Goal: Information Seeking & Learning: Learn about a topic

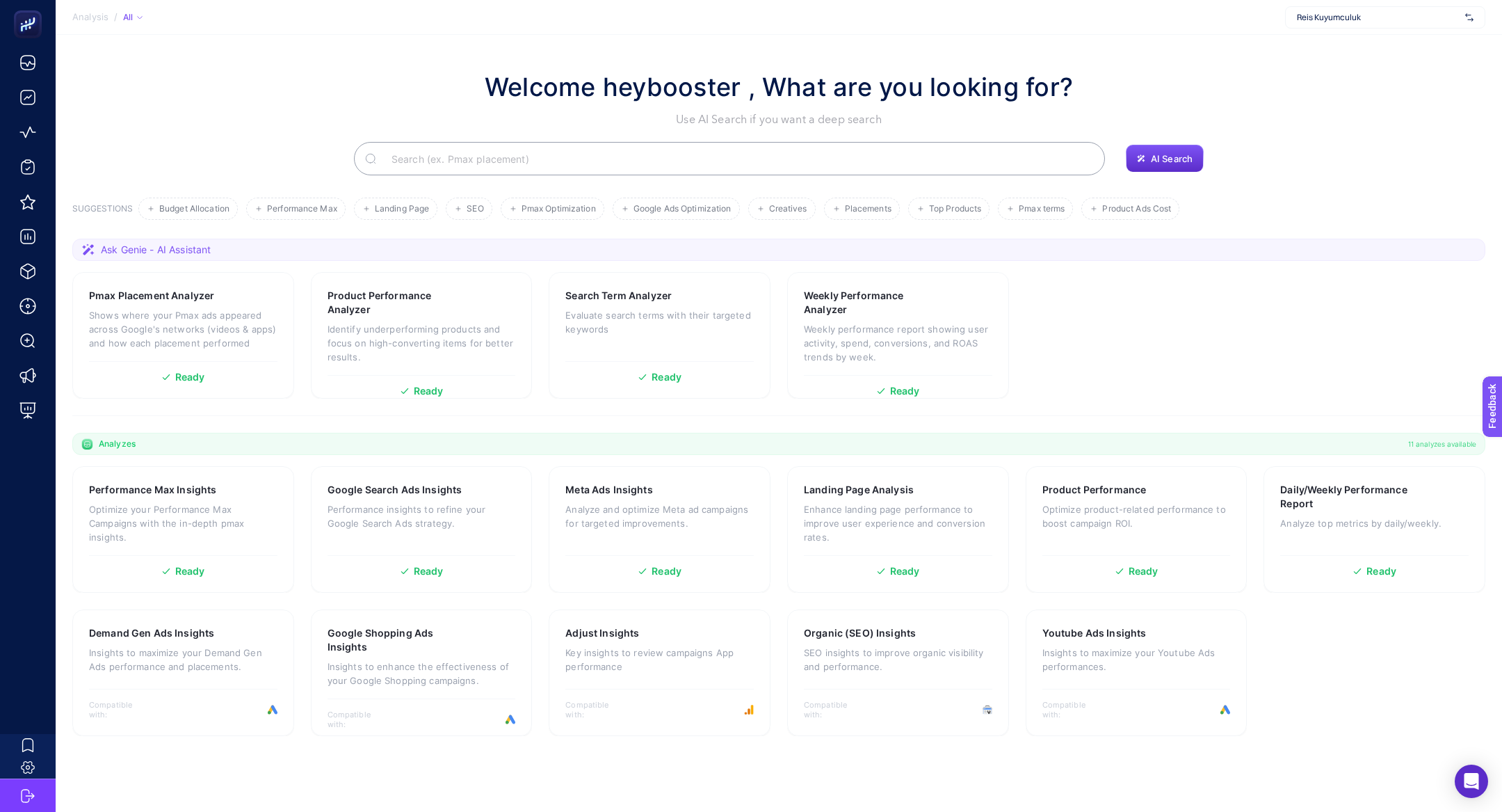
click at [1419, 4] on section "Analysis / All [PERSON_NAME] Kuyumculuk" at bounding box center [778, 17] width 1447 height 35
click at [1403, 14] on span "Reis Kuyumculuk" at bounding box center [1378, 16] width 163 height 11
type input "les b"
click at [1383, 41] on div "Les Benjamins" at bounding box center [1386, 45] width 199 height 22
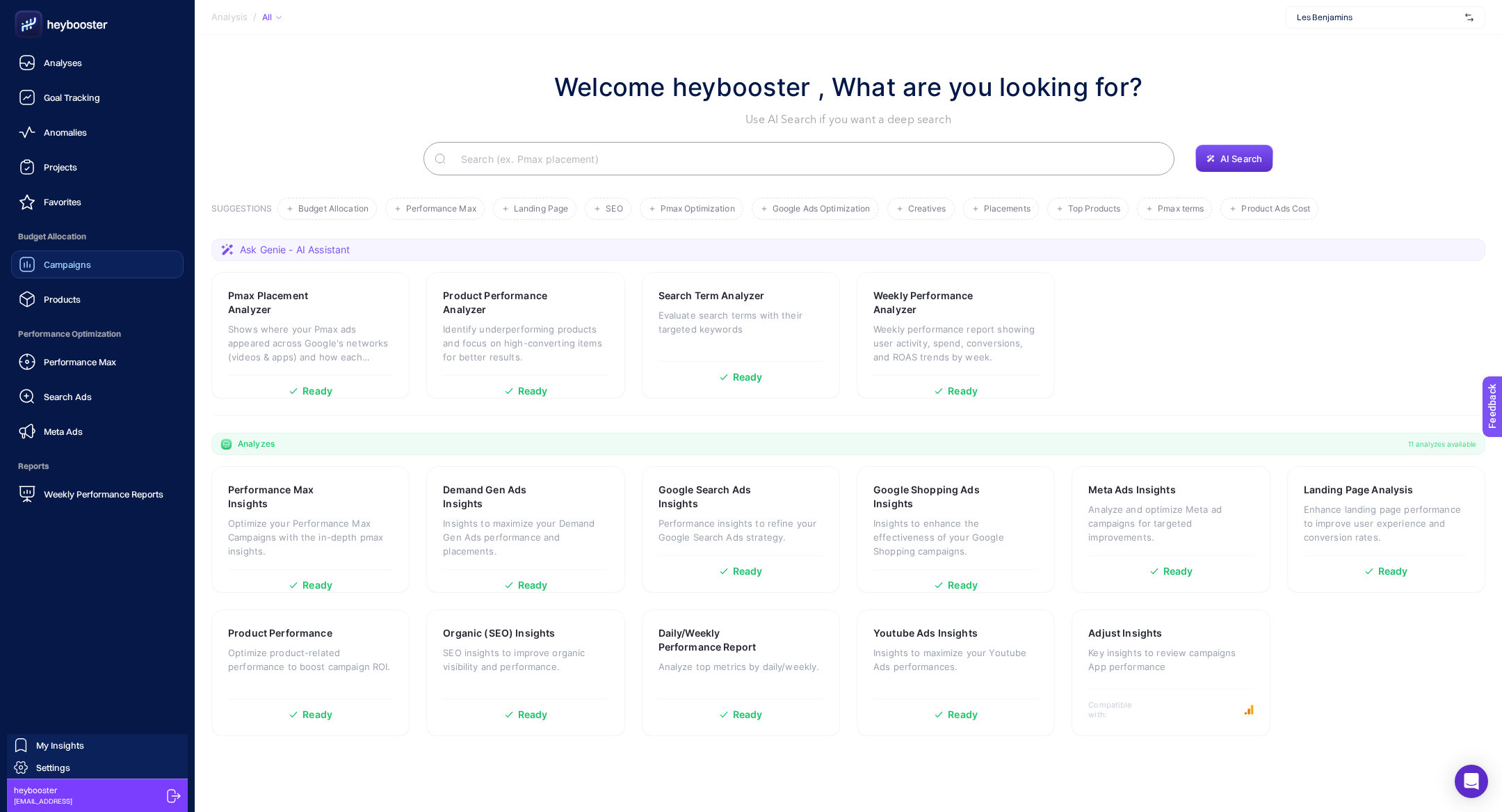
click at [58, 268] on span "Campaigns" at bounding box center [67, 263] width 47 height 11
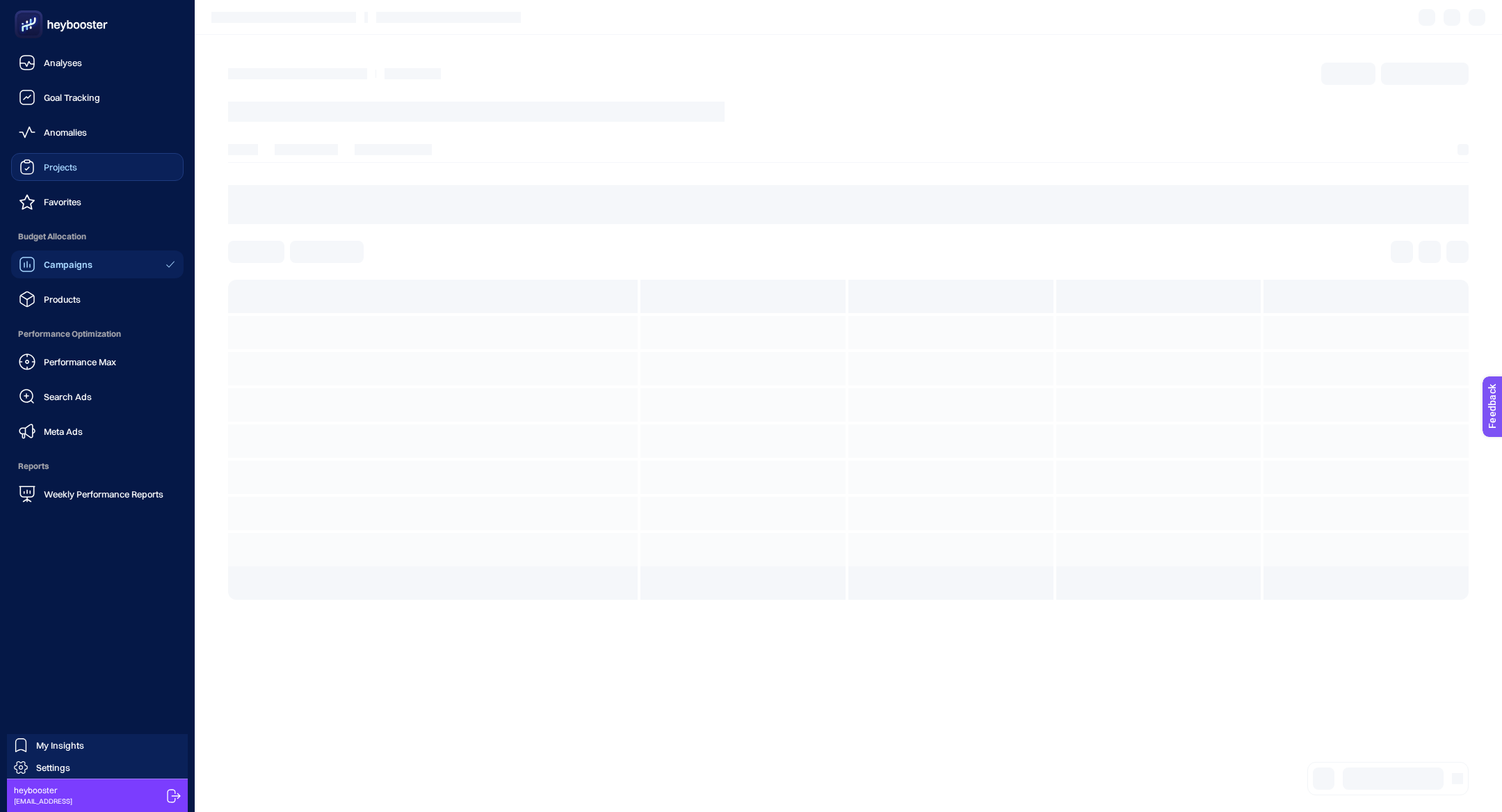
click at [63, 165] on span "Projects" at bounding box center [60, 166] width 33 height 11
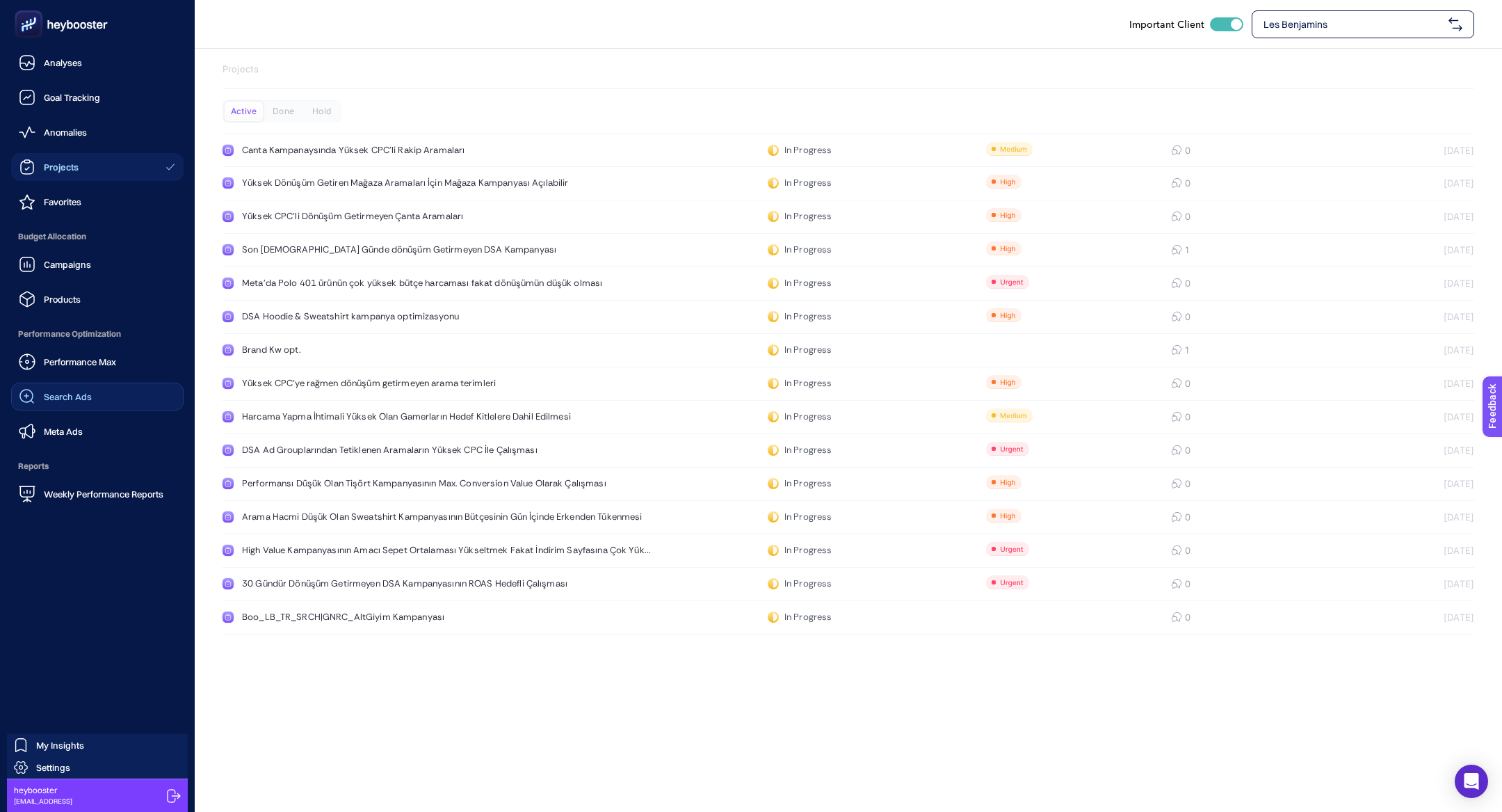
click at [102, 395] on link "Search Ads" at bounding box center [97, 396] width 172 height 28
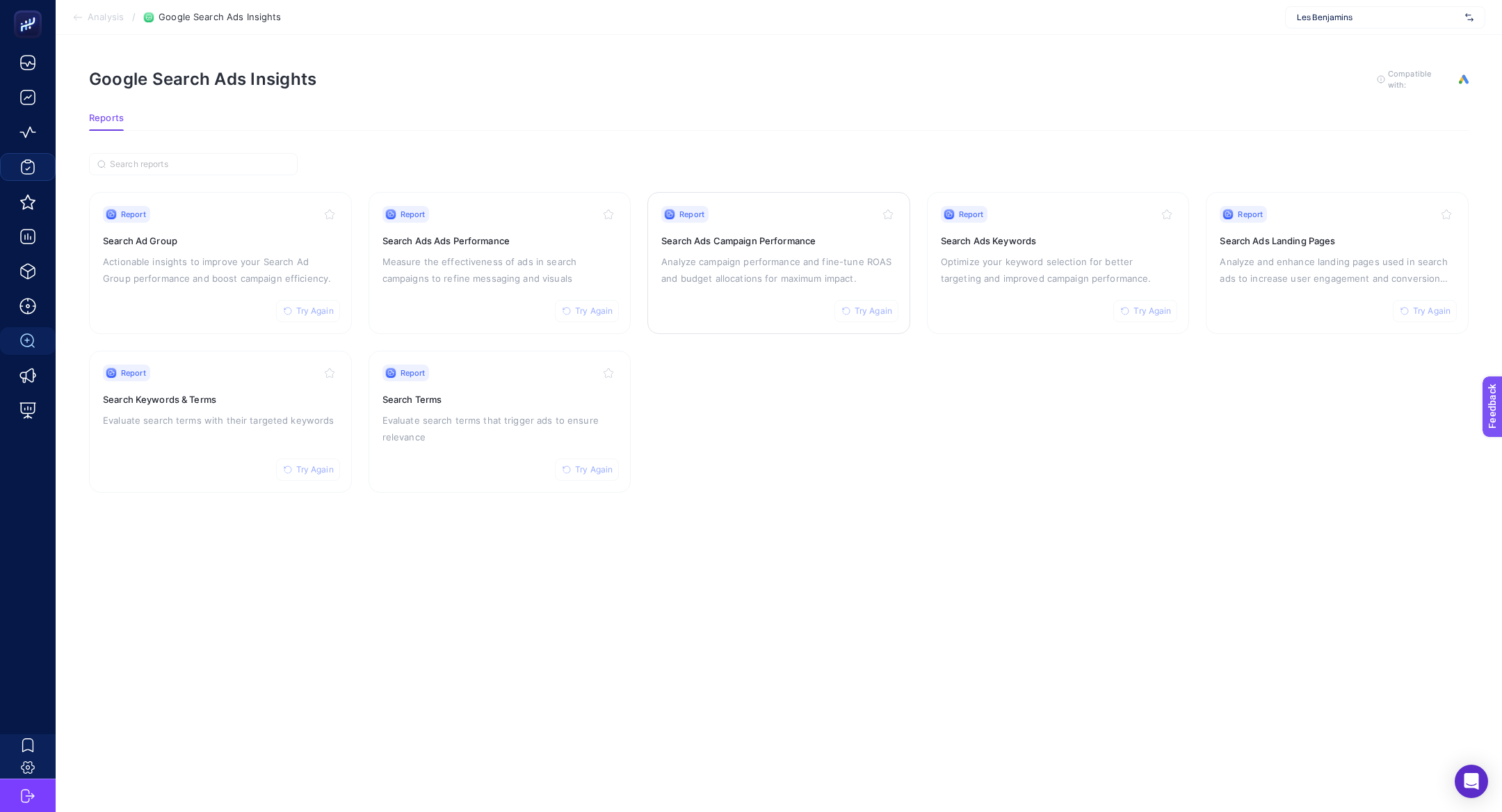
click at [772, 281] on p "Analyze campaign performance and fine-tune ROAS and budget allocations for maxi…" at bounding box center [778, 270] width 235 height 33
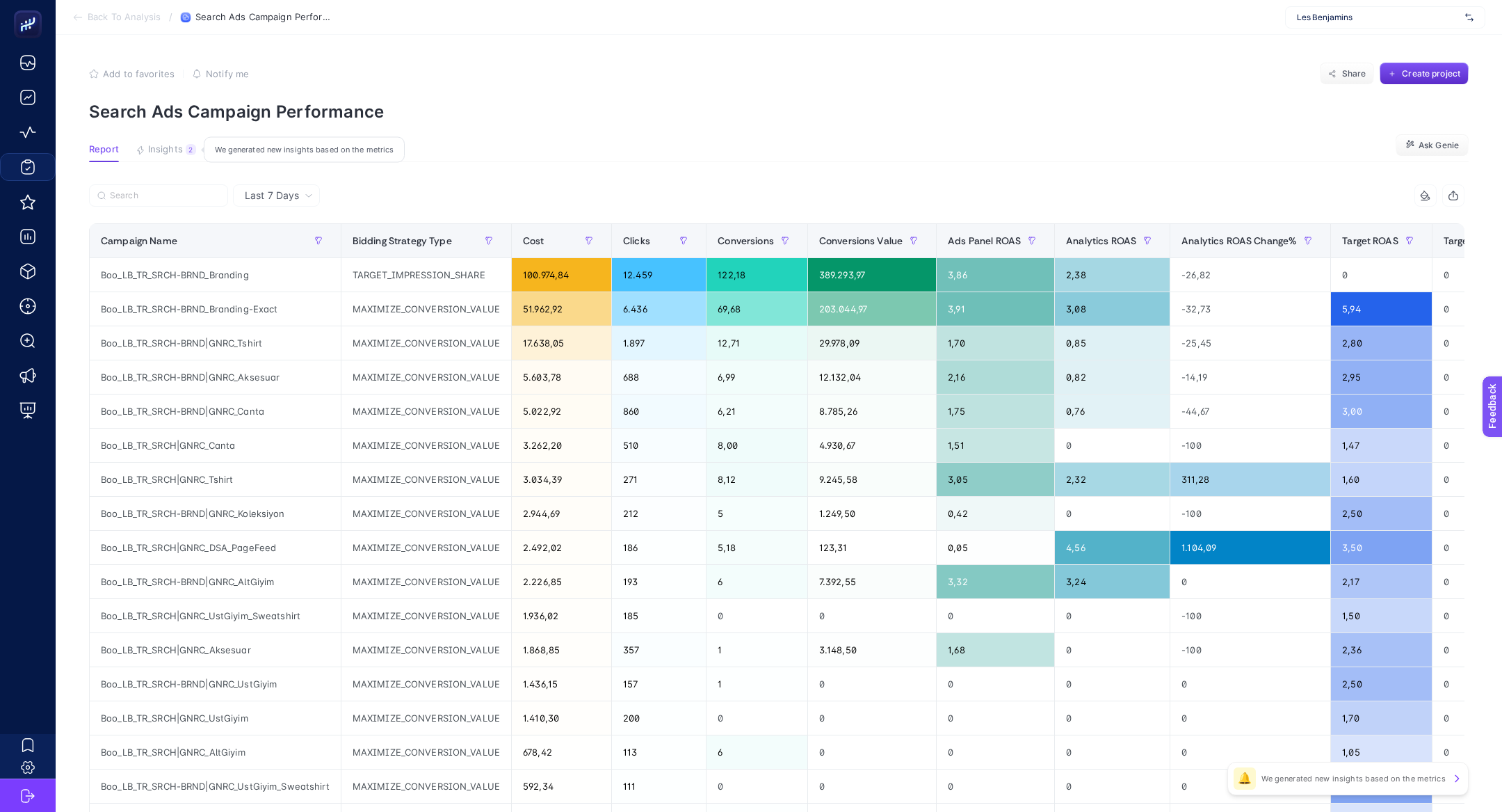
click at [187, 153] on div "2" at bounding box center [191, 149] width 11 height 11
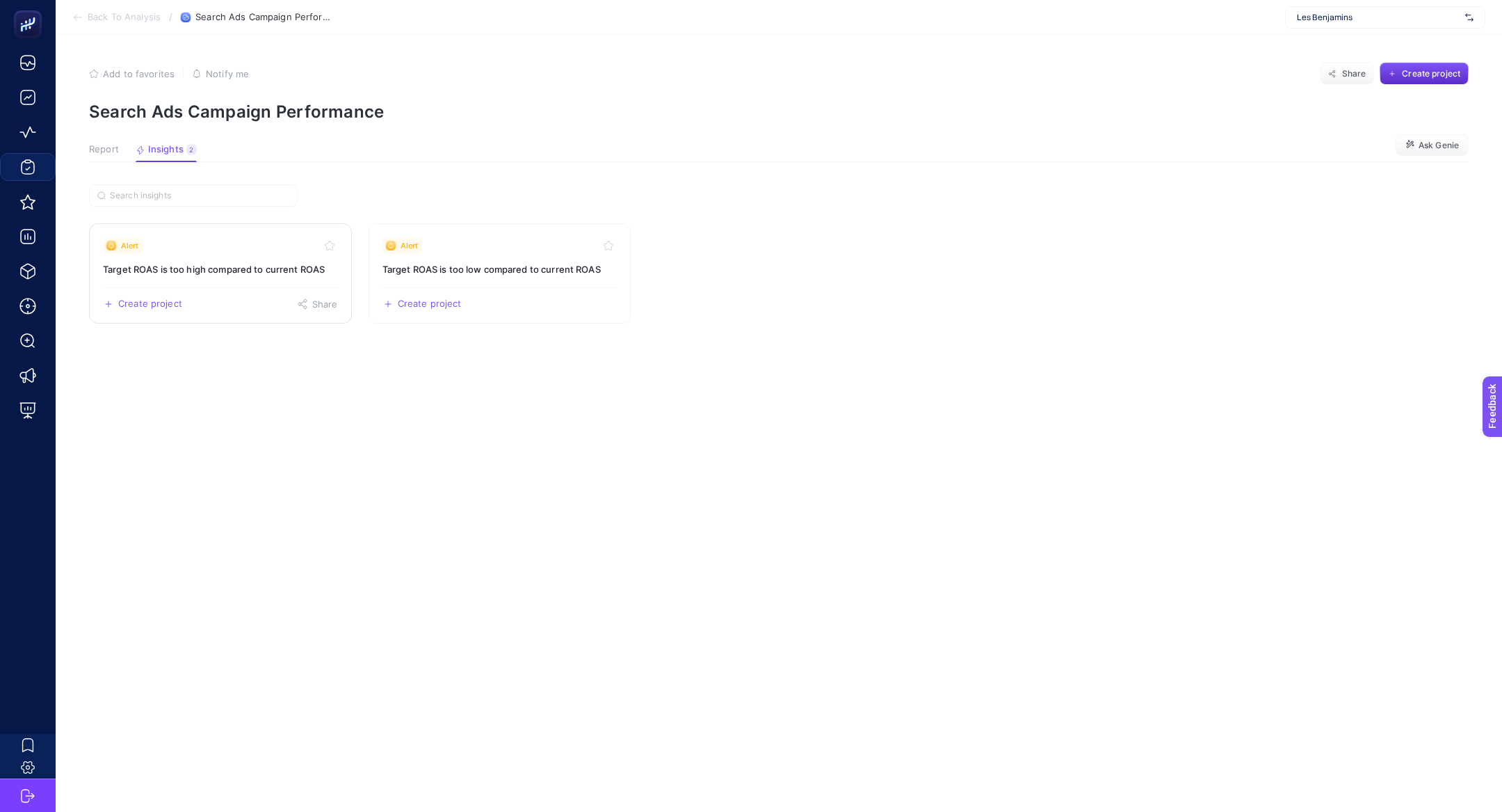
click at [271, 278] on link "Alert Target ROAS is too high compared to current ROAS Create project Share" at bounding box center [221, 273] width 263 height 100
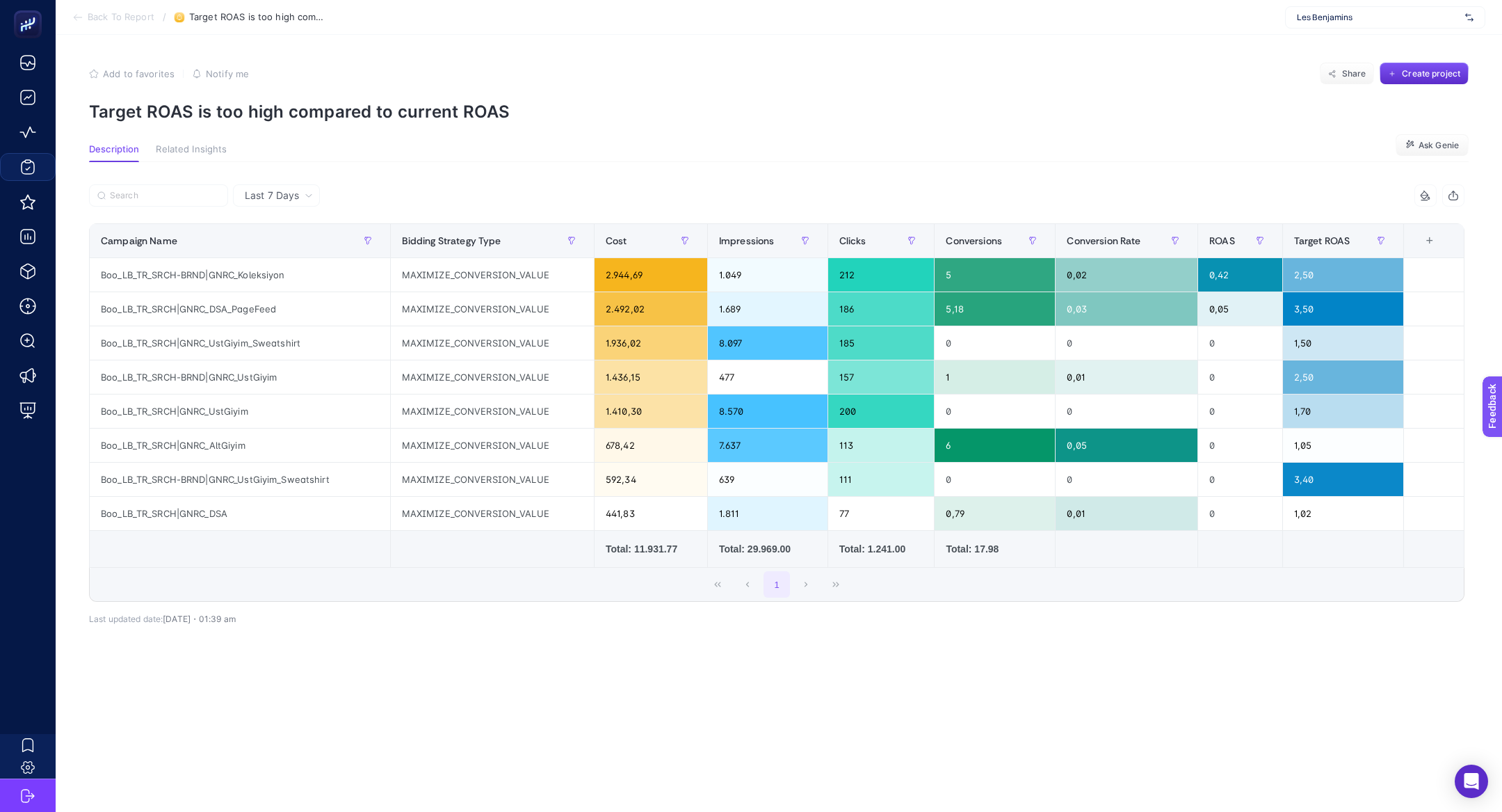
click at [315, 209] on div at bounding box center [433, 199] width 688 height 31
click at [300, 189] on div "Last 7 Days" at bounding box center [277, 195] width 87 height 22
click at [299, 256] on li "Last 30 Days" at bounding box center [276, 250] width 78 height 25
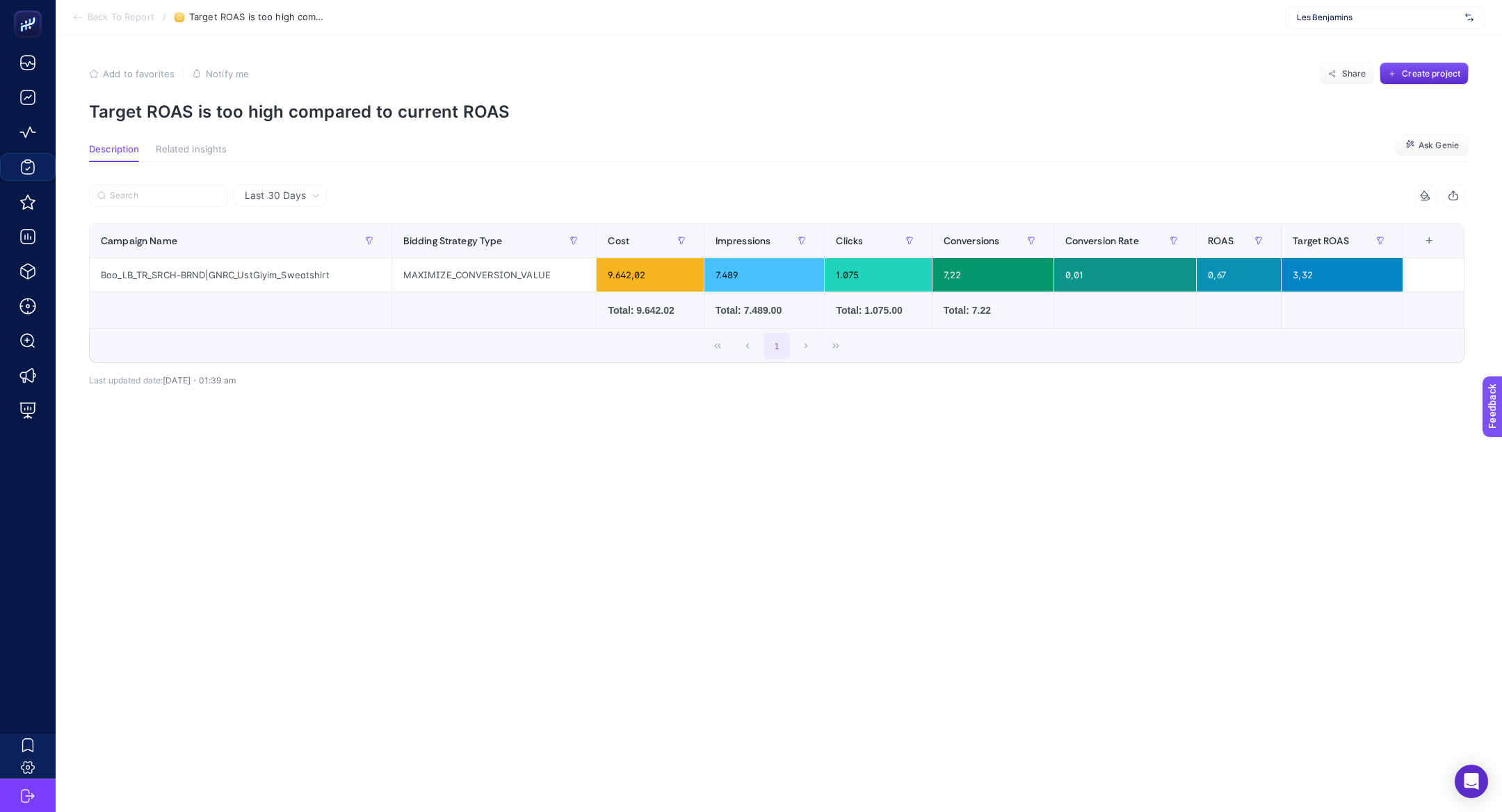
click at [276, 204] on div "Last 30 Days" at bounding box center [280, 195] width 94 height 22
click at [130, 18] on span "Back To Report" at bounding box center [121, 16] width 67 height 11
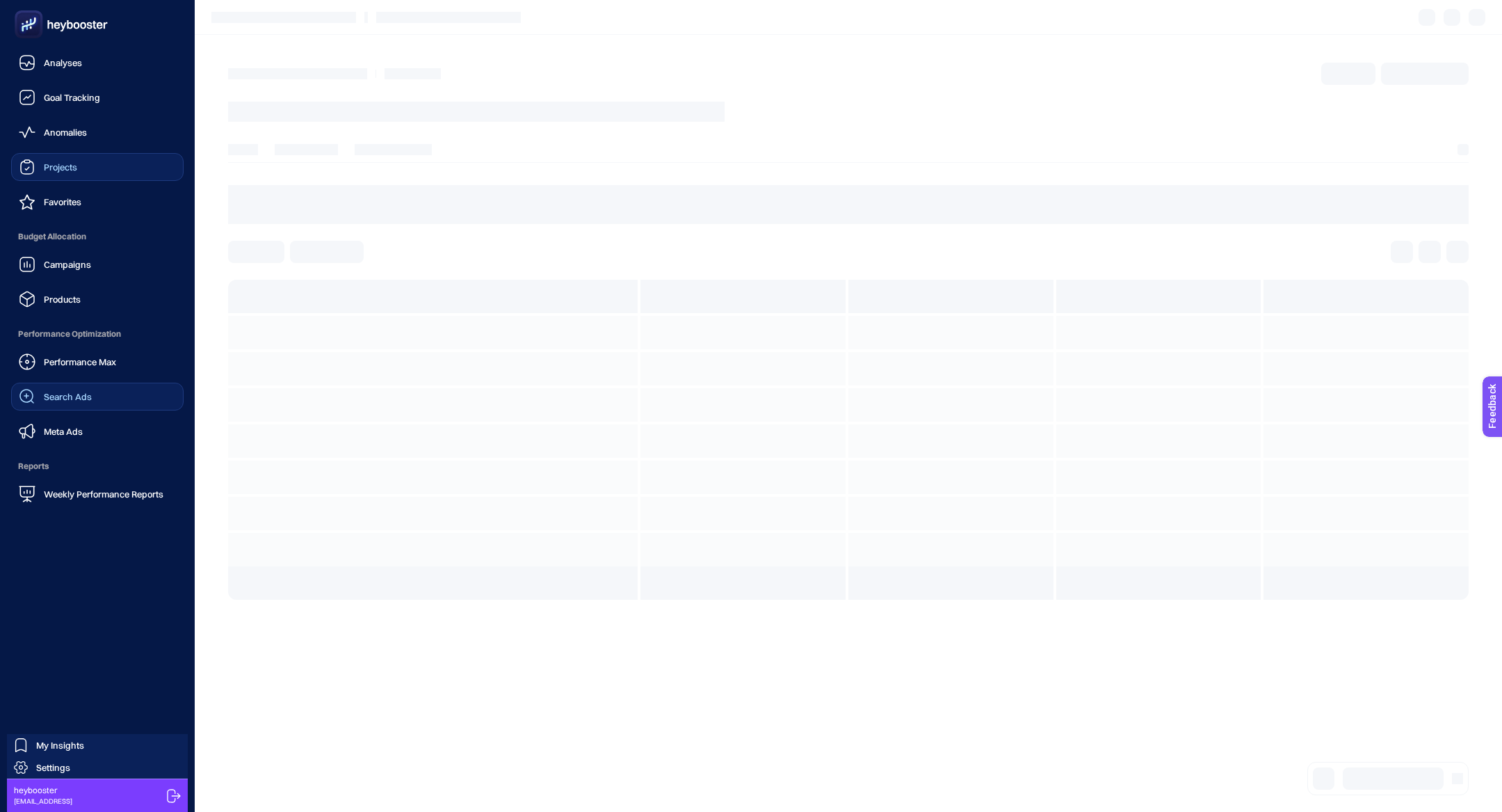
click at [129, 387] on link "Search Ads" at bounding box center [97, 396] width 172 height 28
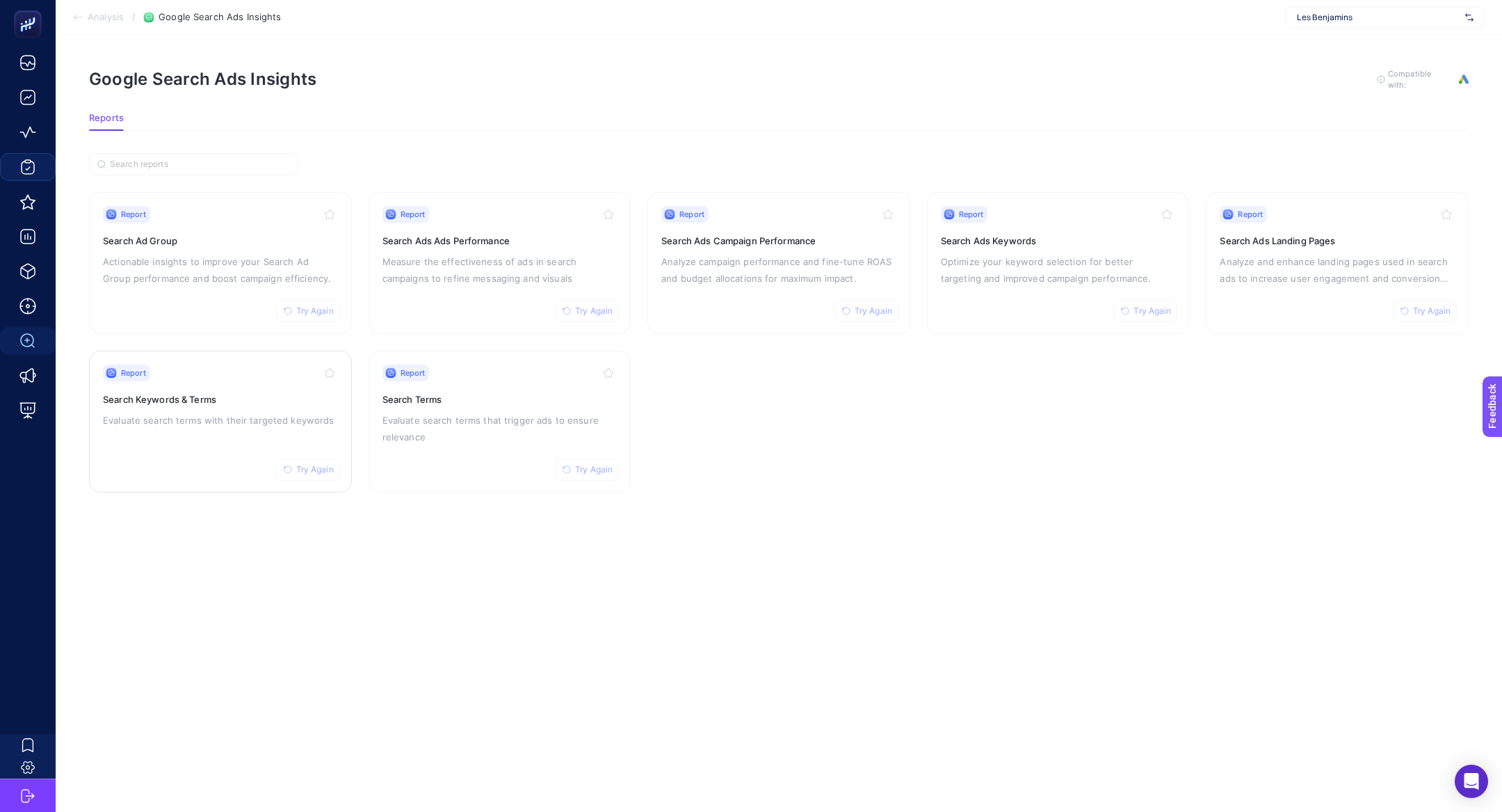
click at [186, 411] on p "Evaluate search terms with their targeted keywords" at bounding box center [220, 419] width 235 height 16
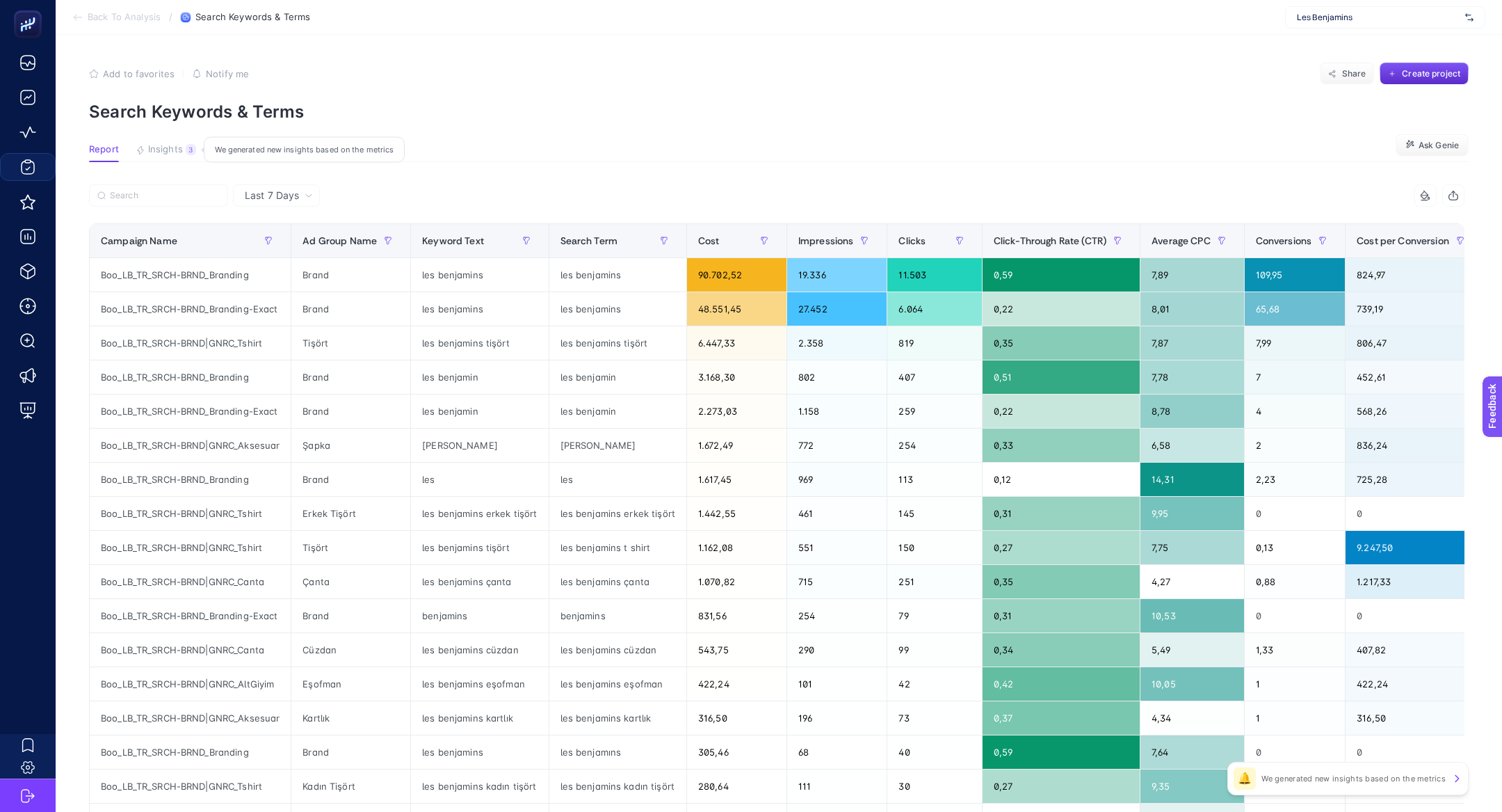
click at [178, 155] on span "Insights" at bounding box center [165, 149] width 35 height 11
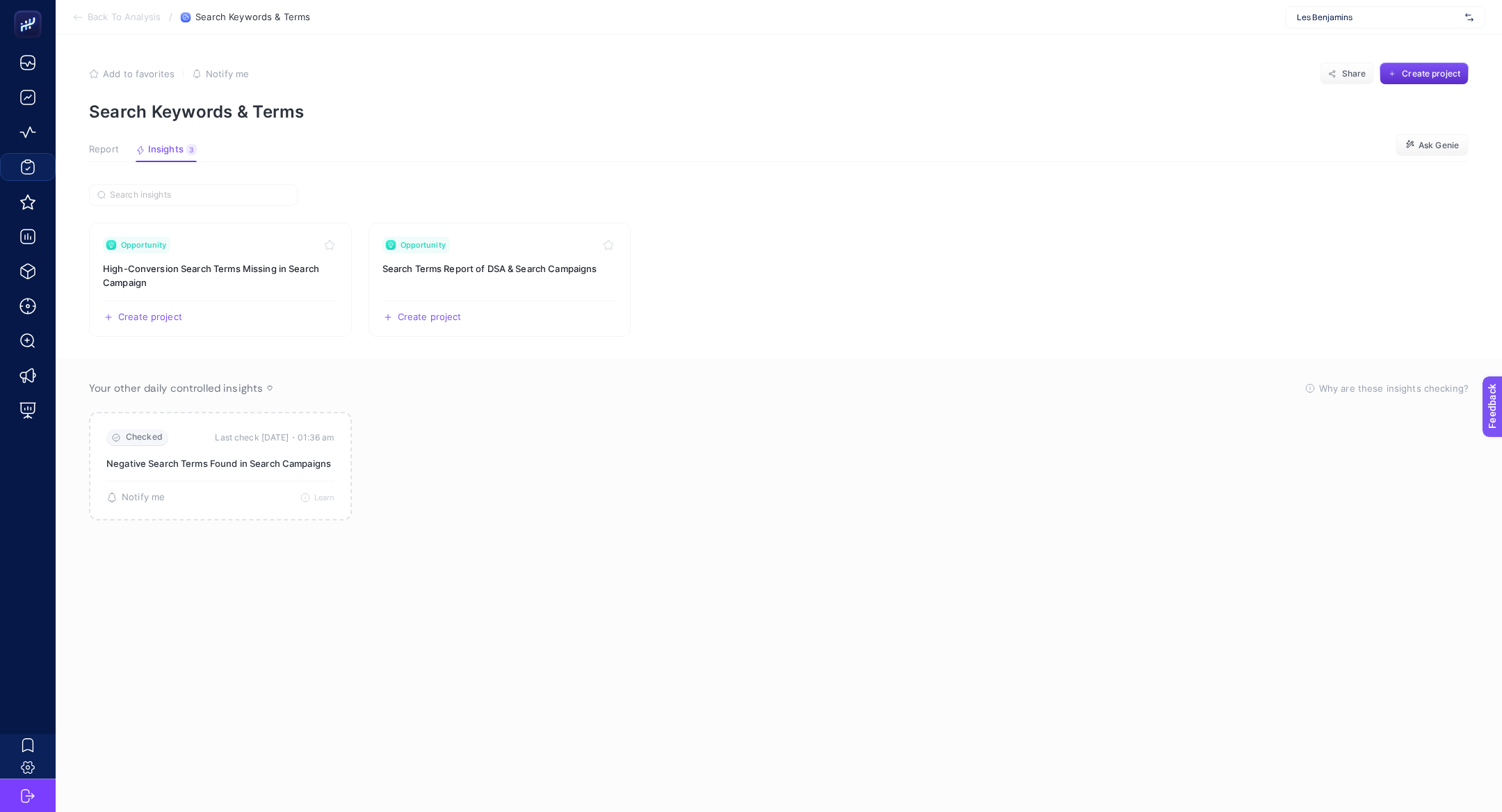
click at [95, 155] on button "Report" at bounding box center [104, 153] width 30 height 18
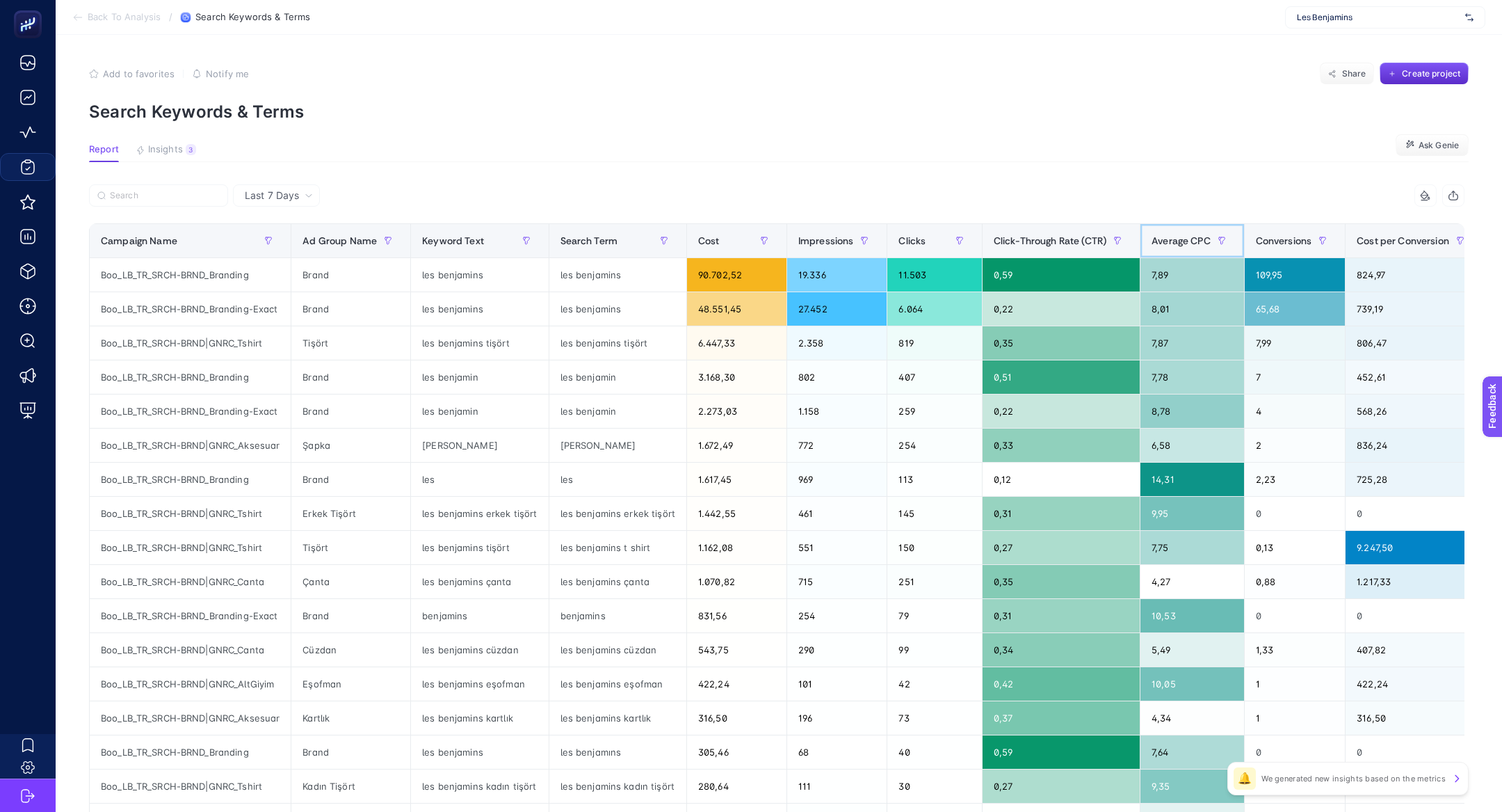
click at [1173, 241] on span "Average CPC" at bounding box center [1181, 240] width 59 height 11
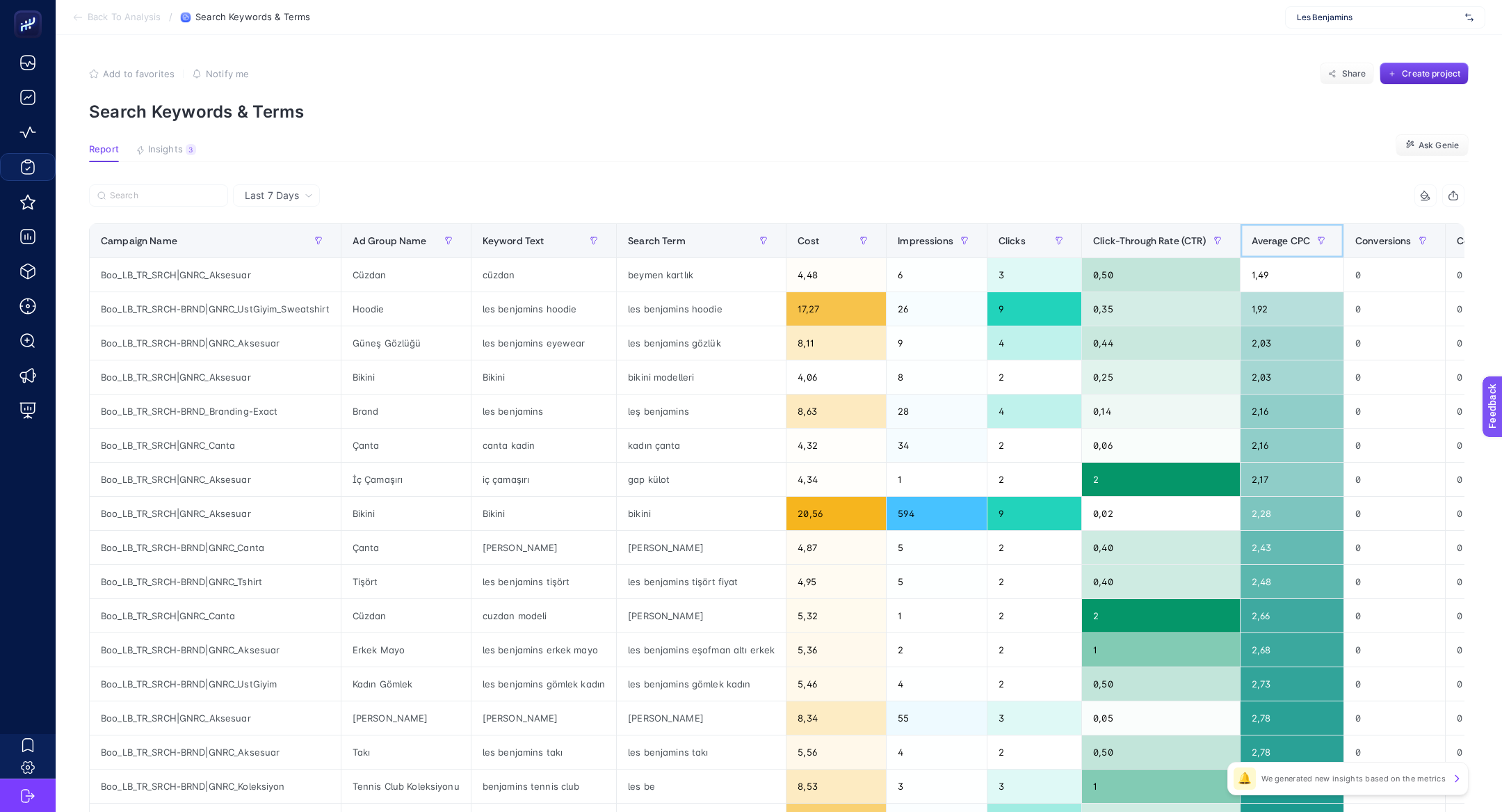
click at [1275, 231] on div "Average CPC" at bounding box center [1293, 240] width 81 height 22
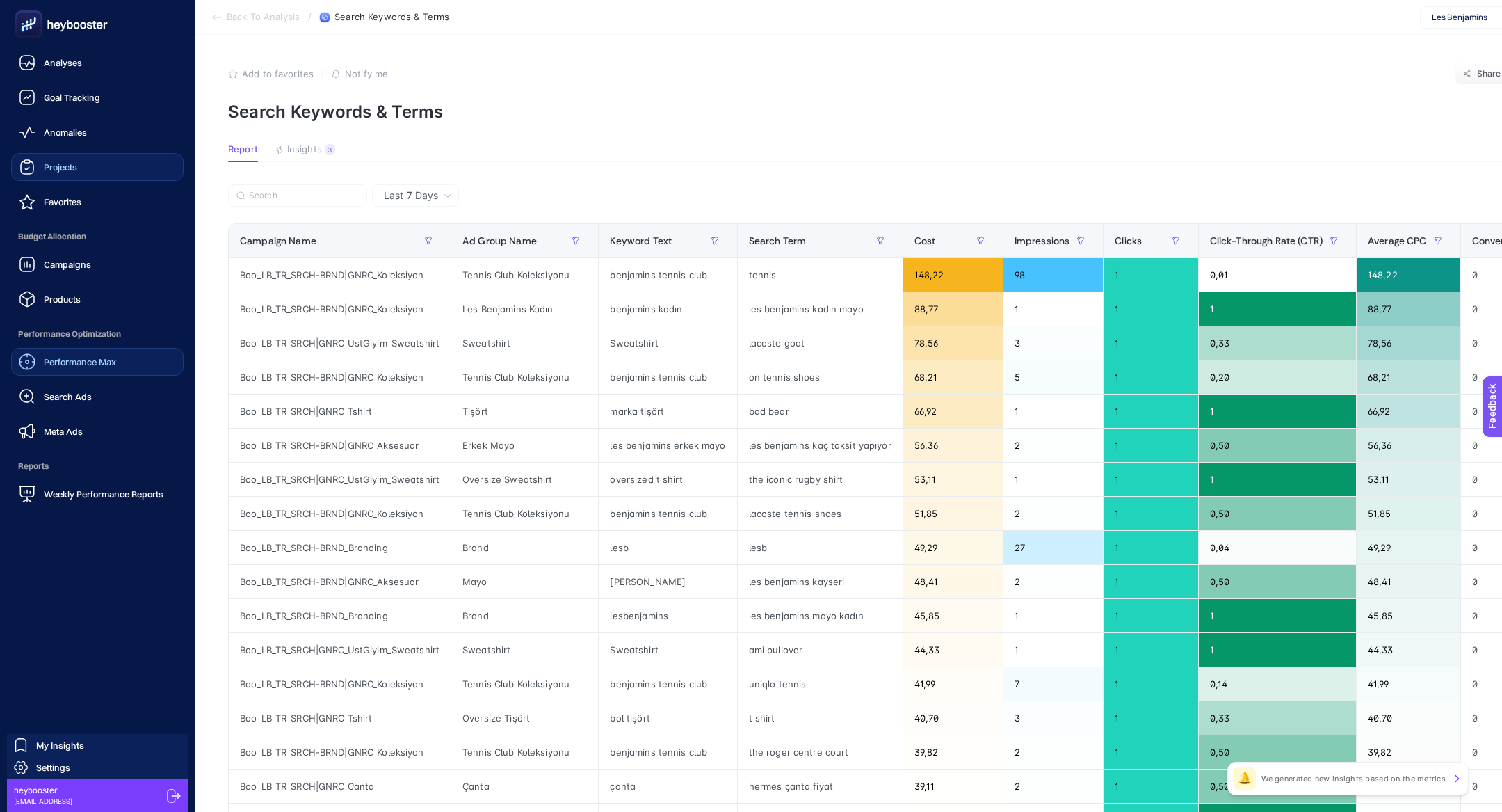
click at [78, 361] on span "Performance Max" at bounding box center [79, 361] width 73 height 11
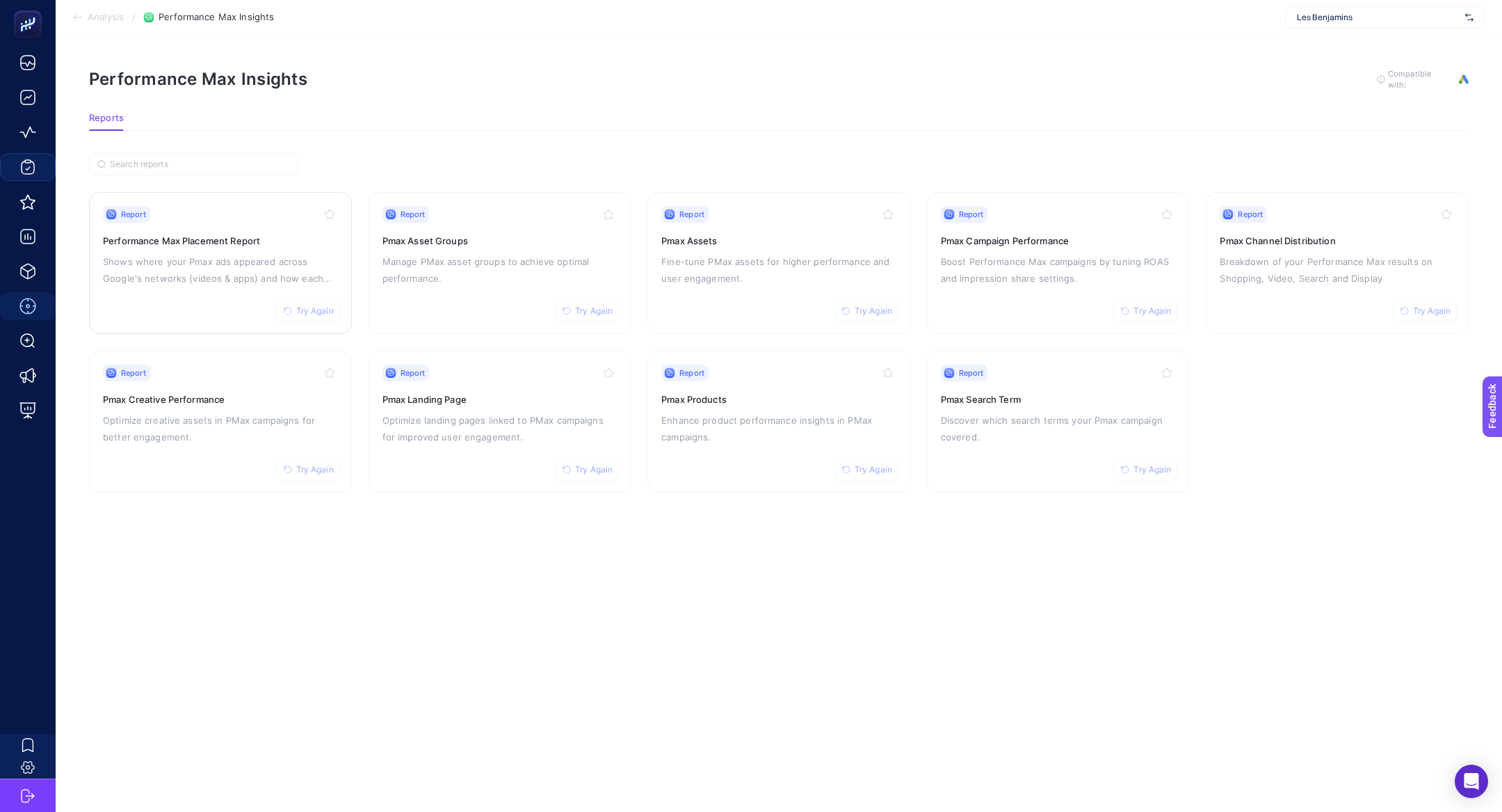
click at [222, 254] on p "Shows where your Pmax ads appeared across Google's networks (videos & apps) and…" at bounding box center [220, 270] width 235 height 33
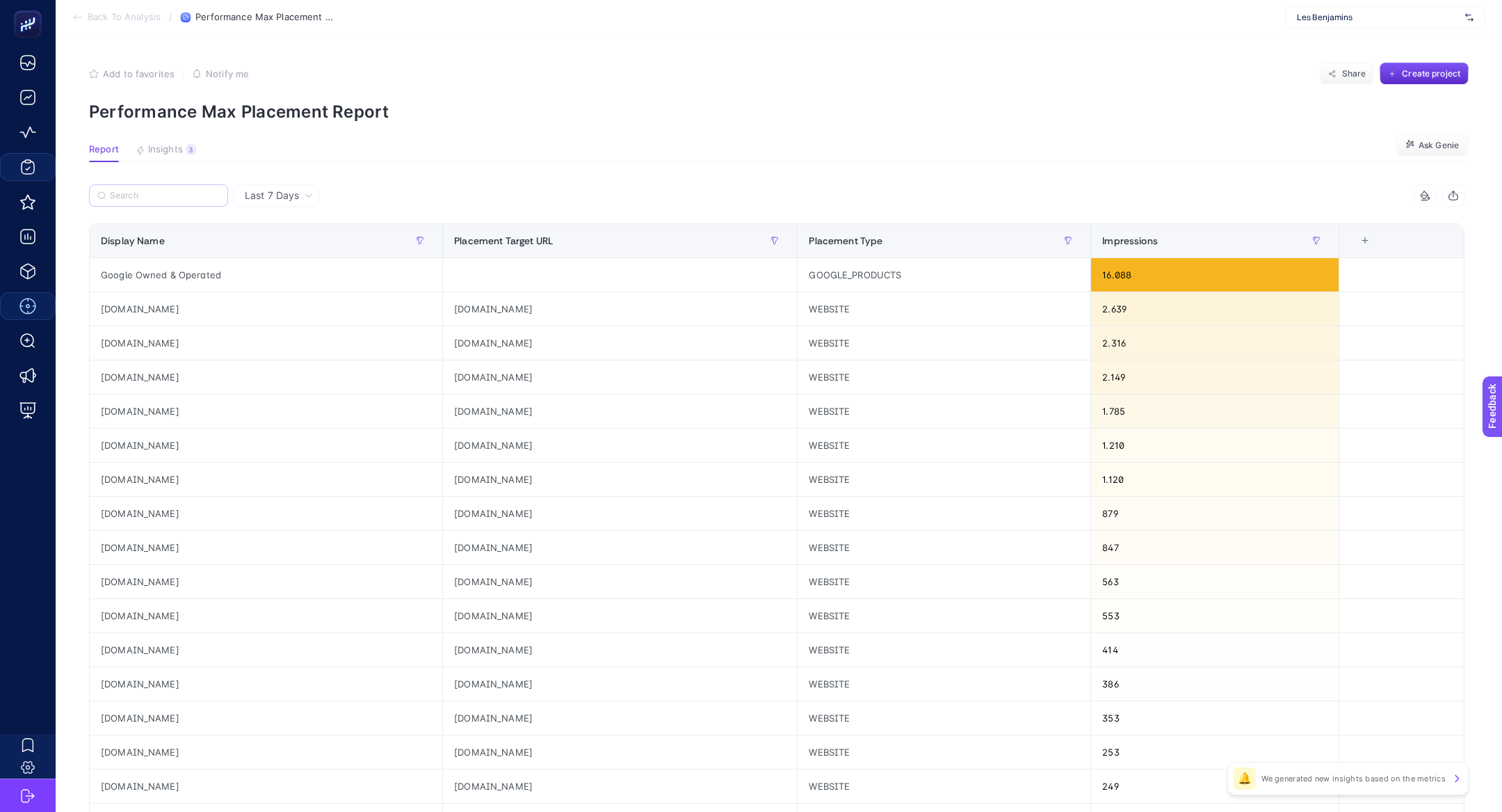
click at [177, 201] on label at bounding box center [159, 195] width 139 height 22
click at [177, 201] on input "Search" at bounding box center [165, 195] width 110 height 11
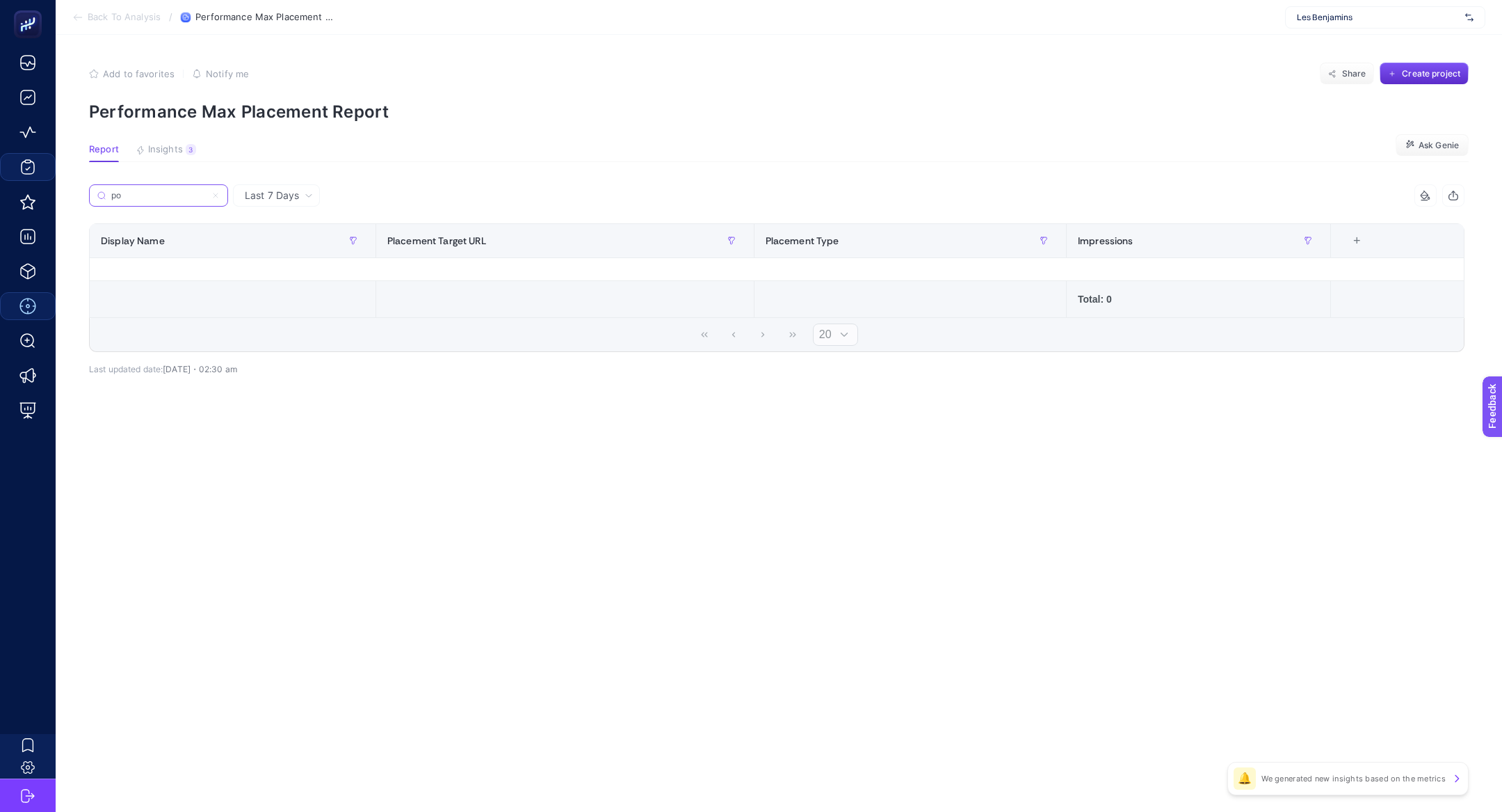
type input "p"
type input "r"
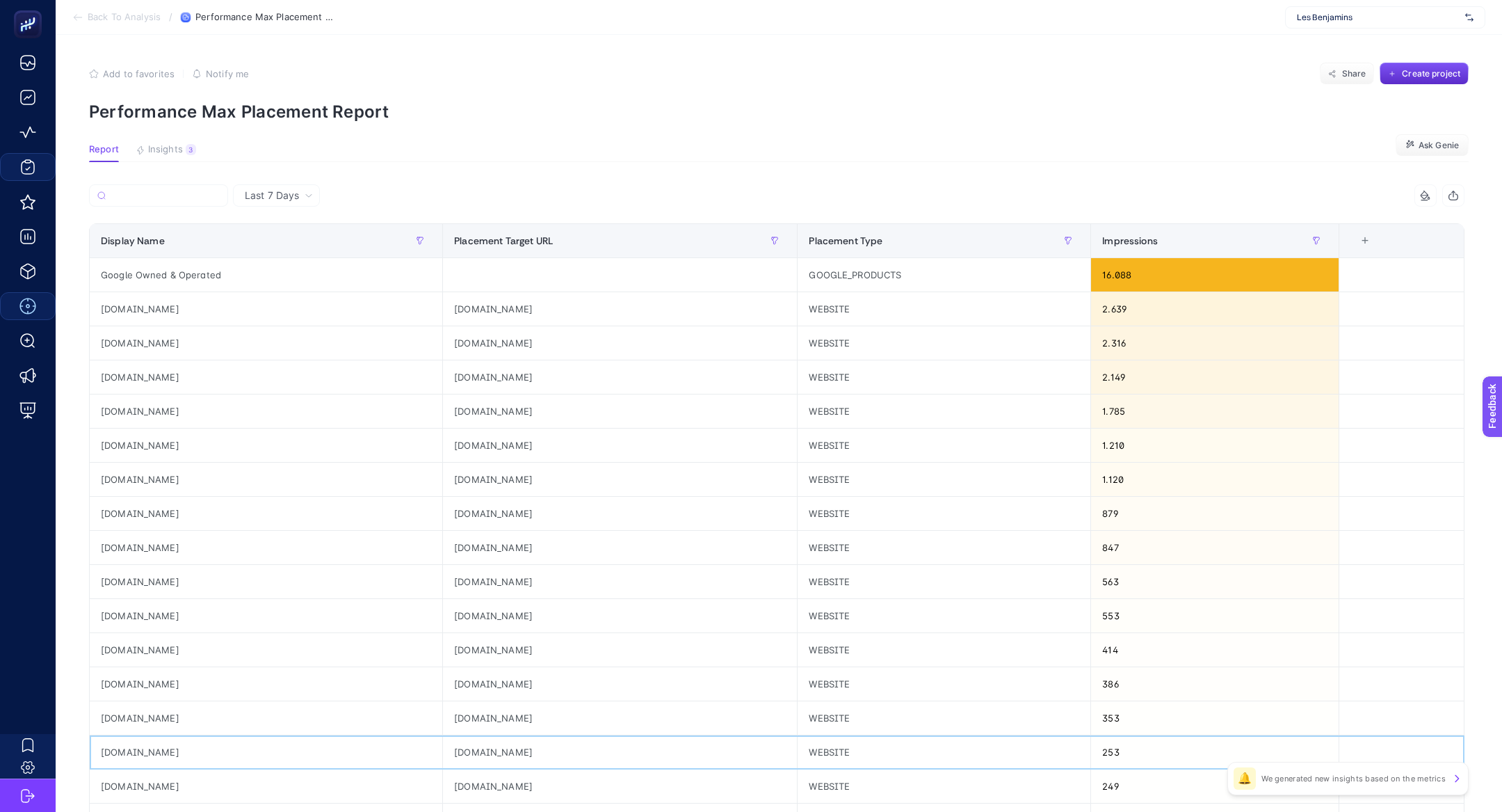
click at [135, 756] on div "[DOMAIN_NAME]" at bounding box center [266, 752] width 352 height 33
click at [135, 749] on div "[DOMAIN_NAME]" at bounding box center [266, 752] width 352 height 33
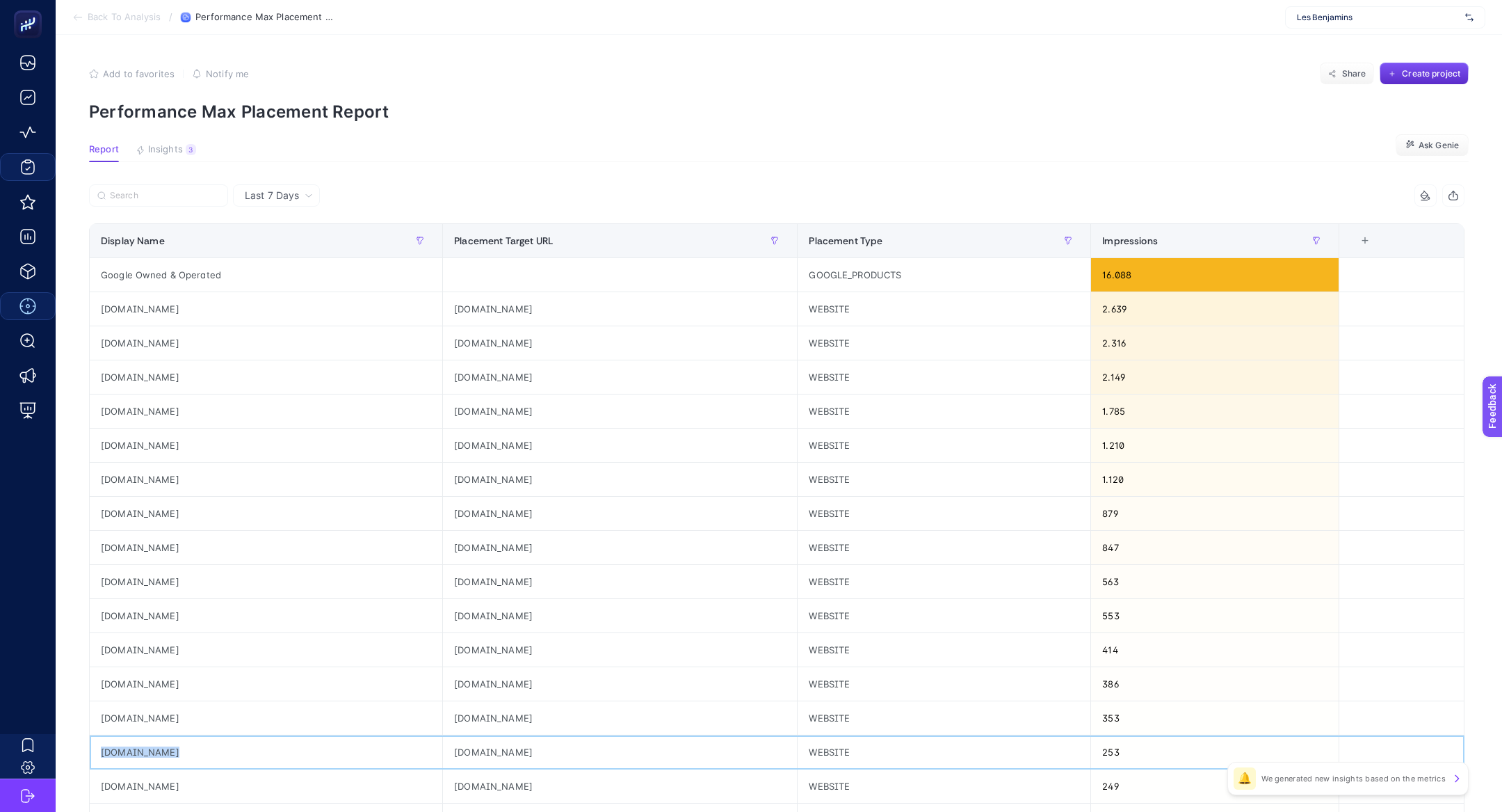
click at [135, 749] on div "[DOMAIN_NAME]" at bounding box center [266, 752] width 352 height 33
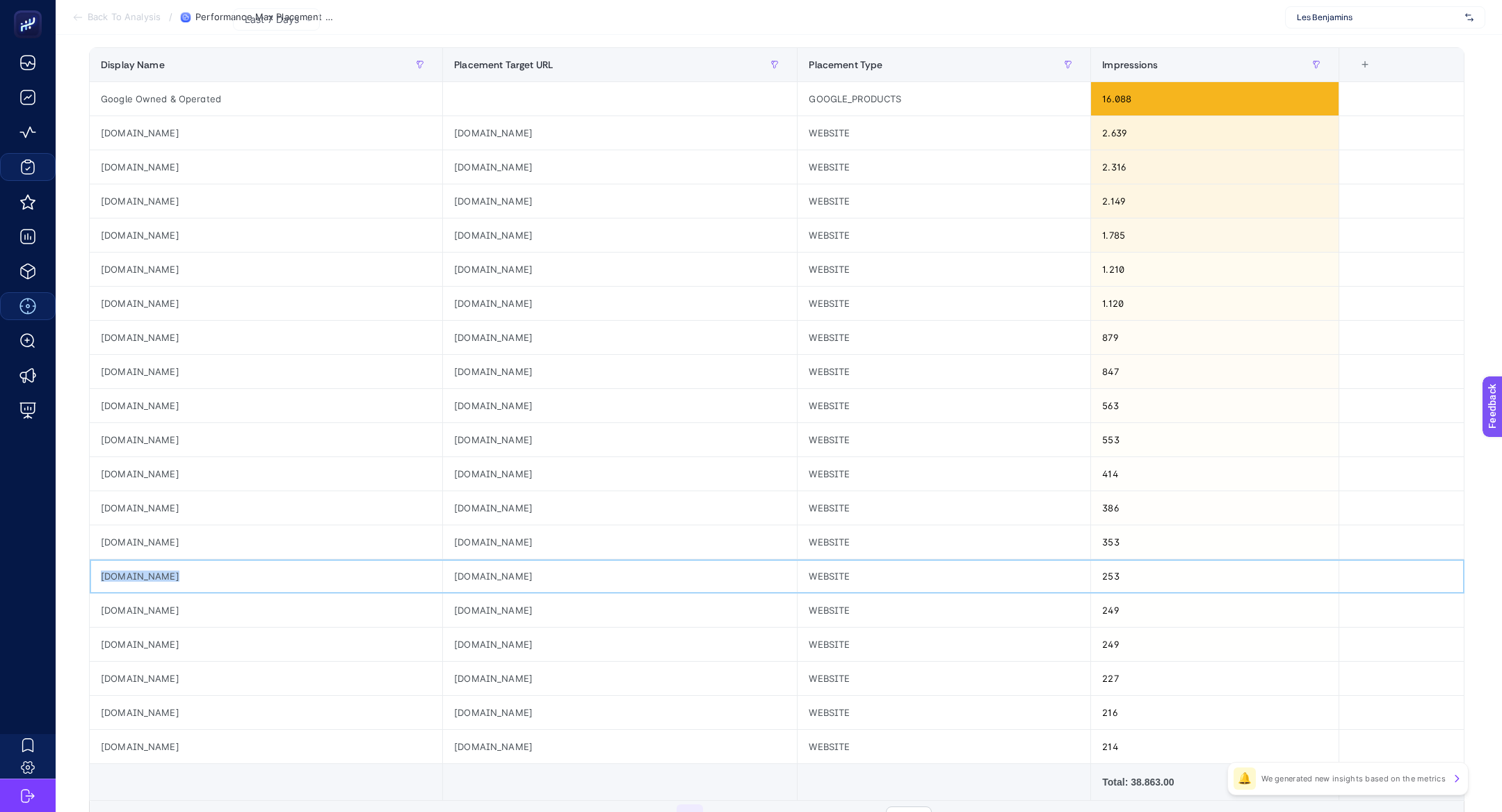
scroll to position [196, 0]
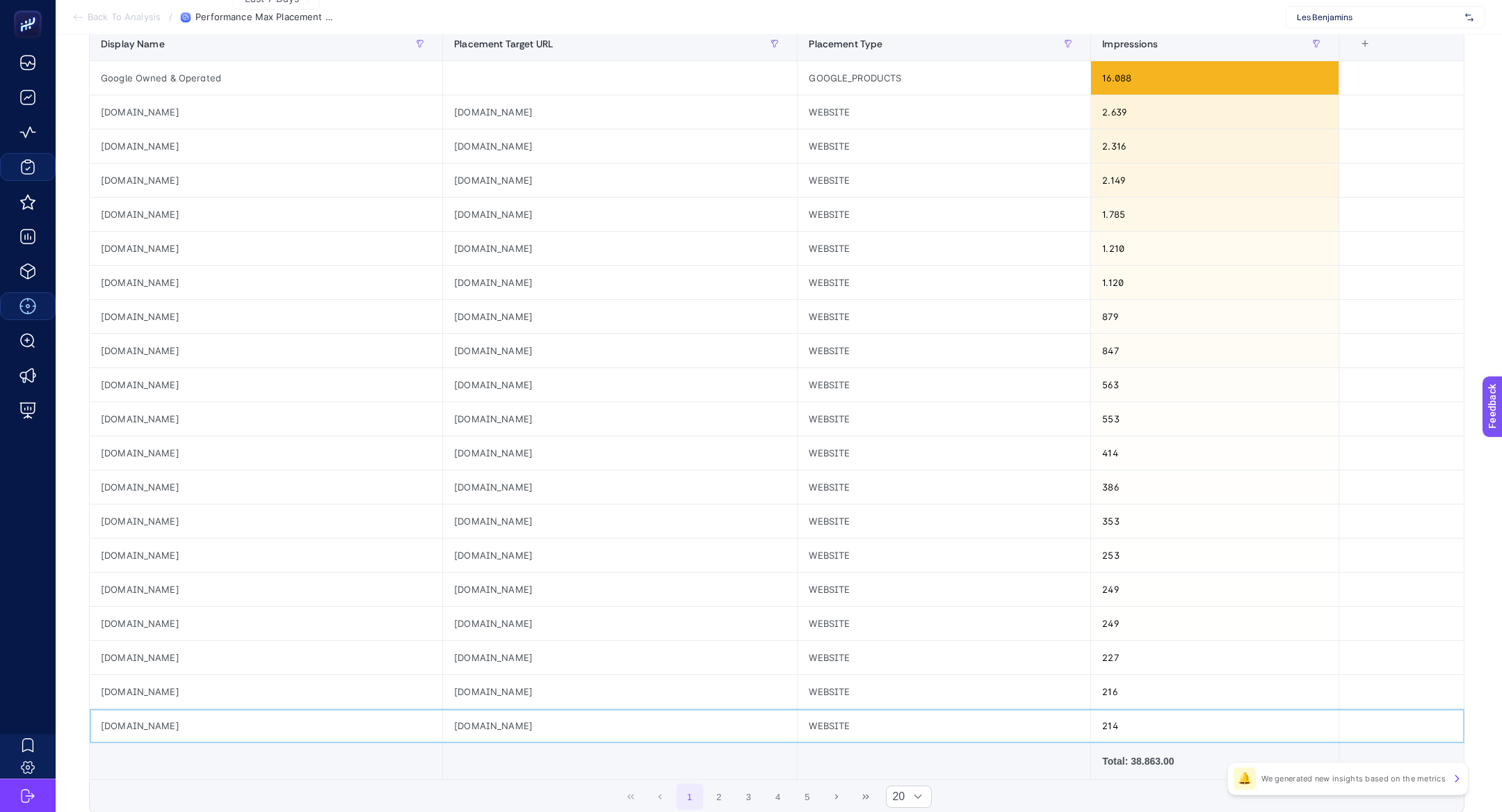
click at [175, 714] on div "[DOMAIN_NAME]" at bounding box center [266, 725] width 352 height 33
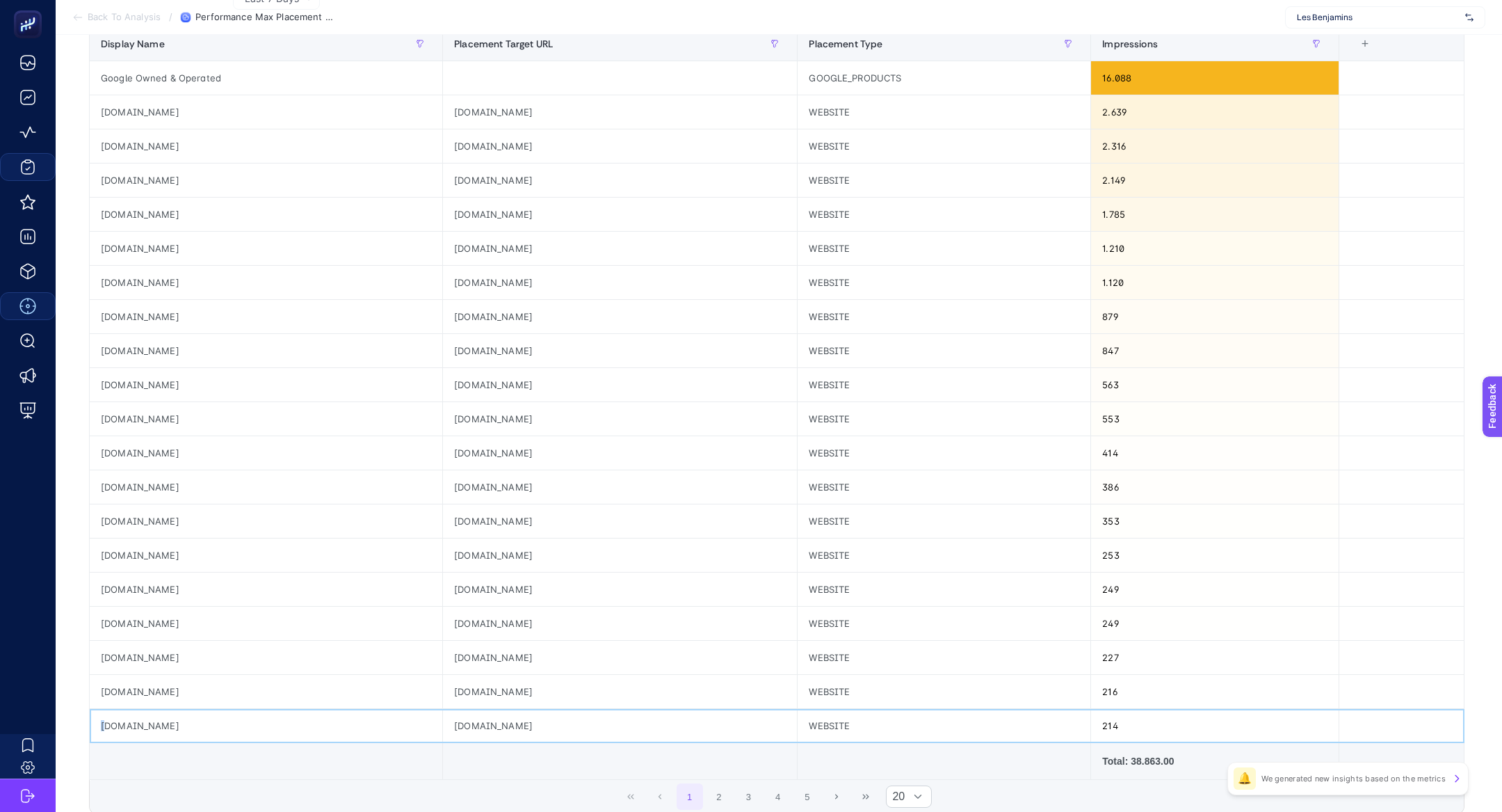
click at [175, 714] on div "[DOMAIN_NAME]" at bounding box center [266, 725] width 352 height 33
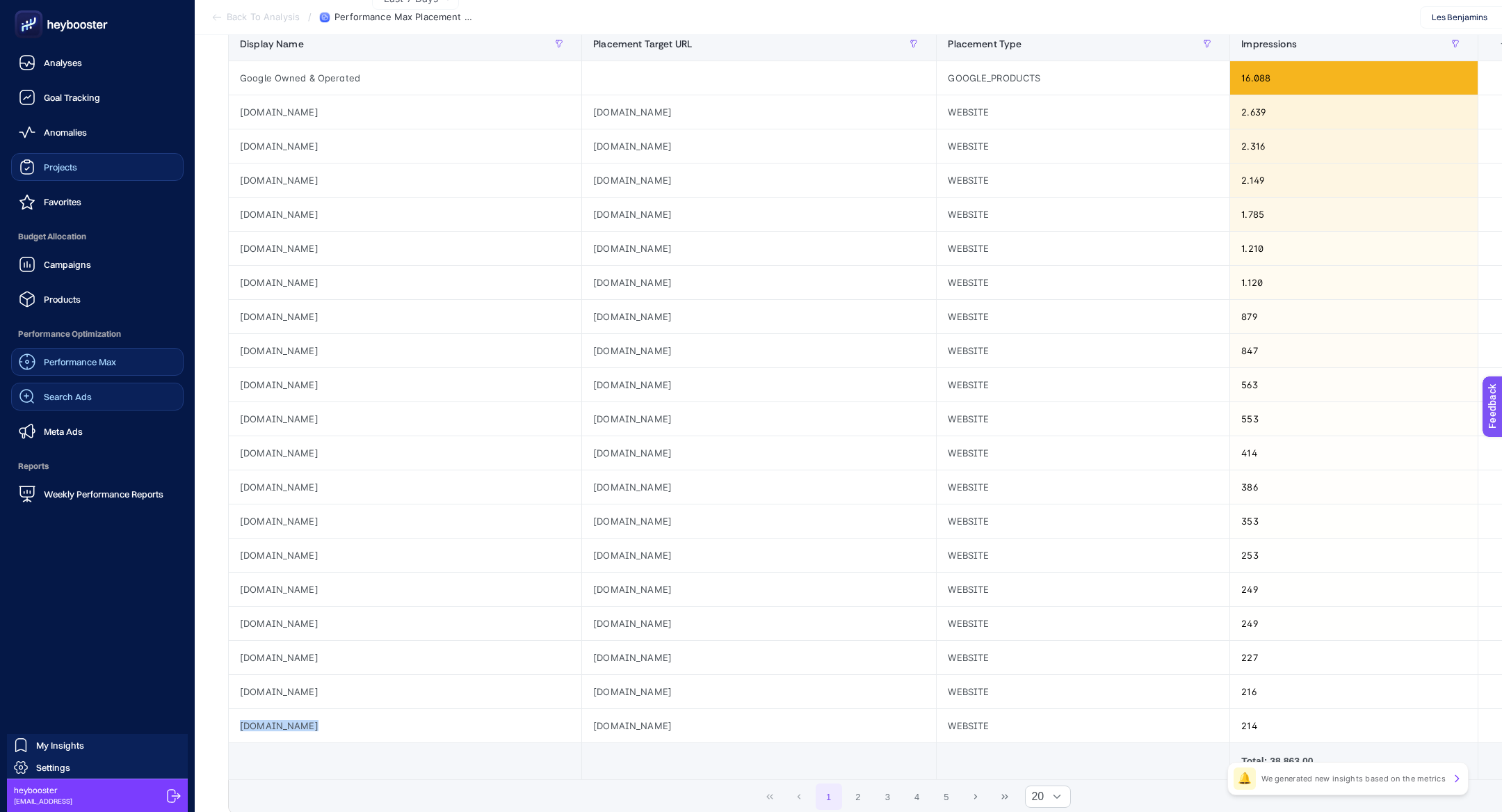
click at [83, 393] on span "Search Ads" at bounding box center [68, 396] width 48 height 11
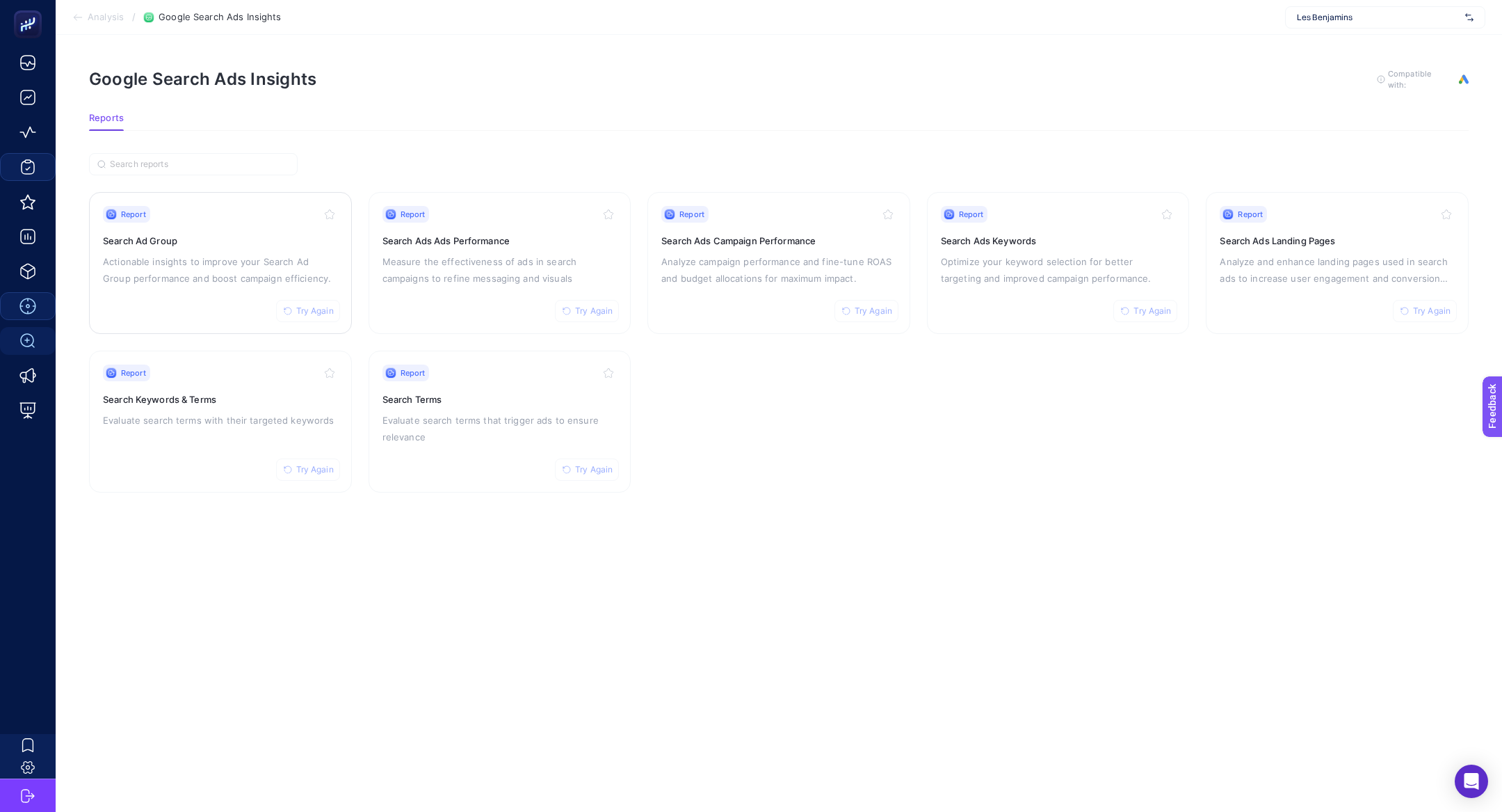
click at [238, 275] on p "Actionable insights to improve your Search Ad Group performance and boost campa…" at bounding box center [220, 270] width 235 height 33
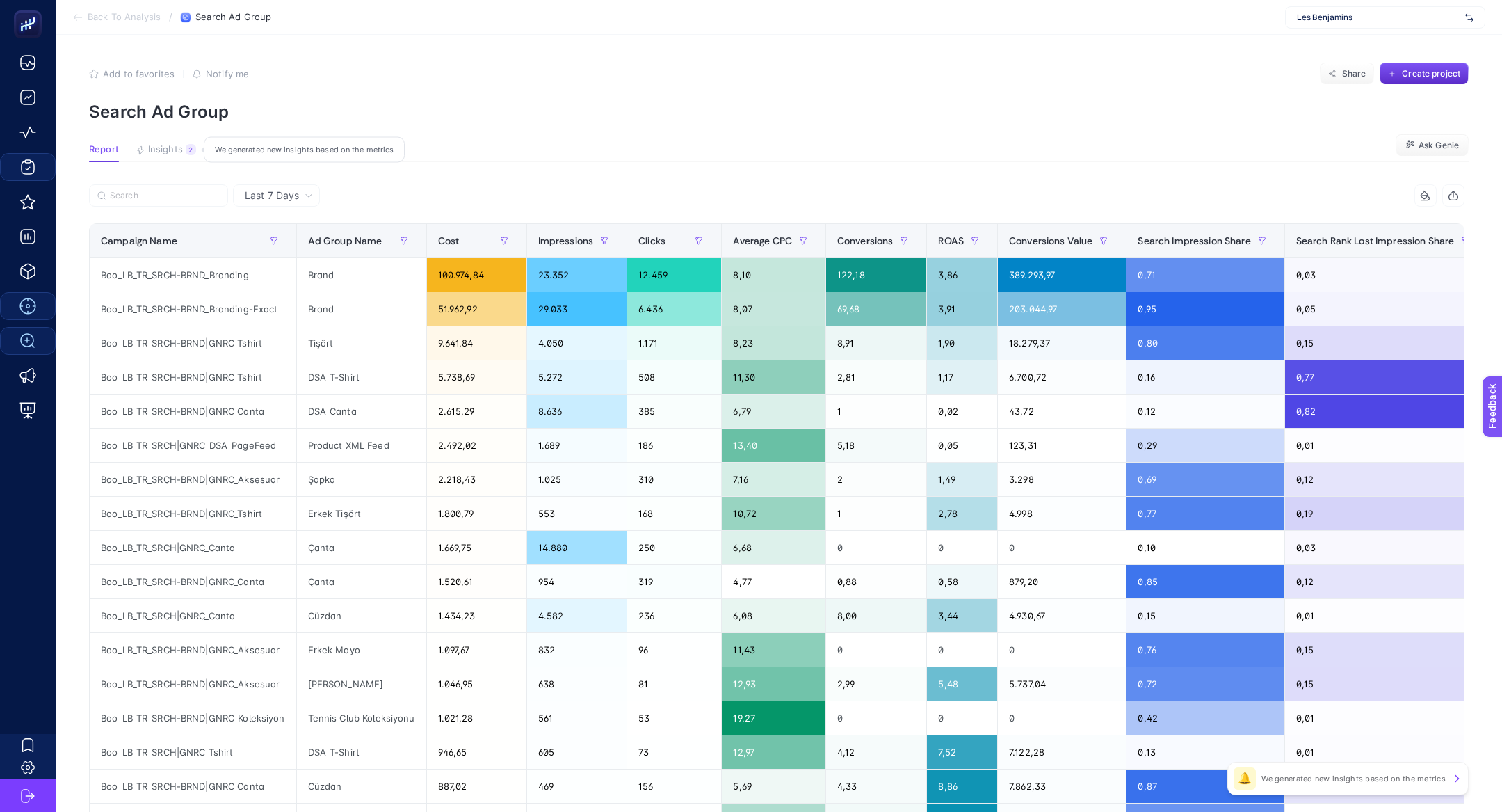
click at [174, 153] on span "Insights" at bounding box center [165, 149] width 35 height 11
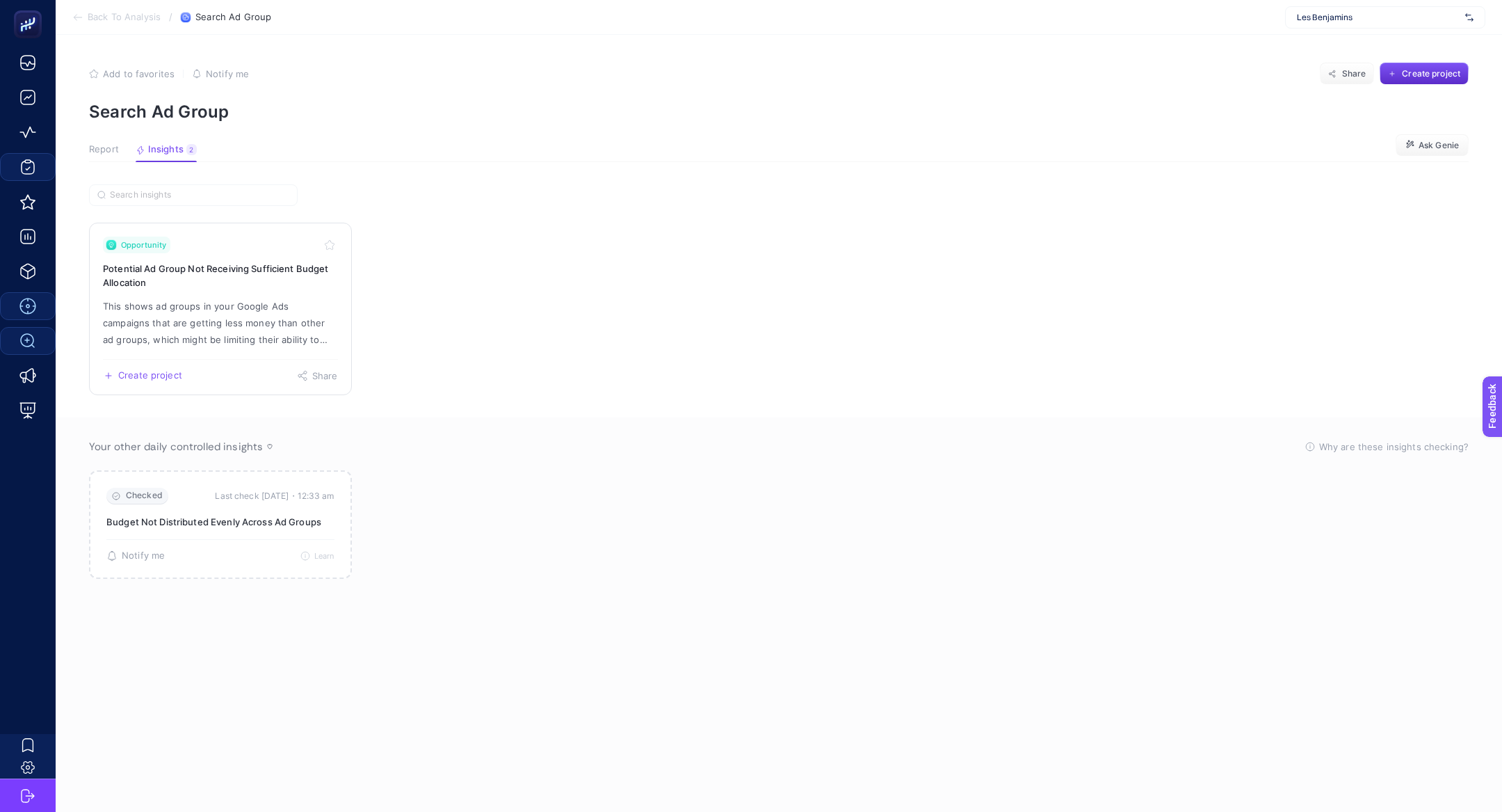
click at [249, 267] on h3 "Potential Ad Group Not Receiving Sufficient Budget Allocation" at bounding box center [220, 275] width 235 height 28
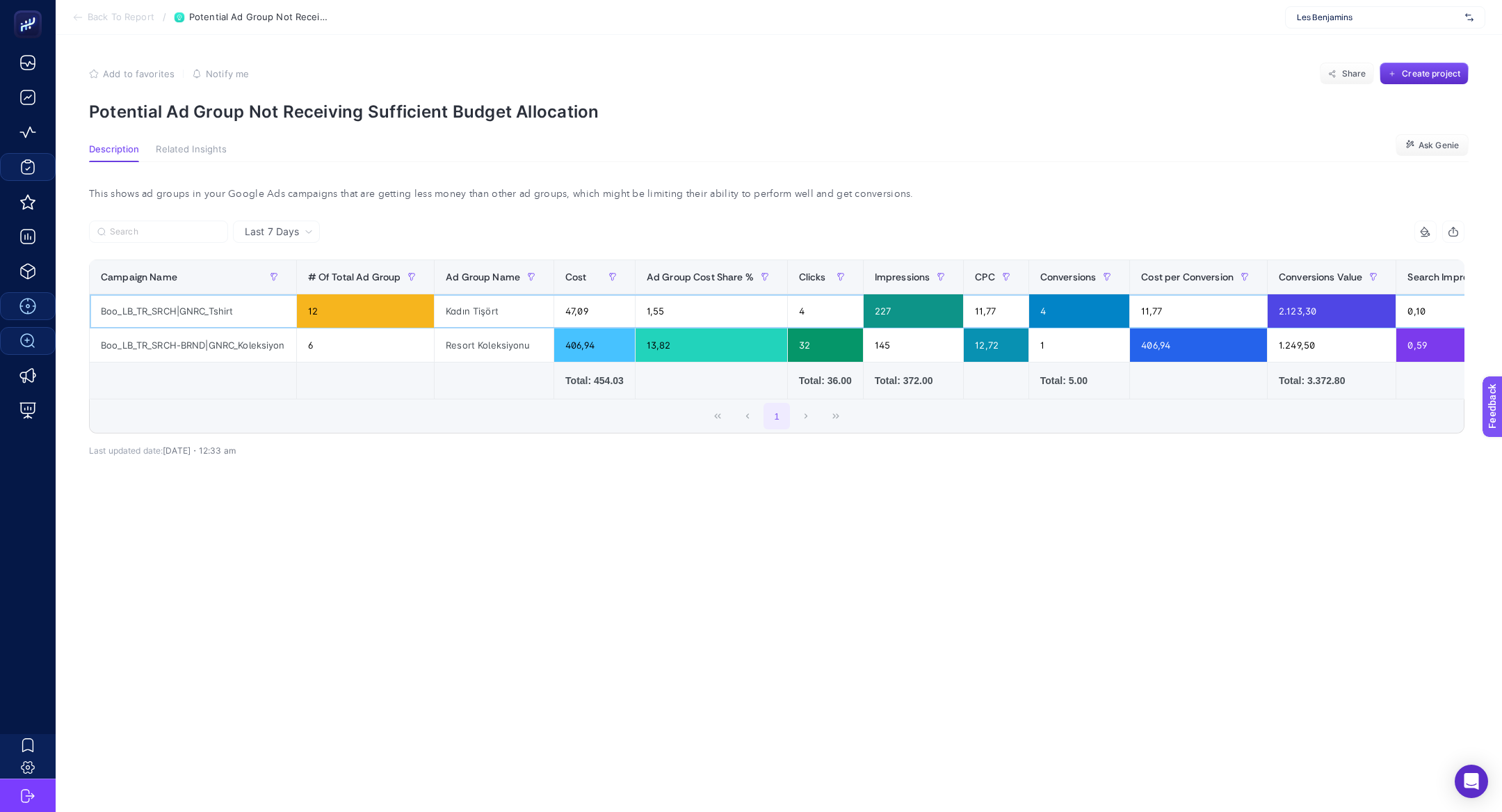
click at [214, 301] on div "Boo_LB_TR_SRCH|GNRC_Tshirt" at bounding box center [193, 311] width 206 height 33
copy tr "Boo_LB_TR_SRCH|GNRC_Tshirt"
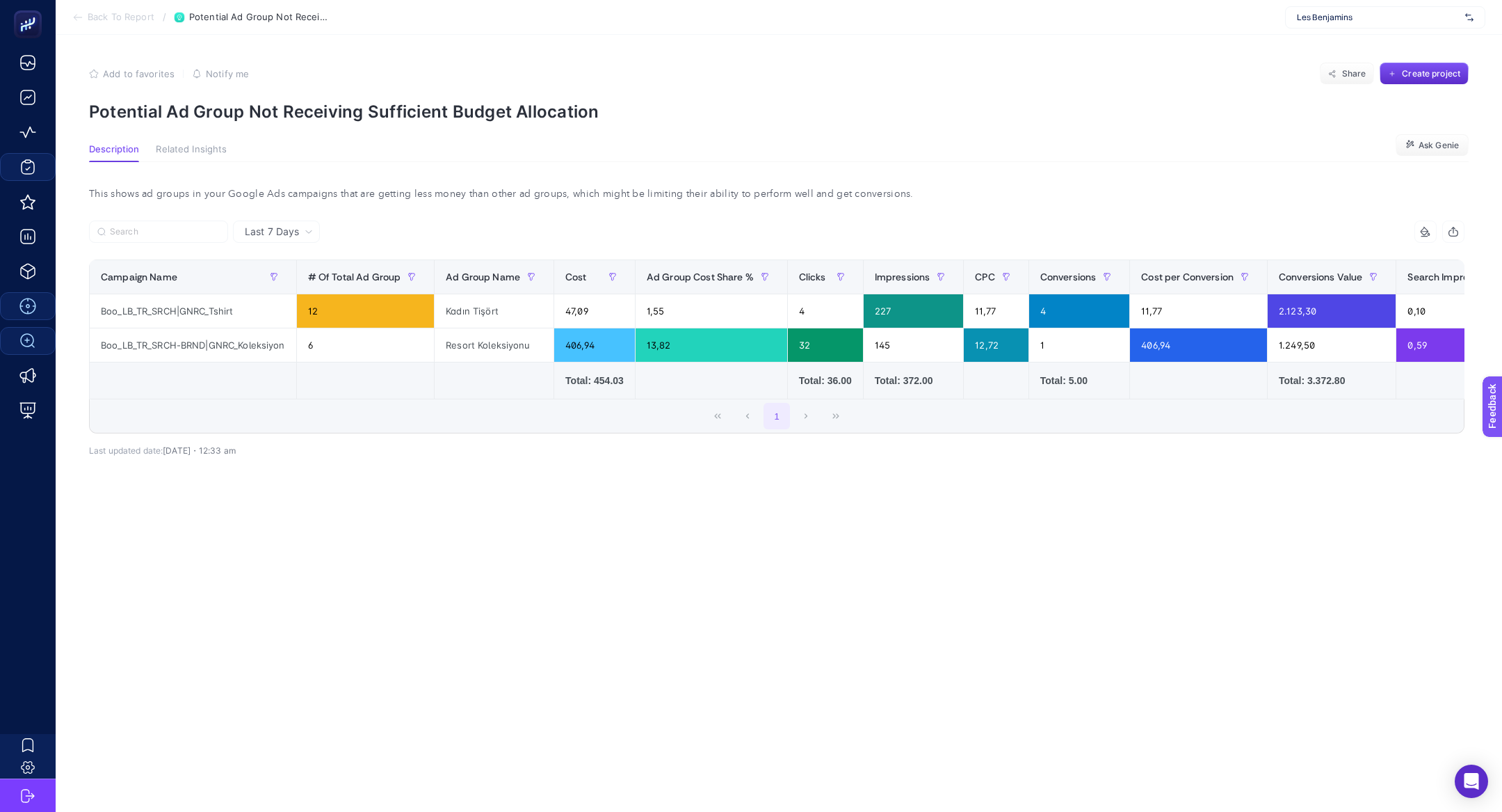
click at [112, 15] on span "Back To Report" at bounding box center [121, 16] width 67 height 11
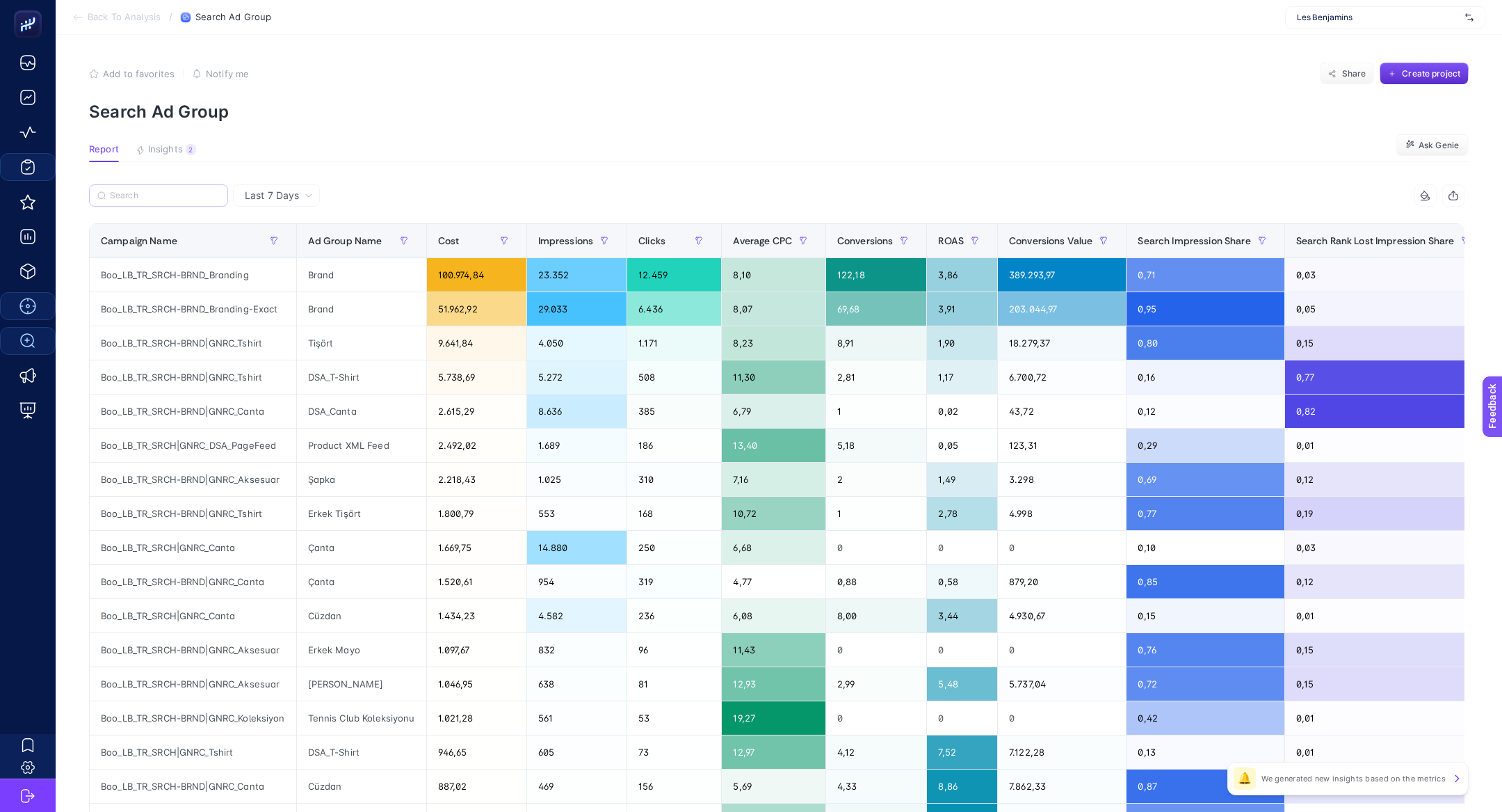
click at [108, 202] on label at bounding box center [159, 195] width 139 height 22
click at [110, 201] on input "Search" at bounding box center [165, 195] width 110 height 11
paste input "Boo_LB_TR_SRCH|GNRC_Tshirt"
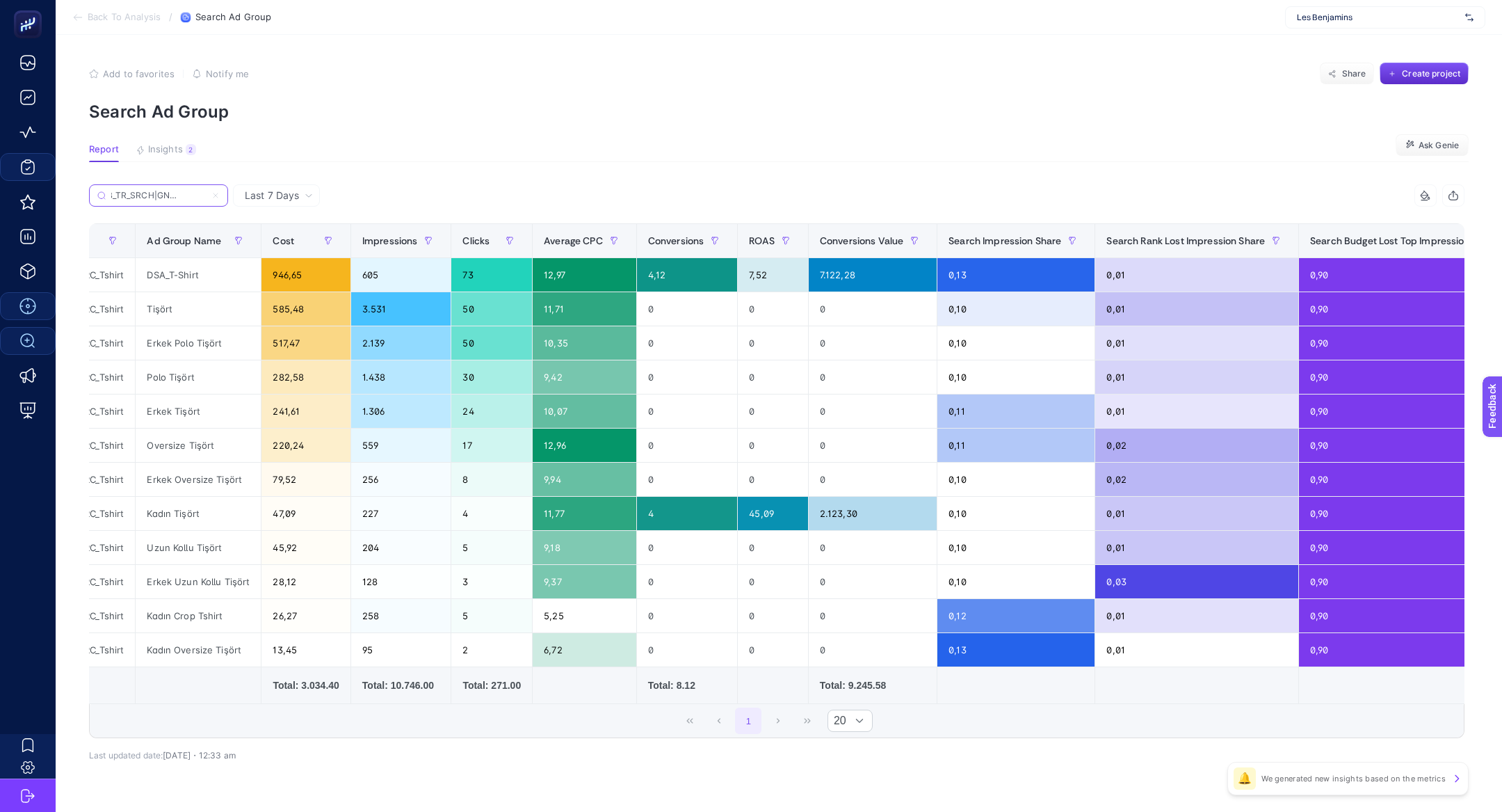
scroll to position [0, 232]
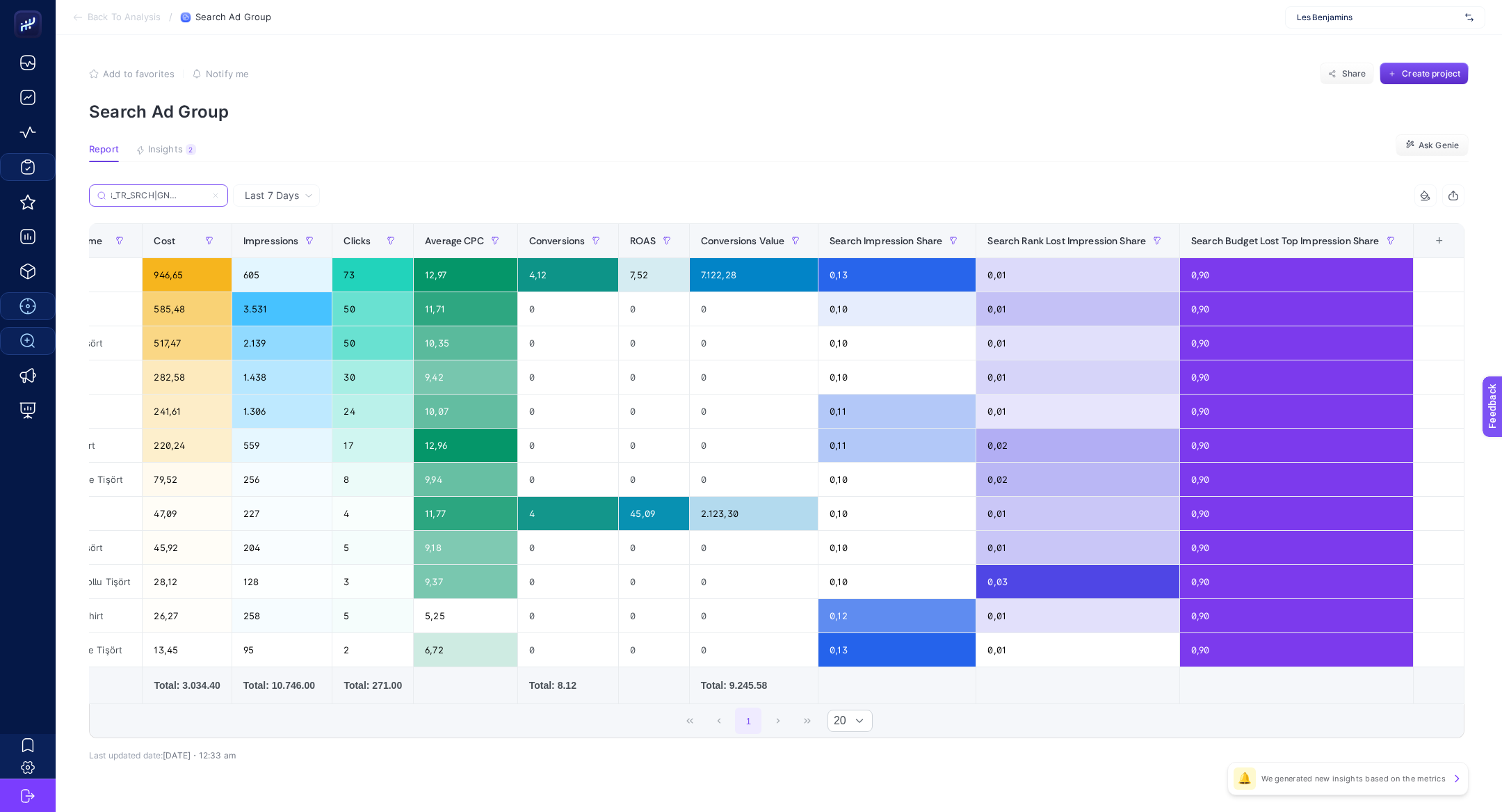
type input "Boo_LB_TR_SRCH|GNRC_Tshirt"
click at [1433, 202] on div "10 items selected" at bounding box center [1426, 195] width 22 height 22
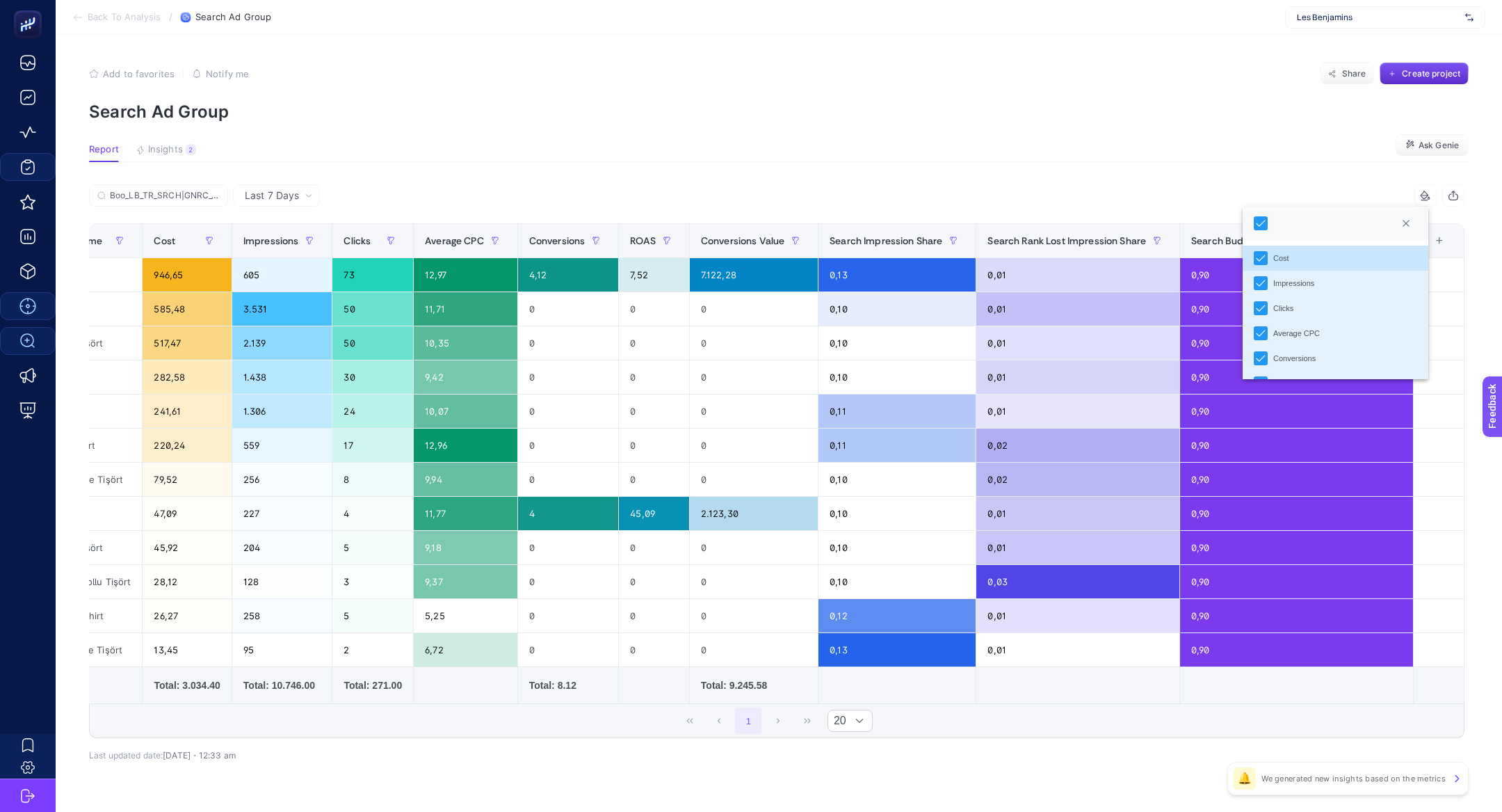
scroll to position [8, 61]
click at [1297, 146] on section "Report Insights 2 We generated new insights based on the metrics Ask Genie" at bounding box center [779, 153] width 1380 height 18
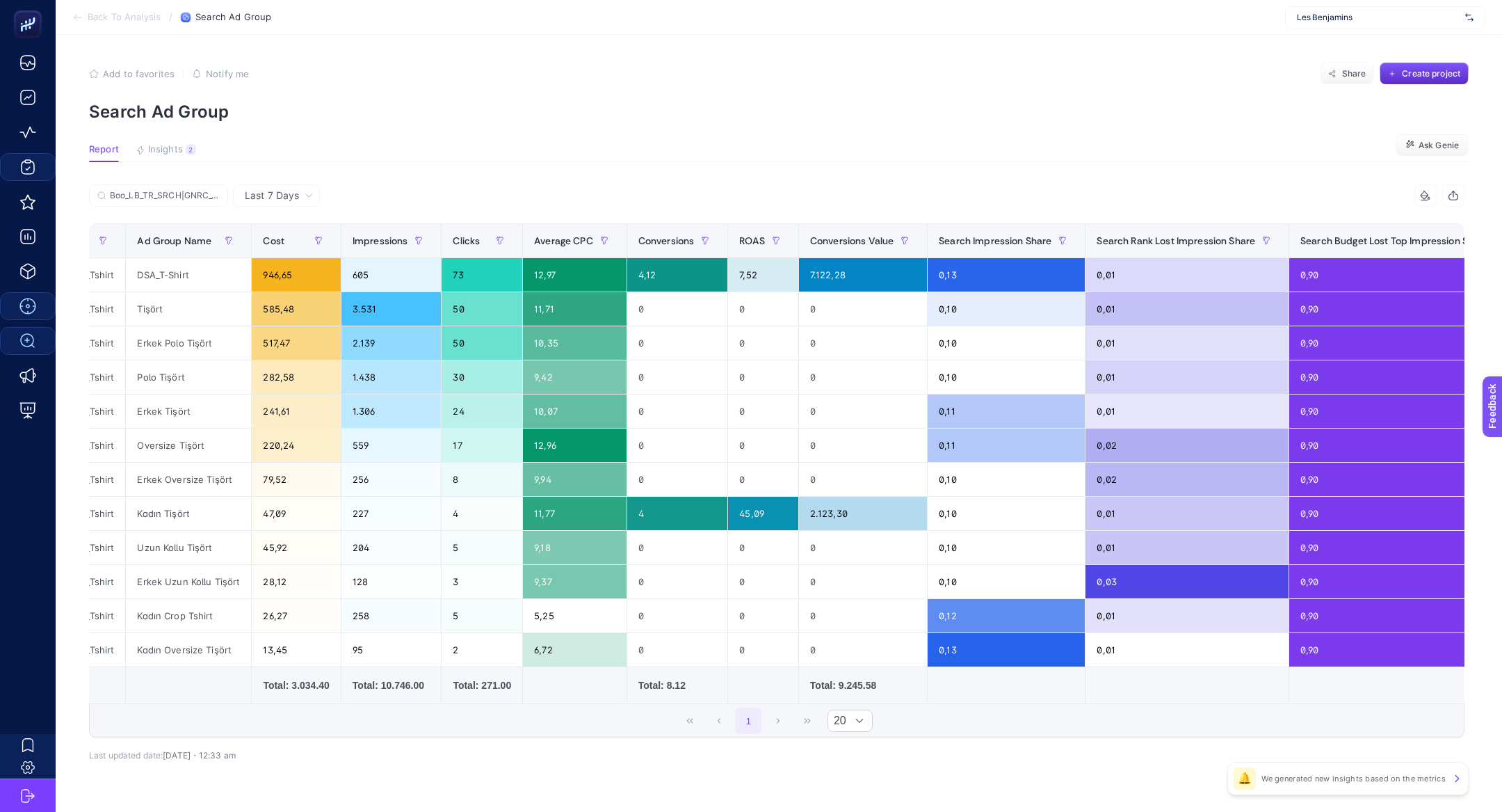
scroll to position [0, 0]
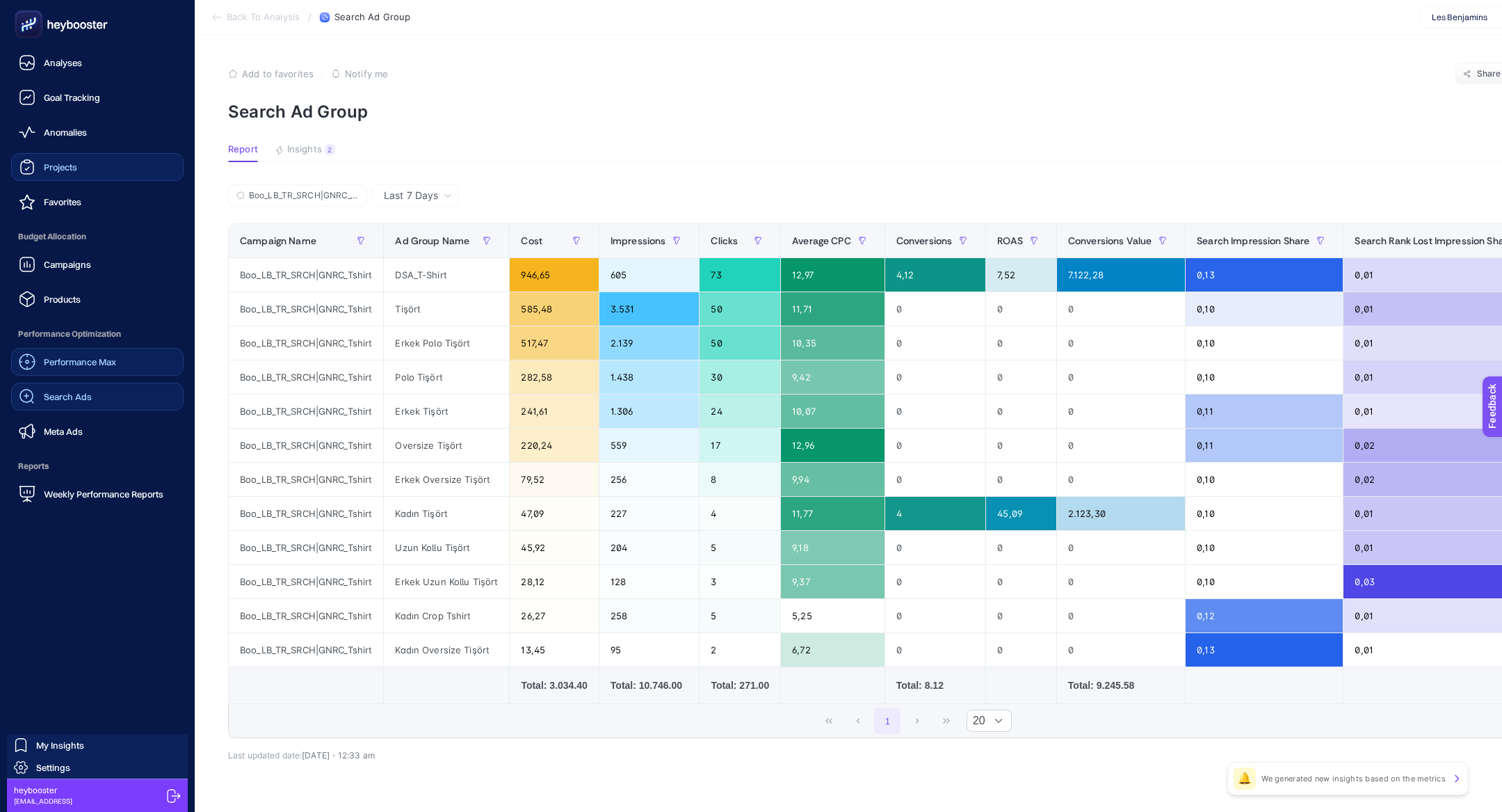
click at [80, 398] on span "Search Ads" at bounding box center [68, 396] width 48 height 11
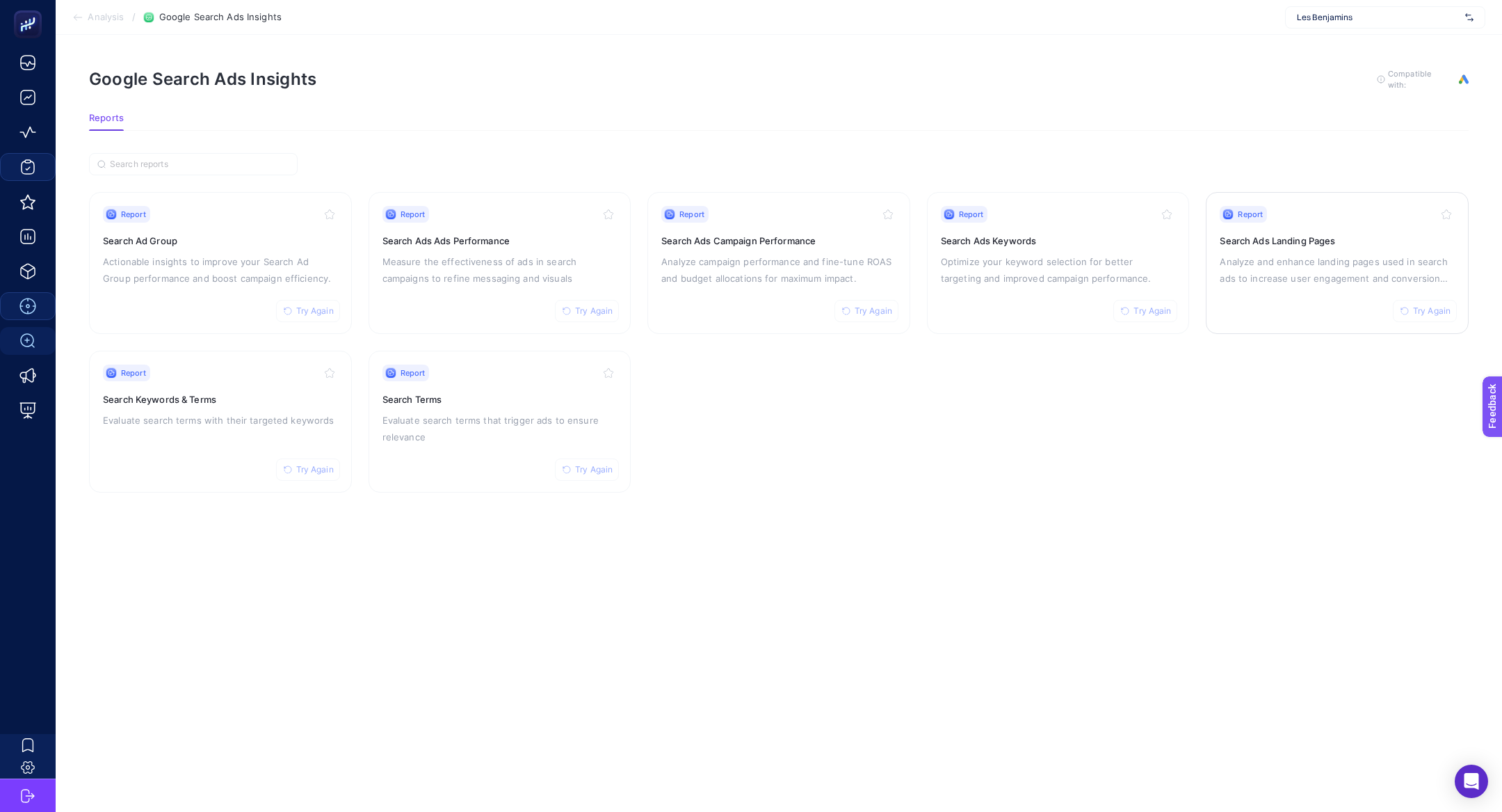
click at [1308, 249] on div "Report Try Again Search Ads Landing Pages Analyze and enhance landing pages use…" at bounding box center [1337, 263] width 235 height 114
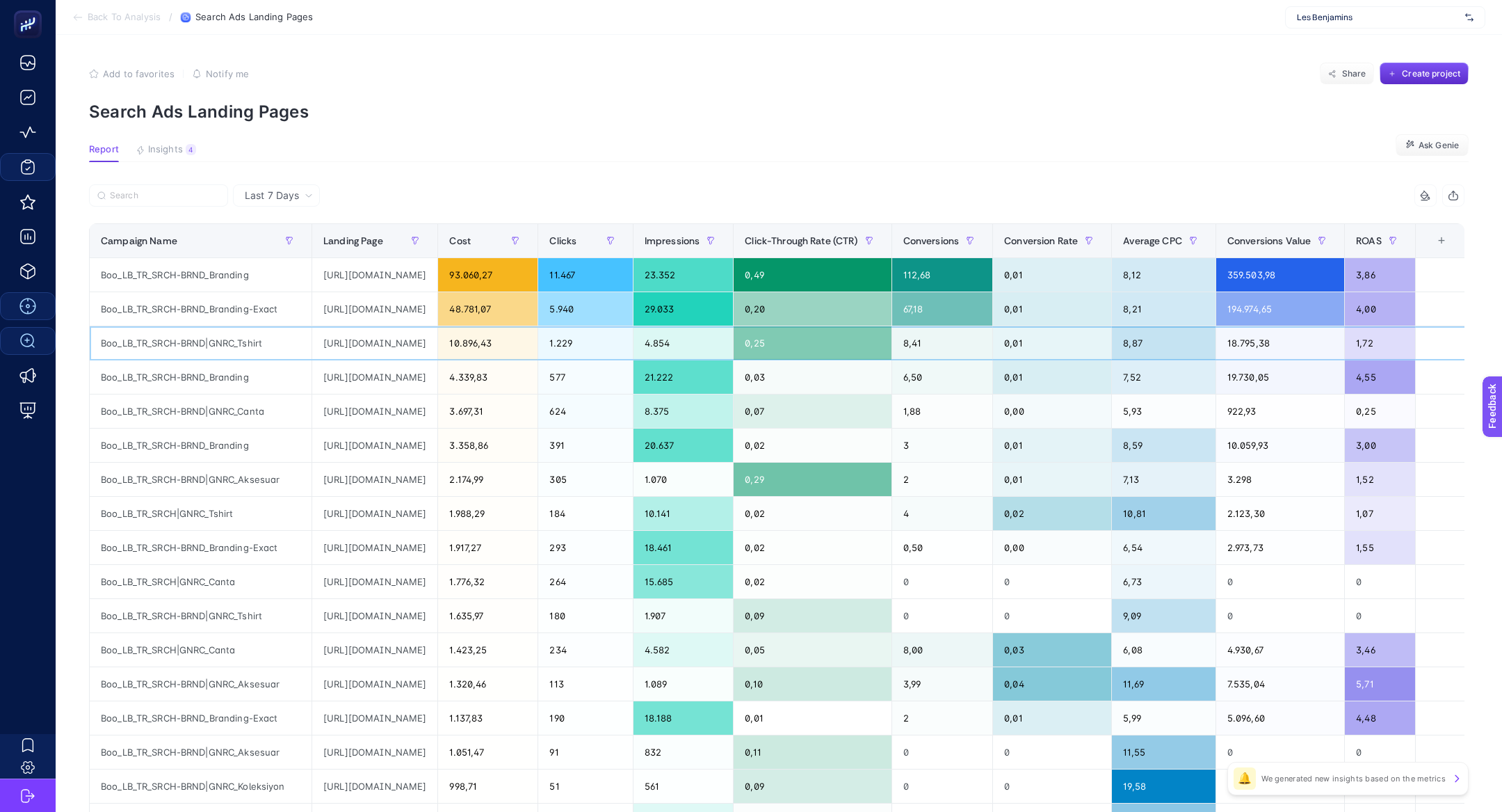
click at [226, 347] on div "Boo_LB_TR_SRCH-BRND|GNRC_Tshirt" at bounding box center [200, 343] width 222 height 33
click at [240, 392] on div "Boo_LB_TR_SRCH-BRND_Branding" at bounding box center [200, 376] width 222 height 33
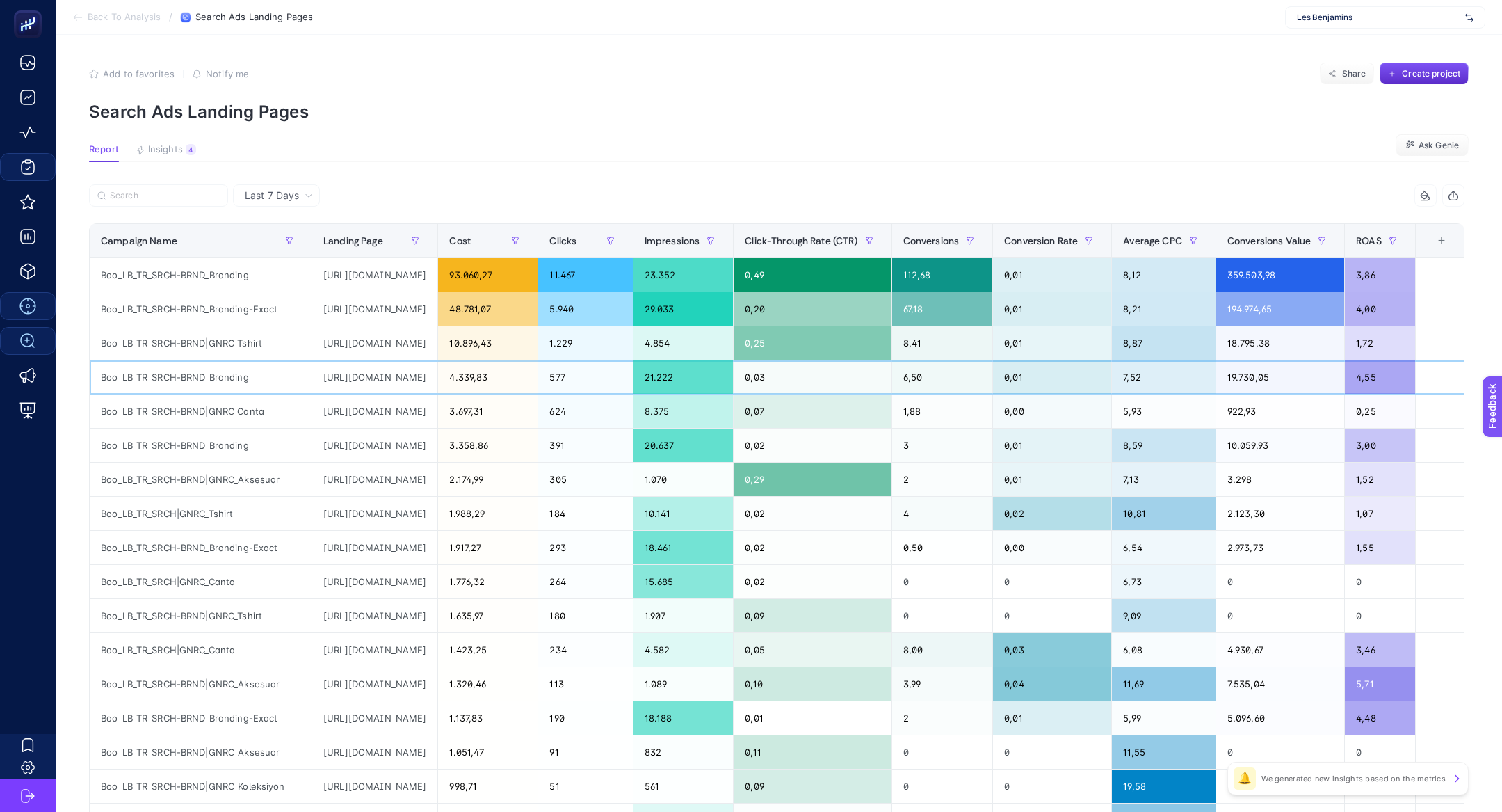
click at [240, 392] on div "Boo_LB_TR_SRCH-BRND_Branding" at bounding box center [200, 376] width 222 height 33
click at [228, 384] on div "Boo_LB_TR_SRCH-BRND_Branding" at bounding box center [200, 376] width 222 height 33
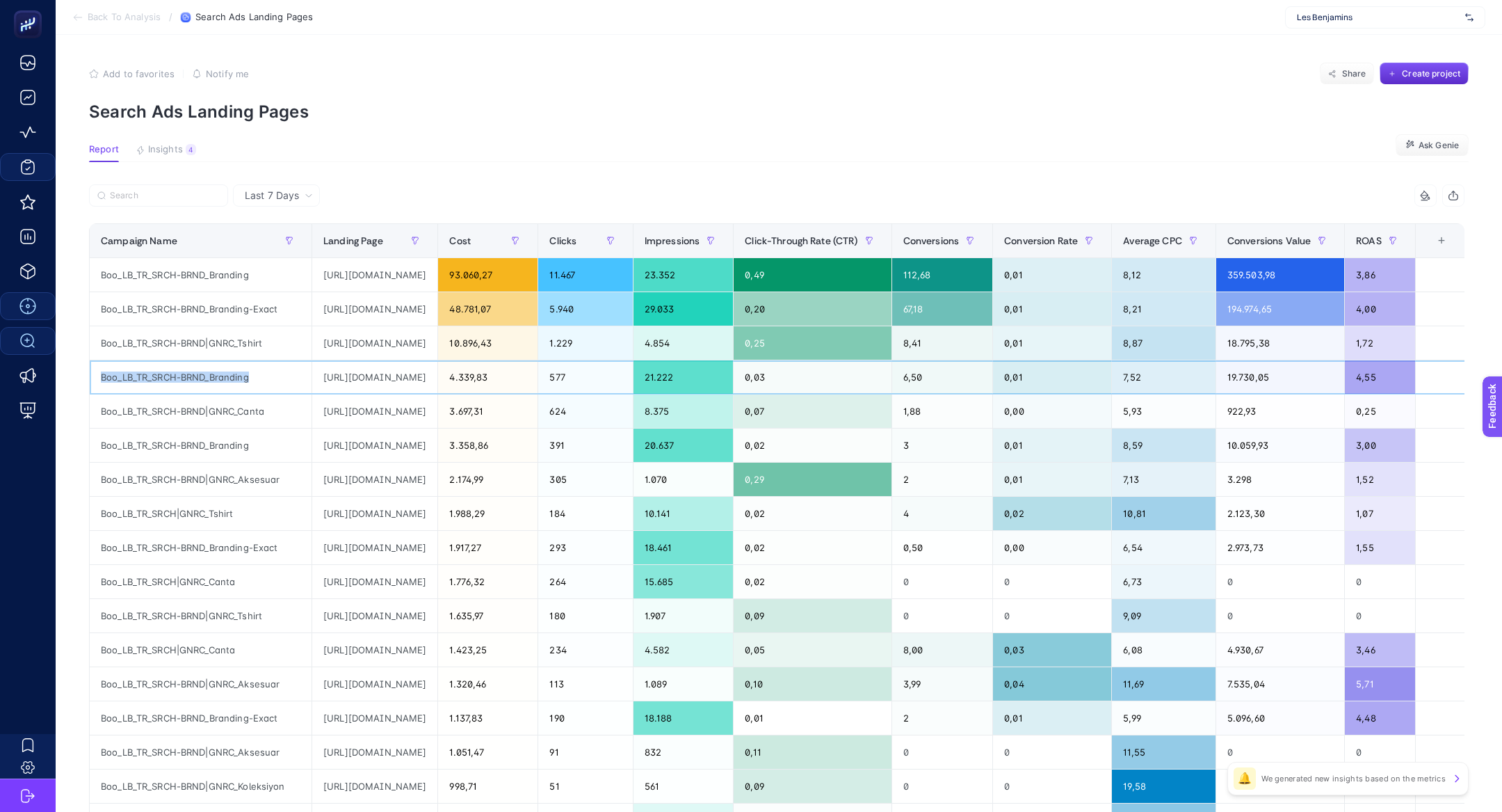
click at [228, 384] on div "Boo_LB_TR_SRCH-BRND_Branding" at bounding box center [200, 376] width 222 height 33
click at [190, 153] on div "4" at bounding box center [191, 149] width 11 height 11
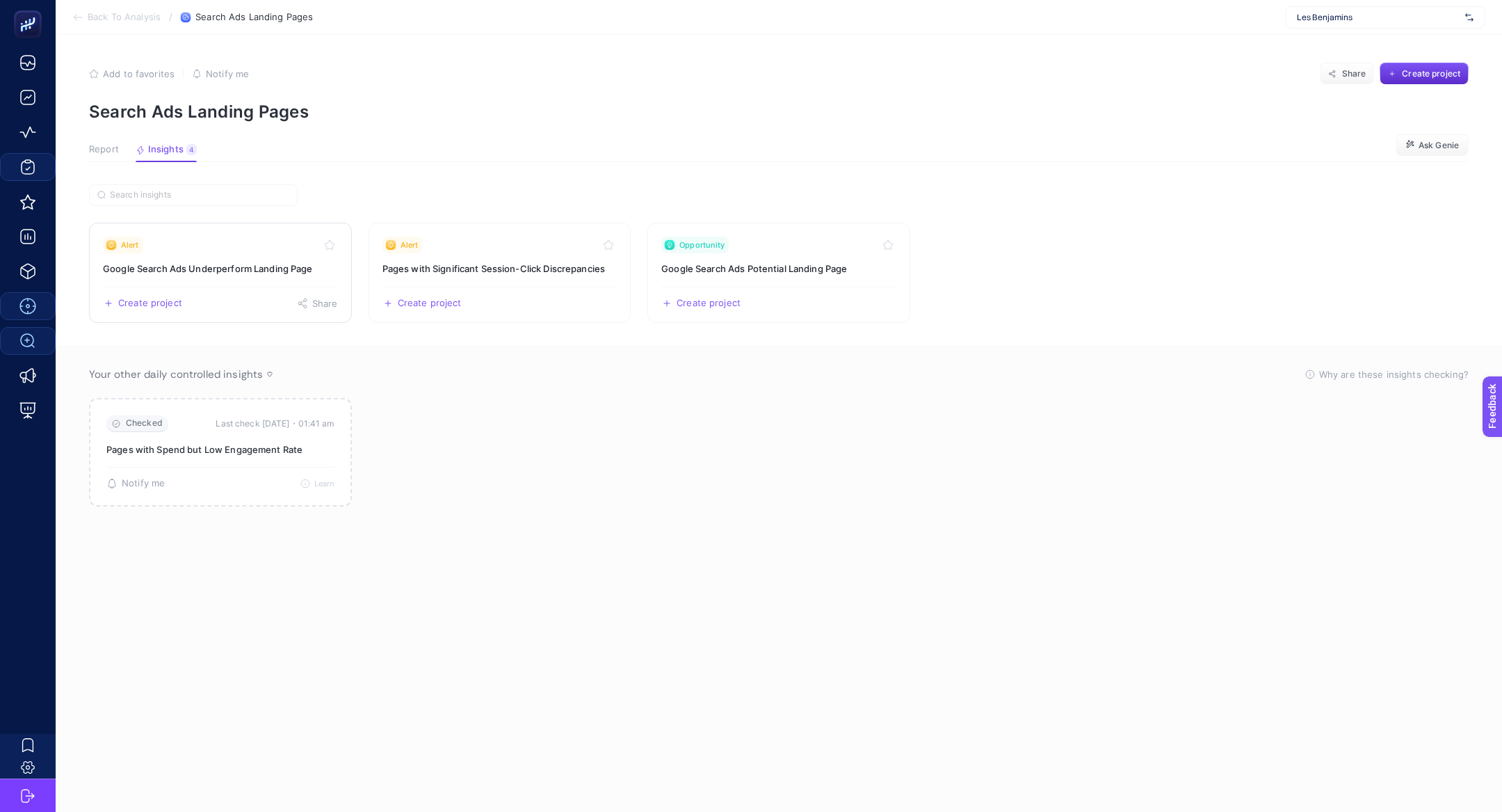
click at [231, 278] on link "Alert Google Search Ads Underperform Landing Page Create project Share" at bounding box center [221, 272] width 263 height 100
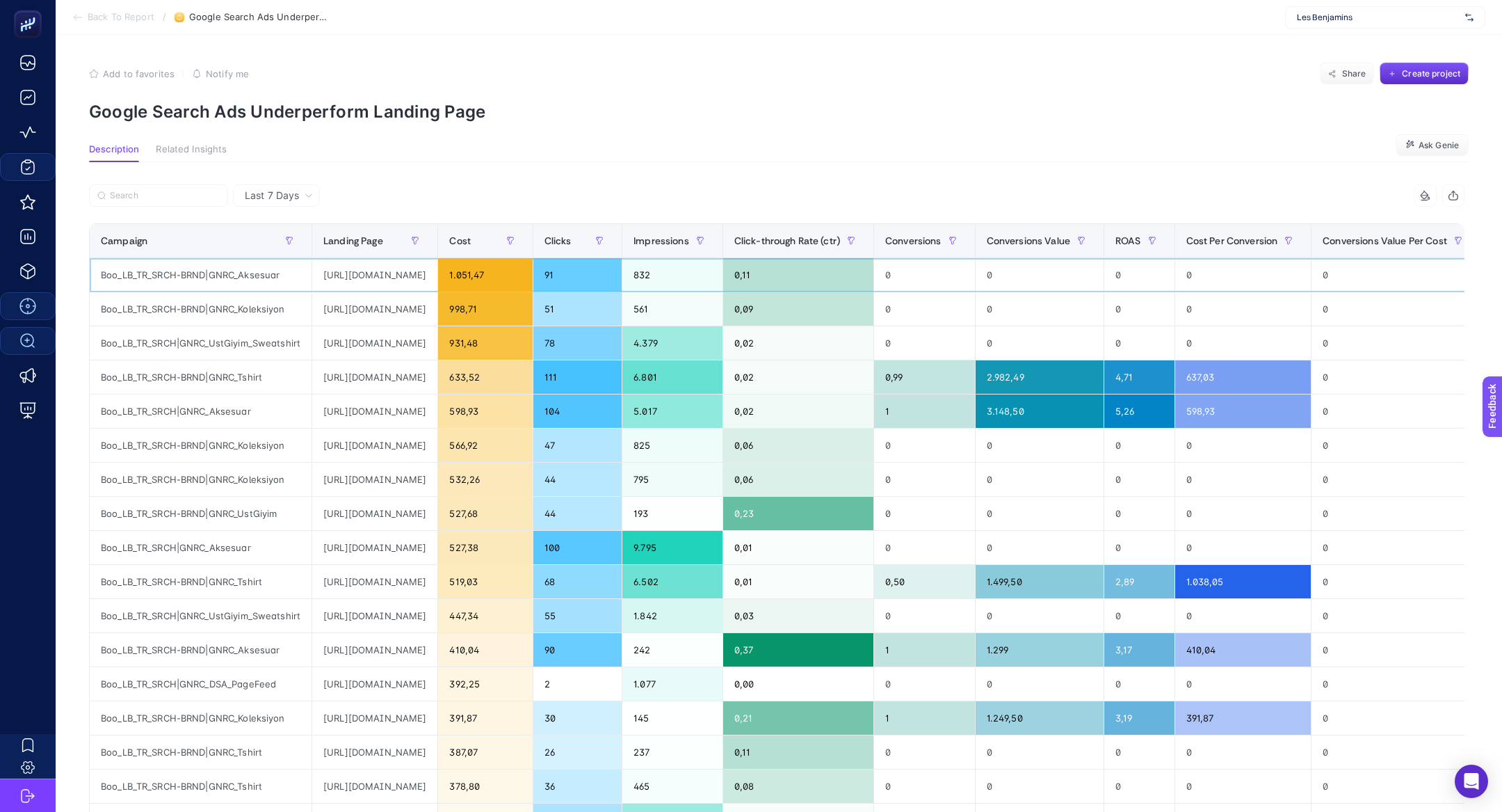
click at [437, 274] on div "[URL][DOMAIN_NAME]" at bounding box center [375, 275] width 125 height 33
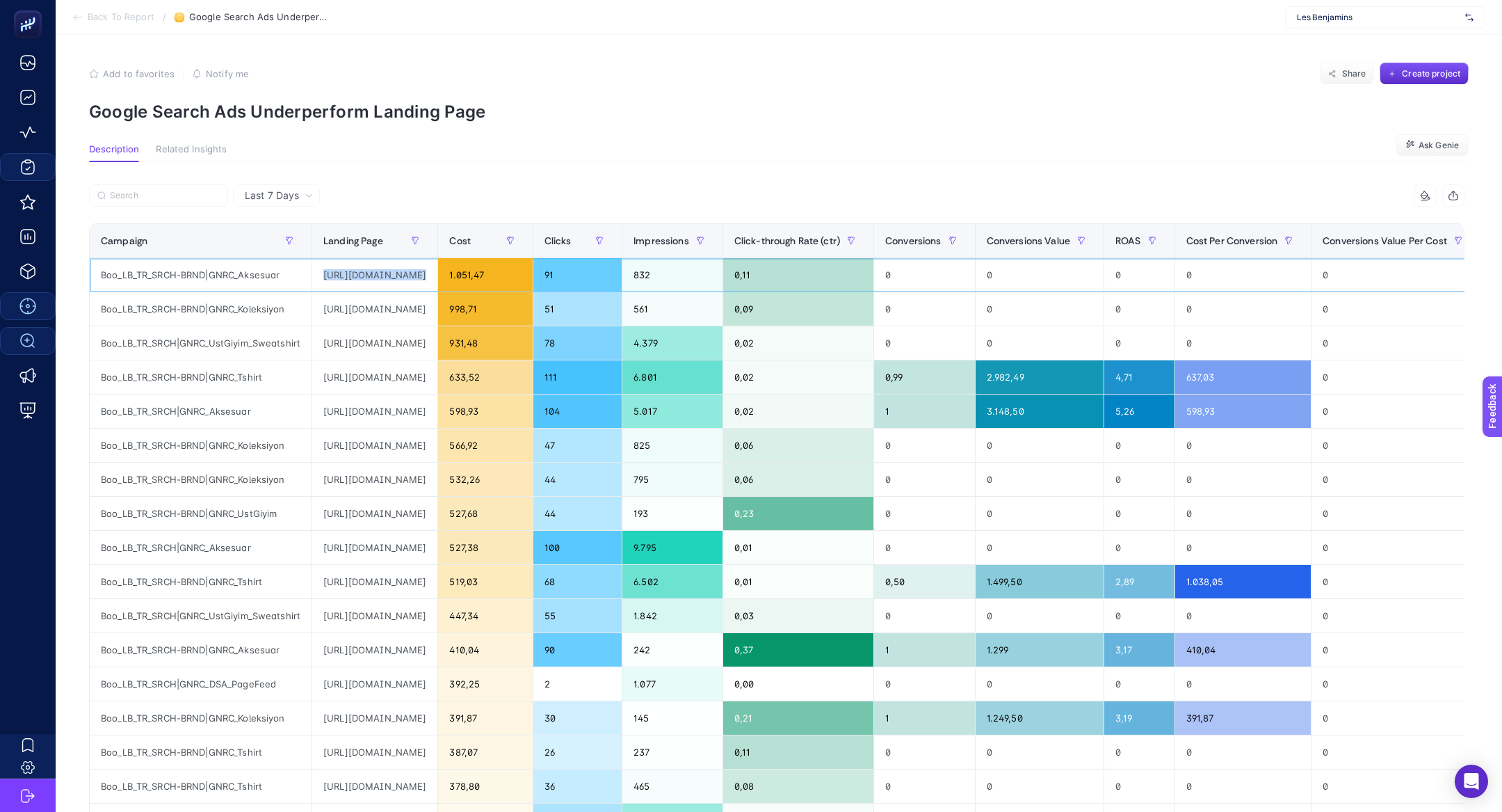
click at [437, 274] on div "[URL][DOMAIN_NAME]" at bounding box center [375, 275] width 125 height 33
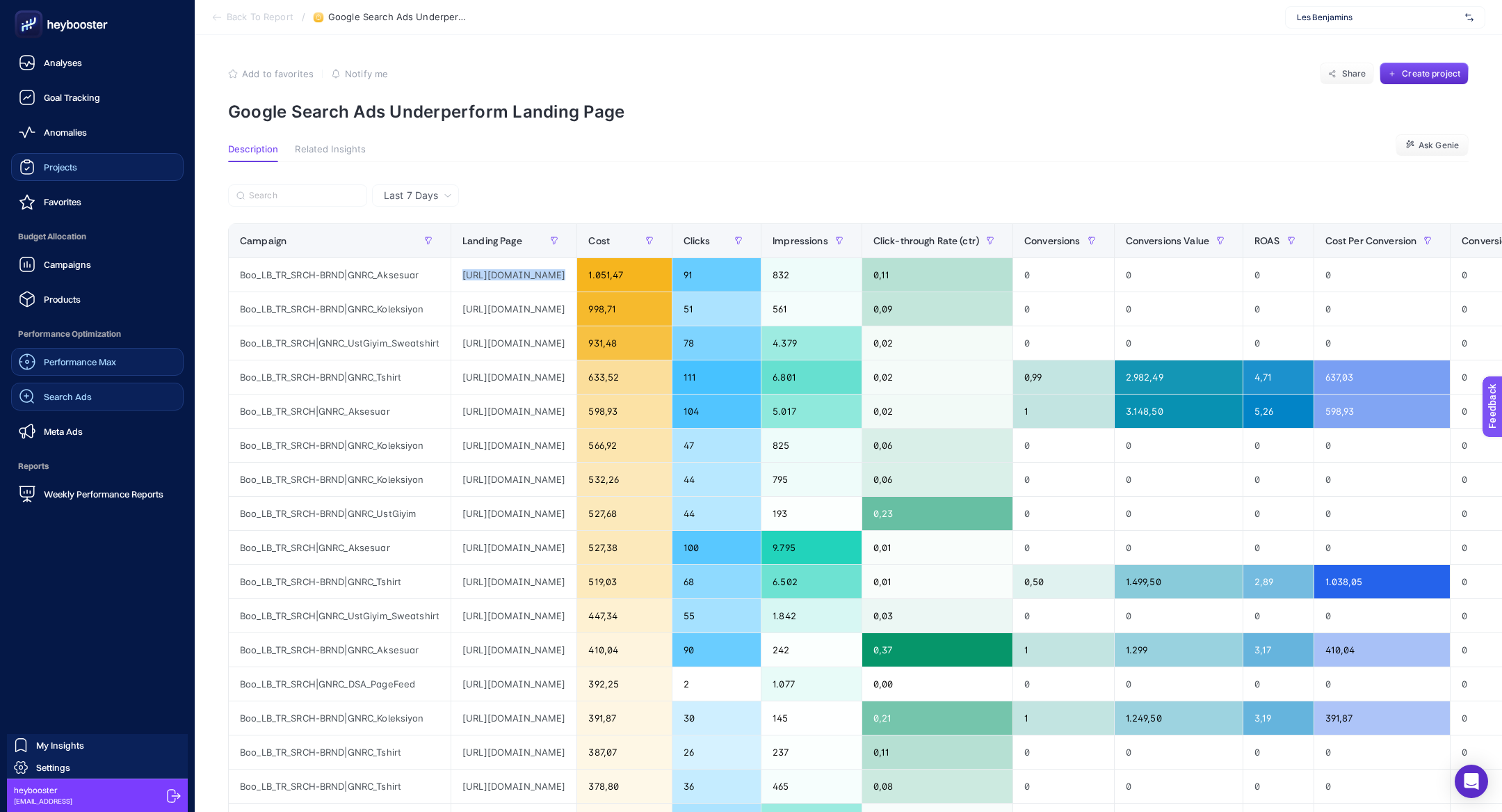
click at [78, 394] on span "Search Ads" at bounding box center [68, 396] width 48 height 11
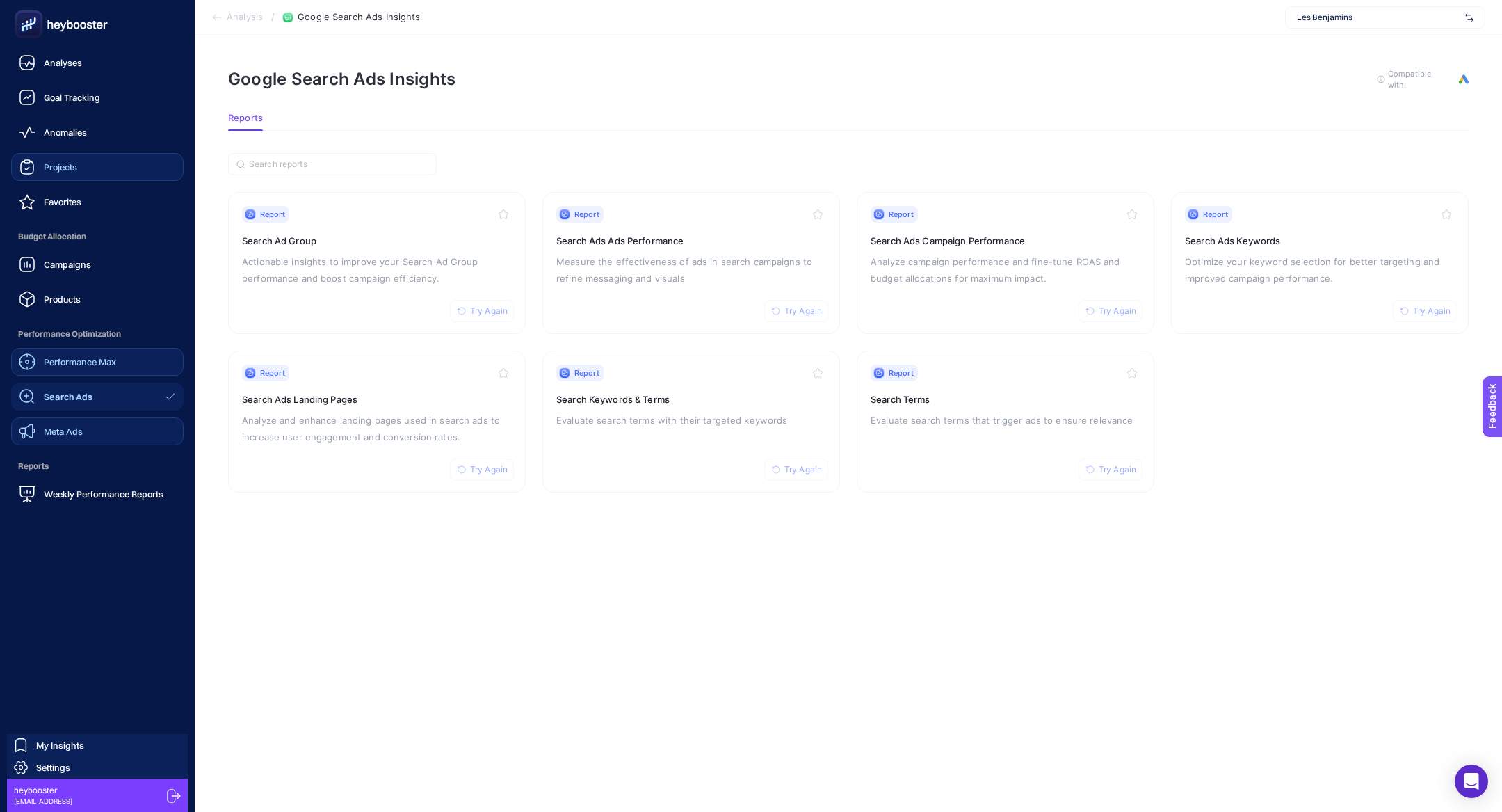
click at [66, 437] on div "Meta Ads" at bounding box center [50, 431] width 64 height 16
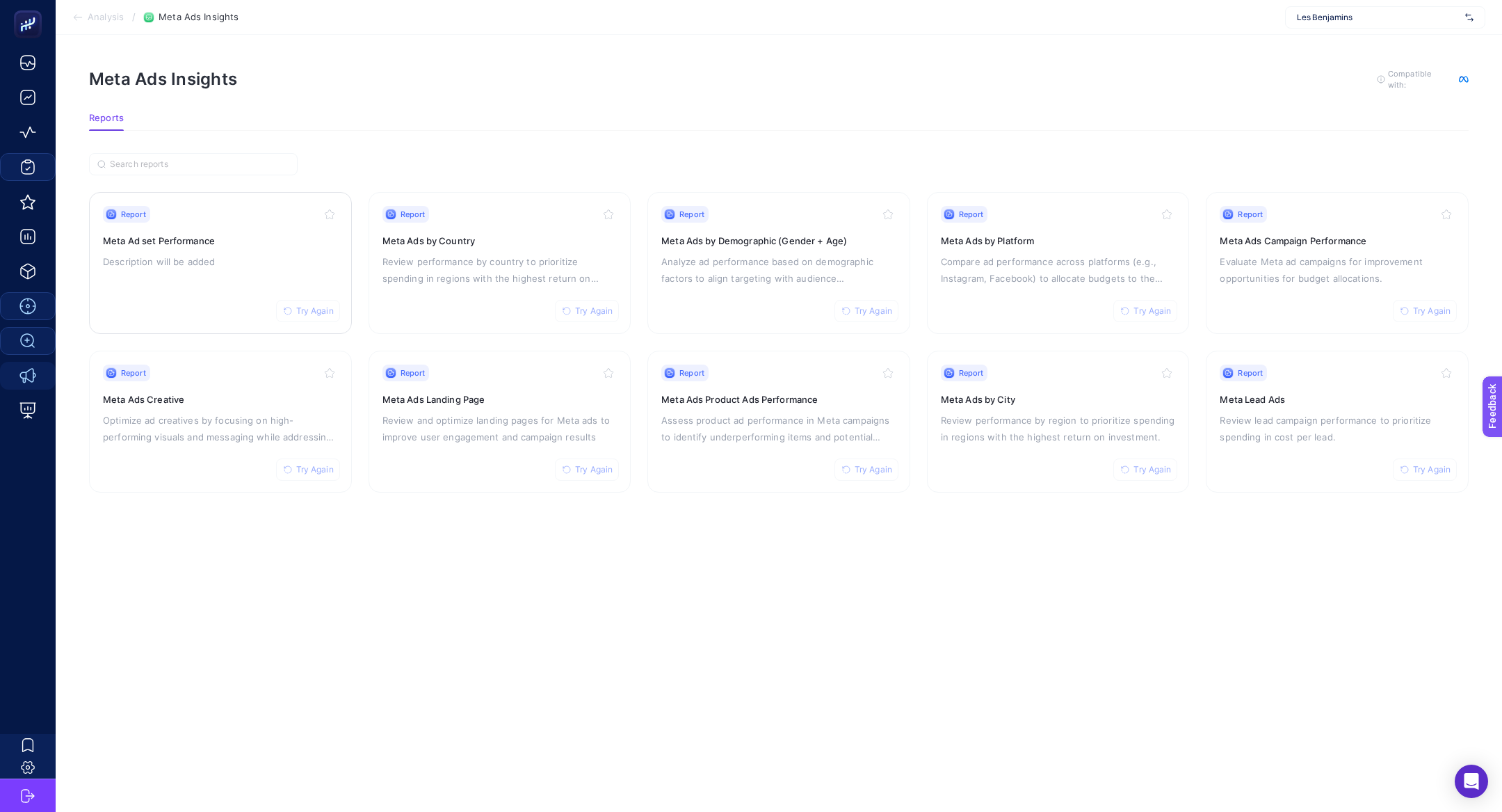
click at [219, 243] on h3 "Meta Ad set Performance" at bounding box center [220, 240] width 235 height 14
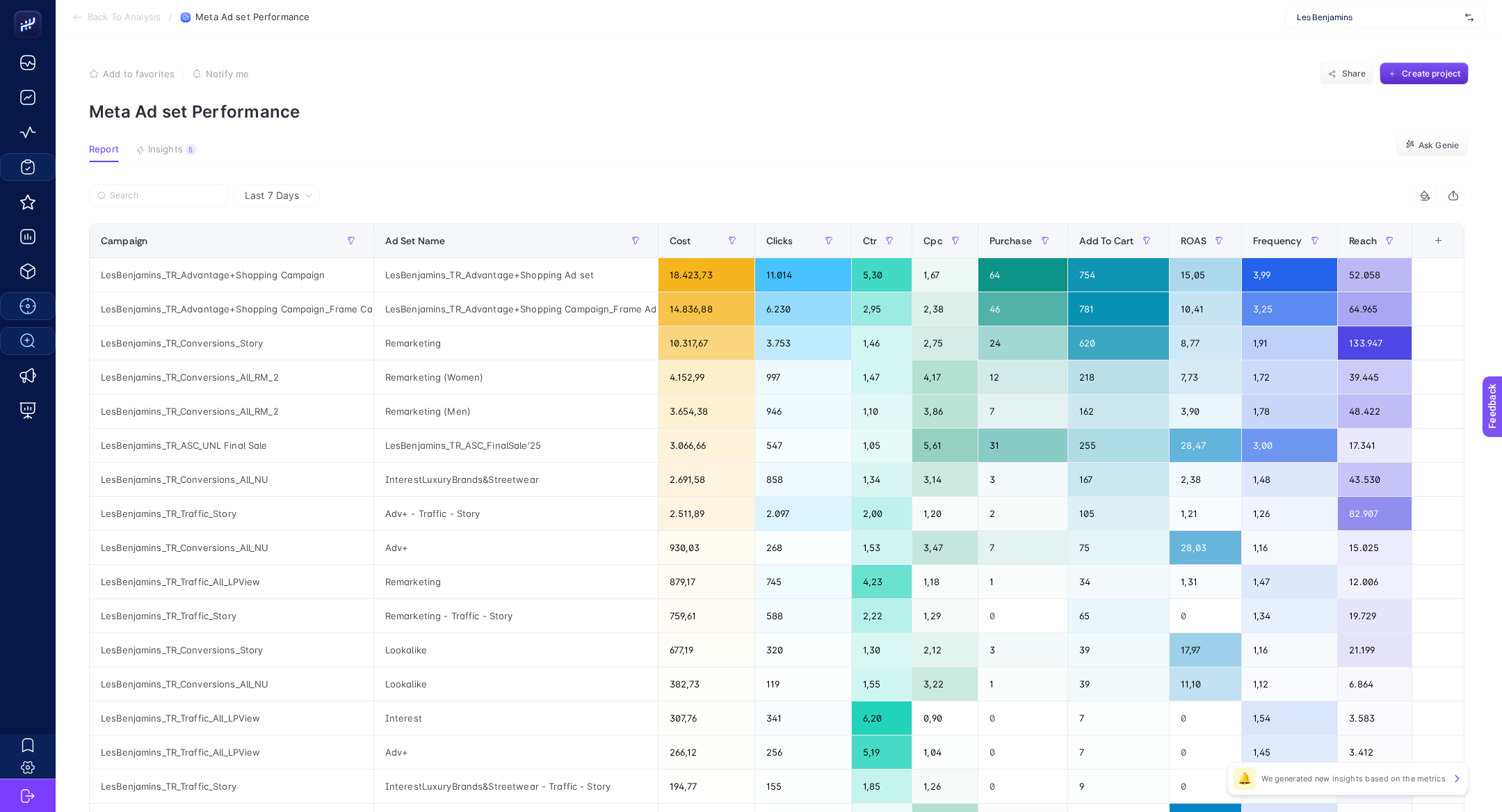
drag, startPoint x: 164, startPoint y: 155, endPoint x: 189, endPoint y: 209, distance: 59.5
click at [188, 203] on article "Add to favorites false Notify me Share Create project Meta Ad set Performance R…" at bounding box center [778, 578] width 1447 height 1087
click at [1436, 236] on div "+" at bounding box center [1438, 240] width 26 height 11
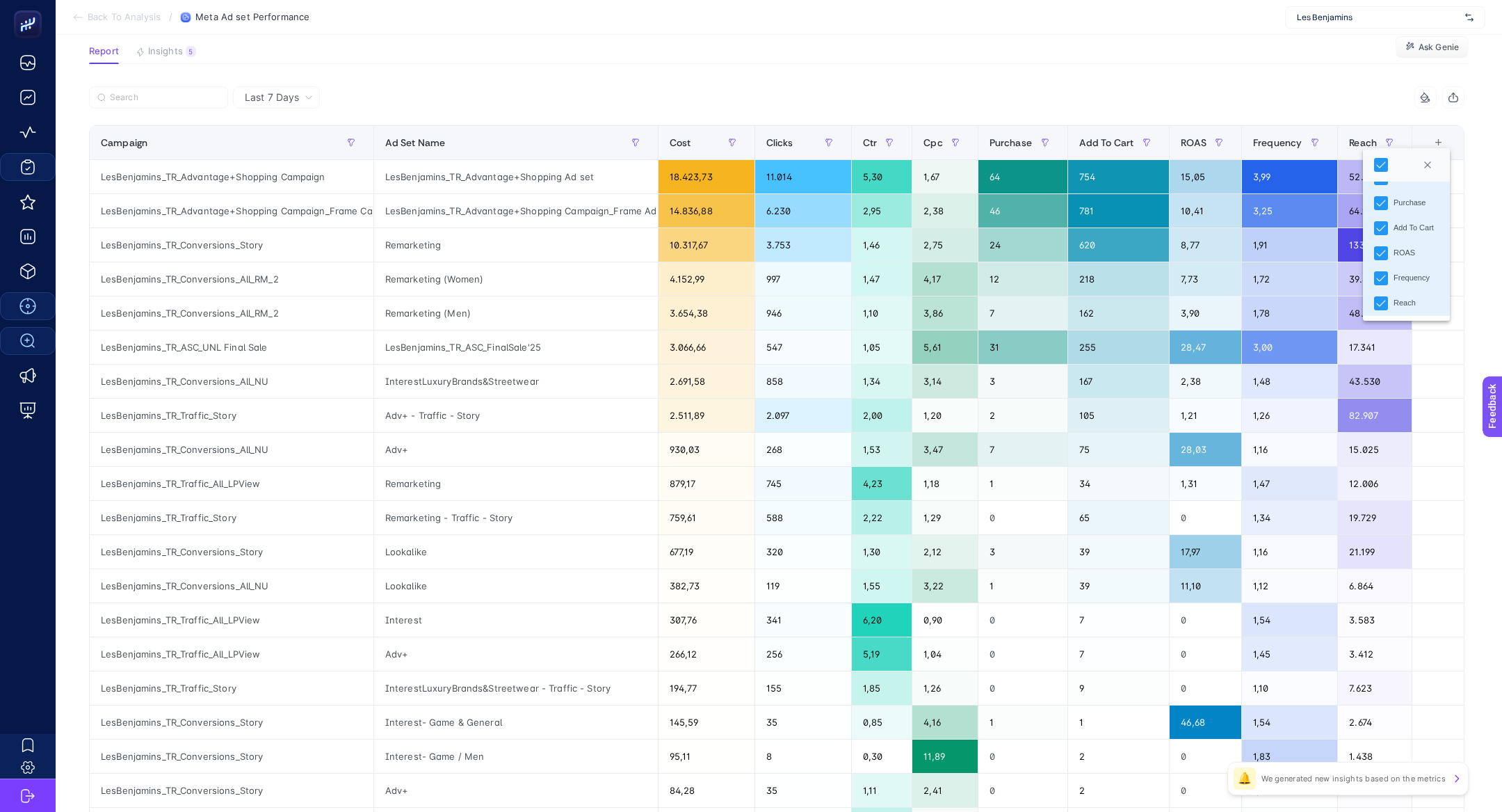
scroll to position [107, 0]
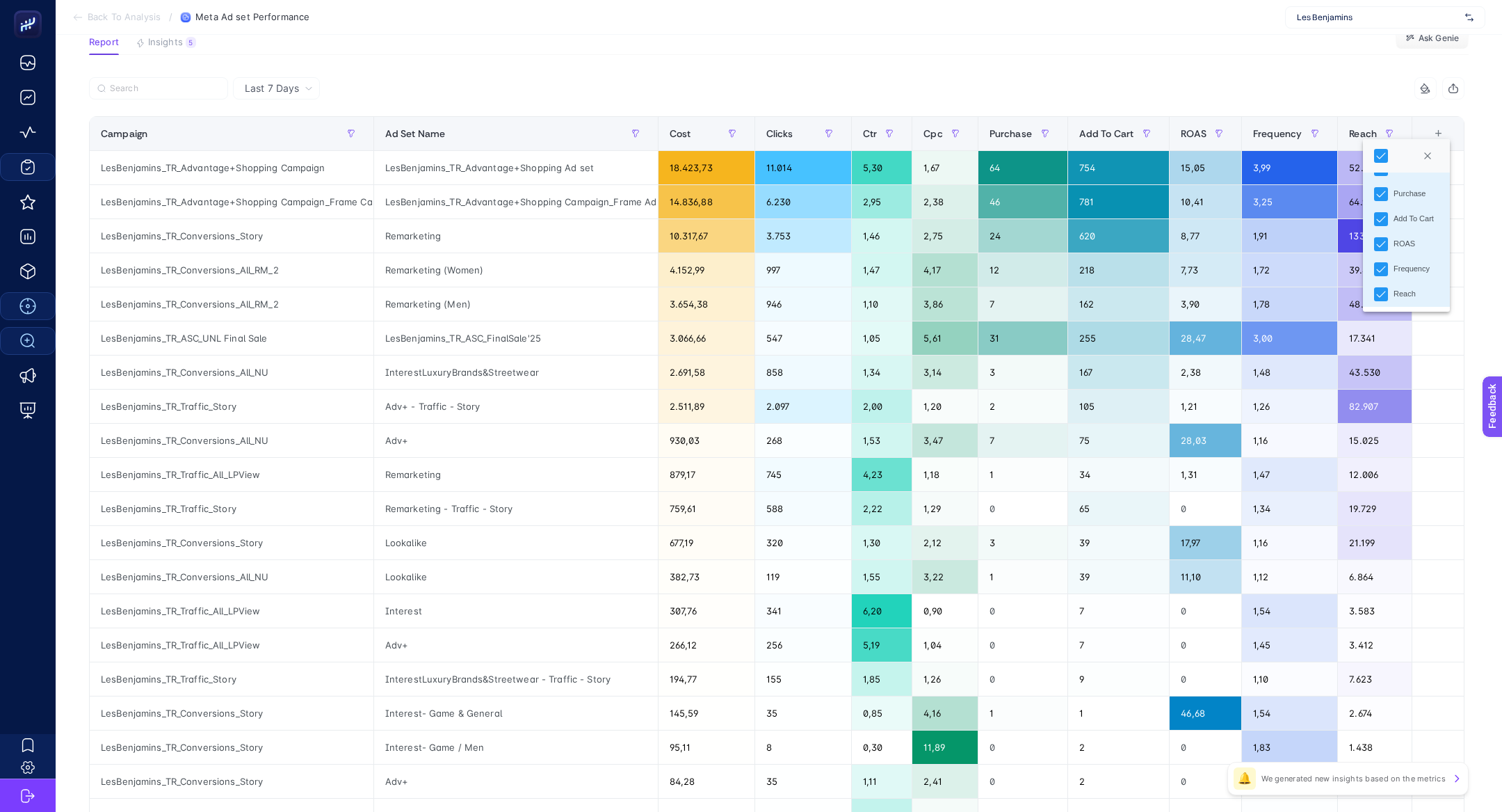
click at [1084, 16] on section "Back To Analysis / Meta Ad set Performance Les Benjamins" at bounding box center [778, 17] width 1447 height 35
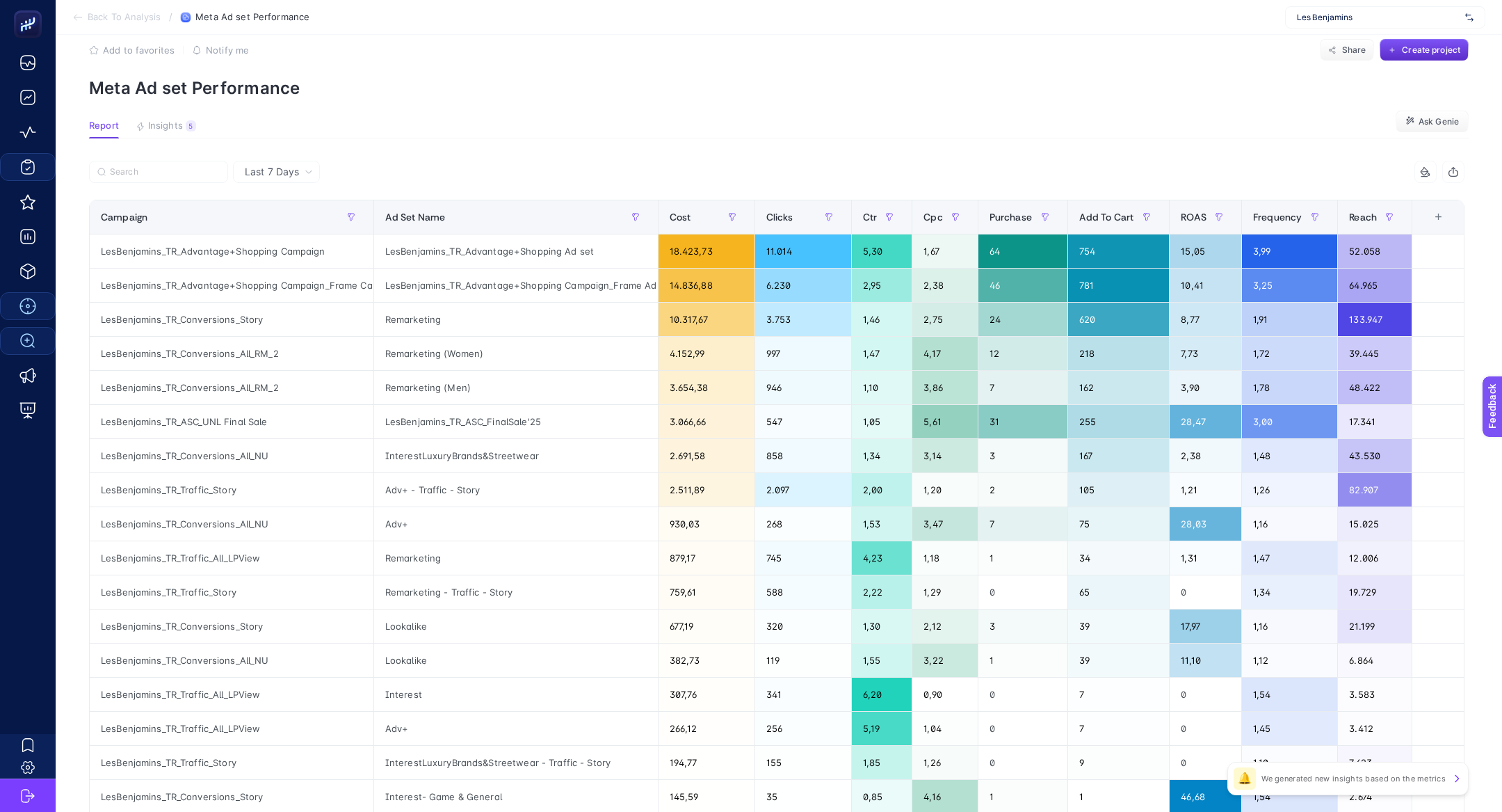
scroll to position [0, 0]
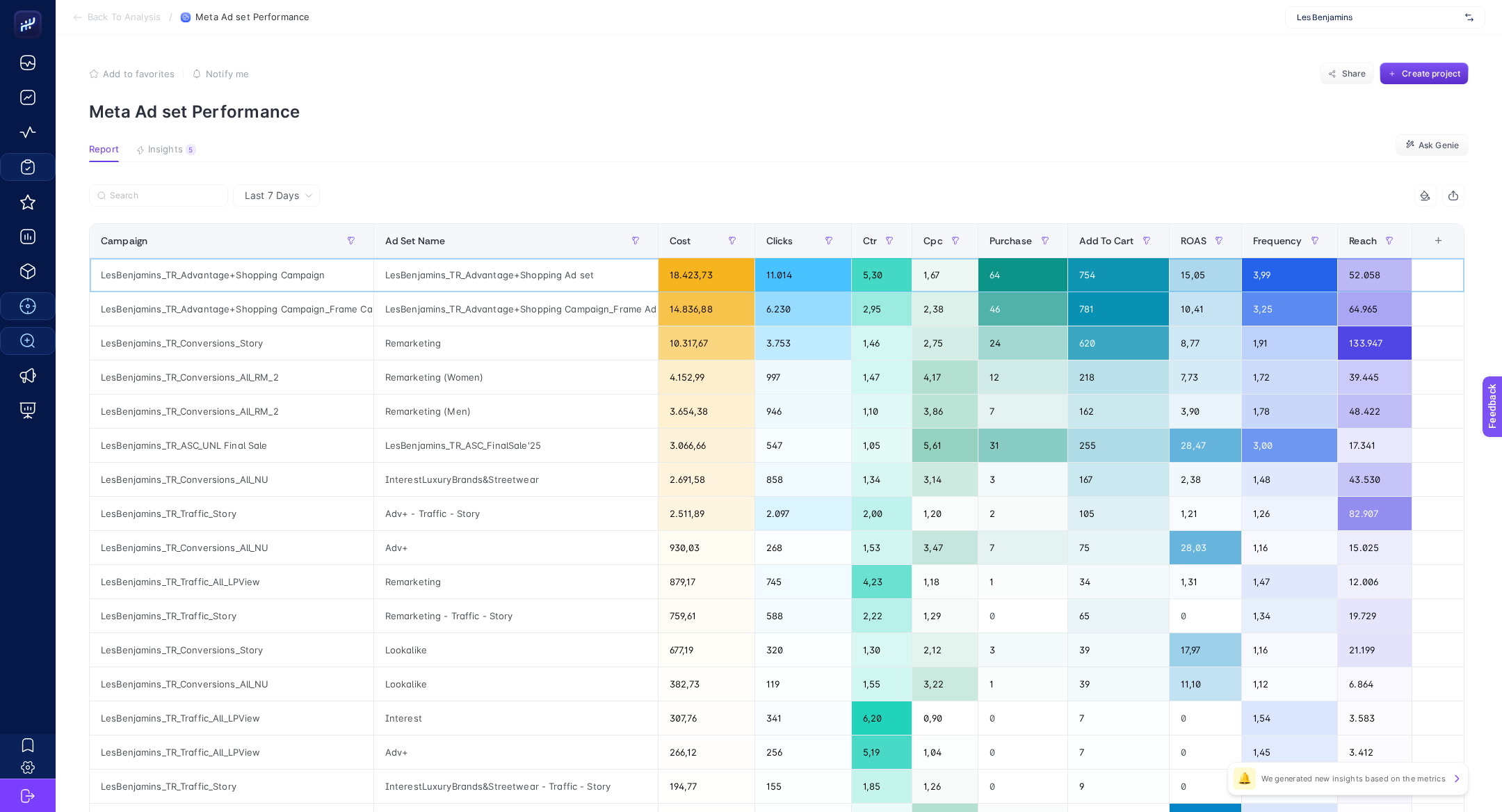
click at [219, 280] on div "LesBenjamins_TR_Advantage+Shopping Campaign" at bounding box center [231, 275] width 284 height 33
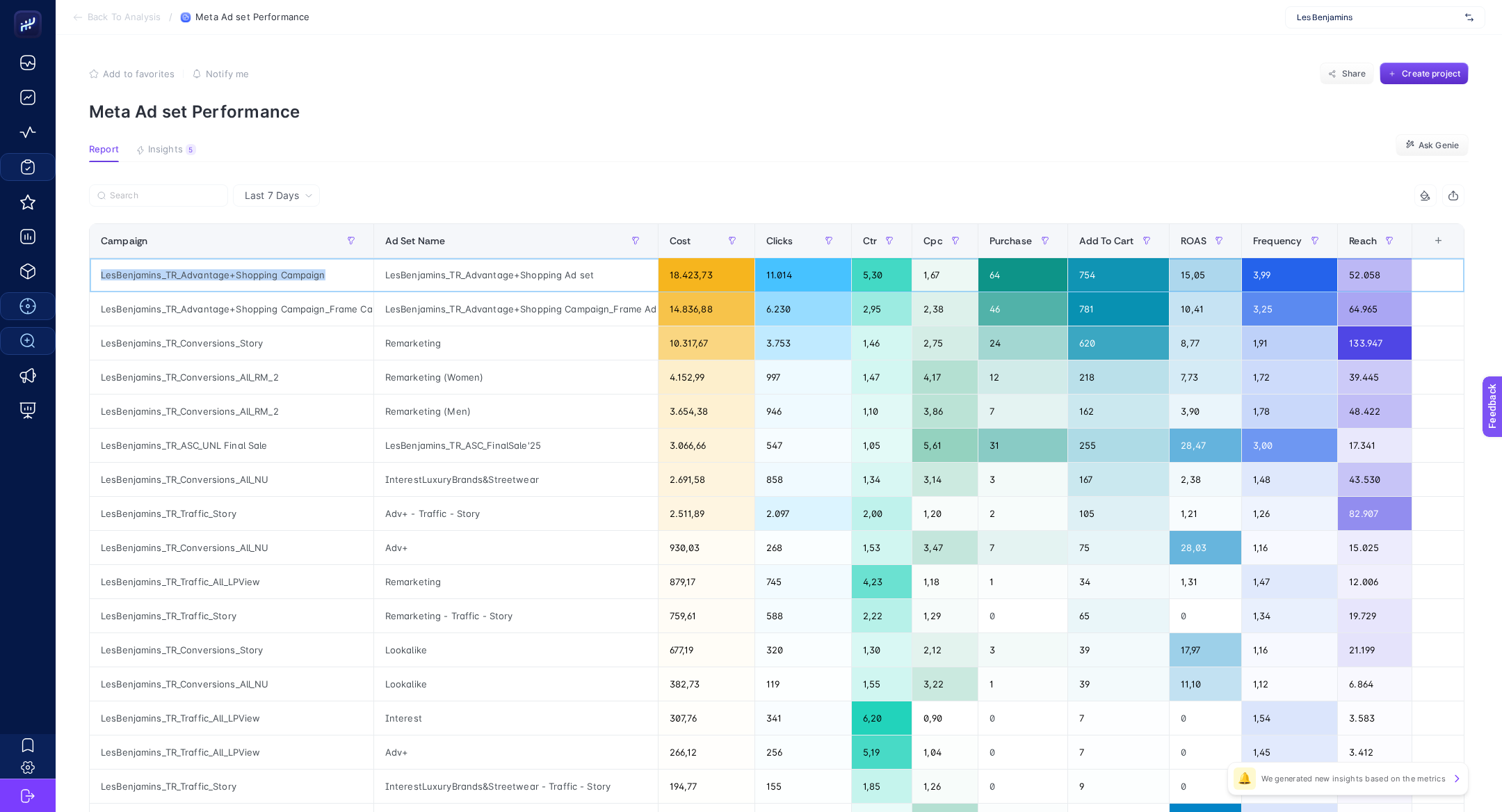
scroll to position [0, 42]
copy tr "LesBenjamins_TR_Advantage+Shopping Campaign"
click at [182, 195] on input "Search" at bounding box center [165, 195] width 110 height 11
paste input "LesBenjamins_TR_Advantage+Shopping Campaign"
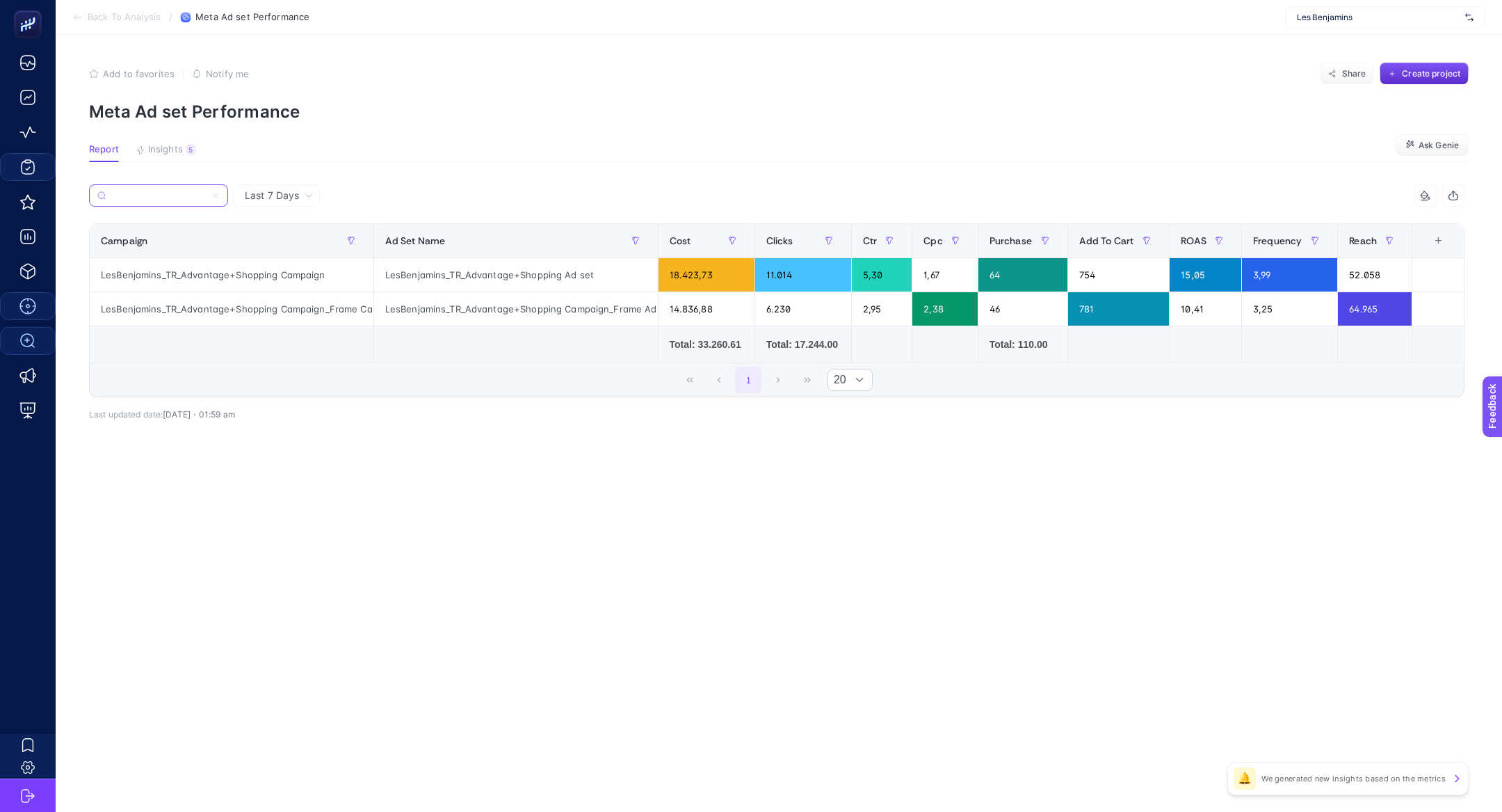
type input "LesBenjamins_TR_Advantage+Shopping Campaign"
click at [223, 195] on label "LesBenjamins_TR_Advantage+Shopping Campaign" at bounding box center [159, 195] width 139 height 22
click at [206, 195] on input "LesBenjamins_TR_Advantage+Shopping Campaign" at bounding box center [159, 195] width 95 height 11
click at [211, 196] on icon at bounding box center [215, 195] width 9 height 9
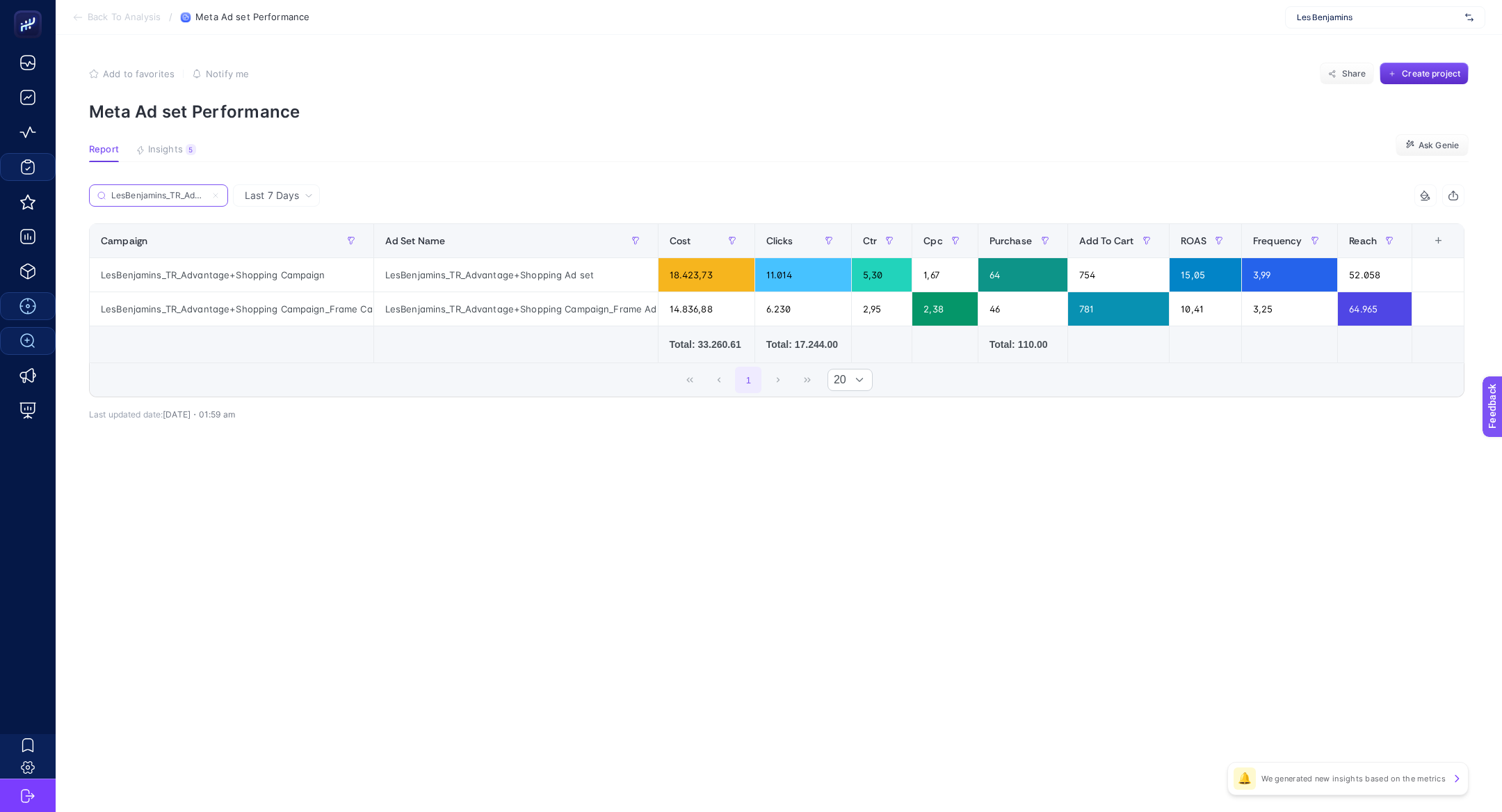
click at [206, 196] on input "LesBenjamins_TR_Advantage+Shopping Campaign" at bounding box center [159, 195] width 95 height 11
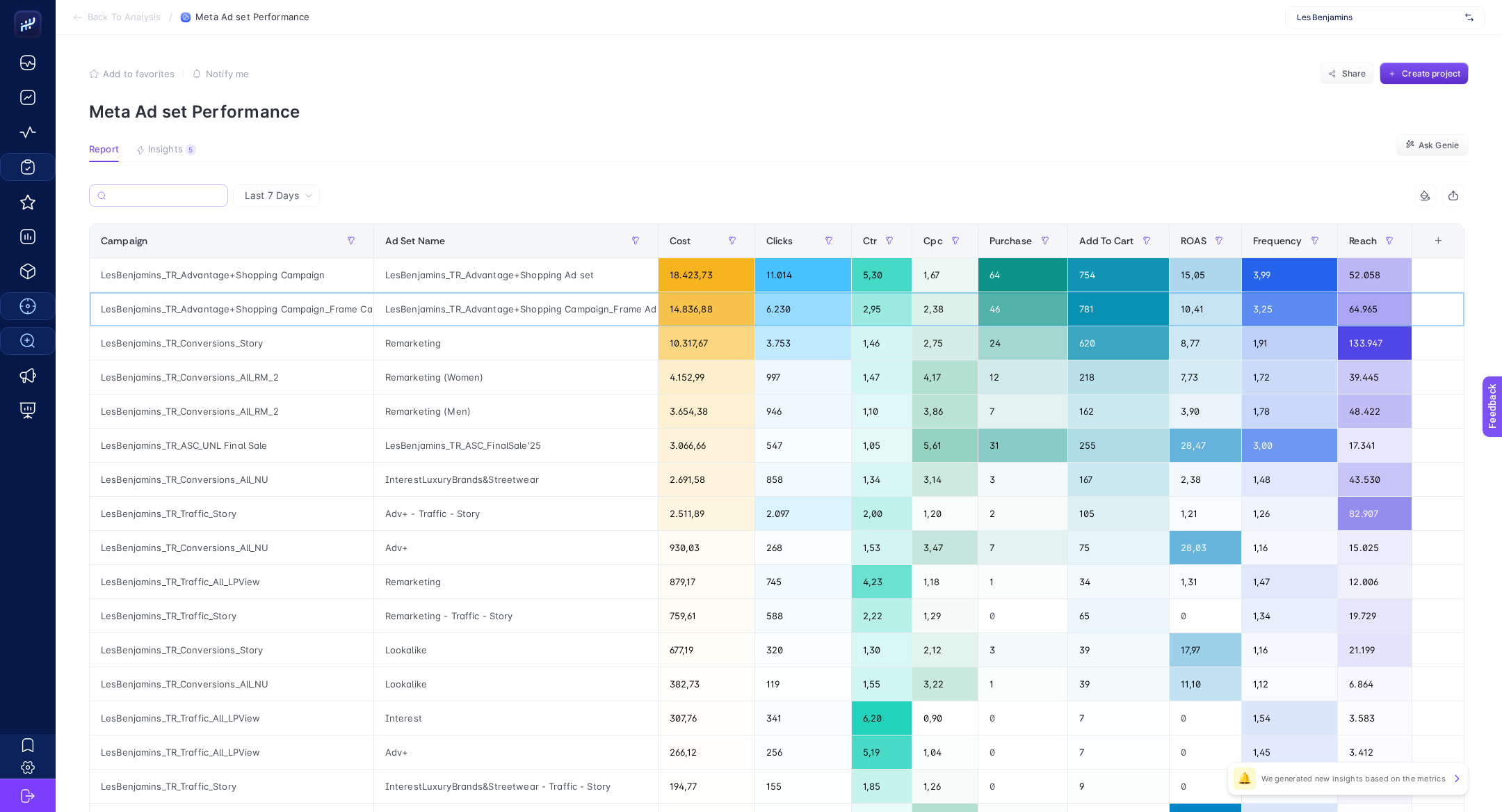
click at [224, 298] on div "LesBenjamins_TR_Advantage+Shopping Campaign_Frame Campaign" at bounding box center [231, 309] width 284 height 33
click at [210, 376] on div "LesBenjamins_TR_Conversions_All_RM_2" at bounding box center [231, 376] width 284 height 33
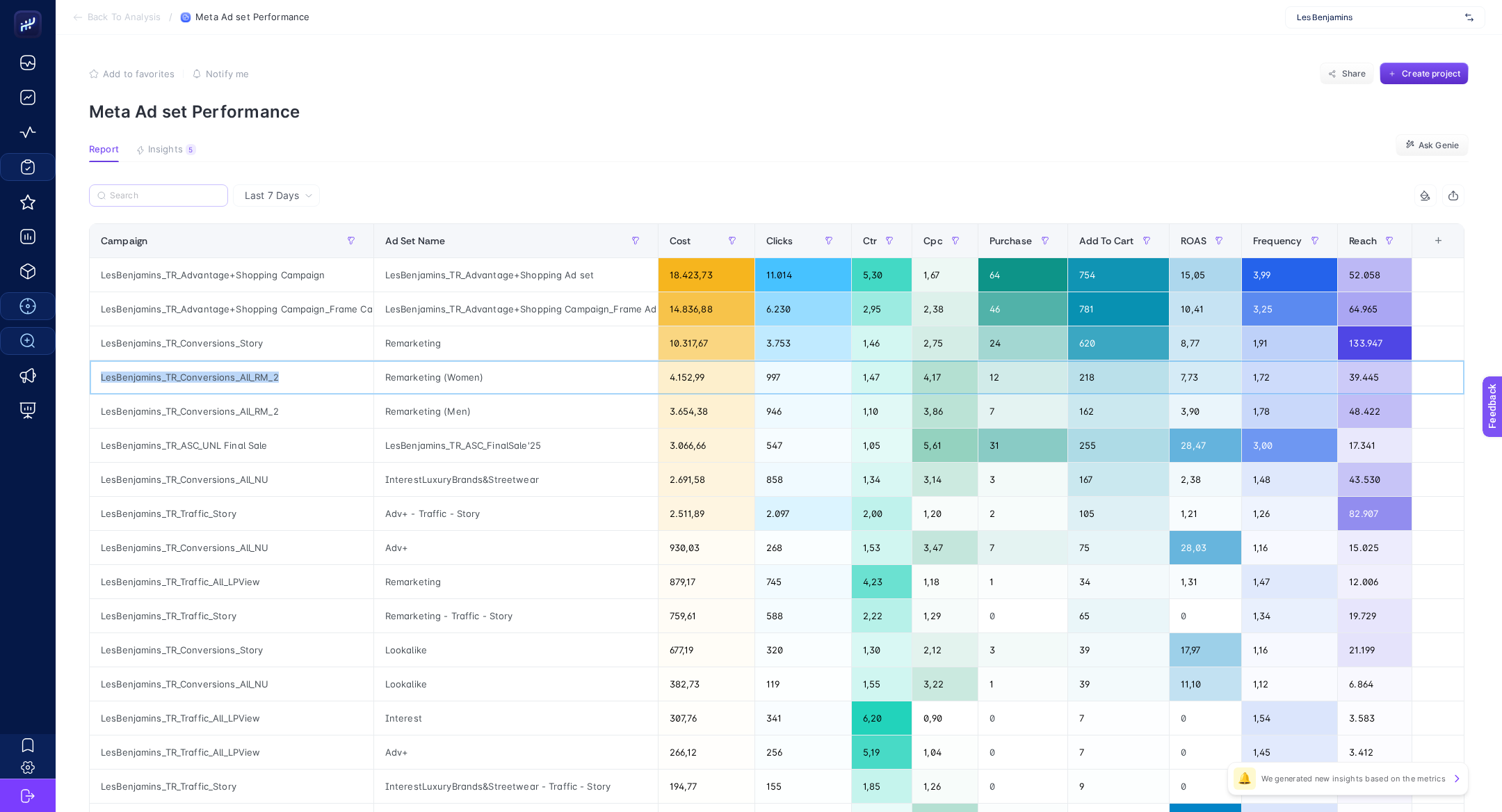
click at [210, 376] on div "LesBenjamins_TR_Conversions_All_RM_2" at bounding box center [231, 376] width 284 height 33
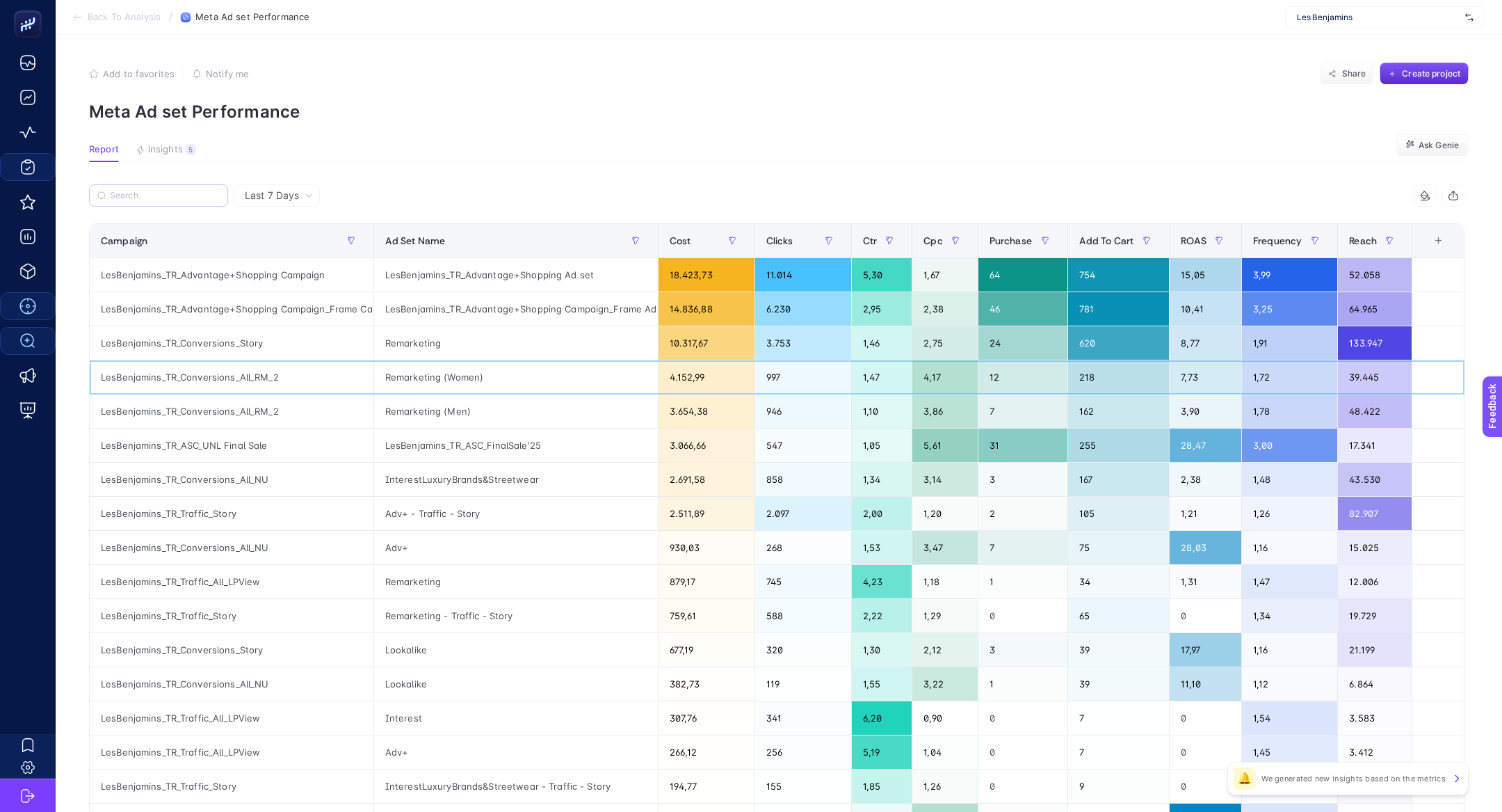
click at [165, 375] on div "LesBenjamins_TR_Conversions_All_RM_2" at bounding box center [231, 376] width 284 height 33
copy tr "LesBenjamins_TR_Conversions_All_RM_2"
click at [147, 190] on label at bounding box center [159, 195] width 139 height 22
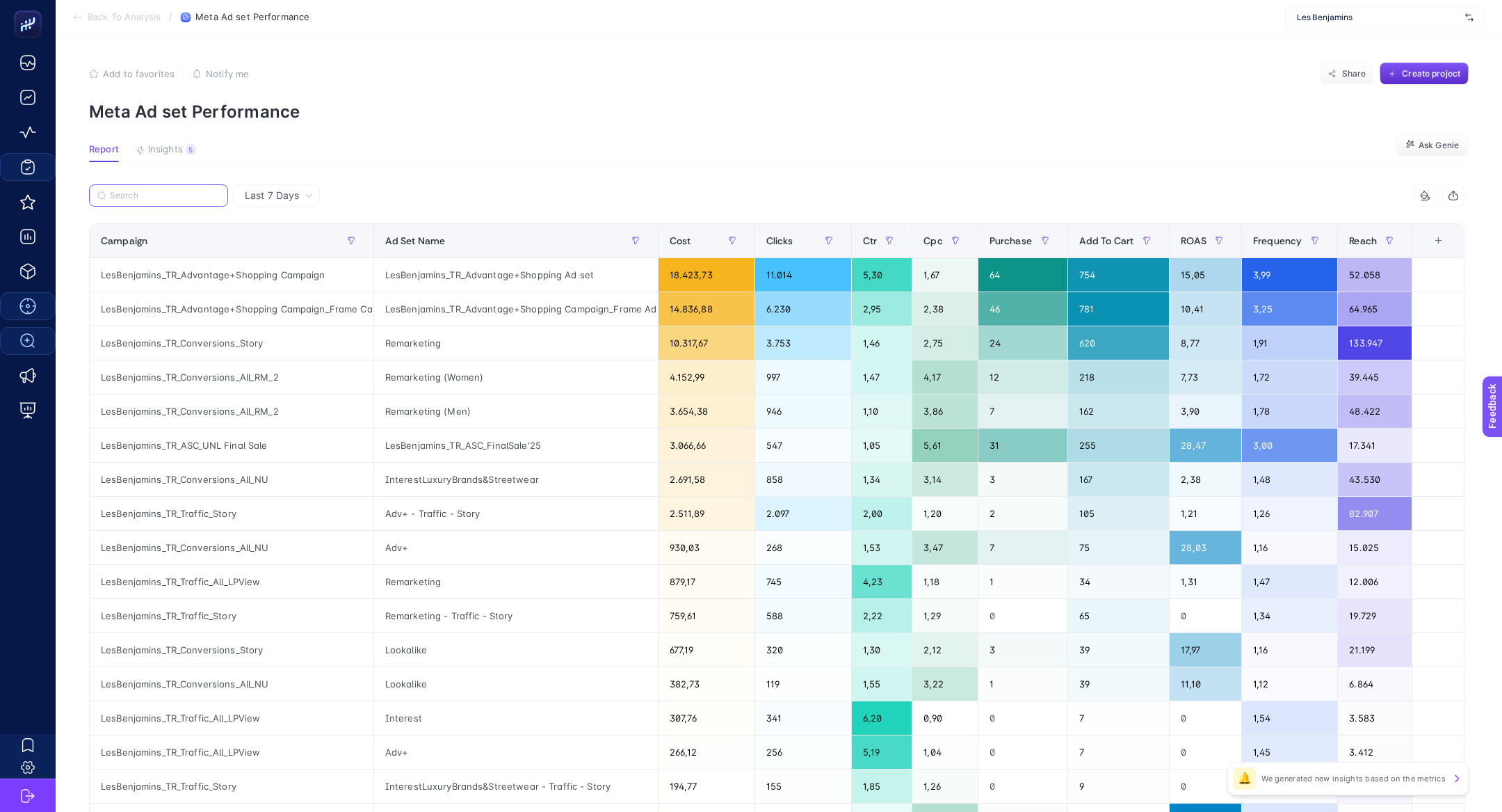
click at [147, 191] on input "Search" at bounding box center [165, 195] width 110 height 11
paste input "LesBenjamins_TR_Conversions_All_RM_2"
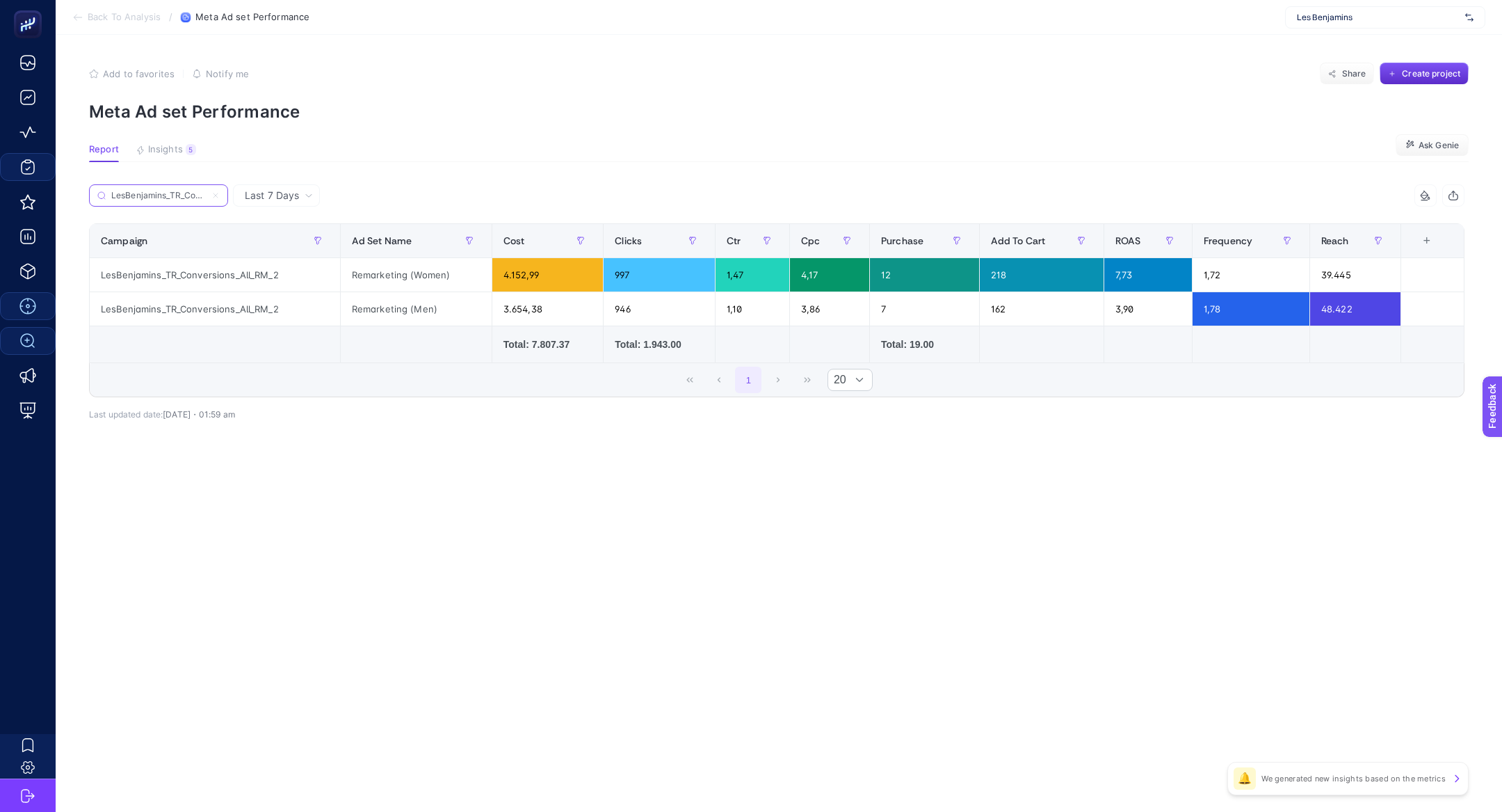
scroll to position [0, 68]
type input "LesBenjamins_TR_Conversions_All_RM_2"
click at [1319, 15] on span "Les Benjamins" at bounding box center [1378, 16] width 163 height 11
type input "hatem"
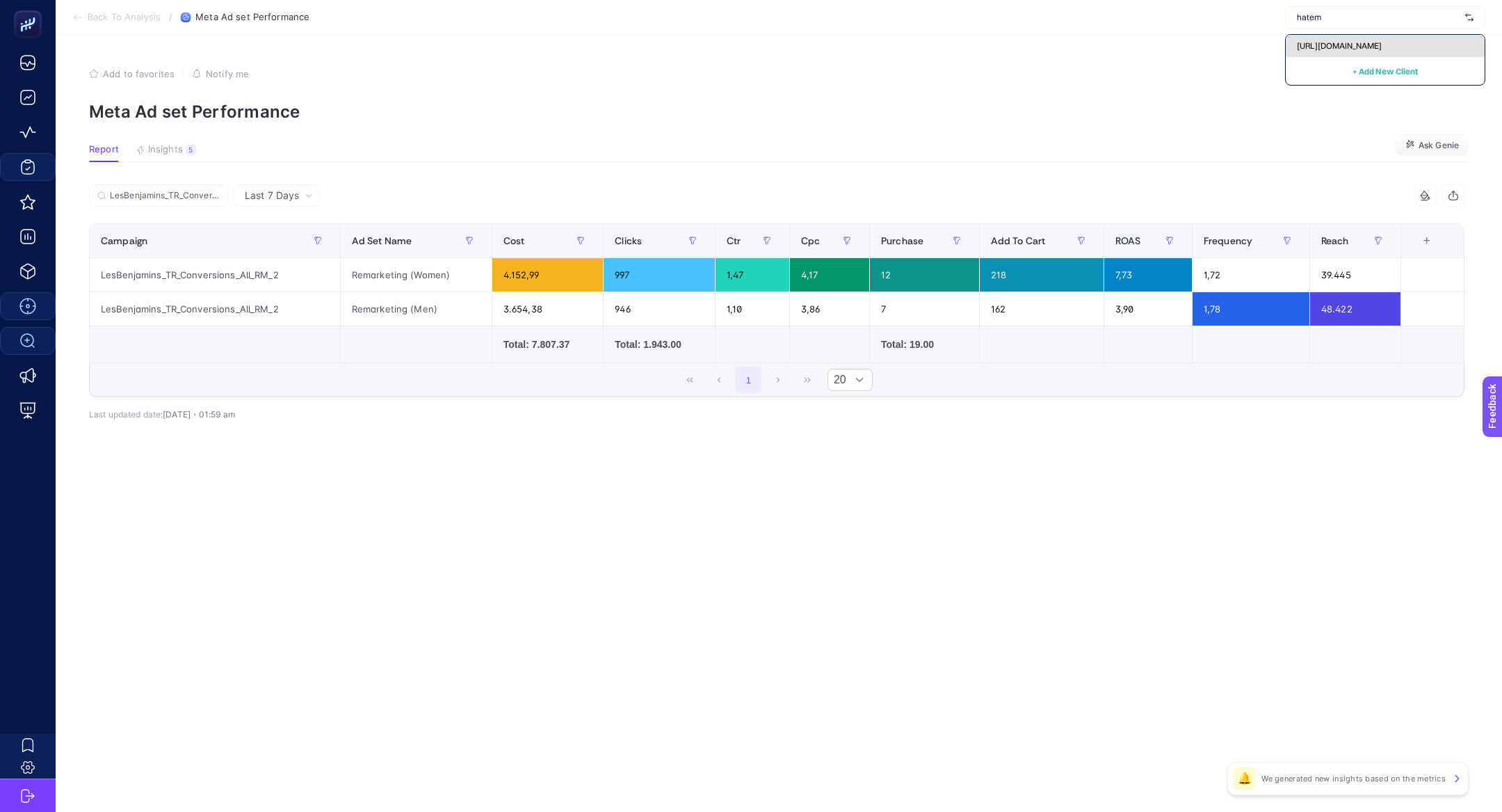
click at [1334, 43] on span "[URL][DOMAIN_NAME]" at bounding box center [1339, 45] width 85 height 11
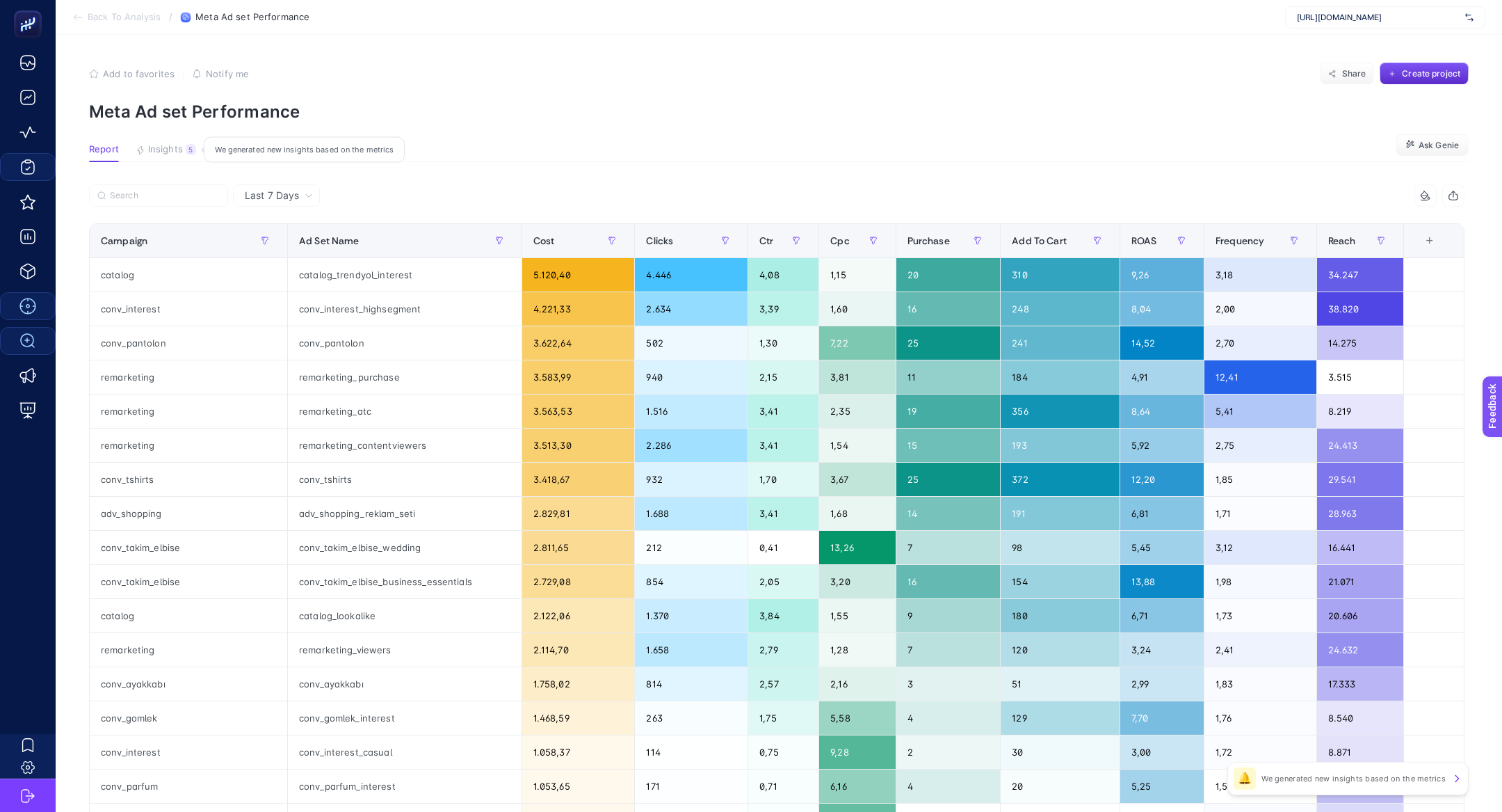
click at [164, 148] on span "Insights" at bounding box center [165, 149] width 35 height 11
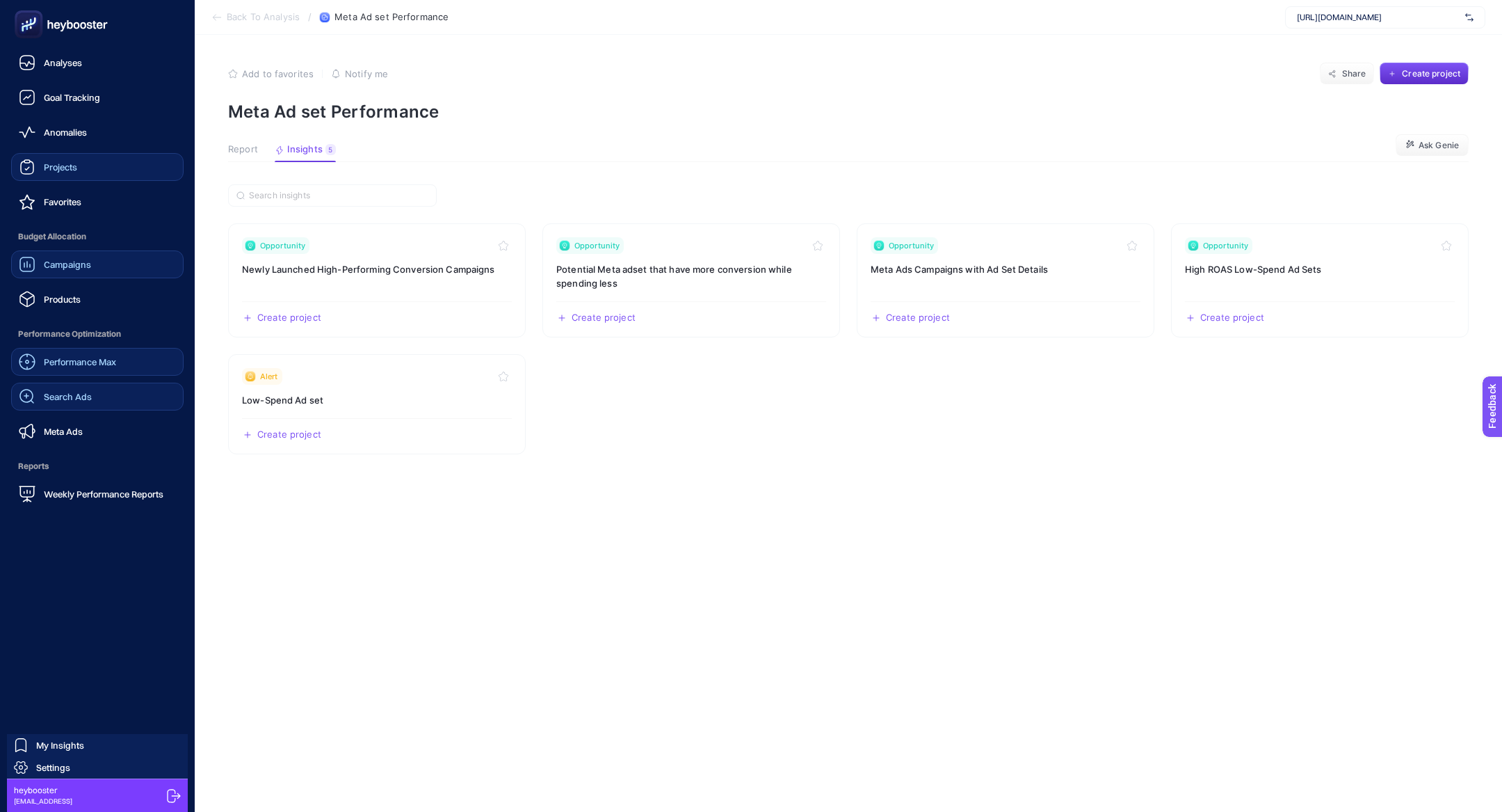
click at [75, 254] on link "Campaigns" at bounding box center [97, 264] width 172 height 28
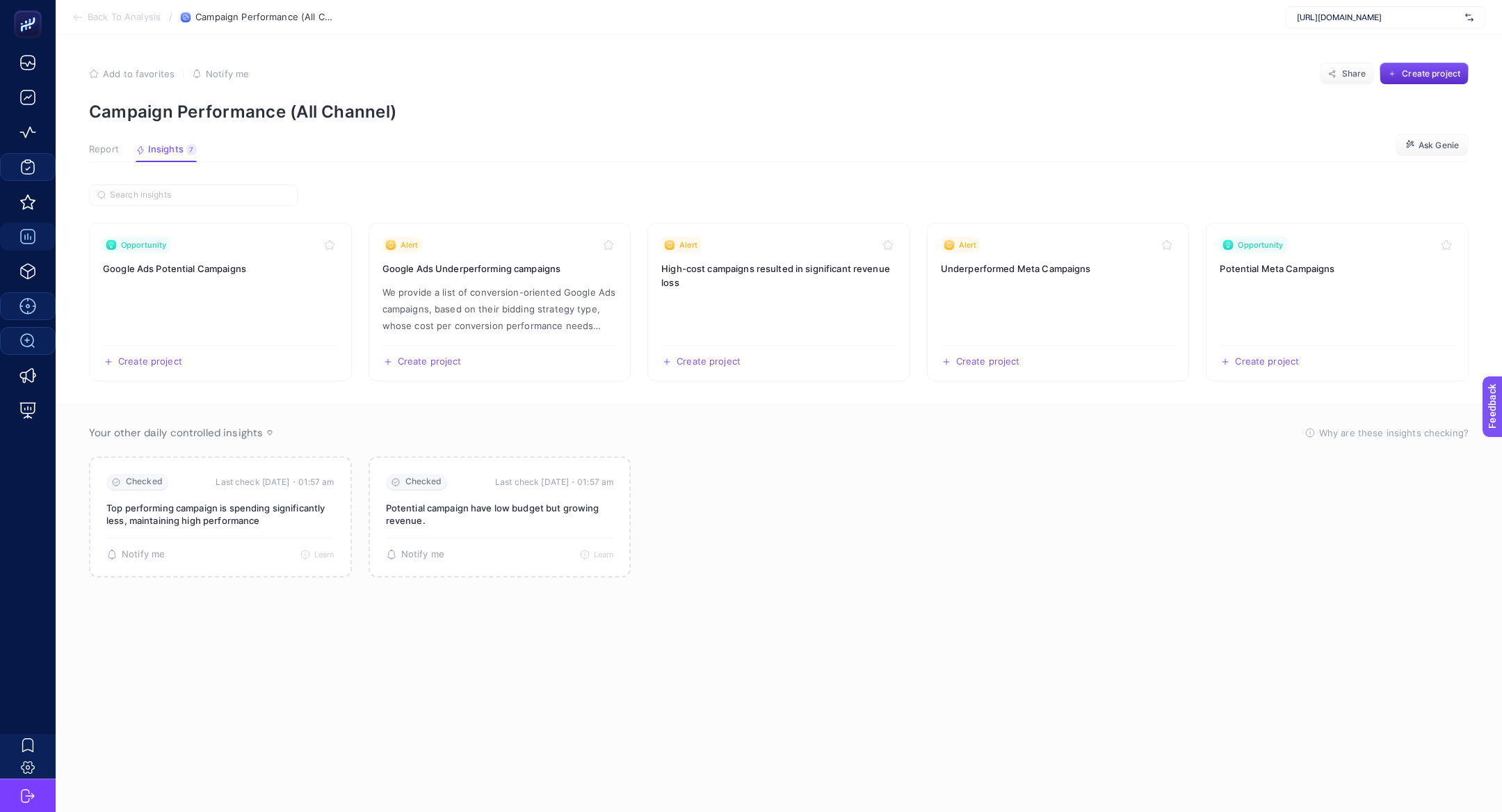
click at [105, 142] on article "Add to favorites false Notify me Share Create project Campaign Performance (All…" at bounding box center [778, 423] width 1447 height 777
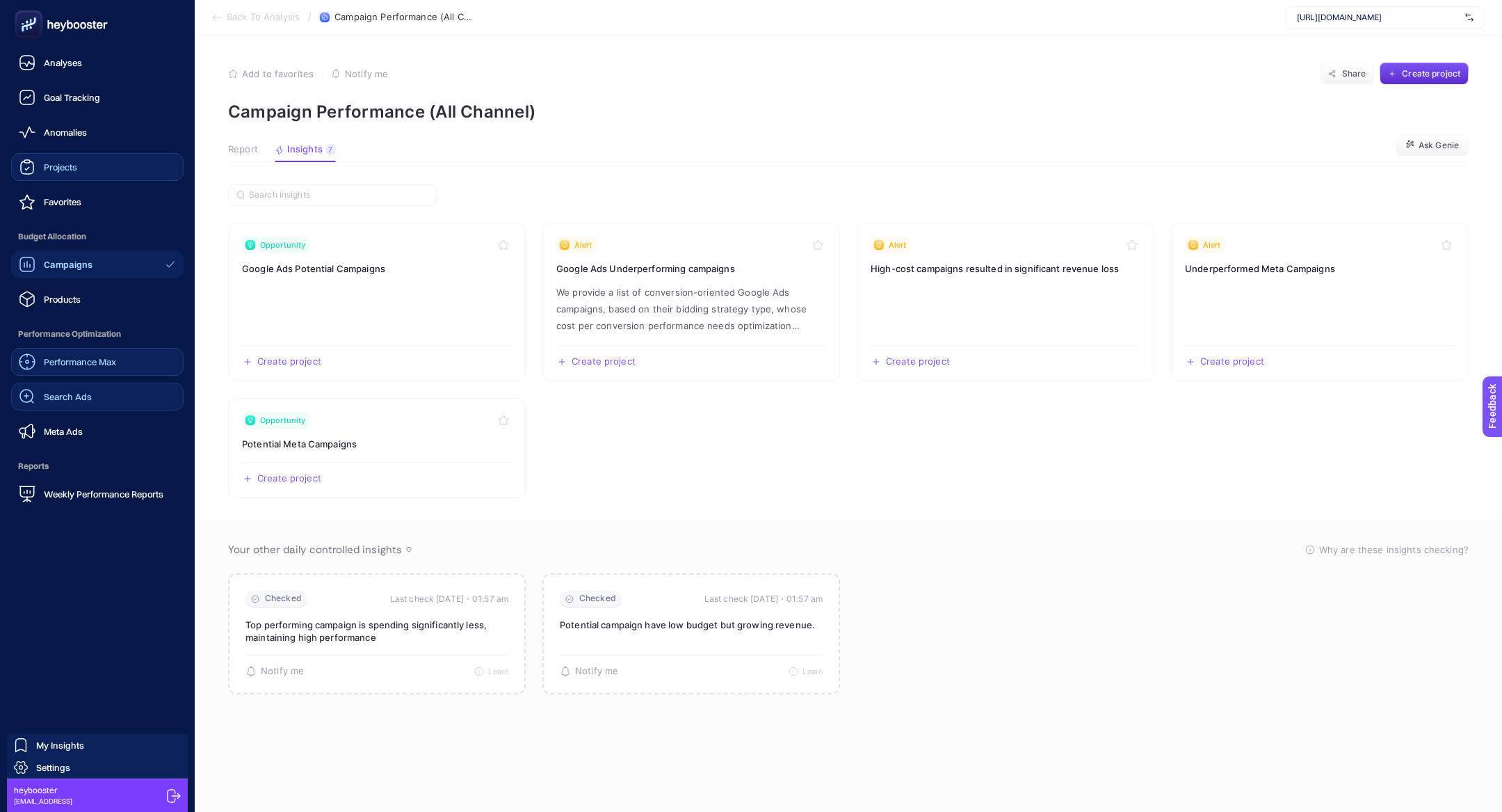
click at [65, 274] on link "Campaigns" at bounding box center [97, 264] width 172 height 28
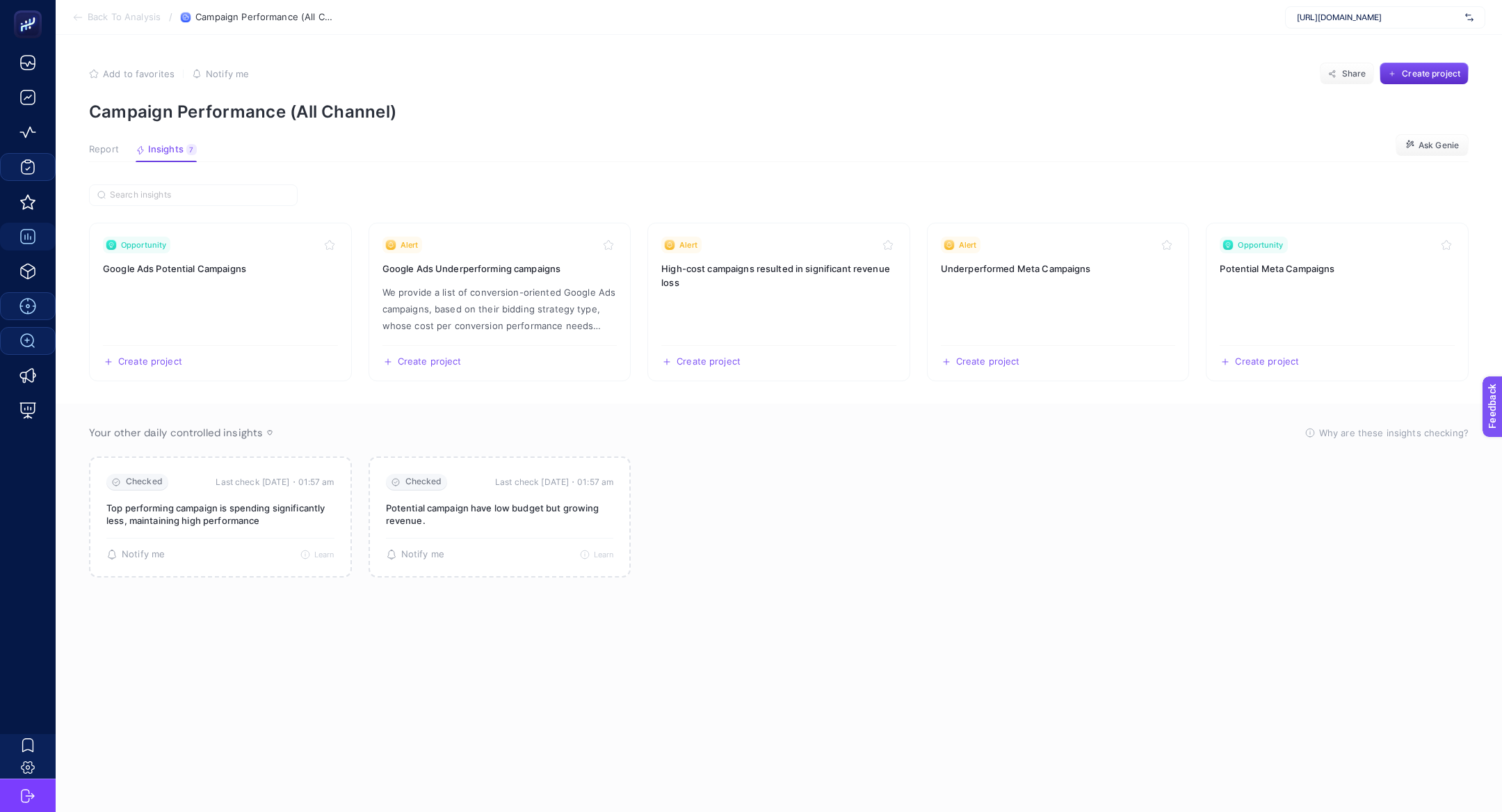
click at [105, 152] on span "Report" at bounding box center [104, 149] width 30 height 11
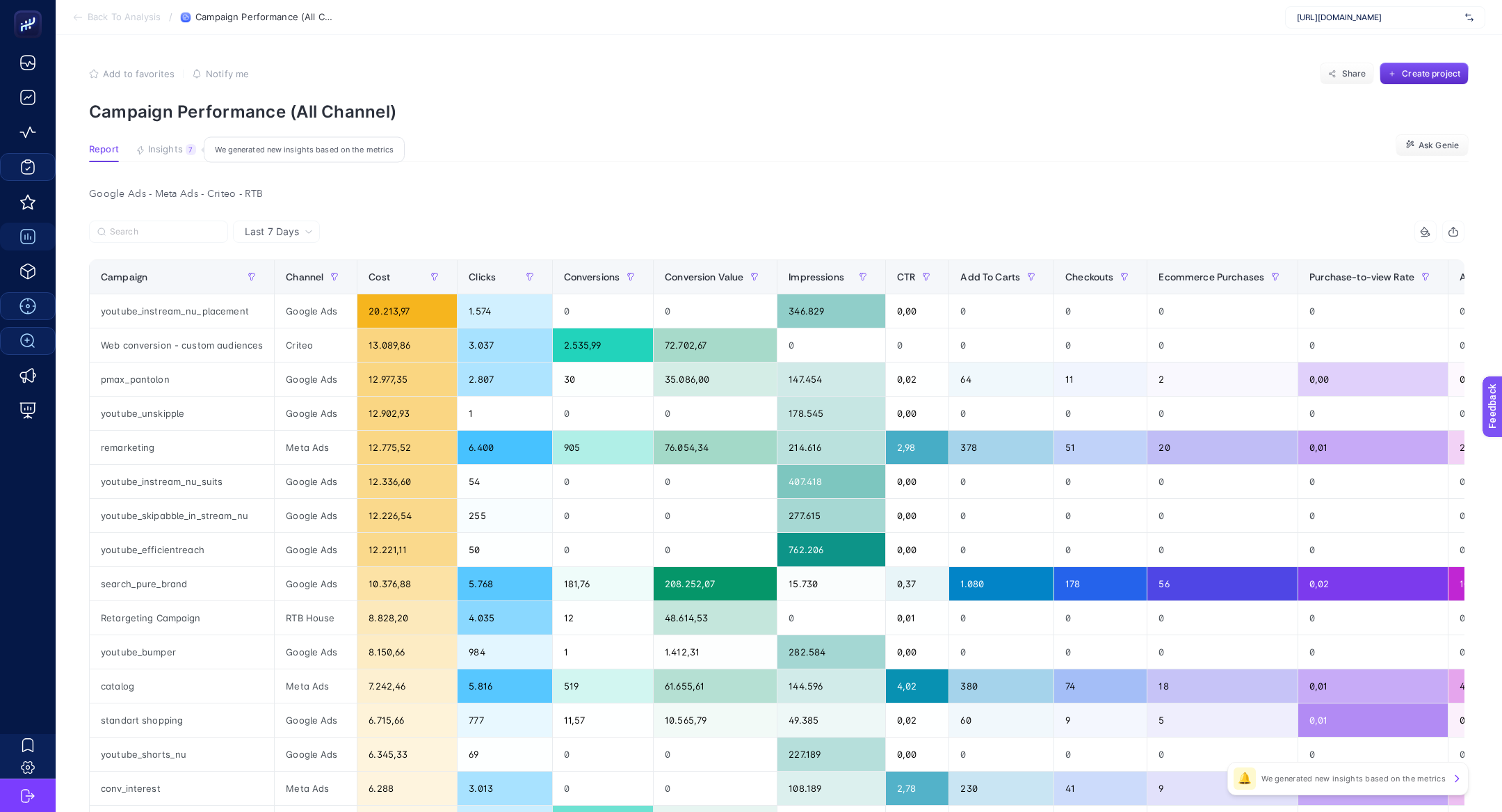
click at [164, 151] on span "Insights" at bounding box center [165, 149] width 35 height 11
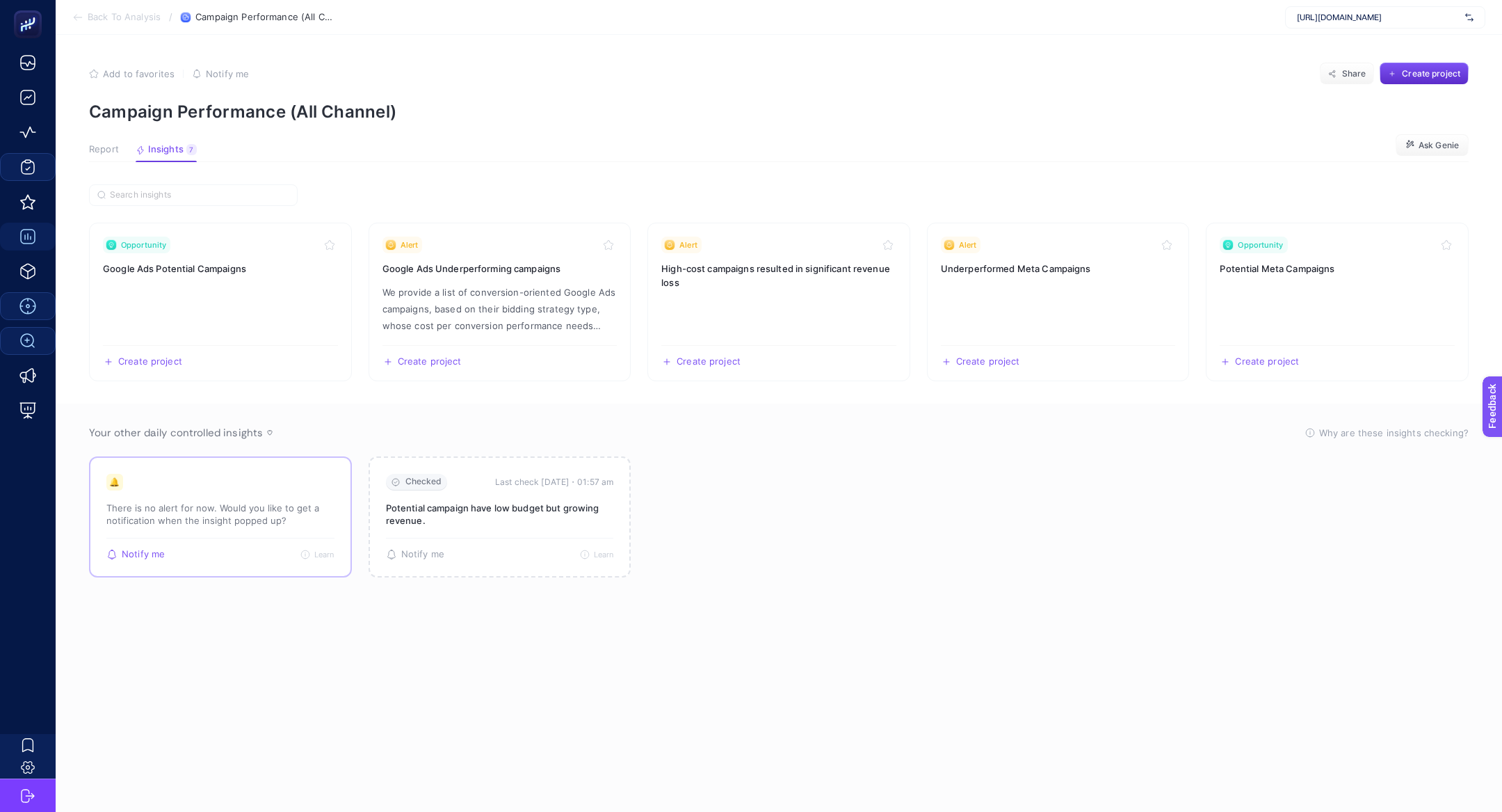
scroll to position [1, 0]
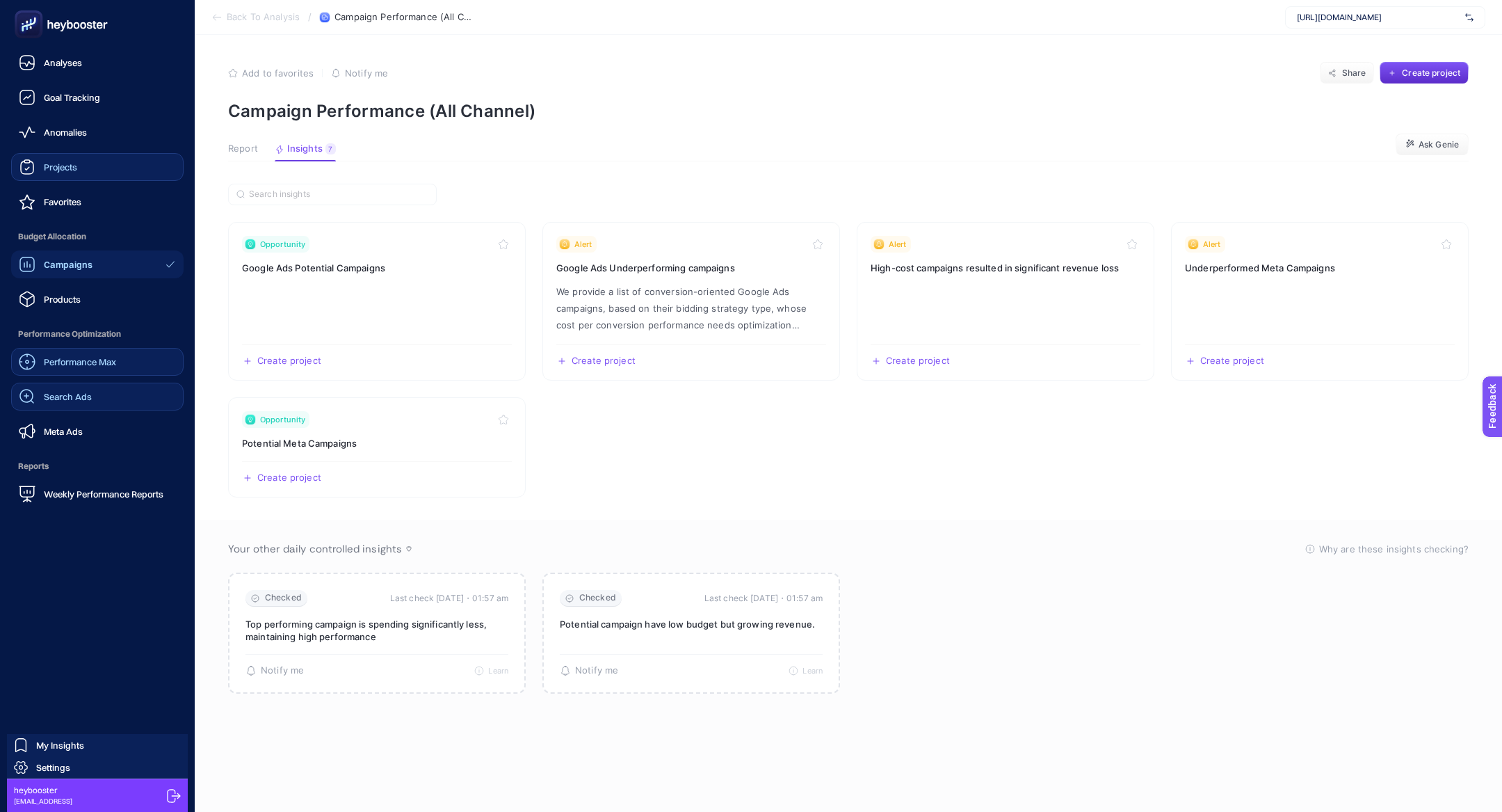
click at [71, 365] on span "Performance Max" at bounding box center [79, 361] width 73 height 11
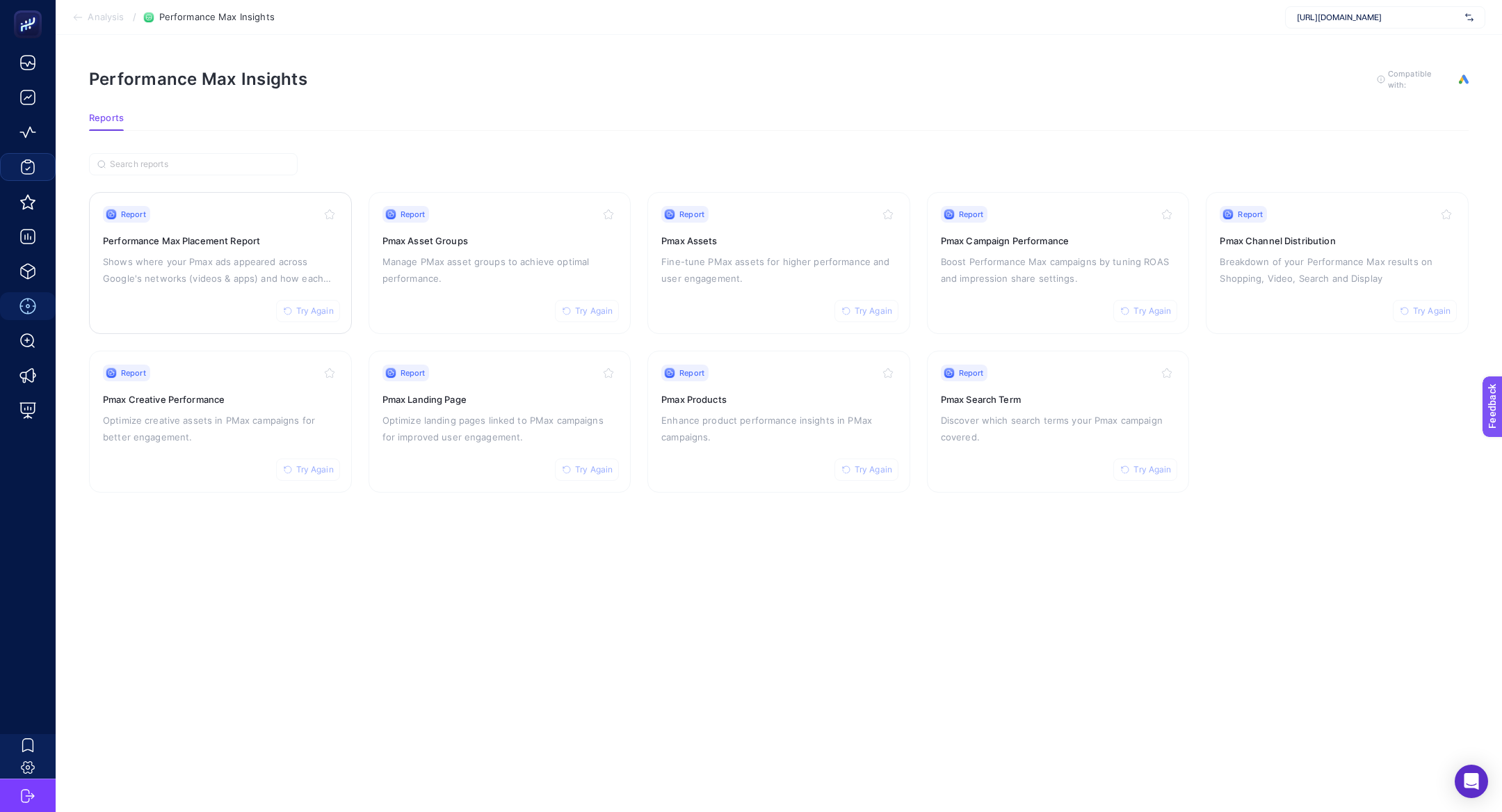
click at [208, 249] on div "Report Try Again Performance Max Placement Report Shows where your Pmax ads app…" at bounding box center [220, 263] width 235 height 114
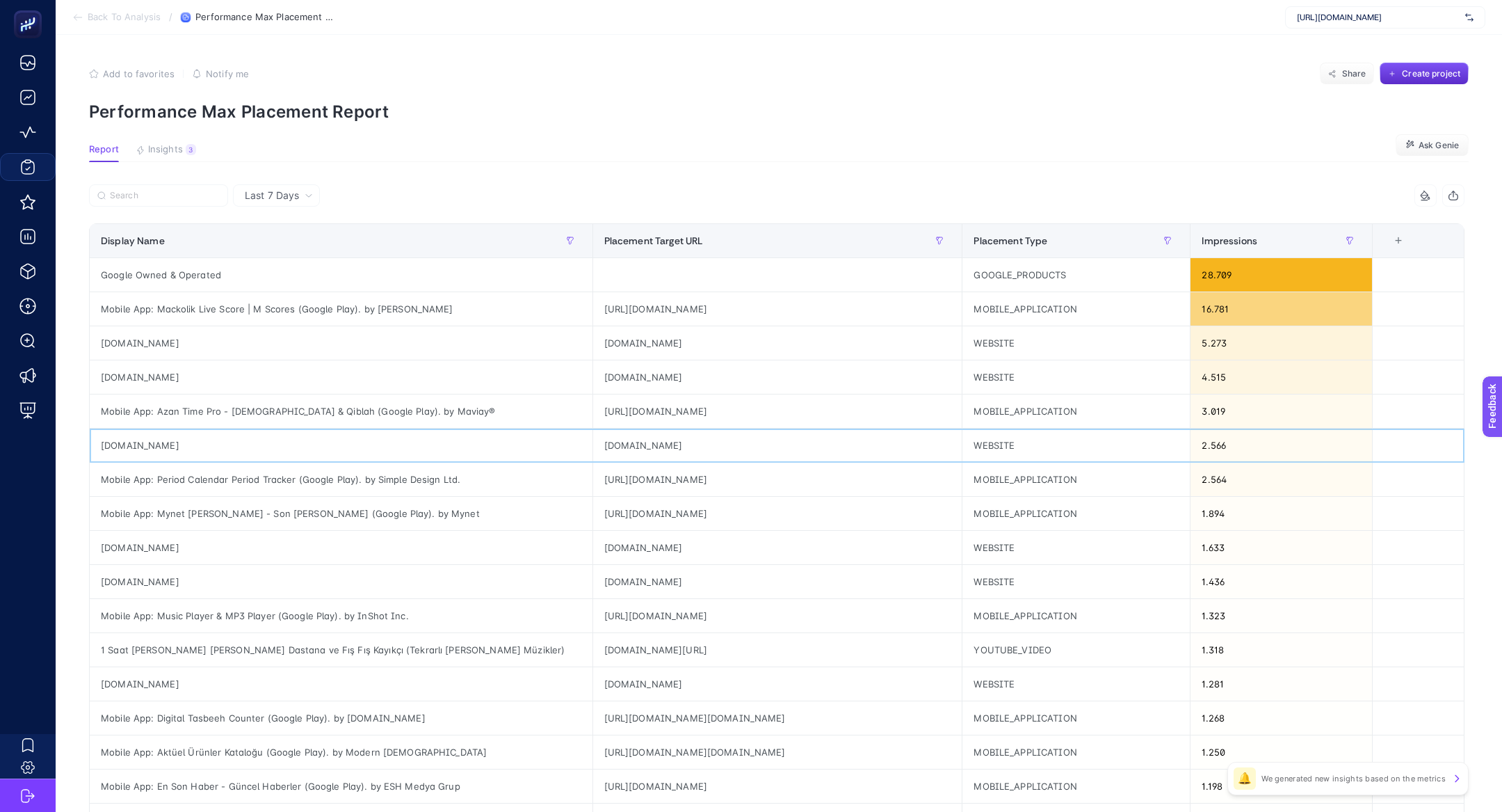
click at [233, 454] on div "[DOMAIN_NAME]" at bounding box center [342, 445] width 503 height 33
click at [233, 478] on div "Mobile App: Period Calendar Period Tracker (Google Play). by Simple Design Ltd." at bounding box center [342, 479] width 503 height 33
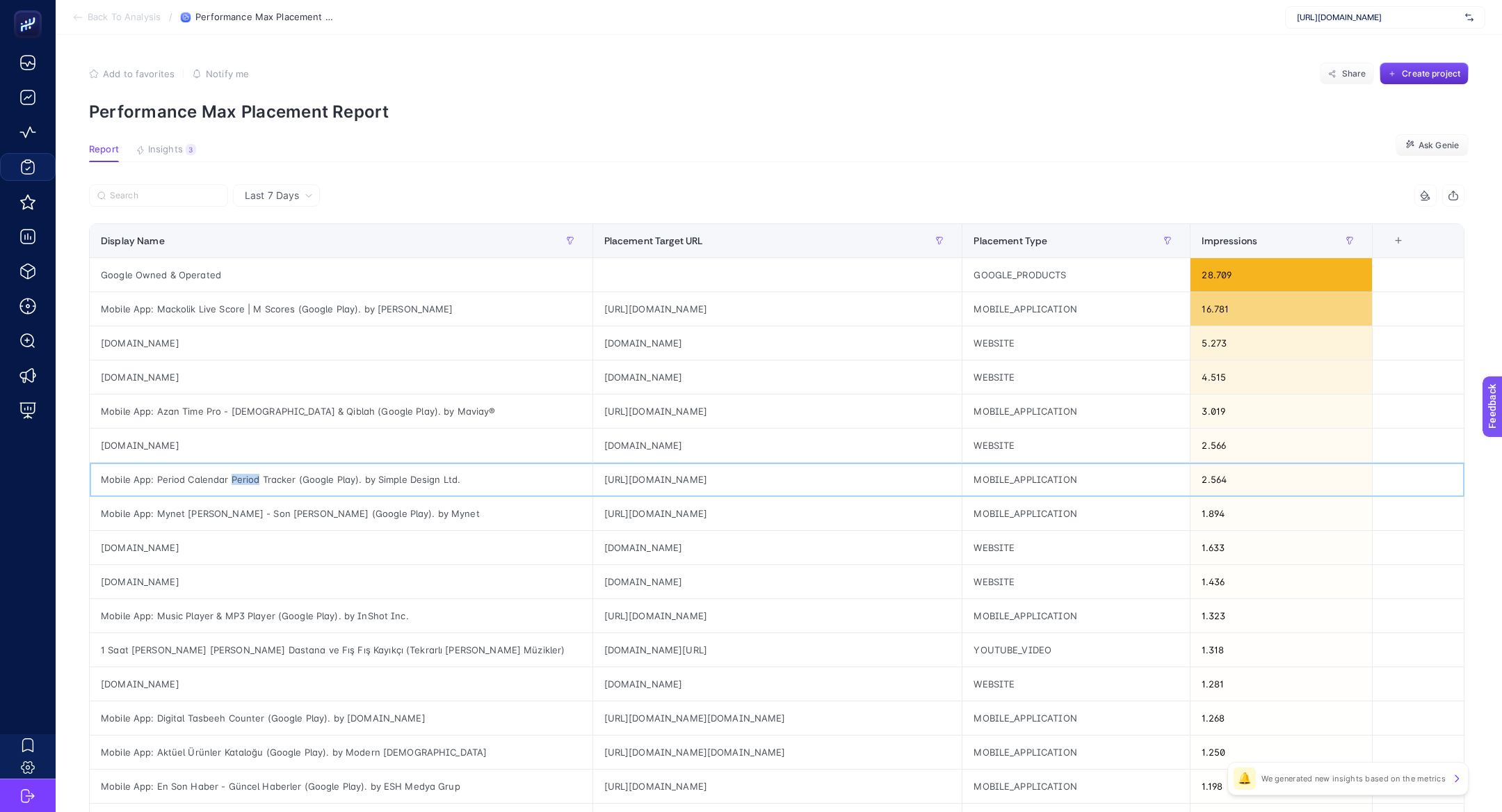
click at [233, 478] on div "Mobile App: Period Calendar Period Tracker (Google Play). by Simple Design Ltd." at bounding box center [342, 479] width 503 height 33
click at [151, 195] on input "Search" at bounding box center [165, 195] width 110 height 11
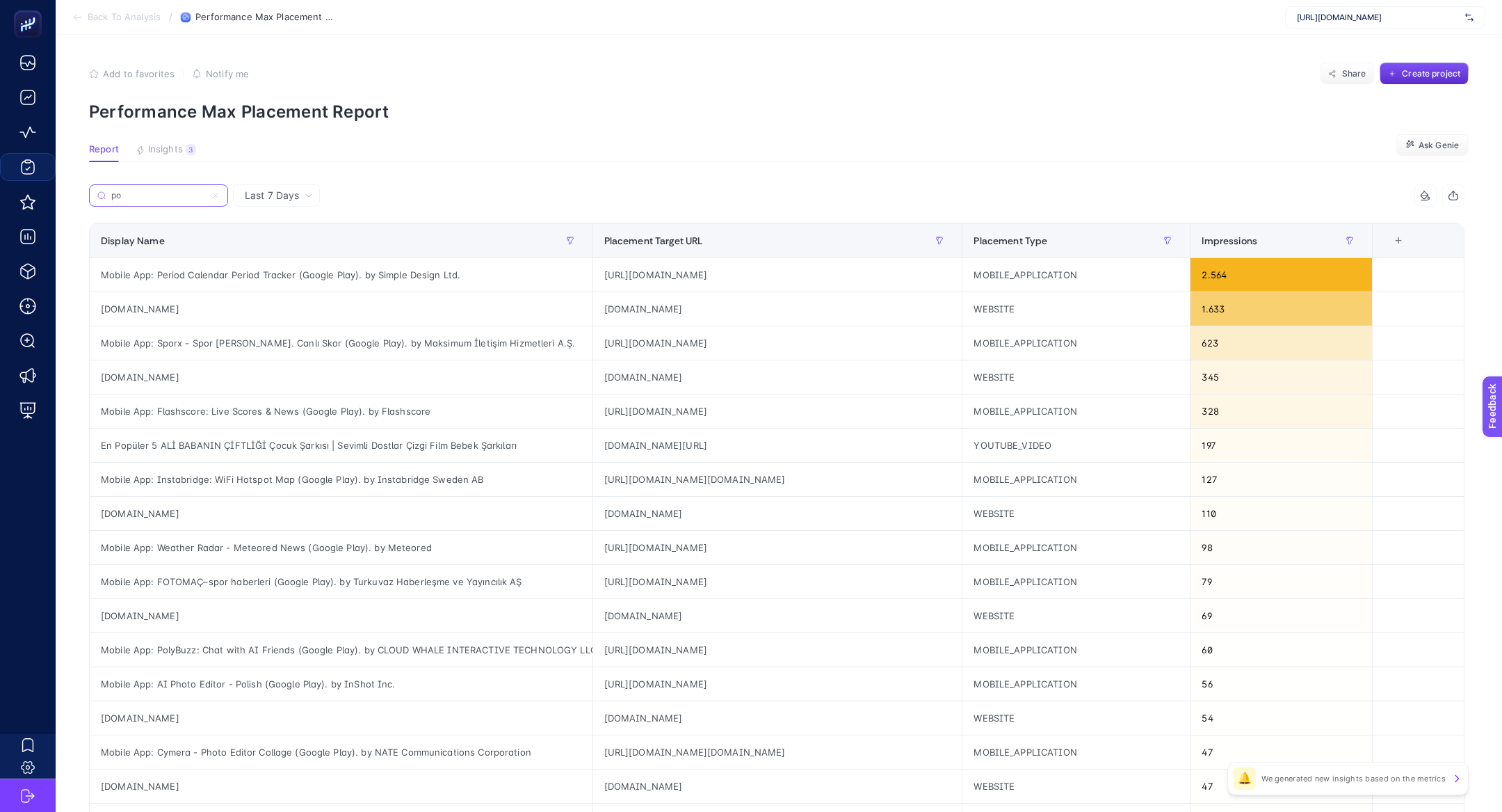
type input "po"
click at [179, 147] on span "Insights" at bounding box center [165, 149] width 35 height 11
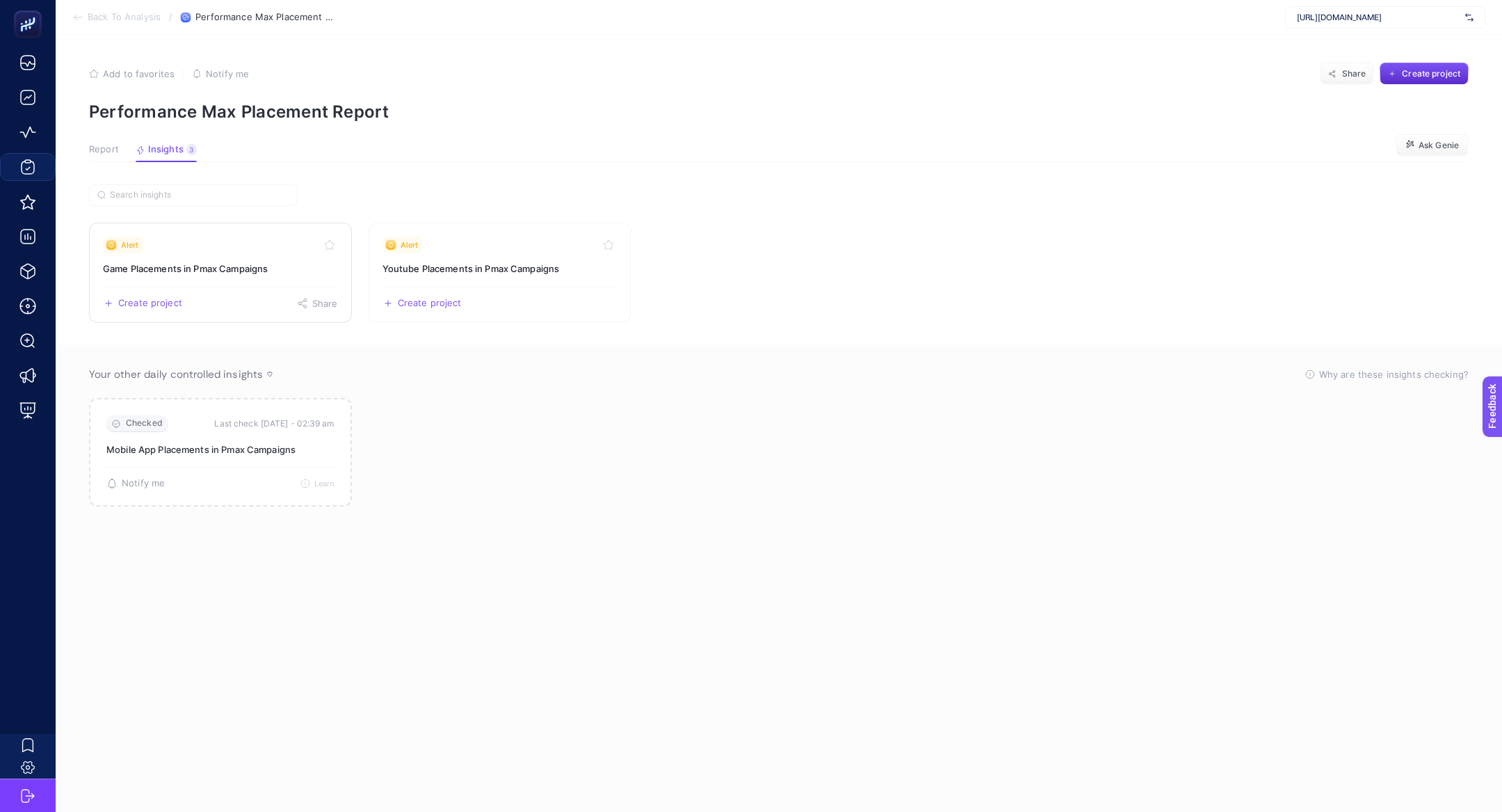
click at [226, 233] on link "Alert Game Placements in Pmax Campaigns Create project Share" at bounding box center [221, 272] width 263 height 100
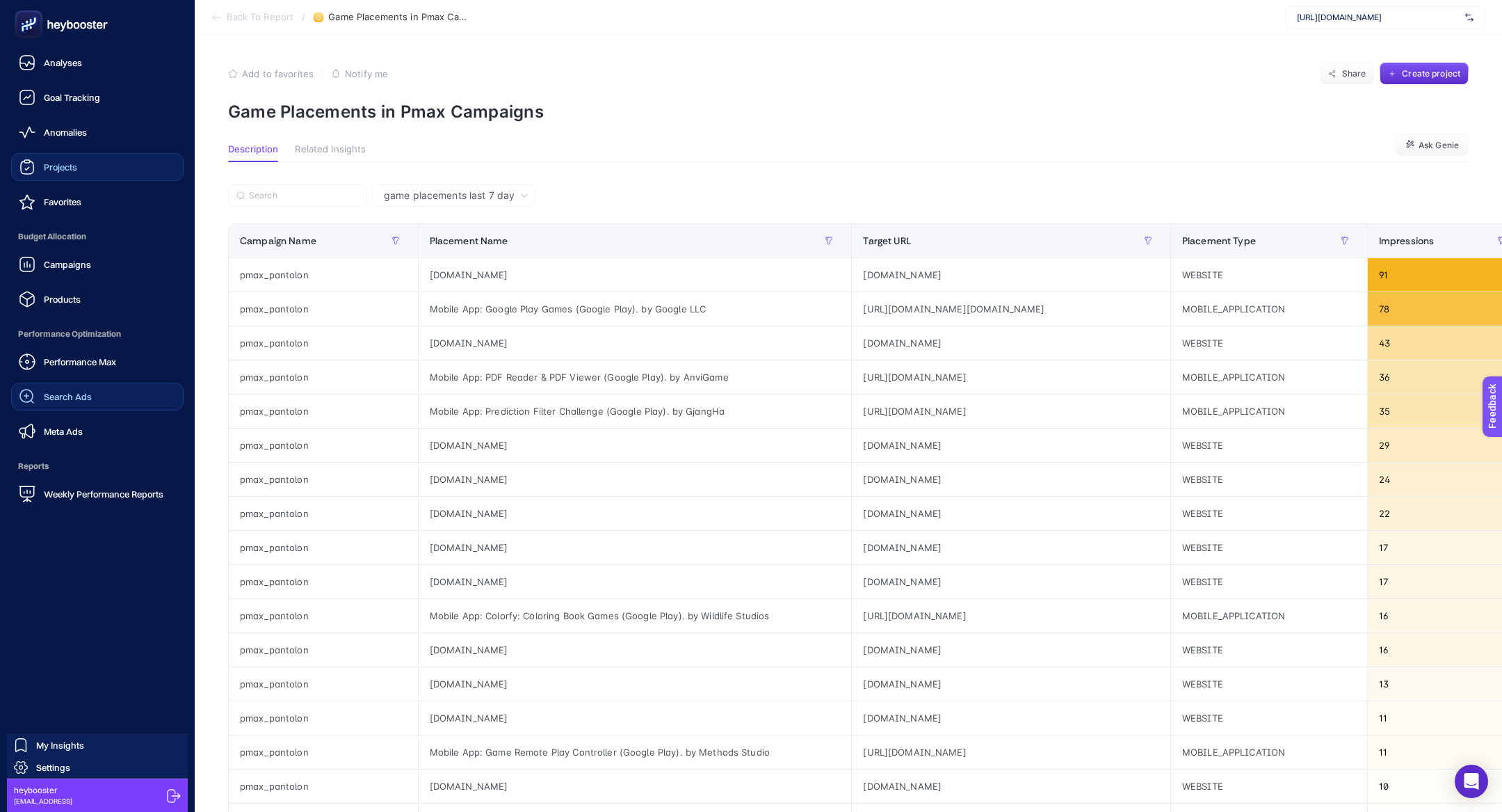
click at [90, 402] on div "Search Ads" at bounding box center [54, 396] width 73 height 16
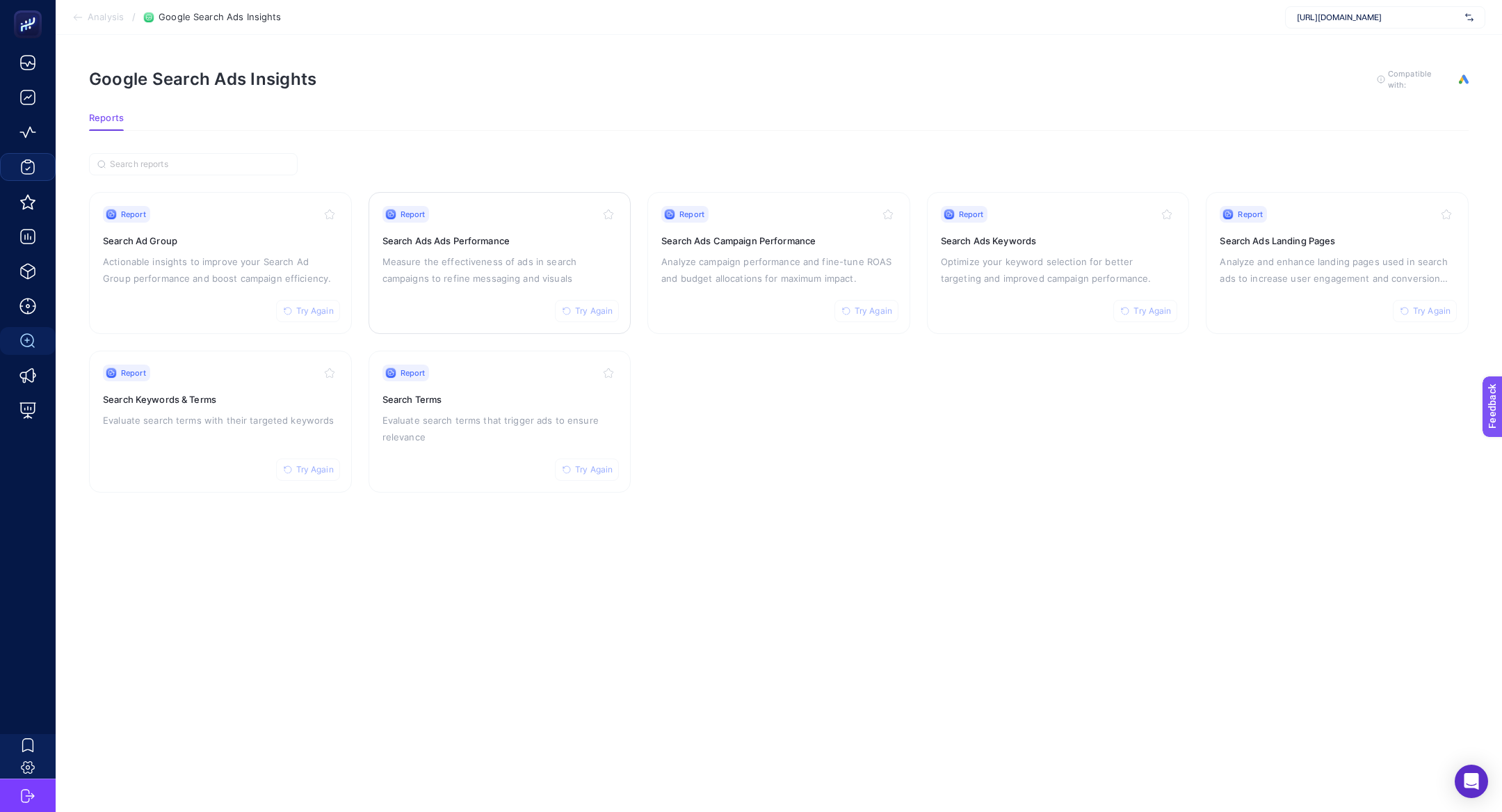
click at [513, 241] on h3 "Search Ads Ads Performance" at bounding box center [499, 240] width 235 height 14
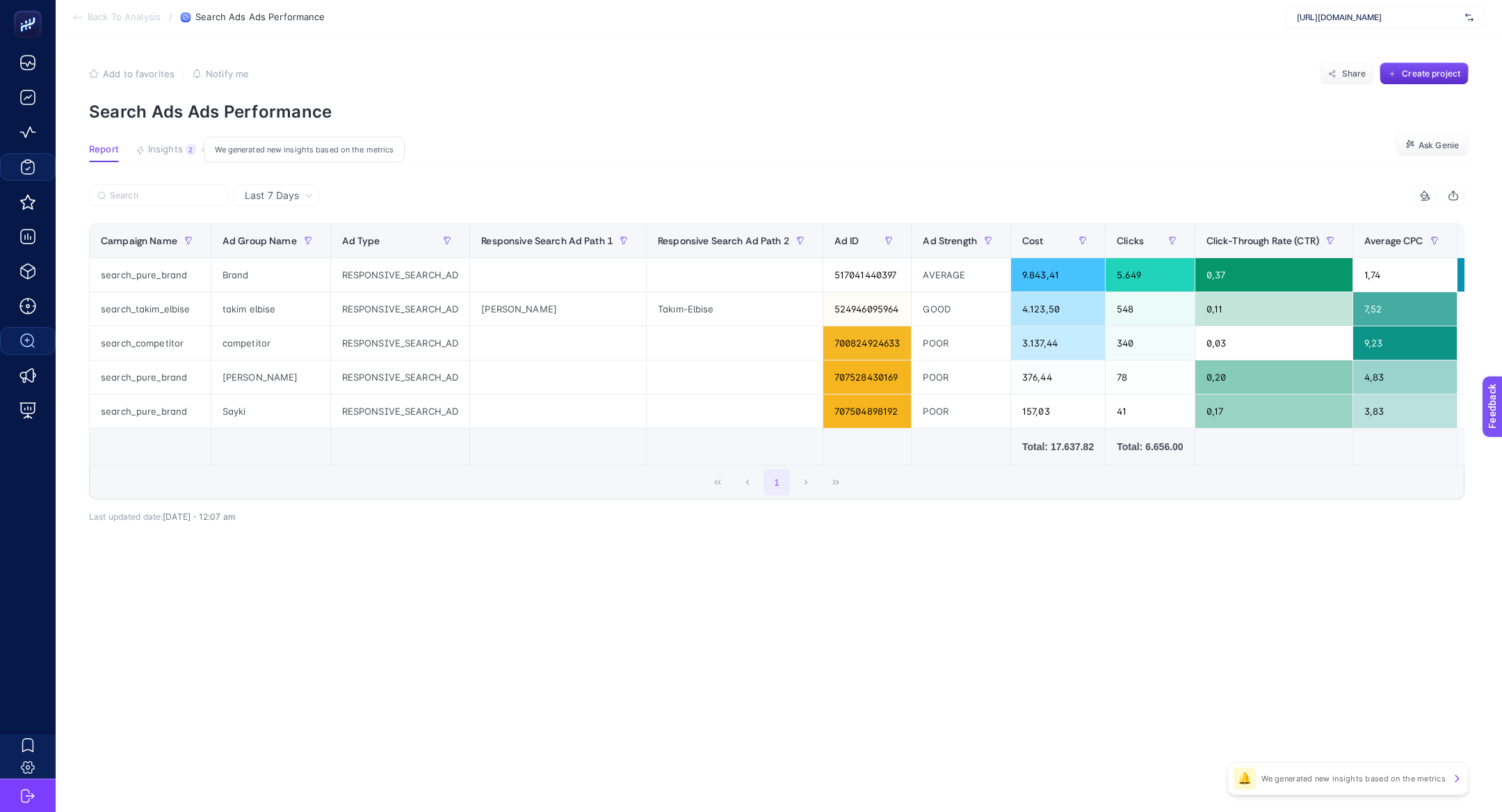
click at [165, 149] on span "Insights" at bounding box center [165, 149] width 35 height 11
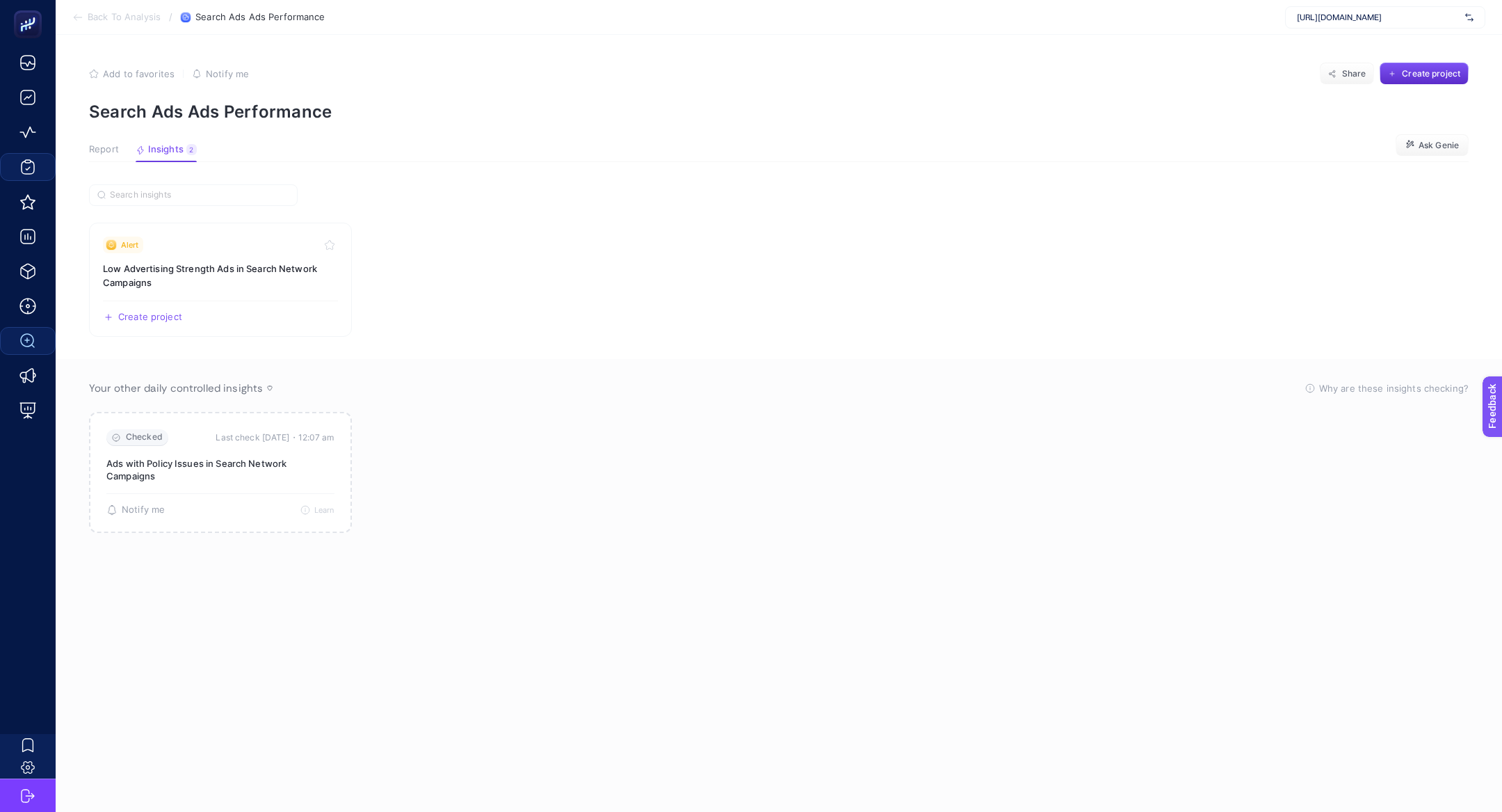
click at [94, 144] on span "Report" at bounding box center [104, 149] width 30 height 11
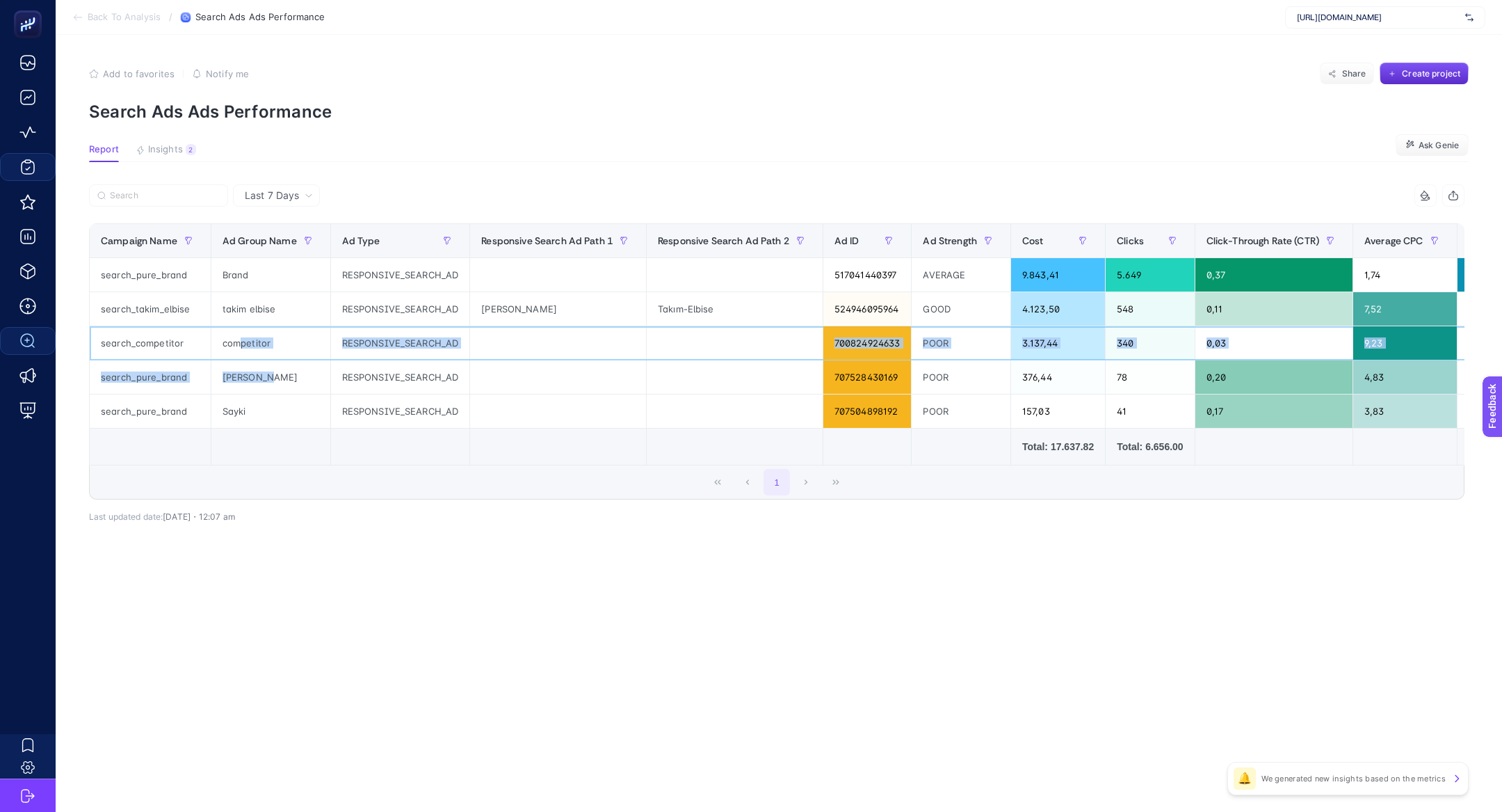
drag, startPoint x: 241, startPoint y: 344, endPoint x: 272, endPoint y: 386, distance: 52.2
click at [272, 386] on tbody "search_pure_brand Brand RESPONSIVE_SEARCH_AD 517041440397 AVERAGE 9.843,41 5.64…" at bounding box center [1018, 344] width 1857 height 170
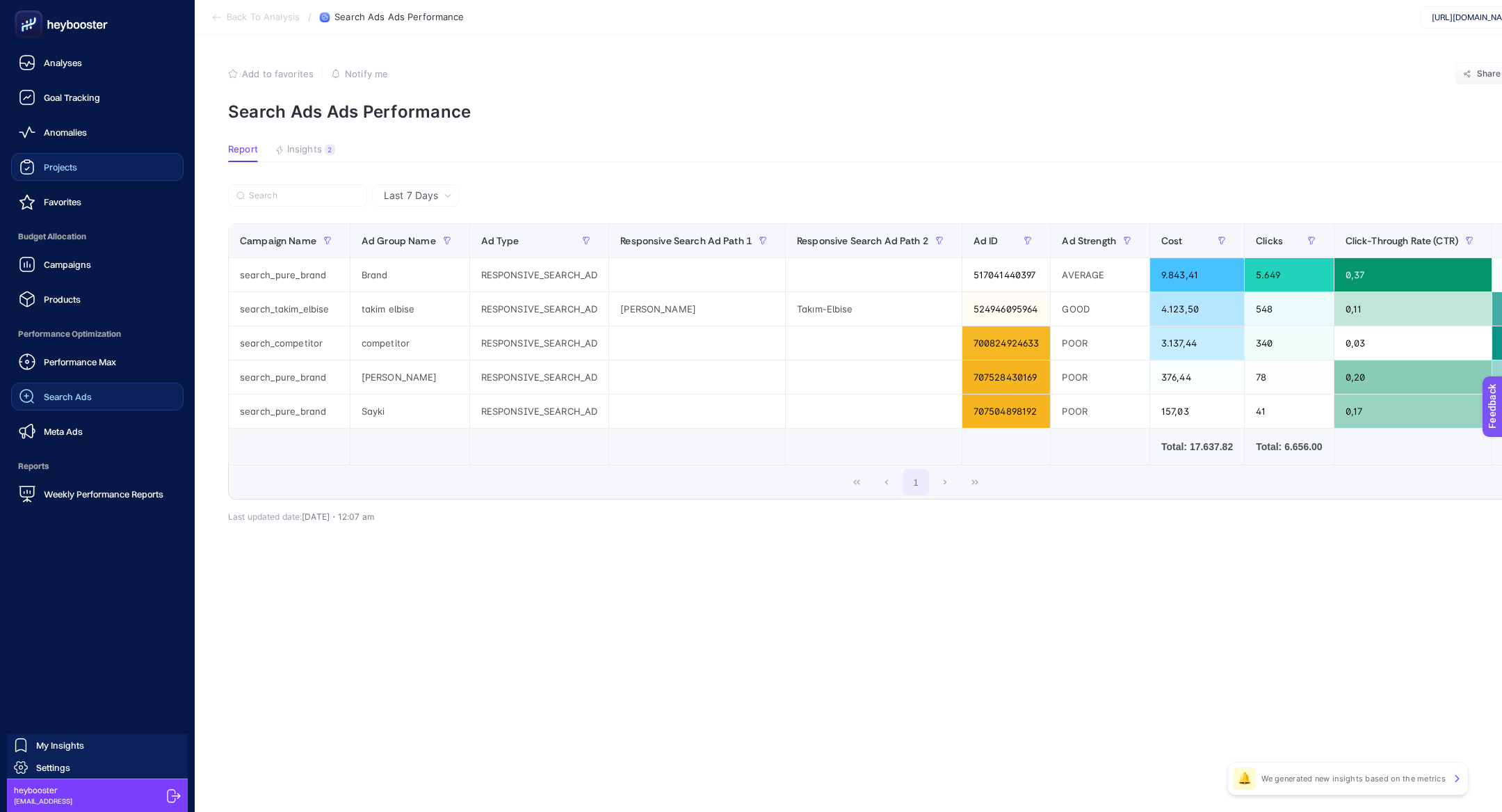
click at [64, 412] on div "Performance Max Search Ads Meta Ads" at bounding box center [97, 396] width 172 height 98
click at [55, 400] on span "Search Ads" at bounding box center [68, 396] width 48 height 11
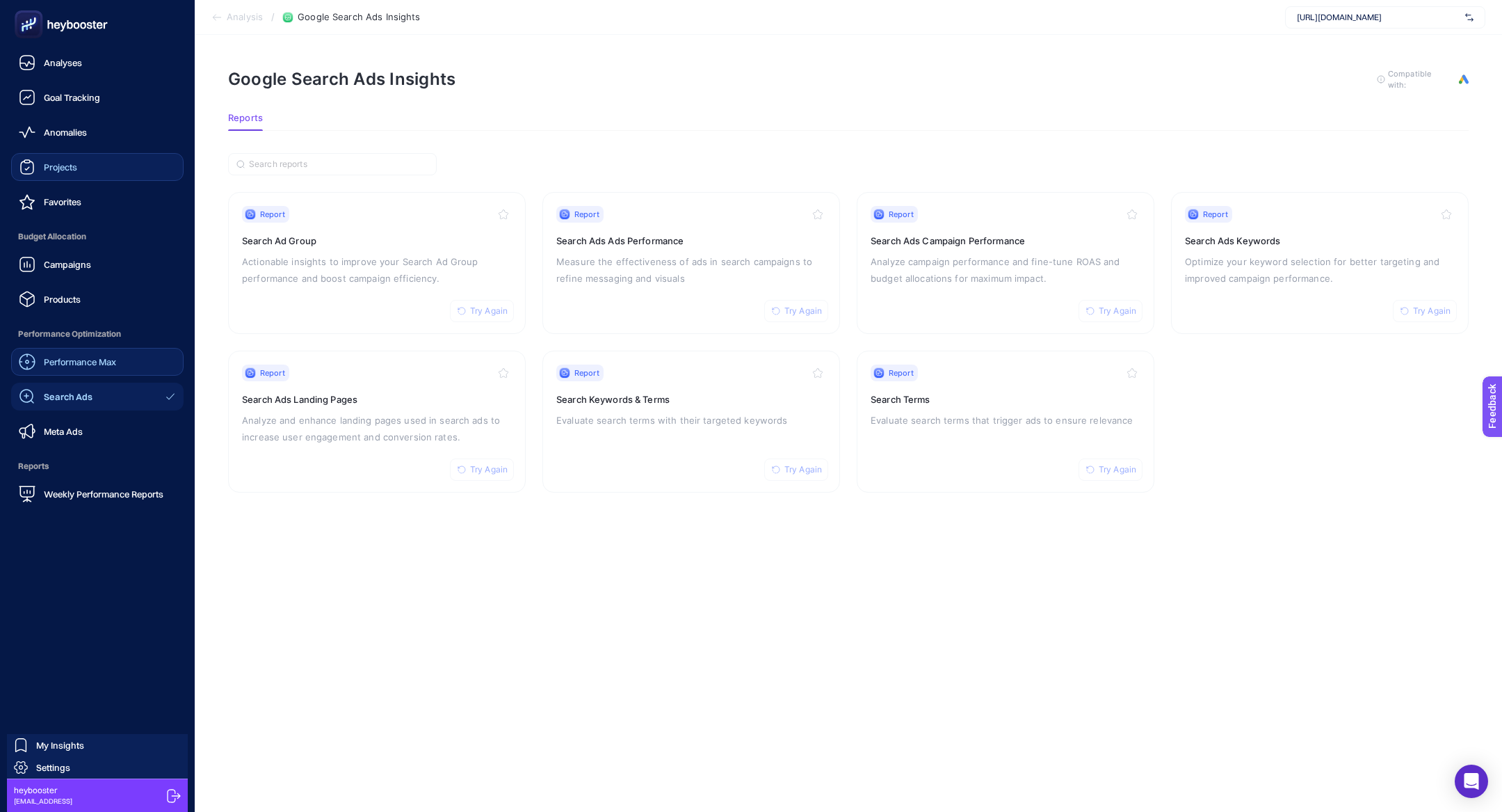
click at [75, 359] on span "Performance Max" at bounding box center [79, 361] width 73 height 11
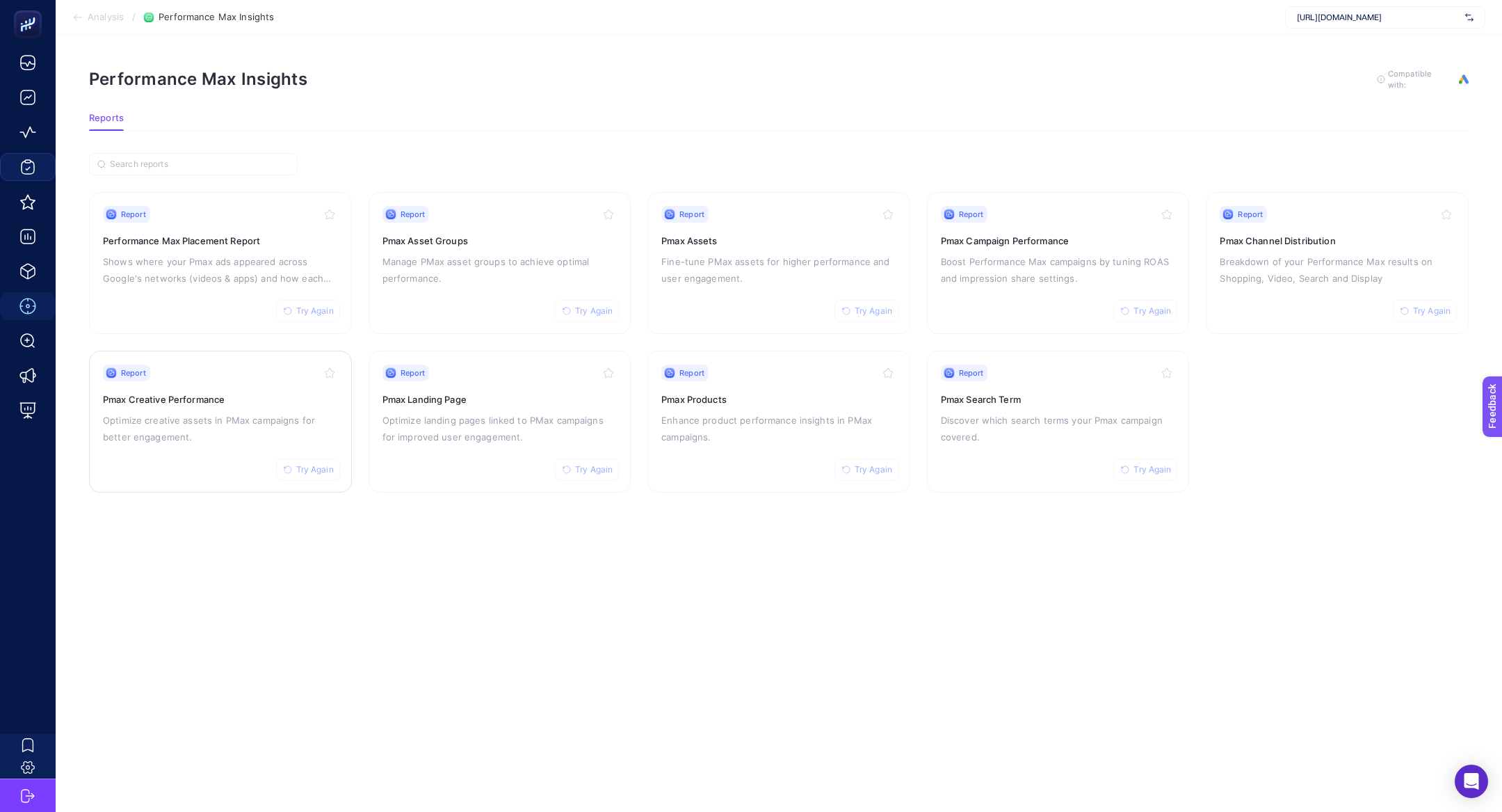
click at [183, 432] on p "Optimize creative assets in PMax campaigns for better engagement." at bounding box center [220, 428] width 235 height 33
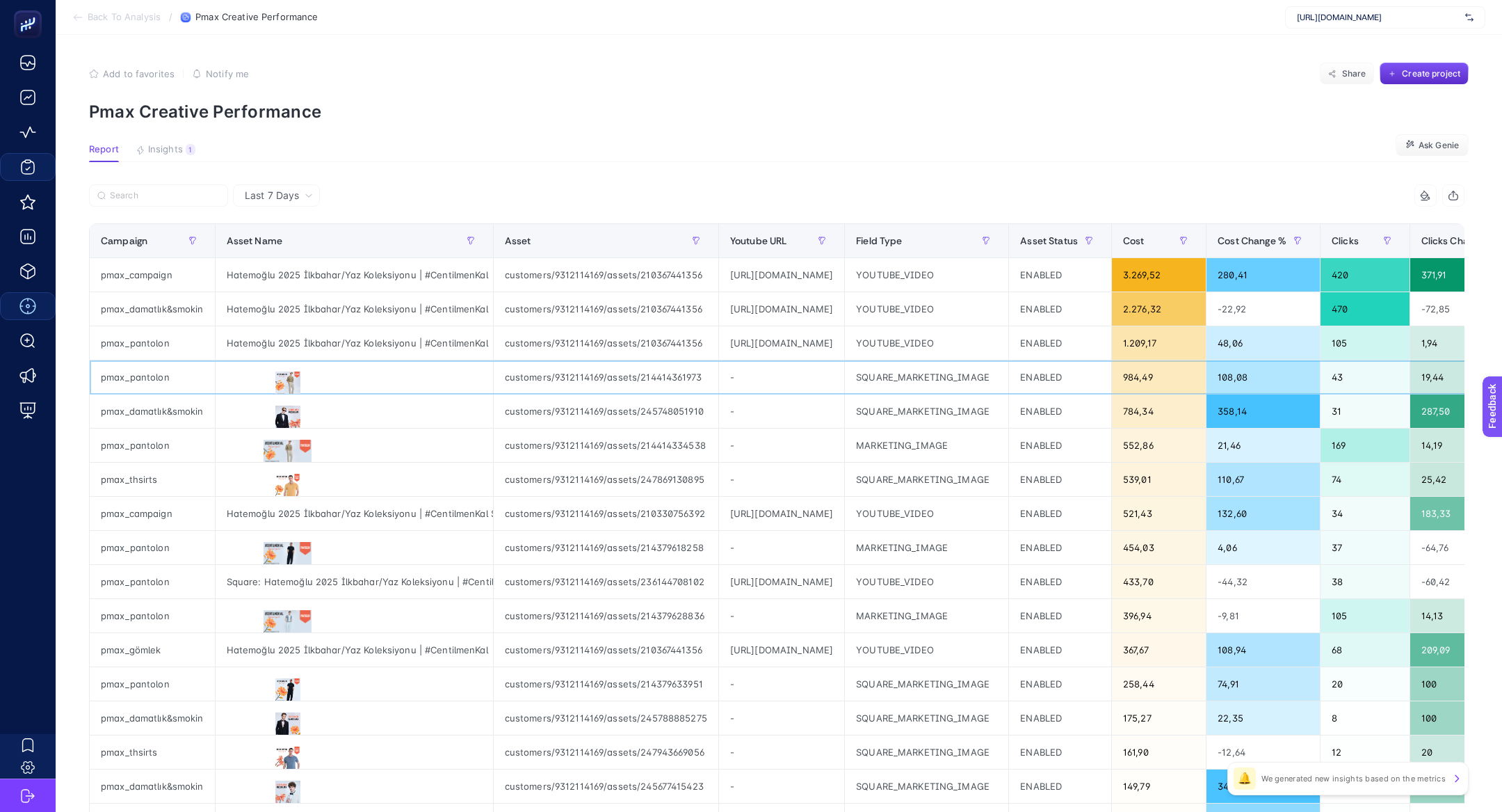
click at [813, 376] on div "-" at bounding box center [781, 376] width 125 height 33
click at [833, 278] on div "[URL][DOMAIN_NAME]" at bounding box center [781, 275] width 125 height 33
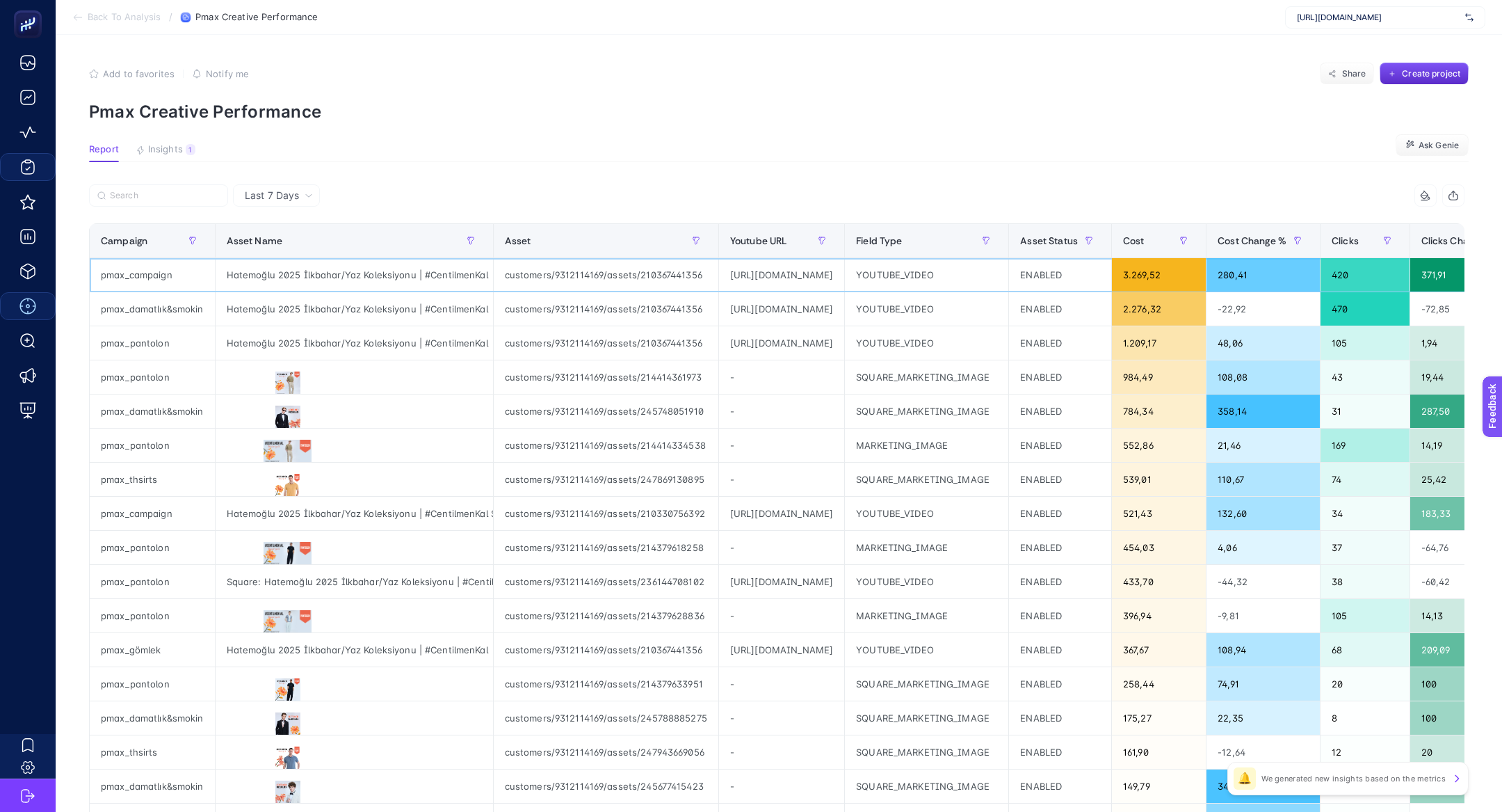
click at [833, 278] on div "[URL][DOMAIN_NAME]" at bounding box center [781, 275] width 125 height 33
click at [183, 194] on input "Search" at bounding box center [165, 195] width 110 height 11
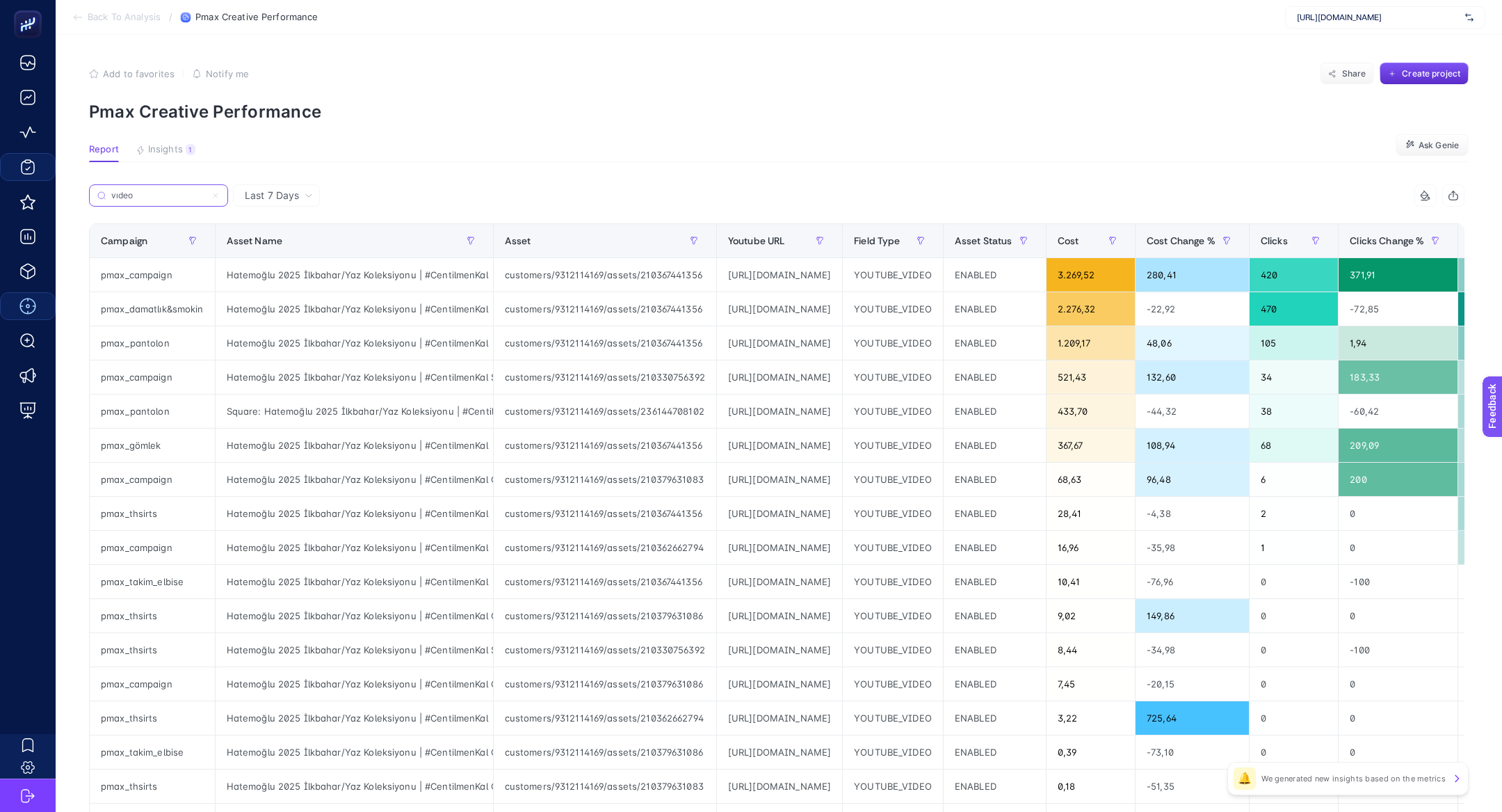
type input "vıdeo"
click at [830, 408] on div "[URL][DOMAIN_NAME]" at bounding box center [779, 410] width 125 height 33
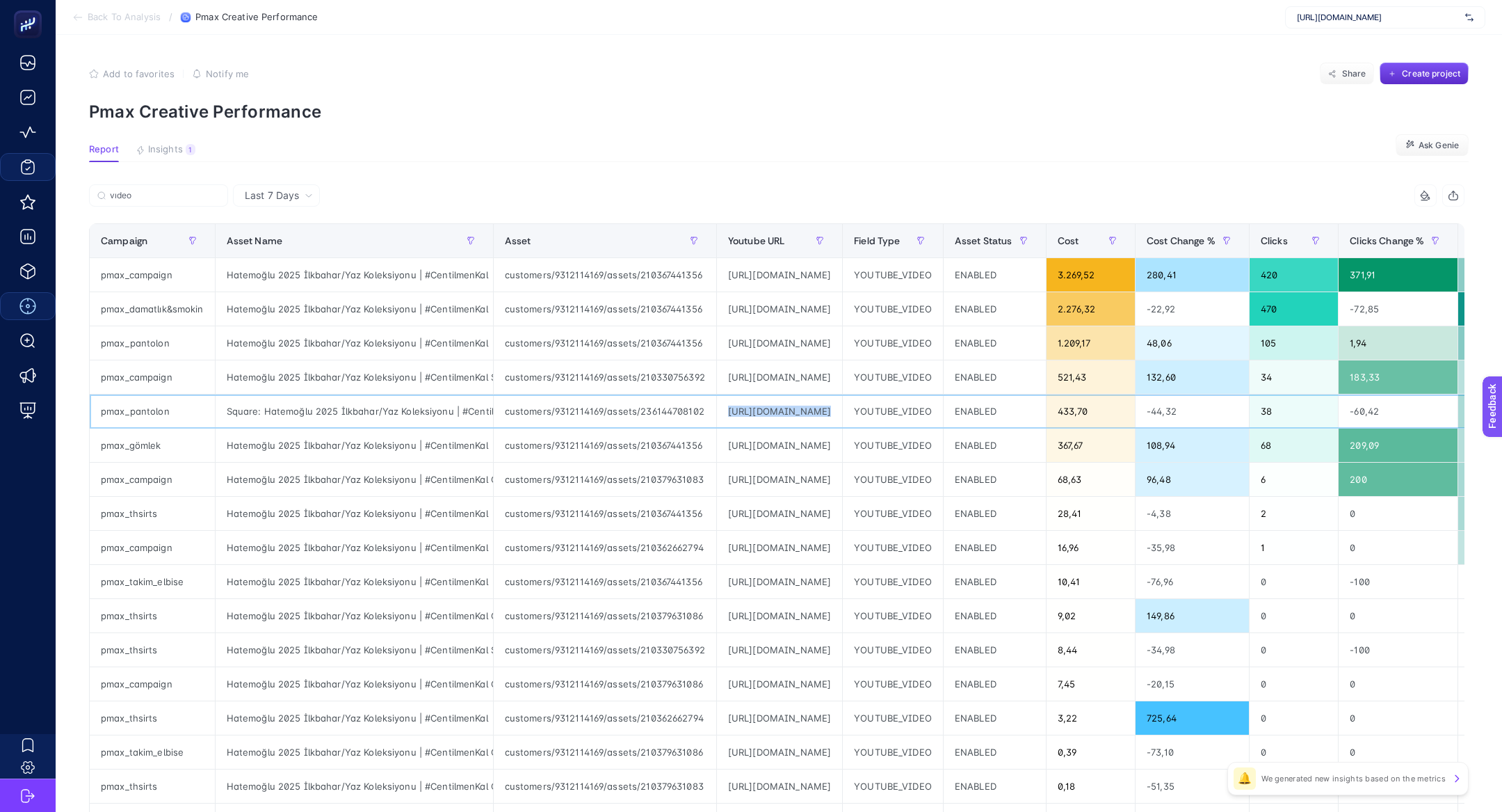
click at [830, 408] on div "[URL][DOMAIN_NAME]" at bounding box center [779, 410] width 125 height 33
click at [144, 165] on article "Add to favorites false Notify me Share Create project Pmax Creative Performance…" at bounding box center [778, 527] width 1447 height 985
click at [161, 162] on article "Add to favorites false Notify me Share Create project Pmax Creative Performance…" at bounding box center [778, 527] width 1447 height 985
click at [162, 155] on button "Insights 1 We generated new insights based on the metrics" at bounding box center [165, 153] width 60 height 18
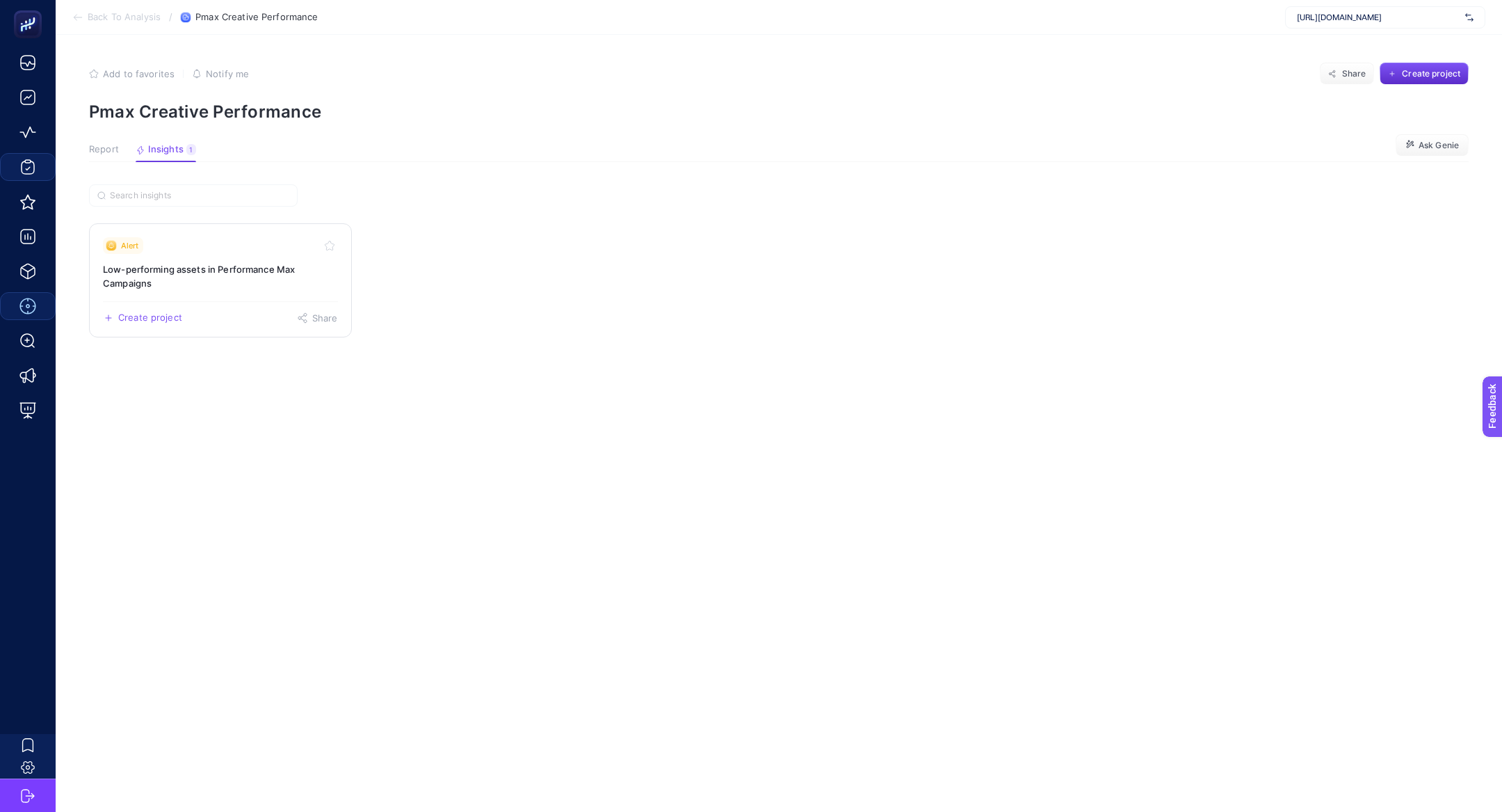
click at [258, 273] on h3 "Low-performing assets in Performance Max Campaigns" at bounding box center [220, 276] width 235 height 28
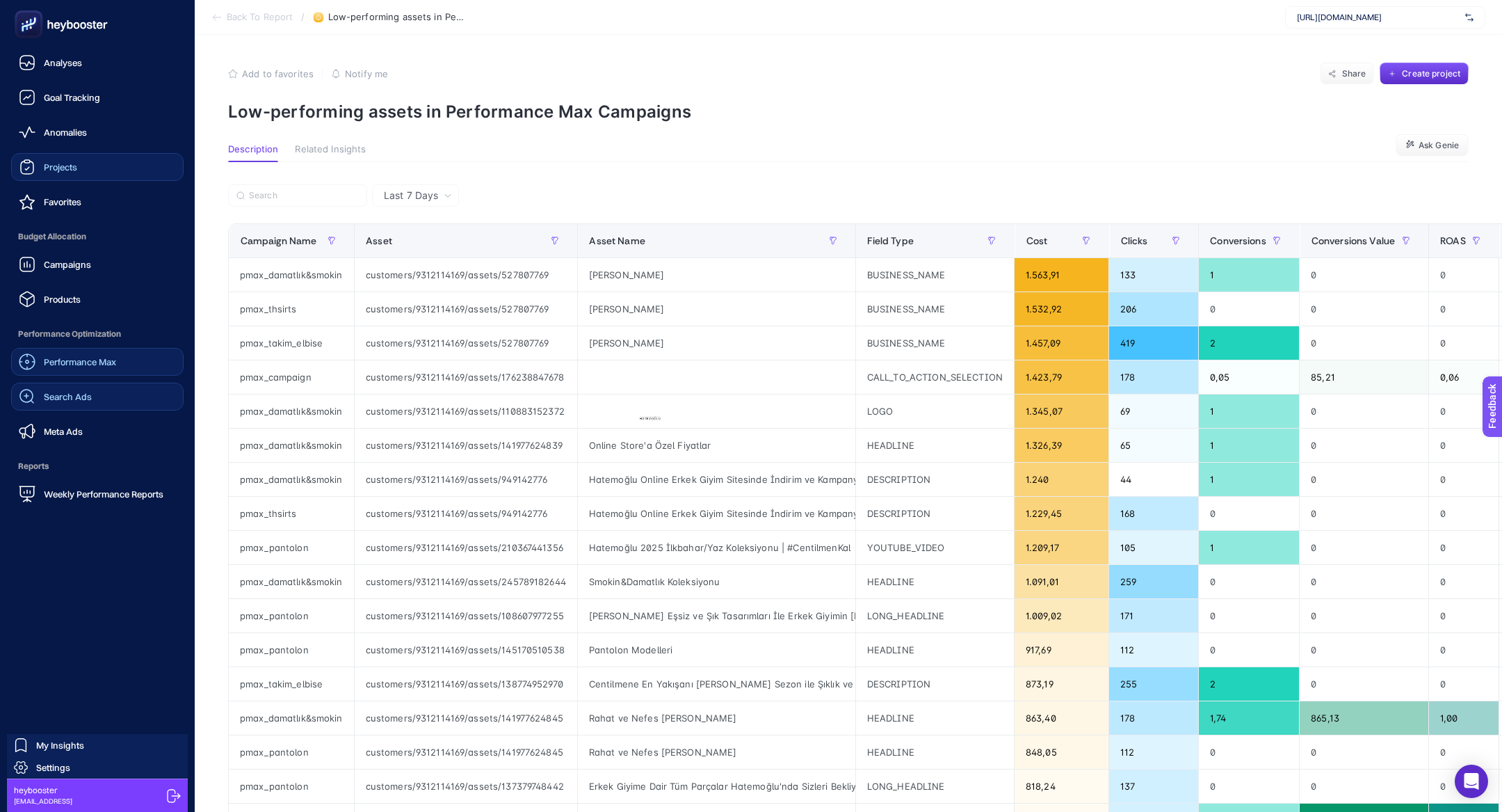
click at [130, 405] on link "Search Ads" at bounding box center [97, 396] width 172 height 28
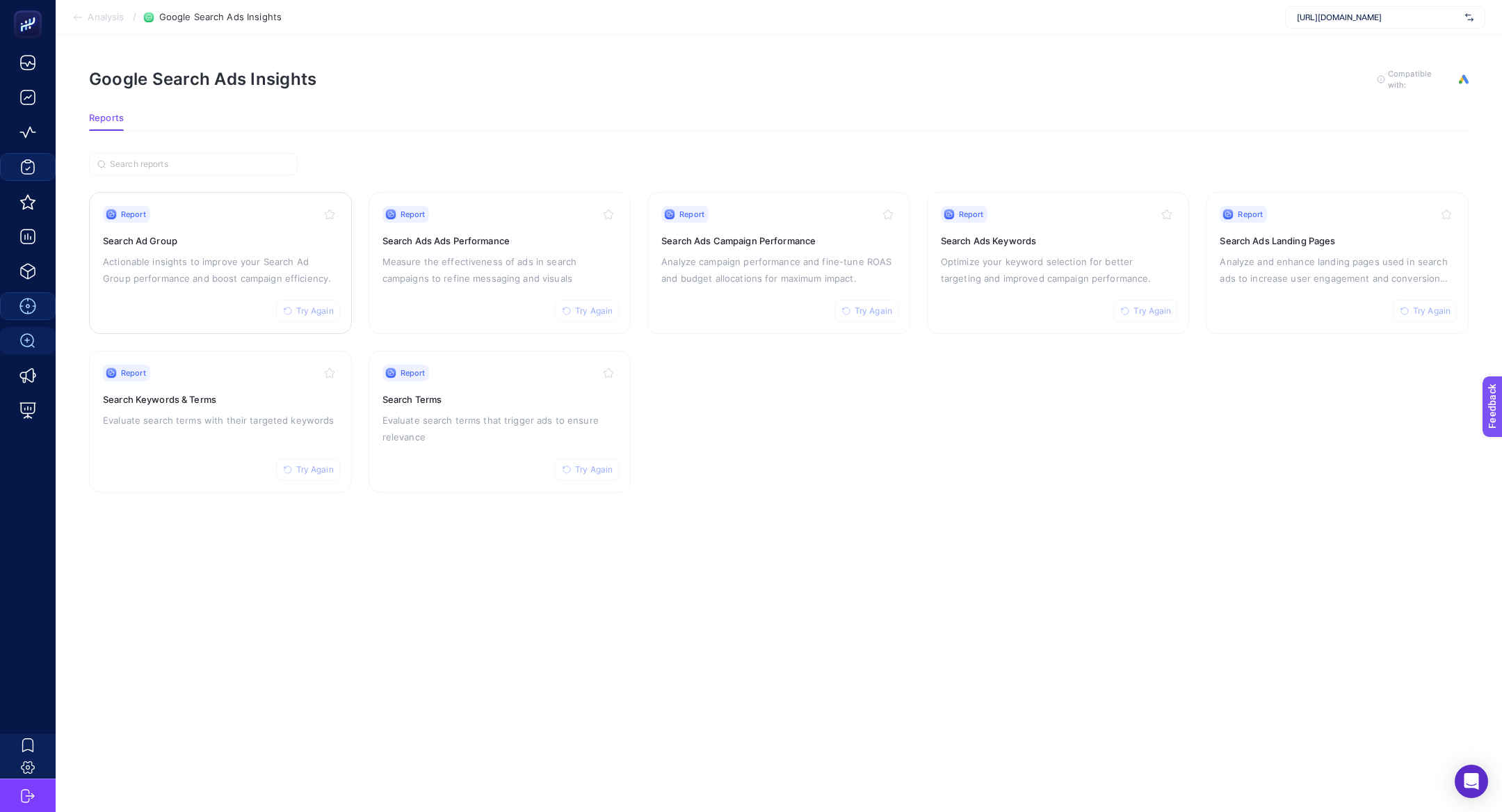
click at [292, 233] on h3 "Search Ad Group" at bounding box center [220, 240] width 235 height 14
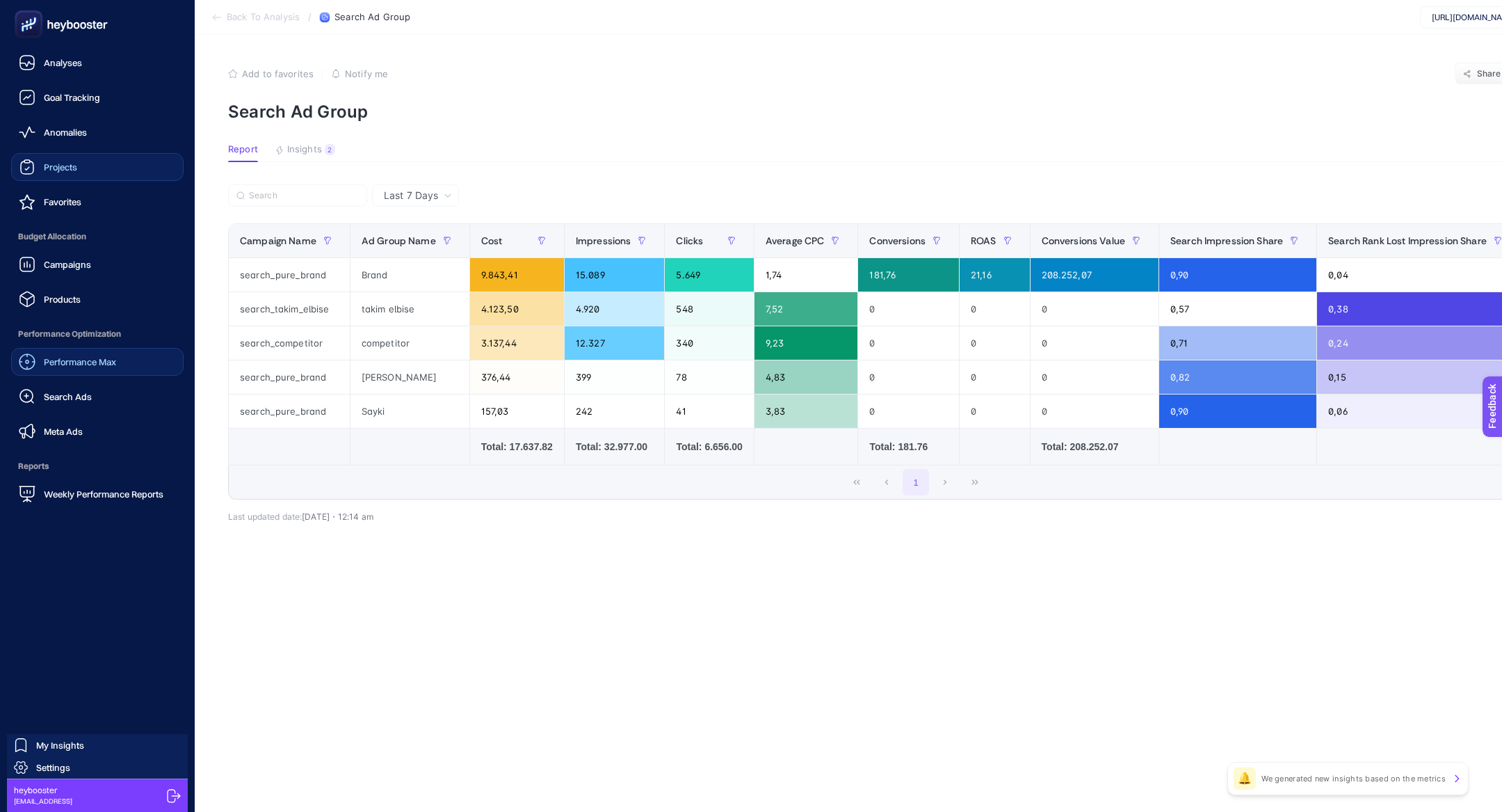
click at [55, 361] on span "Performance Max" at bounding box center [79, 361] width 73 height 11
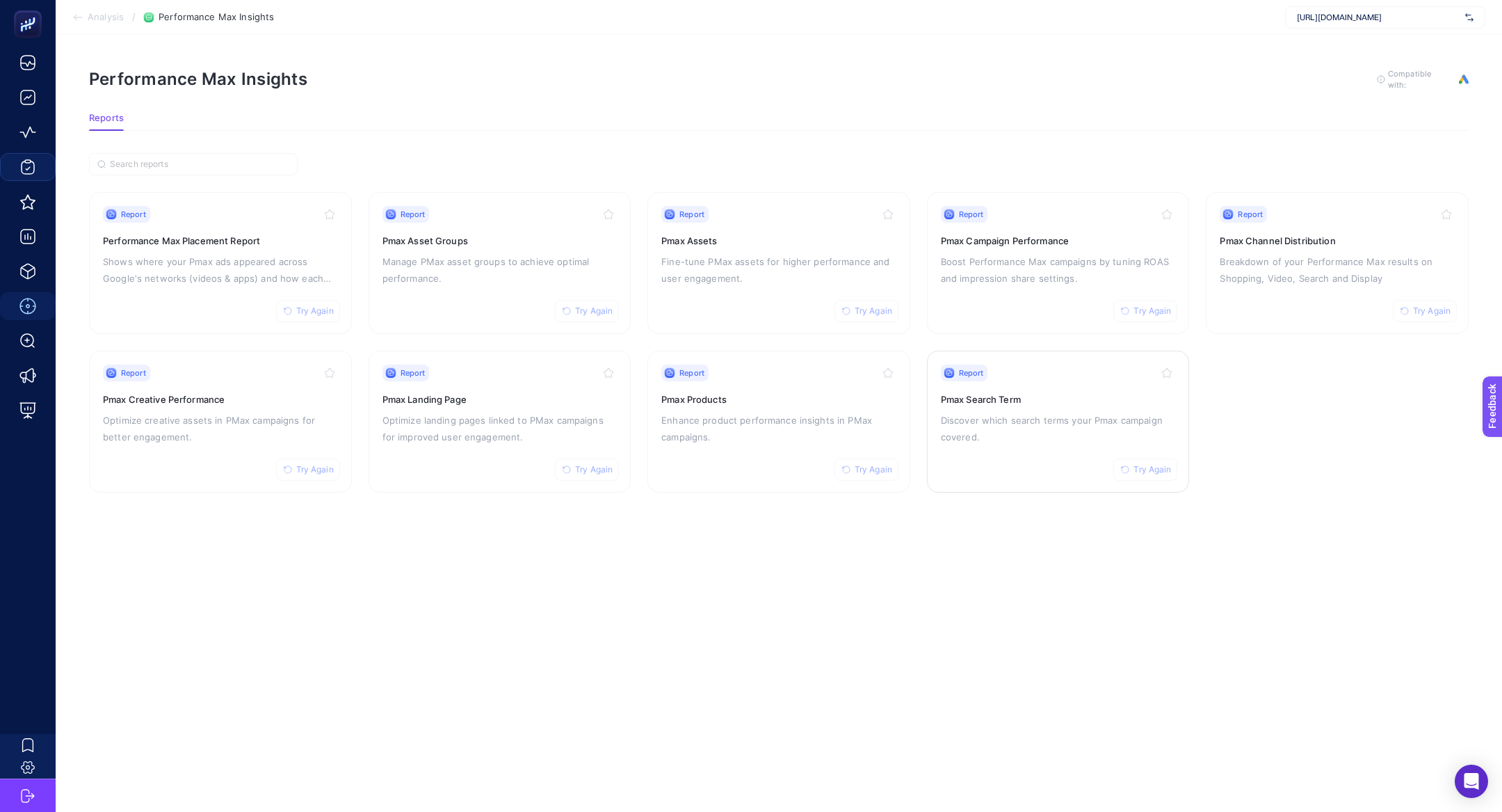
click at [979, 408] on div "Report Try Again Pmax Search Term Discover which search terms your Pmax campaig…" at bounding box center [1058, 422] width 235 height 114
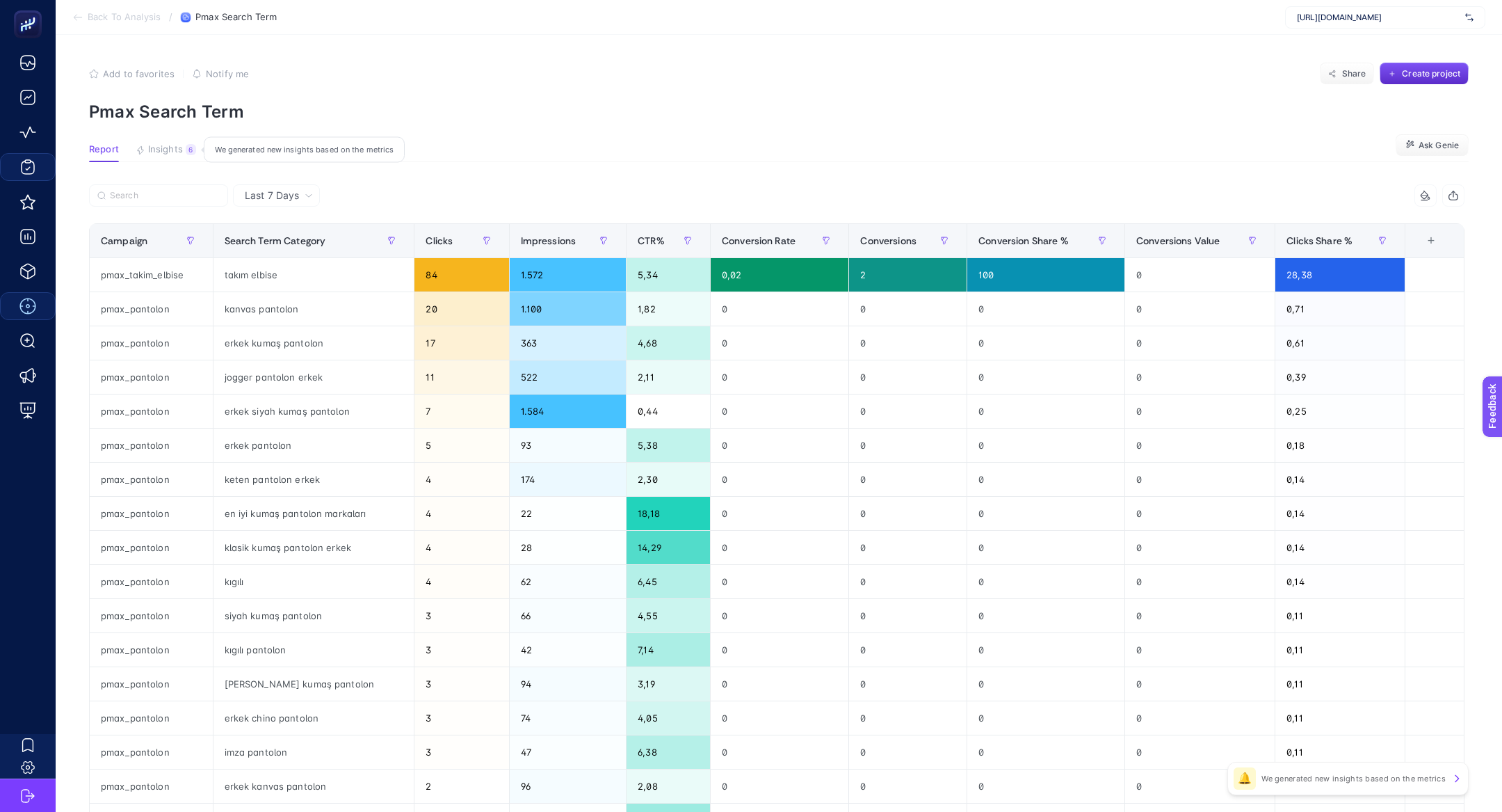
click at [165, 146] on span "Insights" at bounding box center [165, 149] width 35 height 11
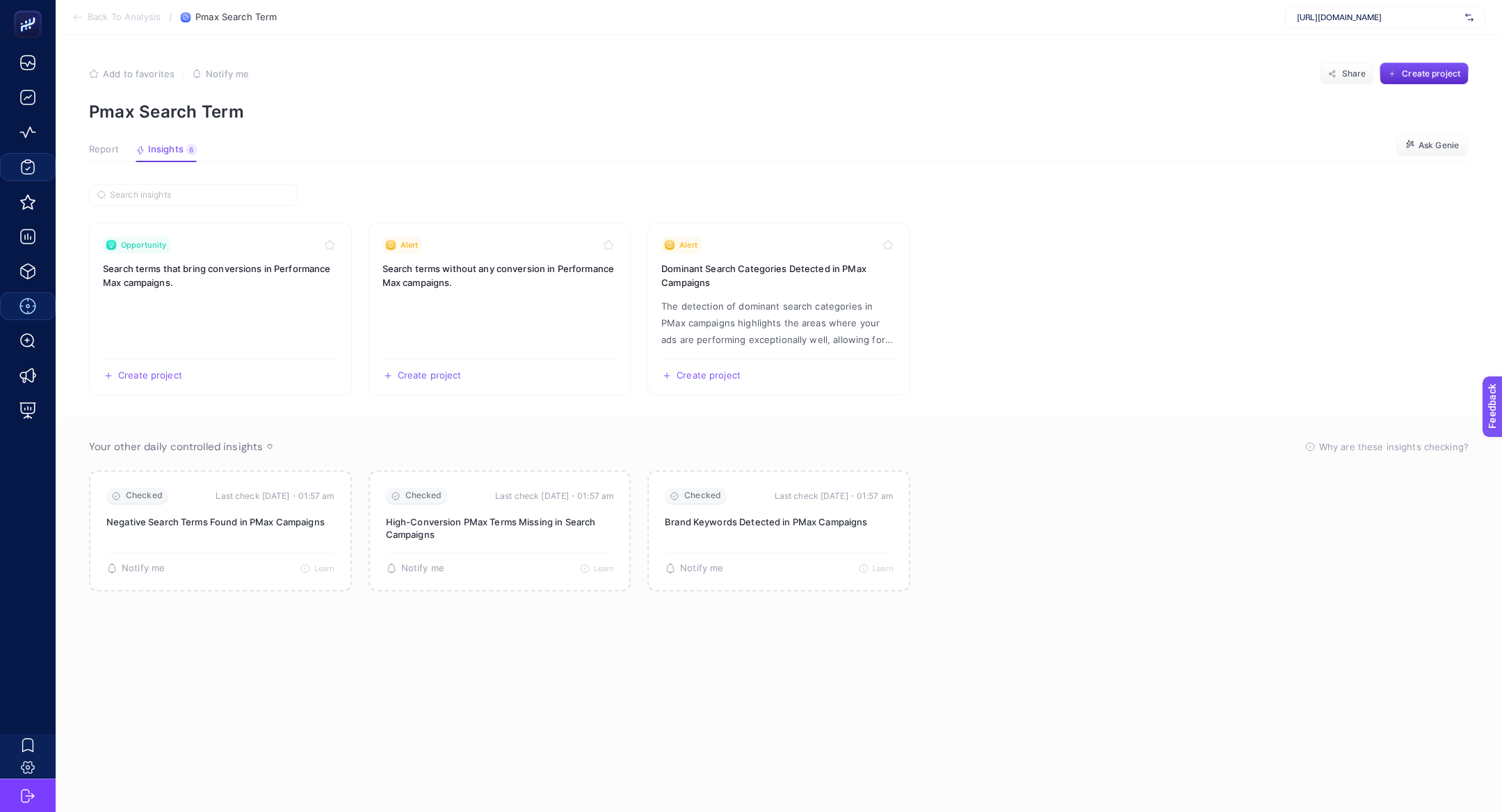
click at [106, 149] on span "Report" at bounding box center [104, 149] width 30 height 11
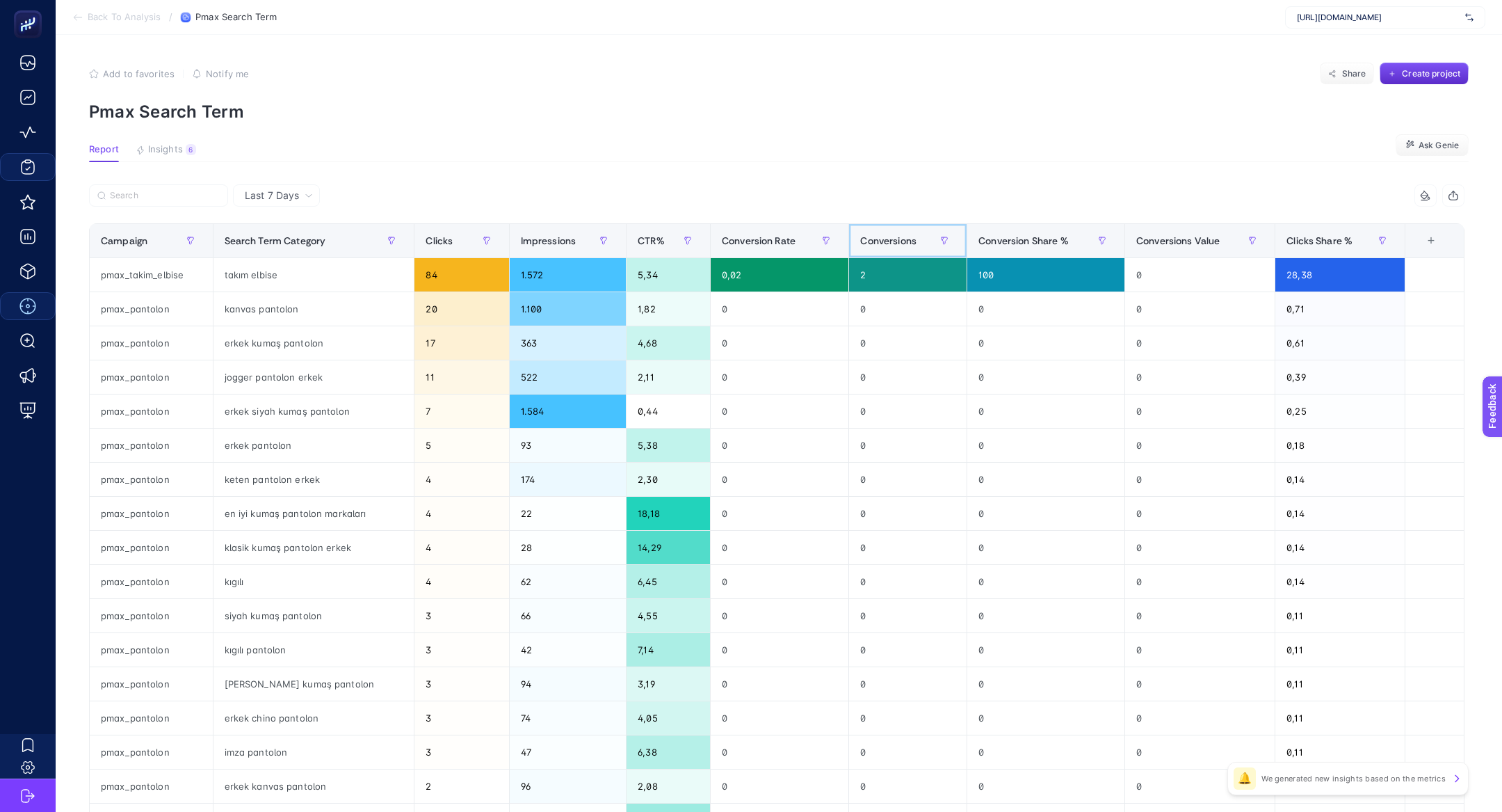
click at [877, 239] on span "Conversions" at bounding box center [888, 240] width 56 height 11
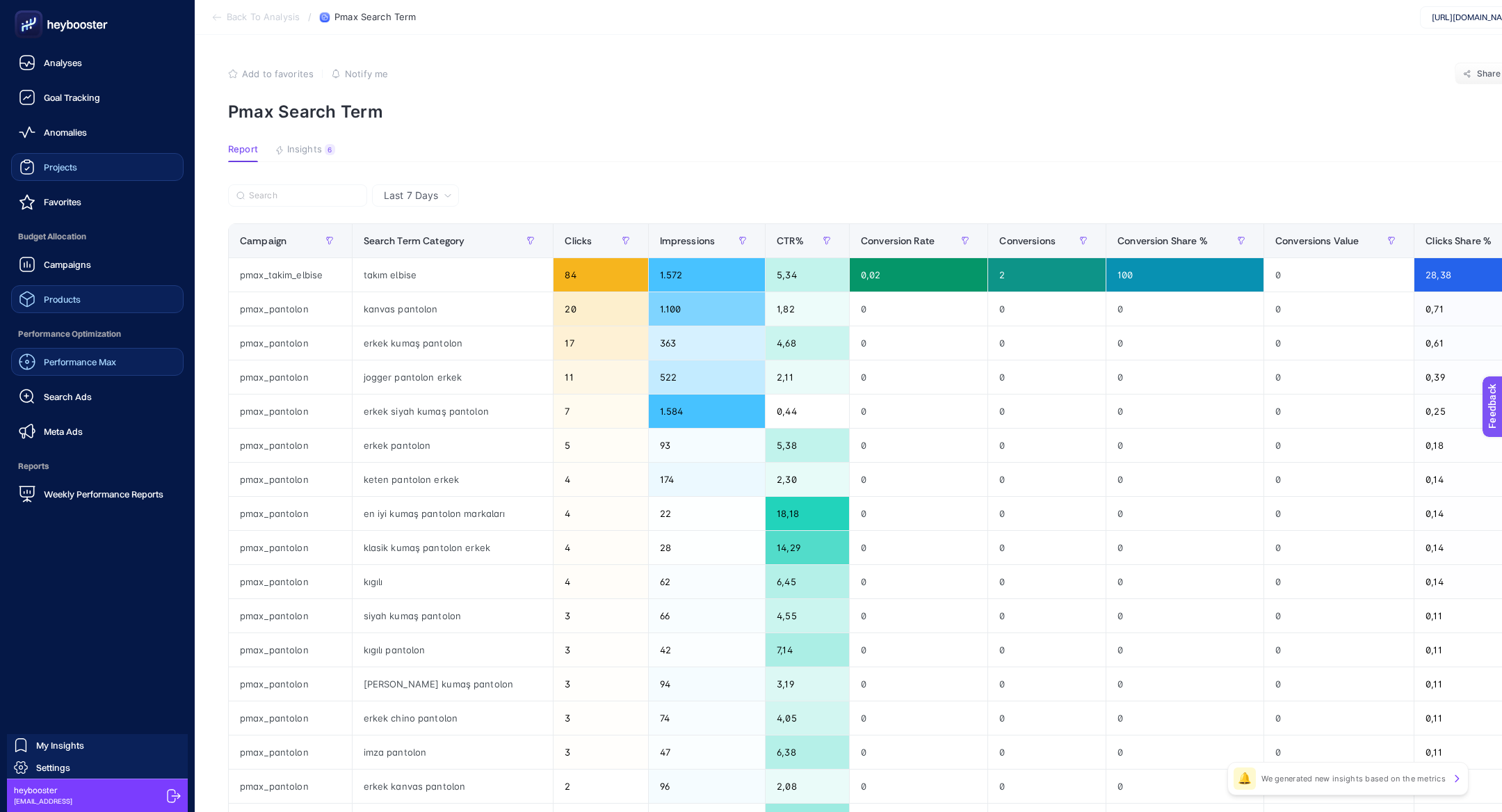
click at [93, 312] on link "Products" at bounding box center [97, 299] width 172 height 28
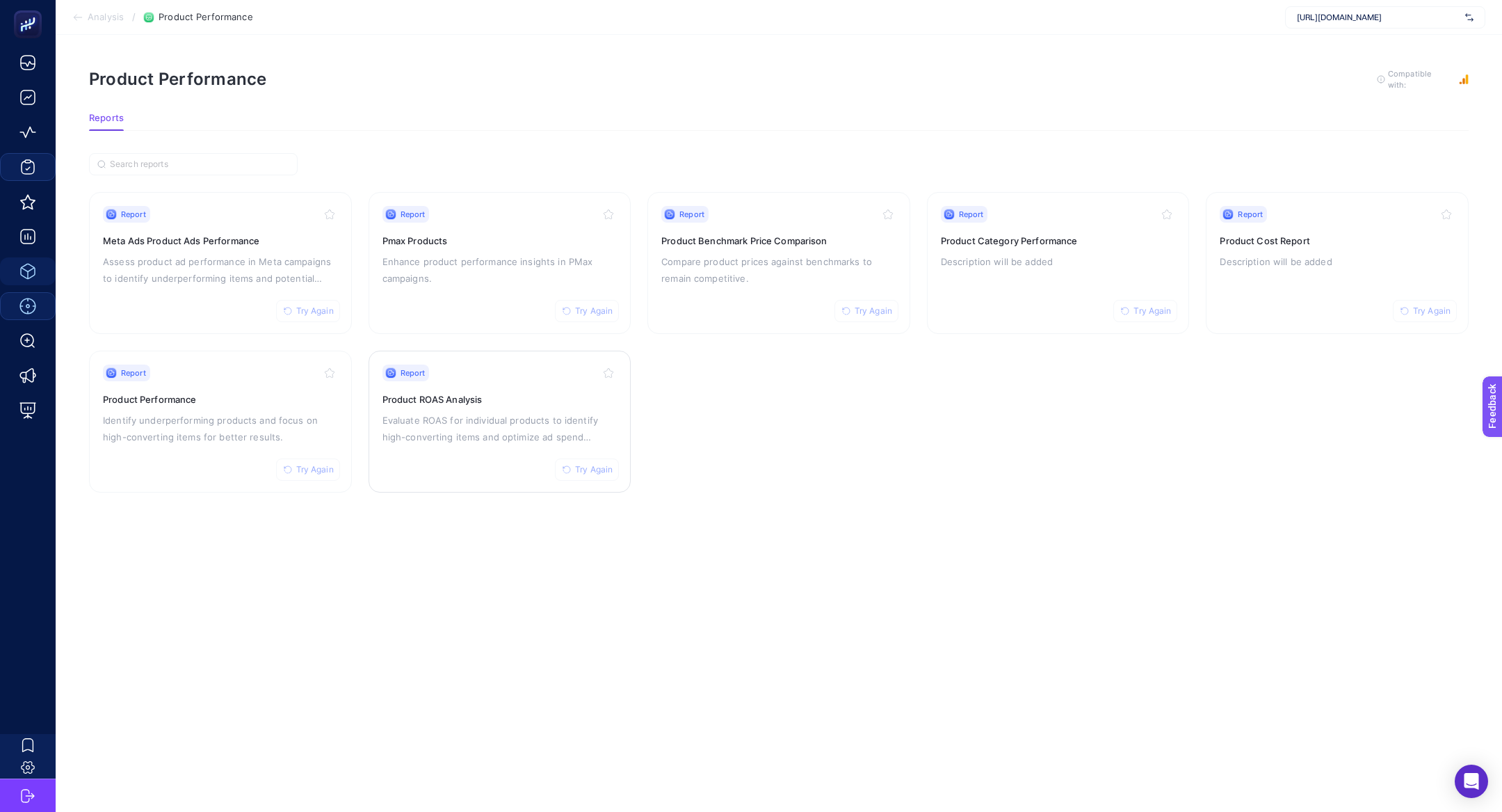
click at [475, 440] on p "Evaluate ROAS for individual products to identify high-converting items and opt…" at bounding box center [499, 428] width 235 height 33
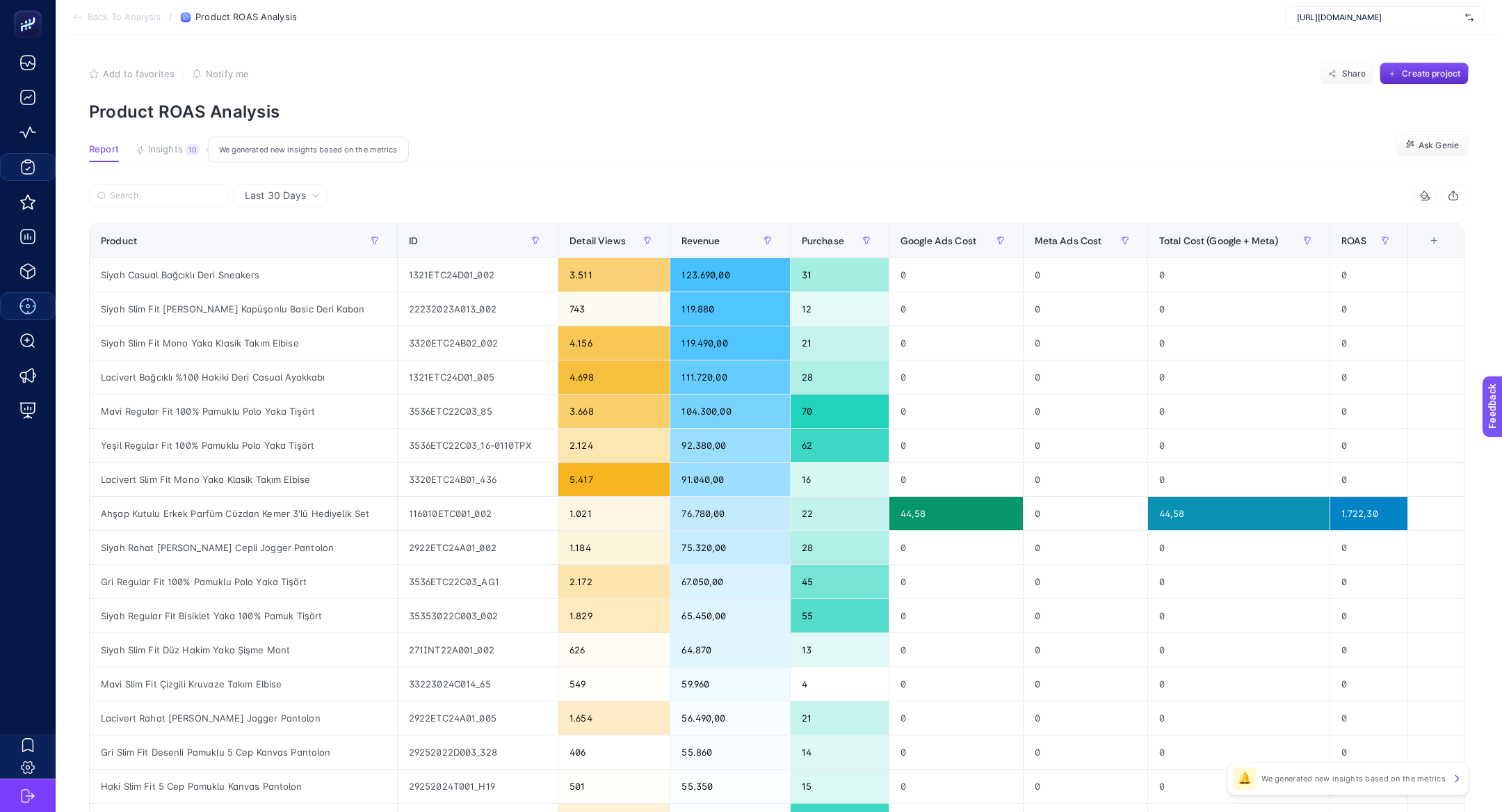
click at [181, 150] on span "Insights" at bounding box center [165, 149] width 35 height 11
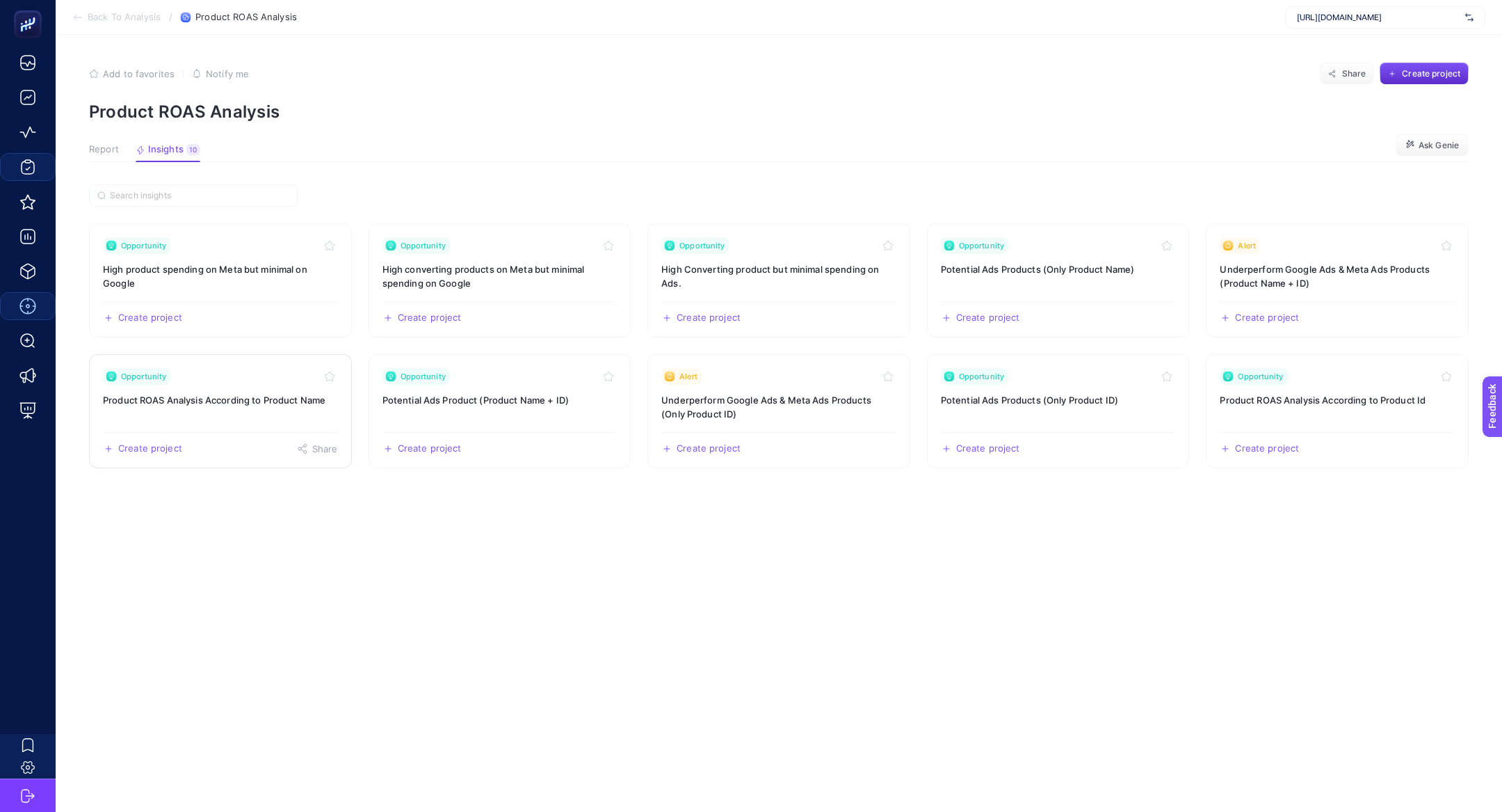
click at [266, 399] on h3 "Product ROAS Analysis According to Product Name" at bounding box center [220, 400] width 235 height 14
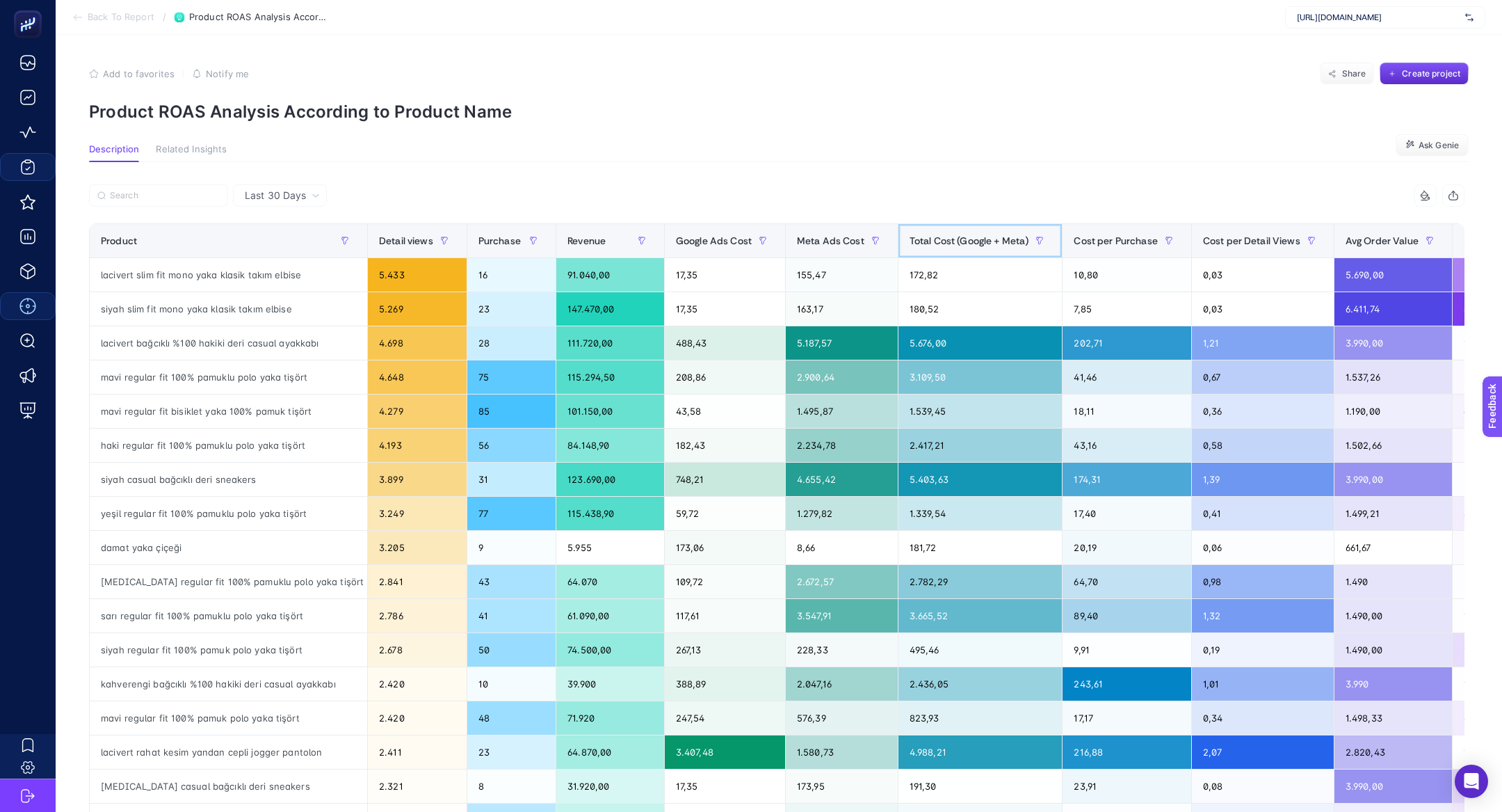
click at [920, 244] on span "Total Cost (Google + Meta)" at bounding box center [970, 240] width 120 height 11
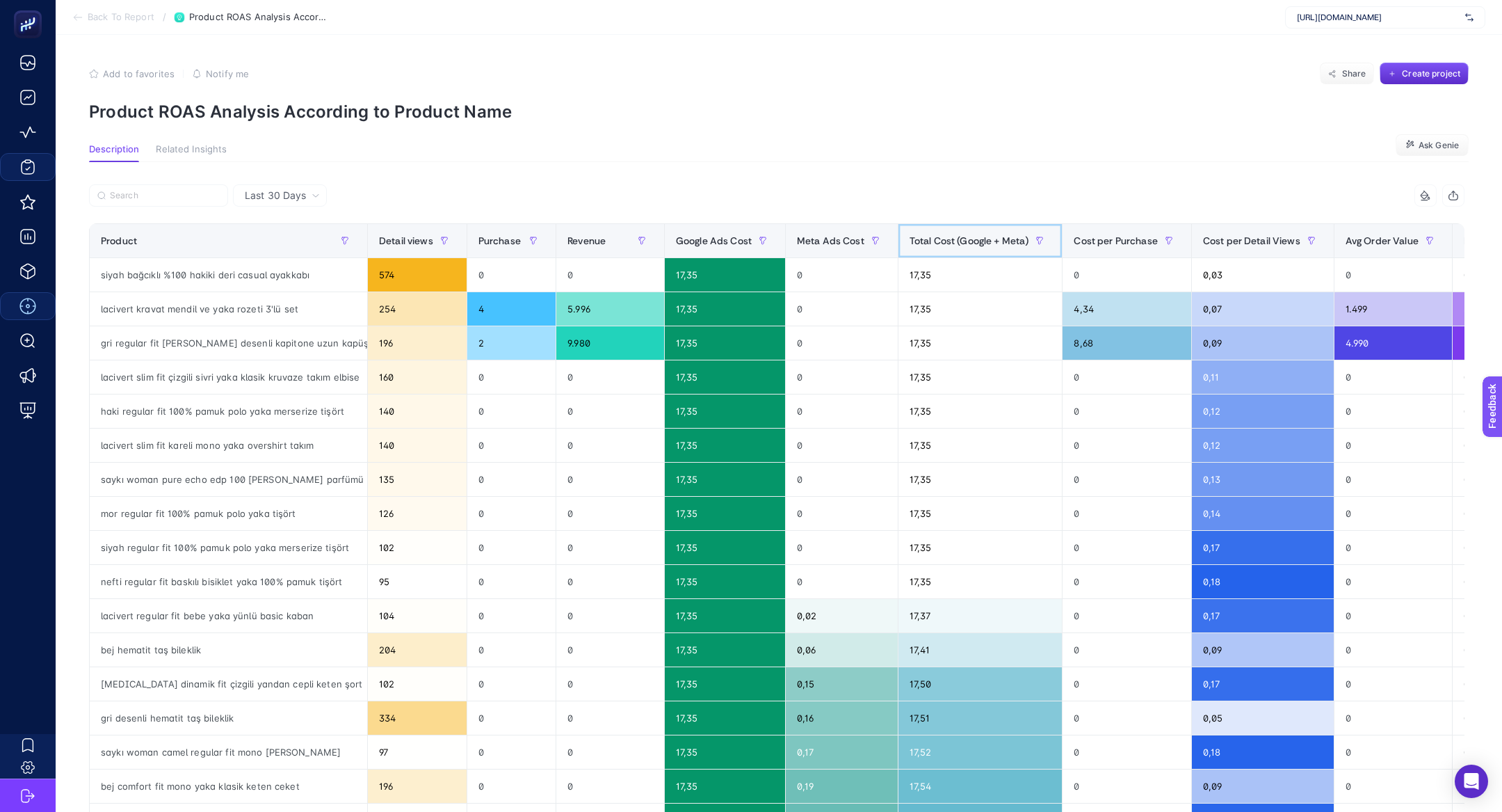
click at [920, 244] on span "Total Cost (Google + Meta)" at bounding box center [970, 240] width 120 height 11
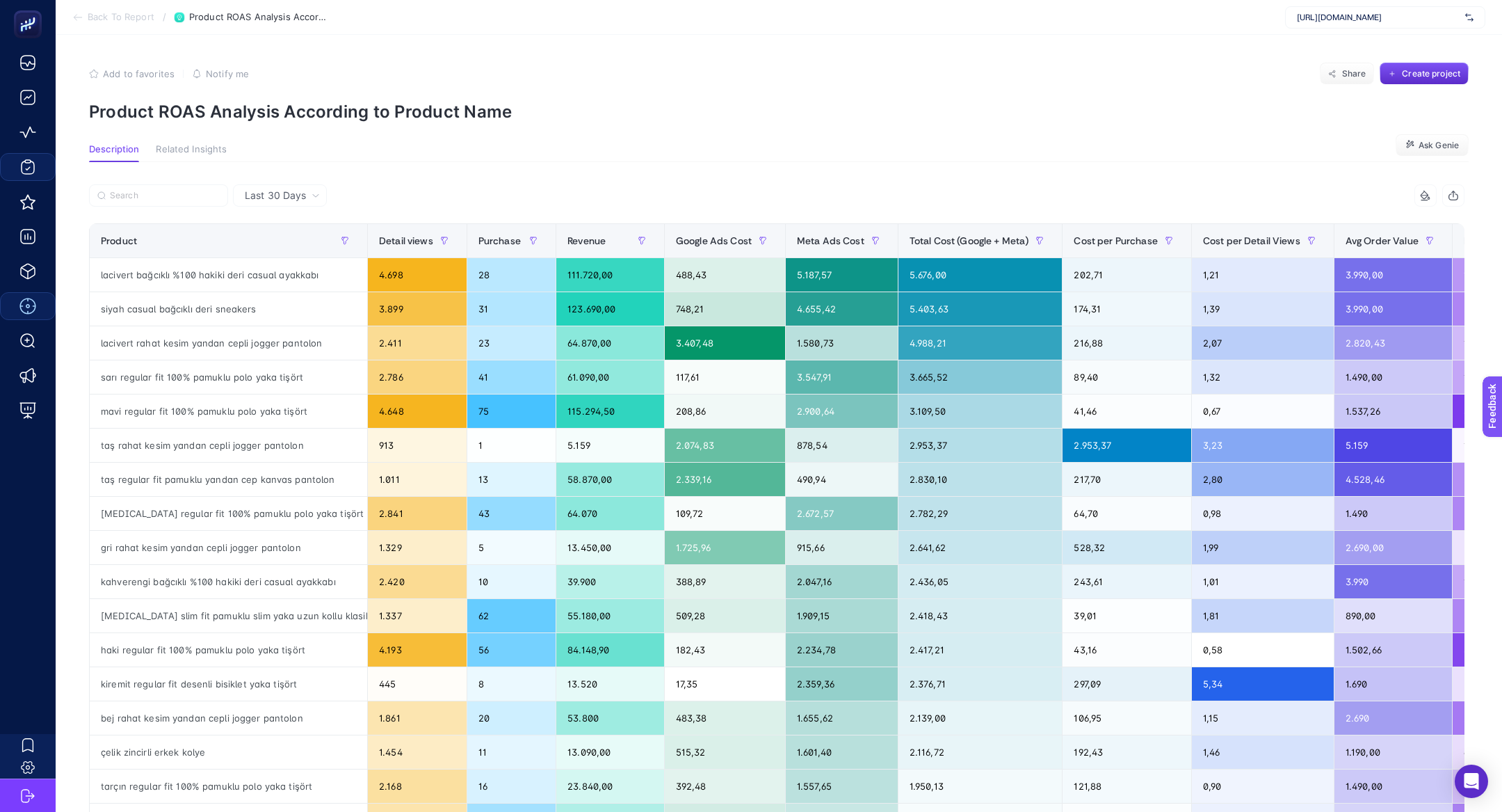
drag, startPoint x: 300, startPoint y: 199, endPoint x: 708, endPoint y: 222, distance: 408.6
click at [300, 199] on span "Last 30 Days" at bounding box center [275, 195] width 61 height 14
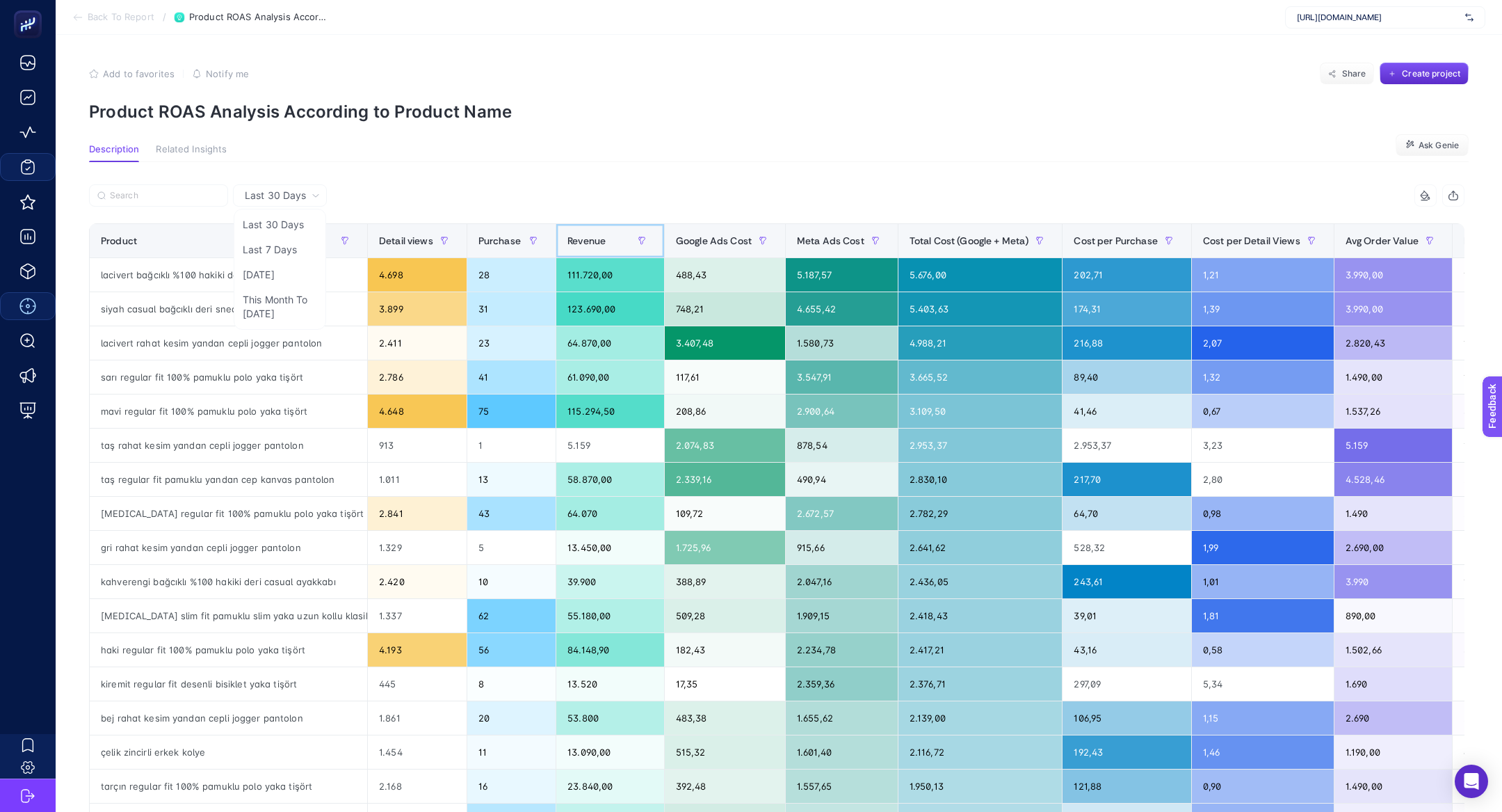
click at [585, 241] on span "Revenue" at bounding box center [586, 240] width 39 height 11
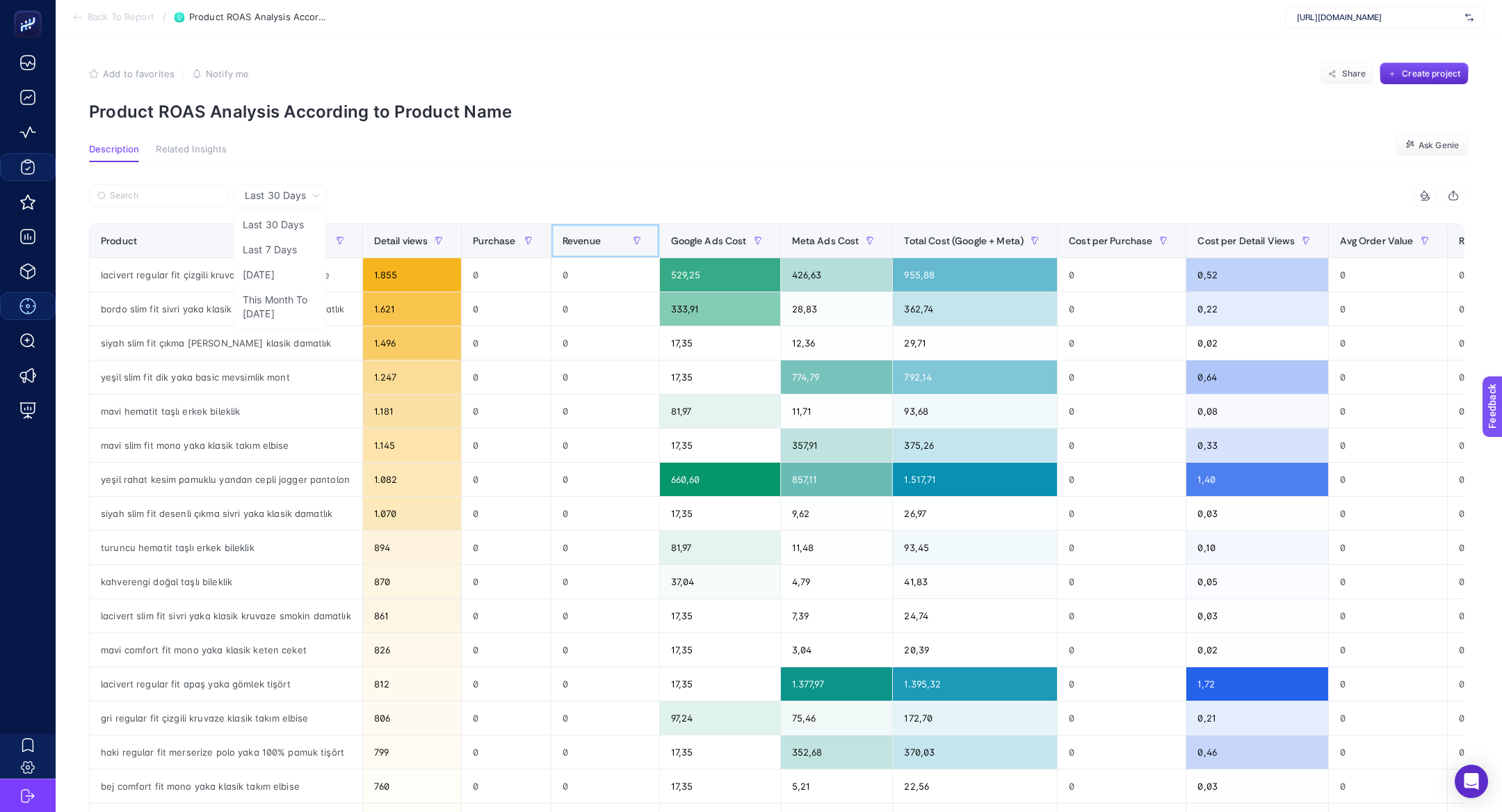
click at [585, 241] on span "Revenue" at bounding box center [582, 240] width 39 height 11
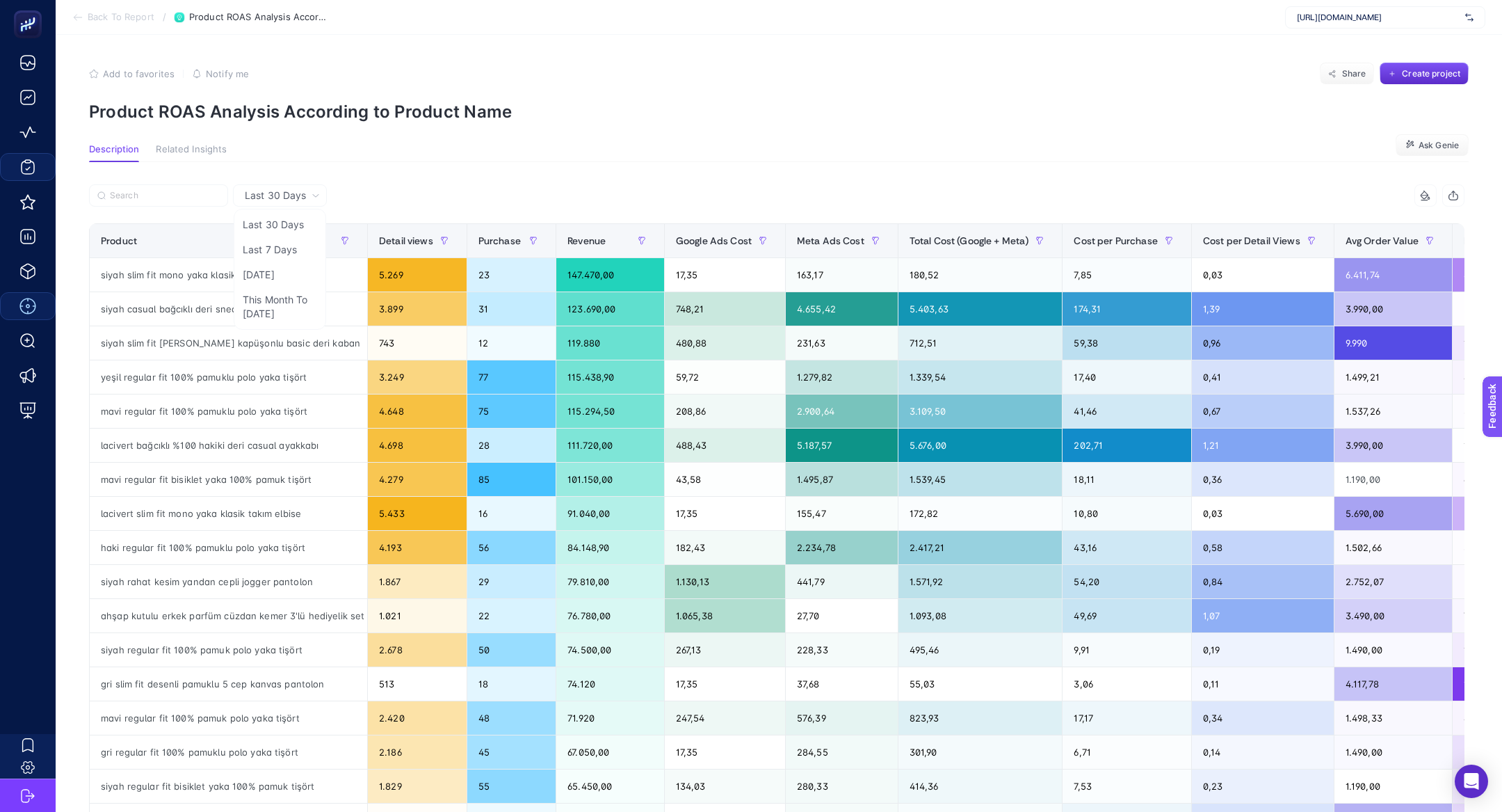
click at [842, 110] on p "Product ROAS Analysis According to Product Name" at bounding box center [779, 111] width 1380 height 20
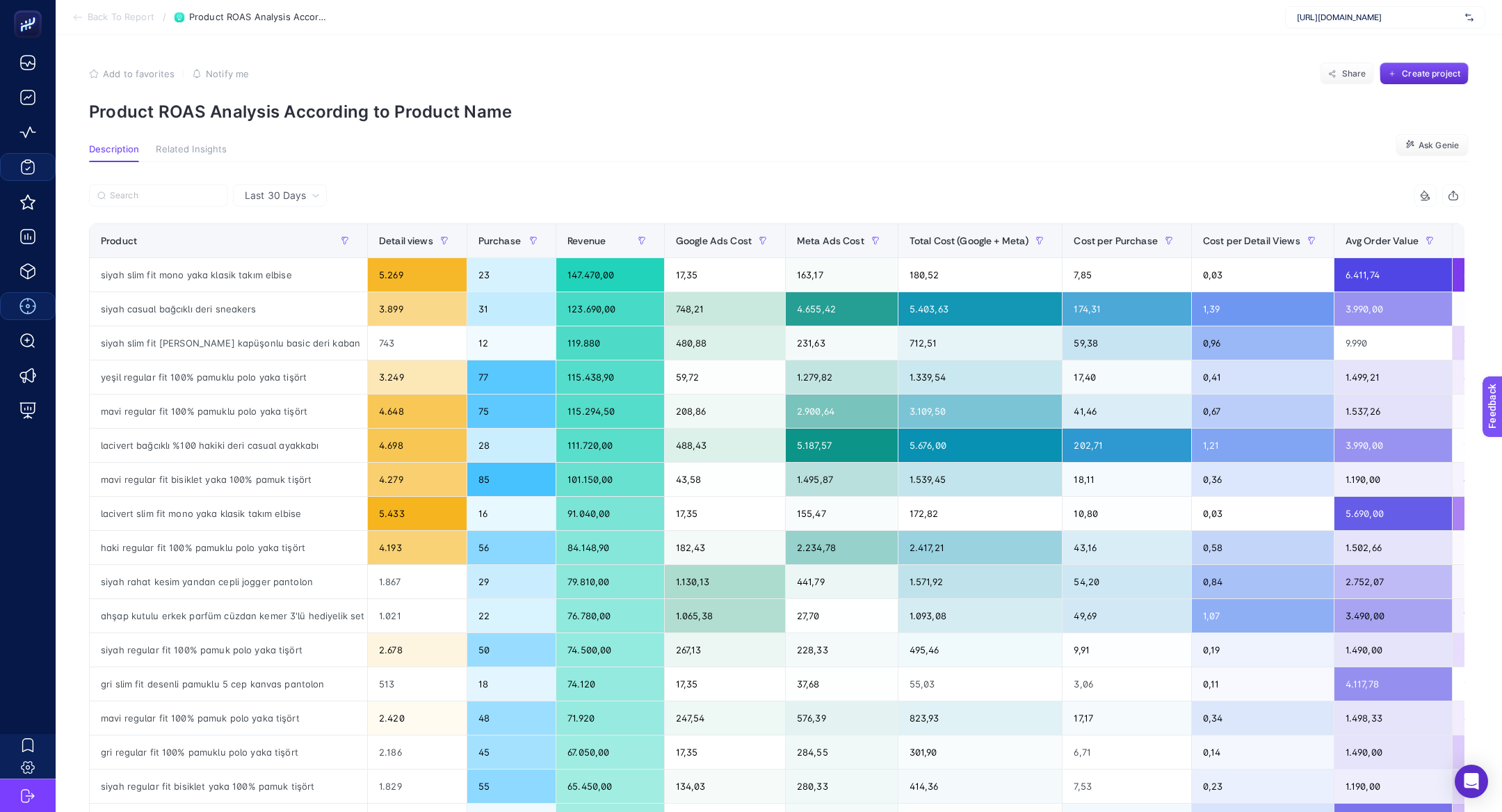
click at [309, 202] on div "Last 30 Days" at bounding box center [280, 195] width 94 height 22
click at [462, 165] on div "Last 30 Days Last 30 Days Last 7 Days [DATE] This Month To [DATE] 10 items sele…" at bounding box center [776, 633] width 1397 height 943
click at [283, 187] on div "Last 30 Days Last 30 Days Last 7 Days [DATE] This Month To [DATE]" at bounding box center [280, 195] width 94 height 22
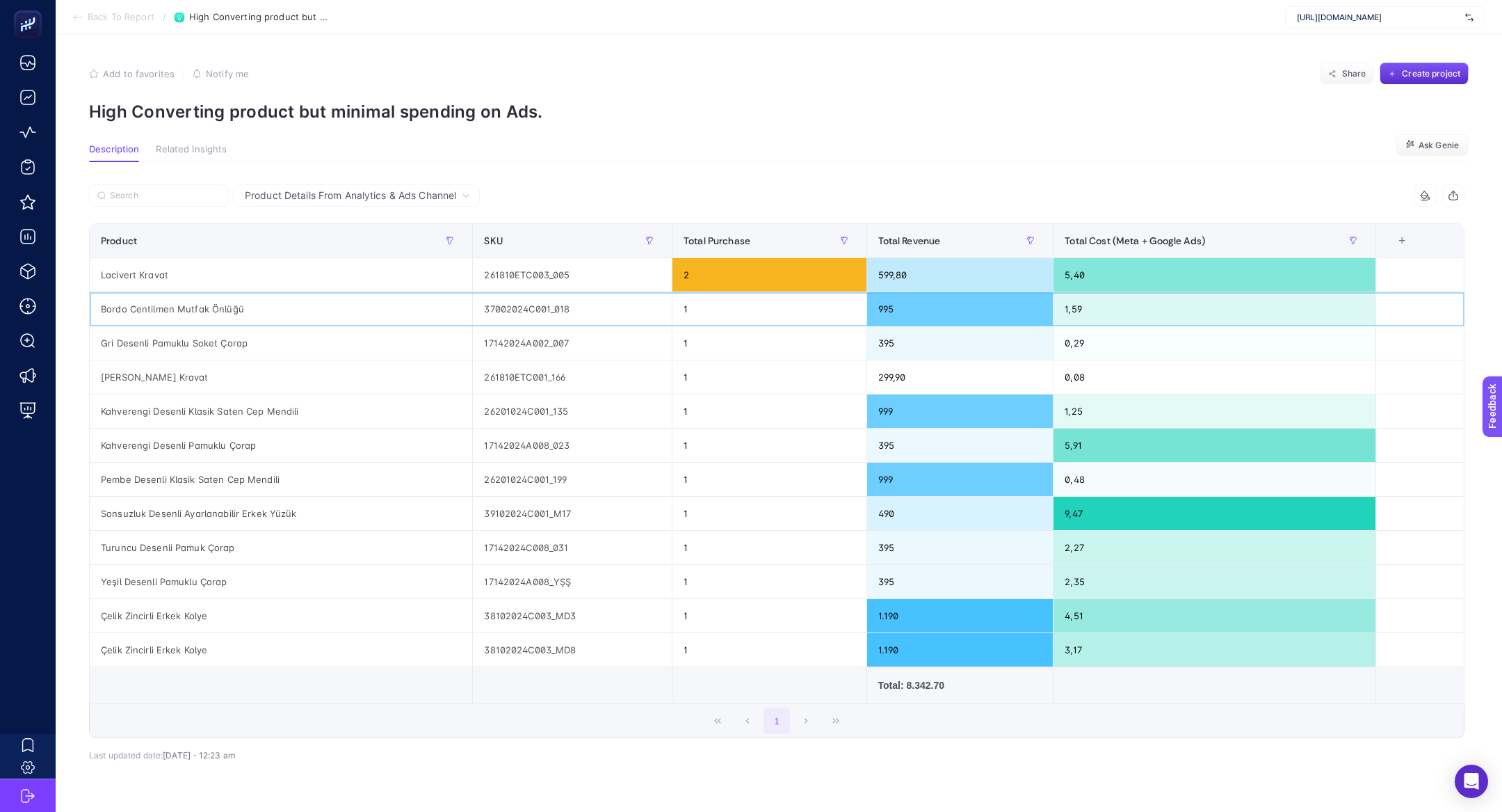
click at [235, 316] on div "Bordo Centilmen Mutfak Önlüğü" at bounding box center [281, 309] width 382 height 33
copy tr "Bordo Centilmen Mutfak Önlüğü"
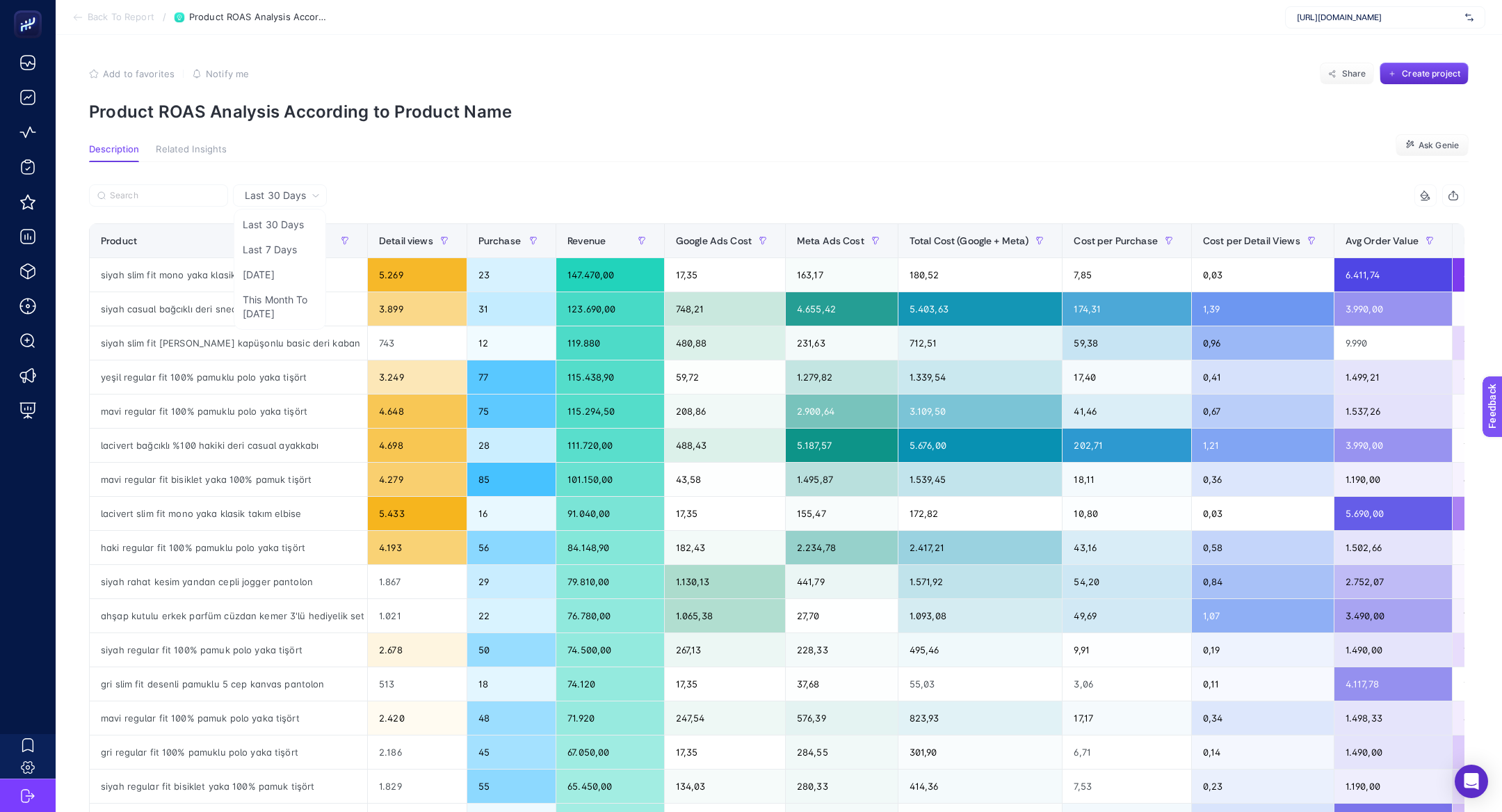
click at [278, 60] on article "Add to favorites false Notify me Share Create project Product ROAS Analysis Acc…" at bounding box center [778, 584] width 1447 height 1098
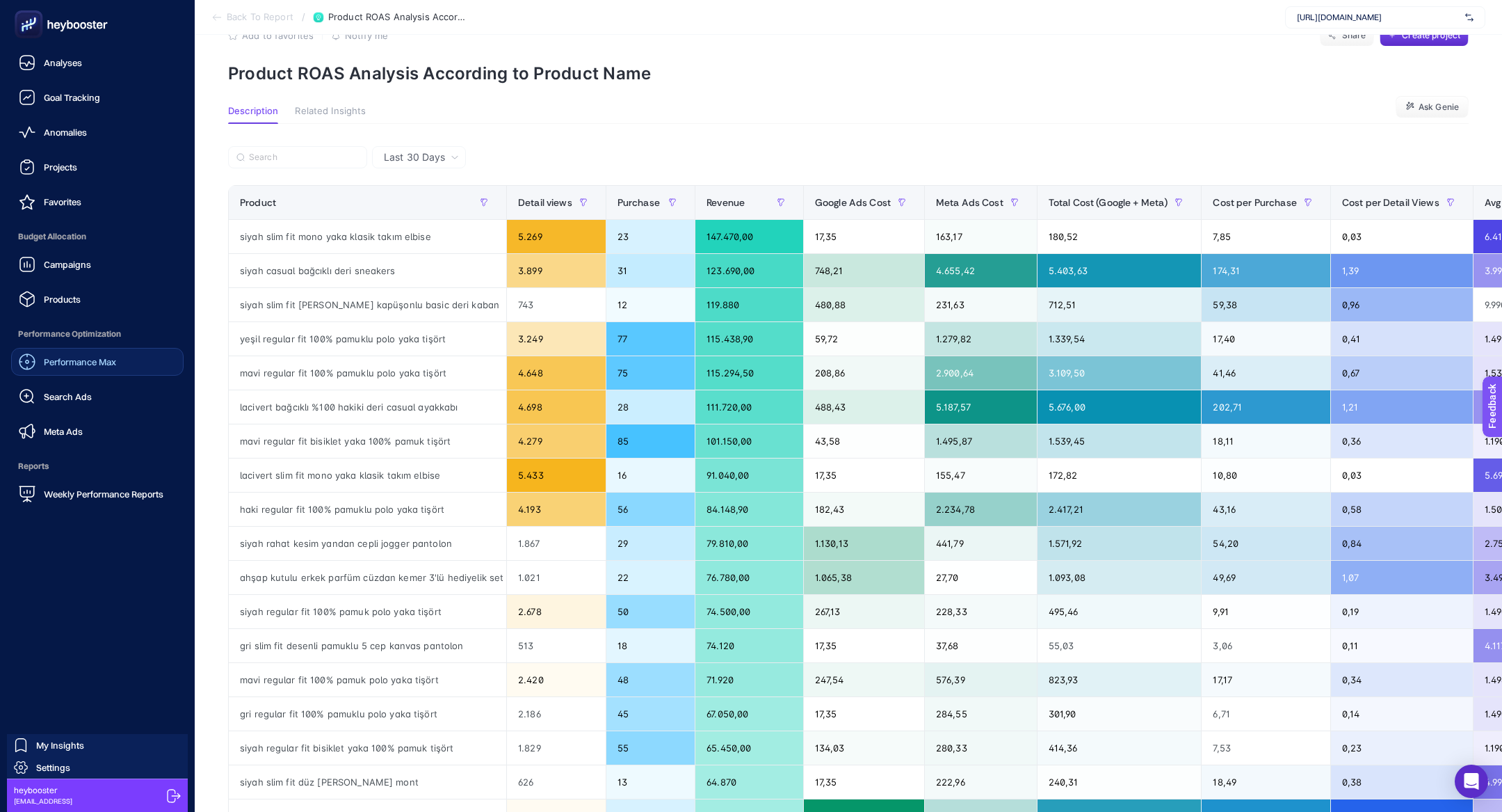
click at [100, 372] on link "Performance Max" at bounding box center [97, 361] width 172 height 28
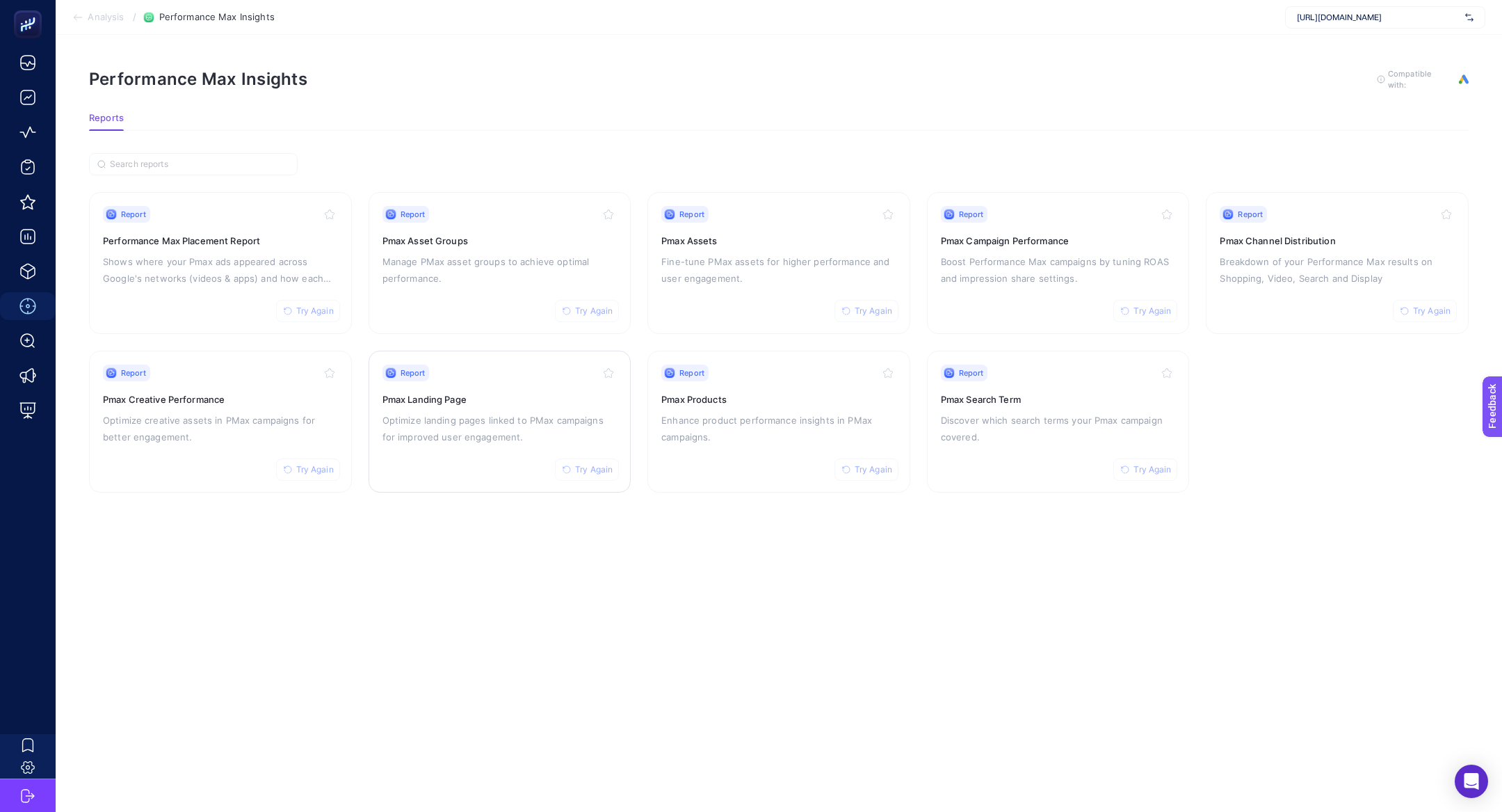
click at [503, 440] on p "Optimize landing pages linked to PMax campaigns for improved user engagement." at bounding box center [499, 428] width 235 height 33
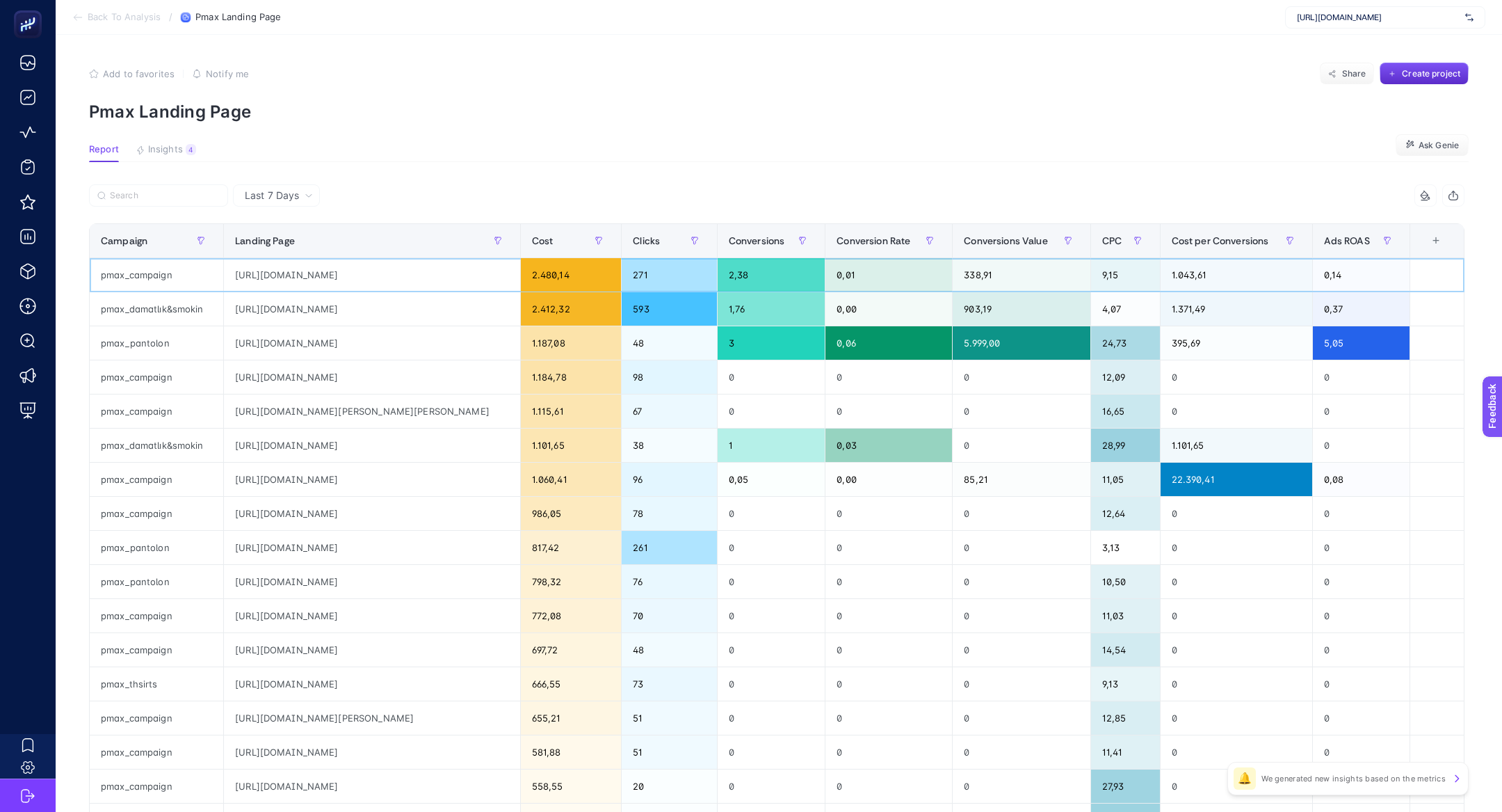
click at [408, 286] on div "https://www.hatemoglu.com/outlet-indirim-firsatlari" at bounding box center [371, 275] width 295 height 33
click at [416, 312] on div "https://www.hatemoglu.com/mezuniyet-takim-elbise-kombinleri" at bounding box center [371, 309] width 295 height 33
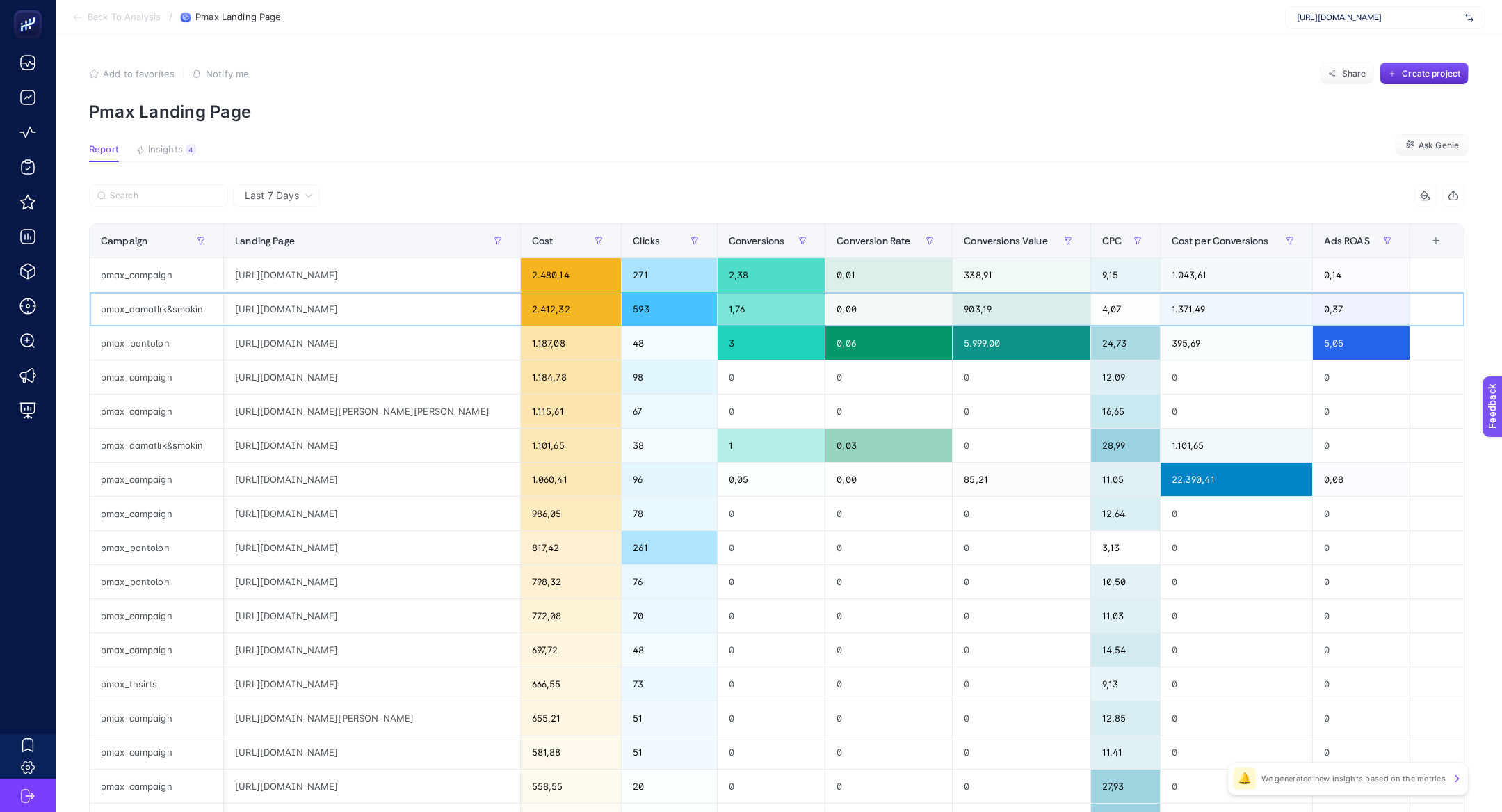
click at [416, 312] on div "https://www.hatemoglu.com/mezuniyet-takim-elbise-kombinleri" at bounding box center [371, 309] width 295 height 33
click at [162, 162] on section "Report Insights 4 We generated new insights based on the metrics Ask Genie" at bounding box center [779, 153] width 1380 height 18
click at [159, 152] on span "Insights" at bounding box center [165, 149] width 35 height 11
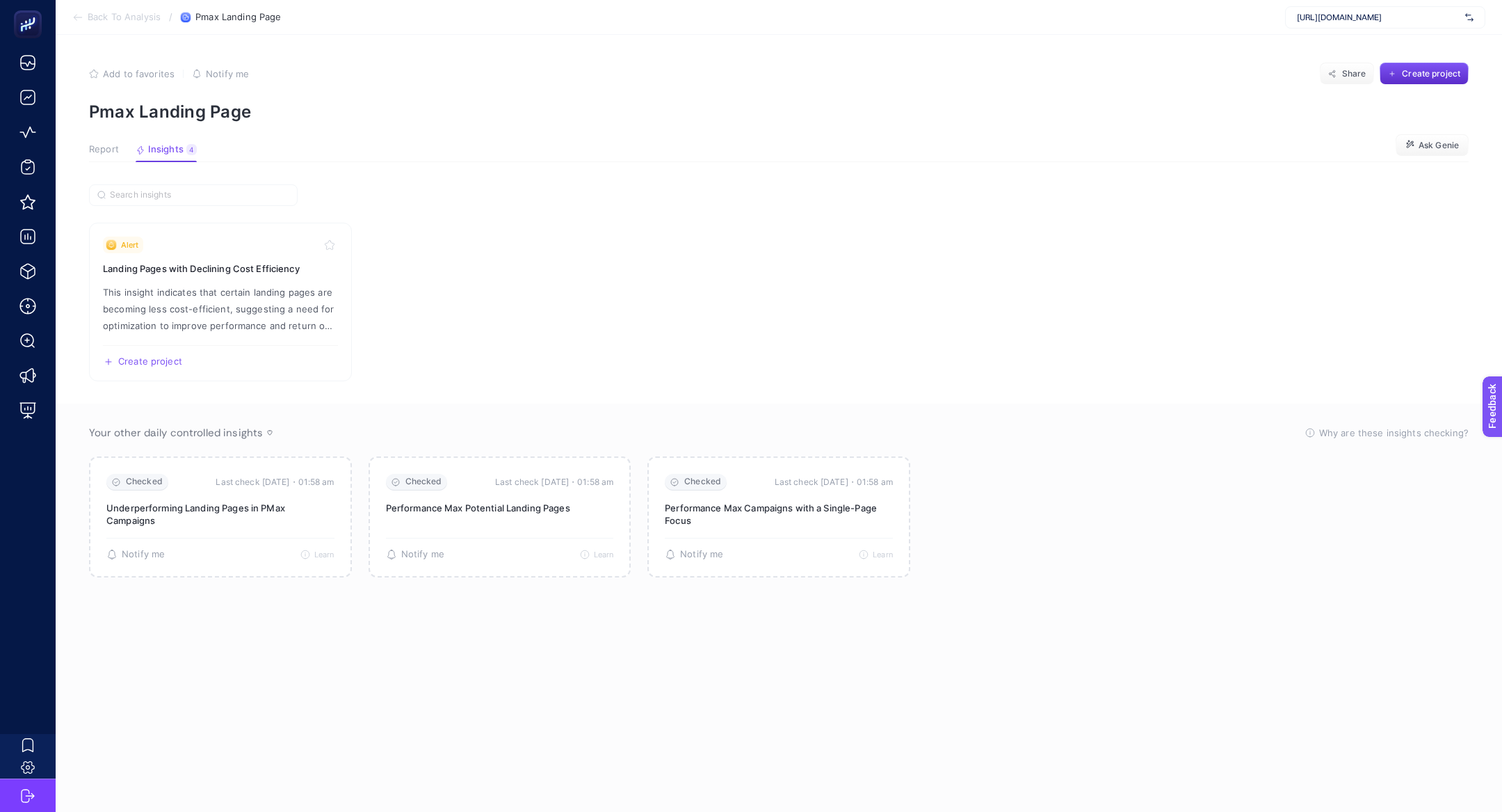
click at [103, 154] on span "Report" at bounding box center [104, 149] width 30 height 11
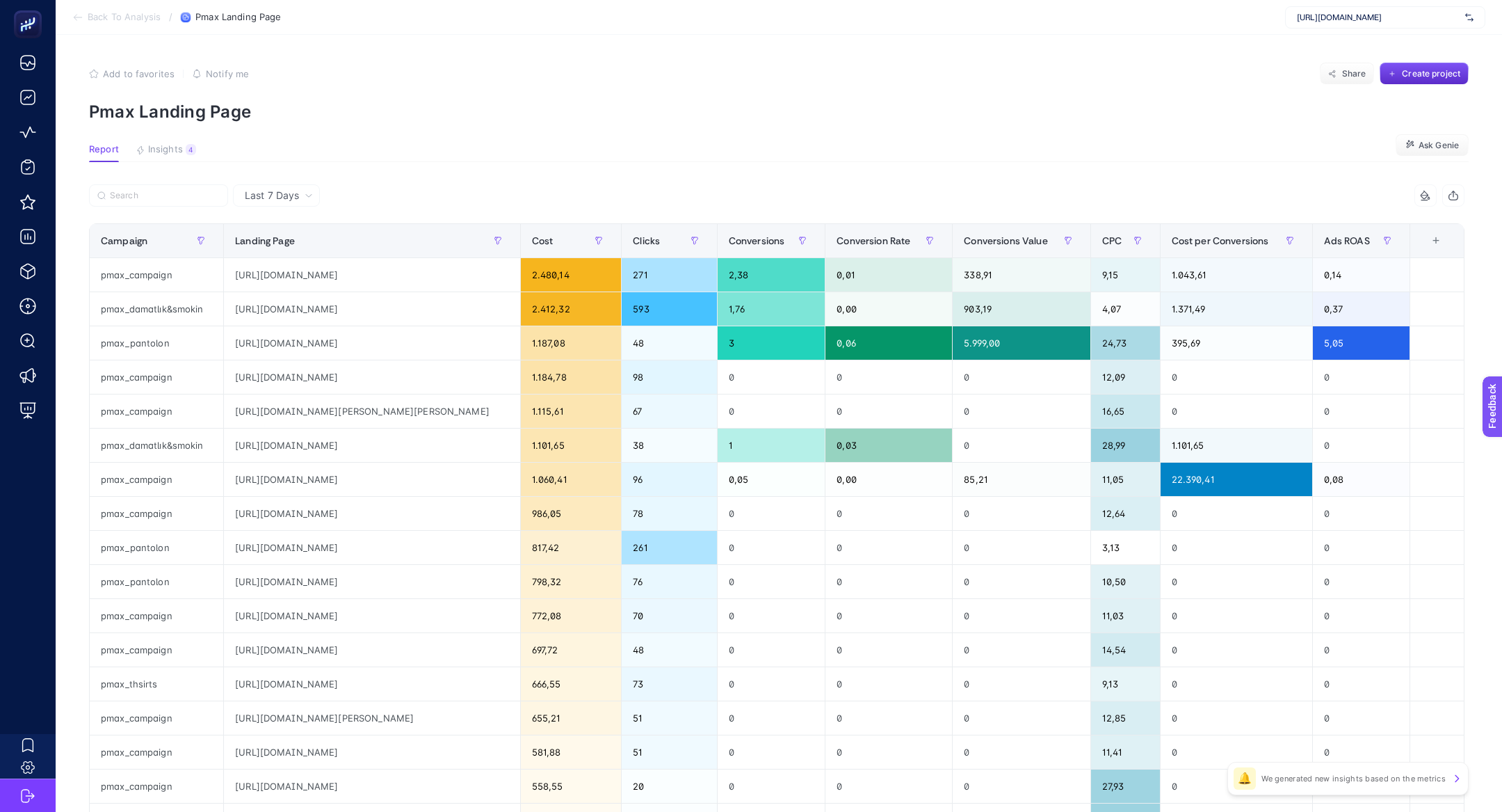
click at [1035, 215] on div "8 items selected Campaign Landing Page Cost Clicks Conversions Conversion Rate …" at bounding box center [776, 597] width 1375 height 827
click at [1042, 242] on span "Conversions Value" at bounding box center [1006, 240] width 83 height 11
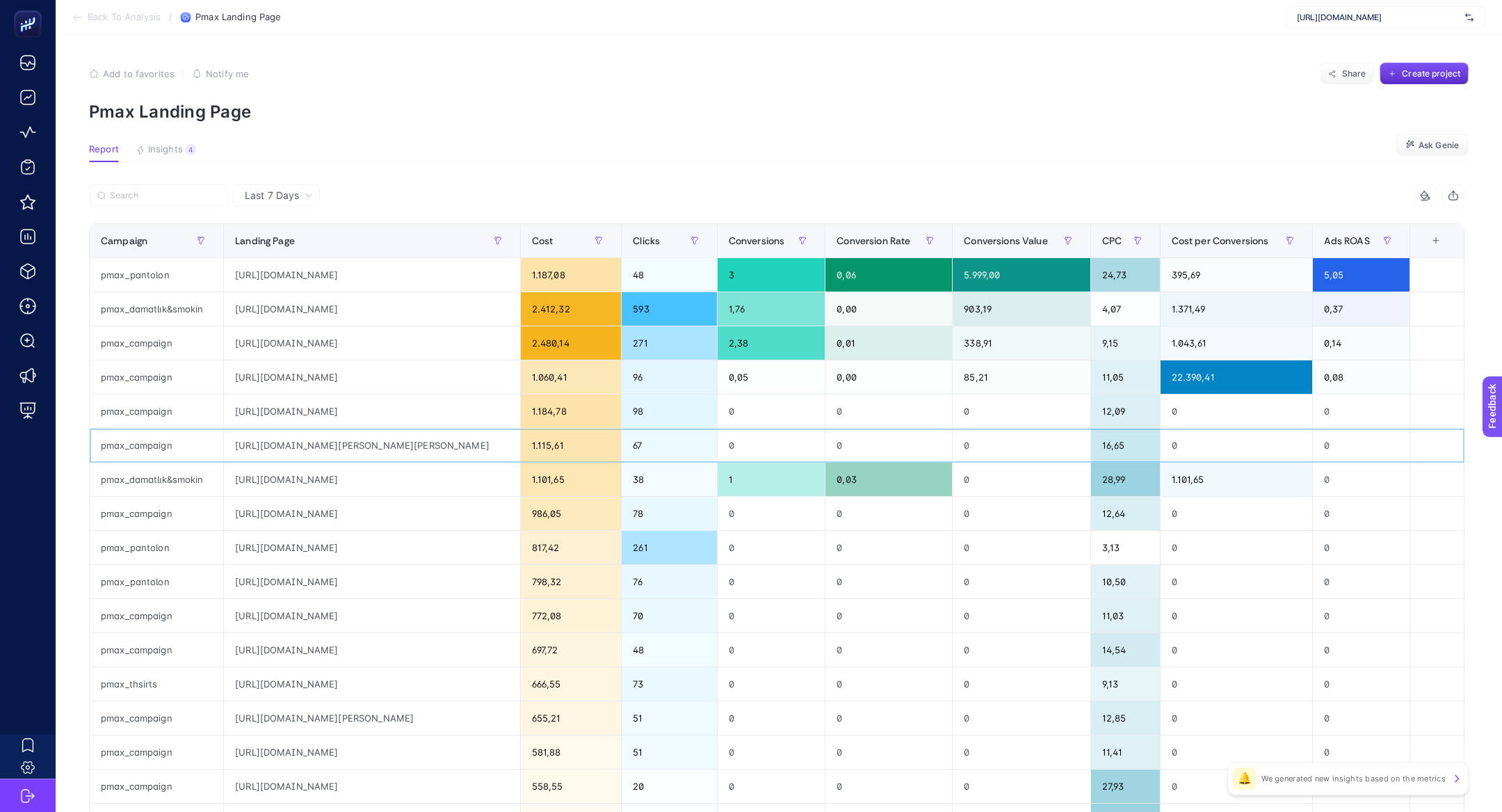
click at [298, 447] on div "https://www.hatemoglu.com/lila-comfort-fit-cizgili-100-pamuk-slim-yaka-uzun-kol…" at bounding box center [371, 445] width 295 height 33
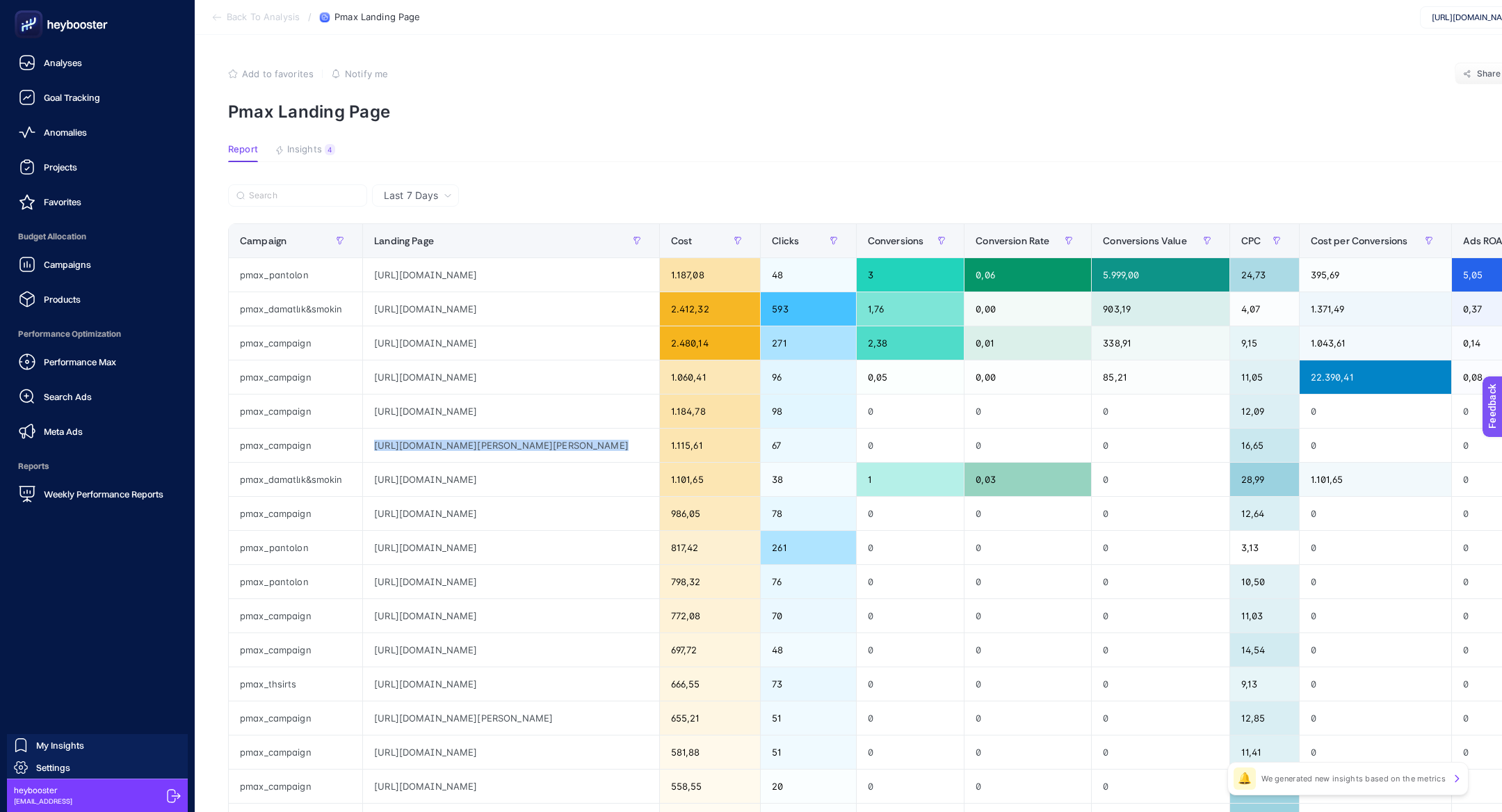
click at [61, 408] on link "Search Ads" at bounding box center [97, 396] width 172 height 28
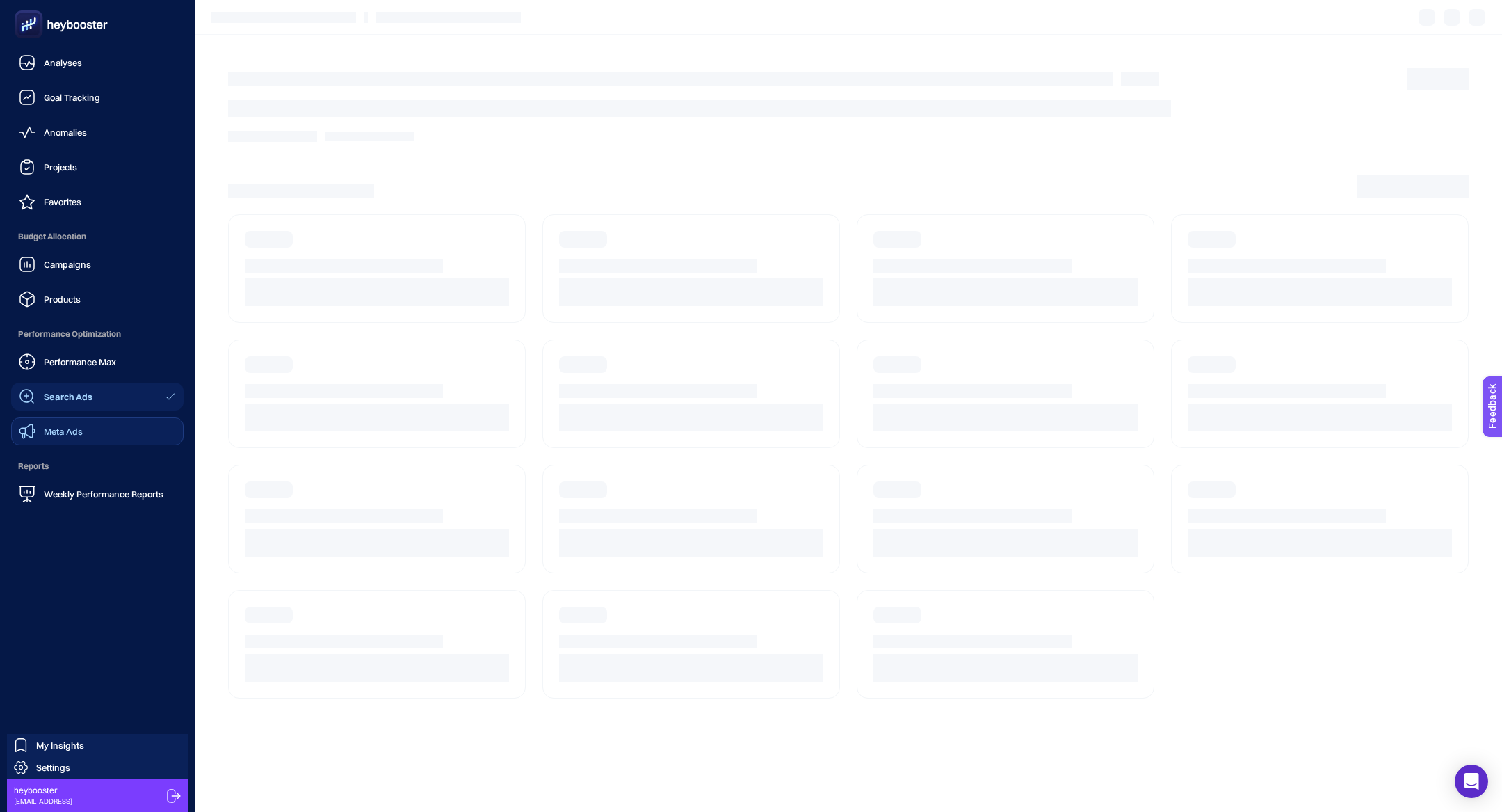
click at [61, 421] on link "Meta Ads" at bounding box center [97, 431] width 172 height 28
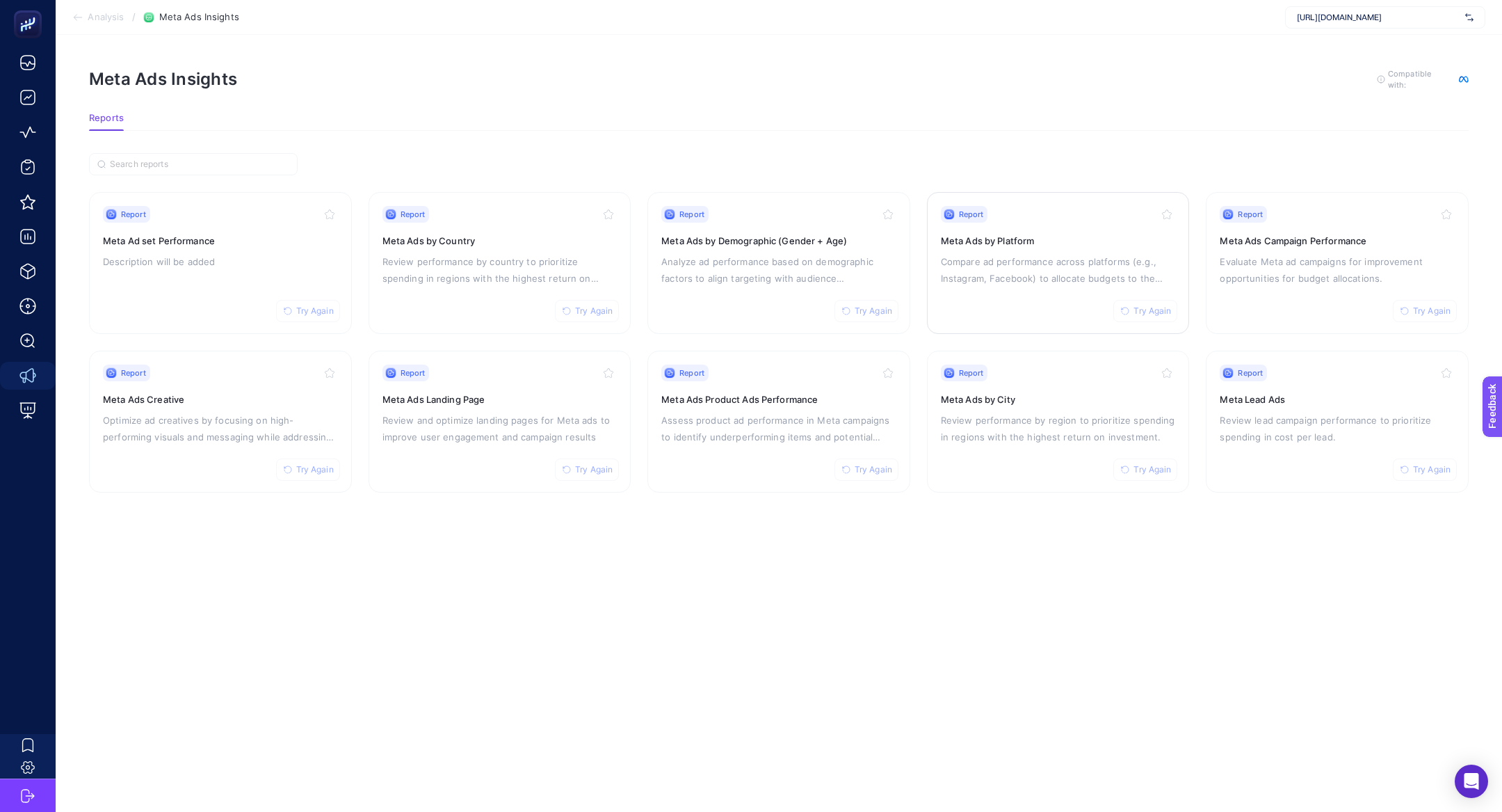
click at [1025, 273] on p "Compare ad performance across platforms (e.g., Instagram, Facebook) to allocate…" at bounding box center [1058, 270] width 235 height 33
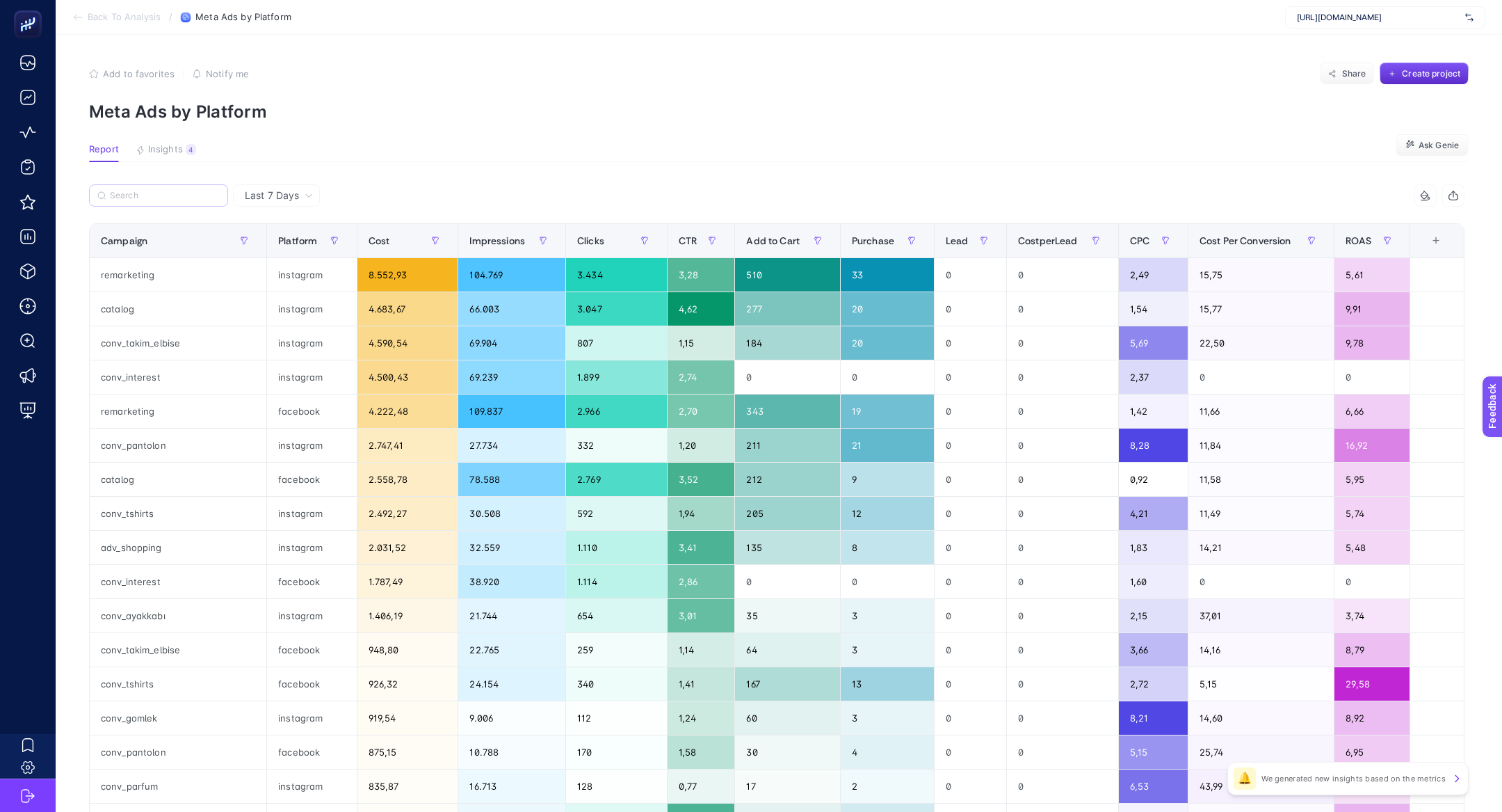
click at [143, 205] on label at bounding box center [159, 195] width 139 height 22
click at [143, 201] on input "Search" at bounding box center [165, 195] width 110 height 11
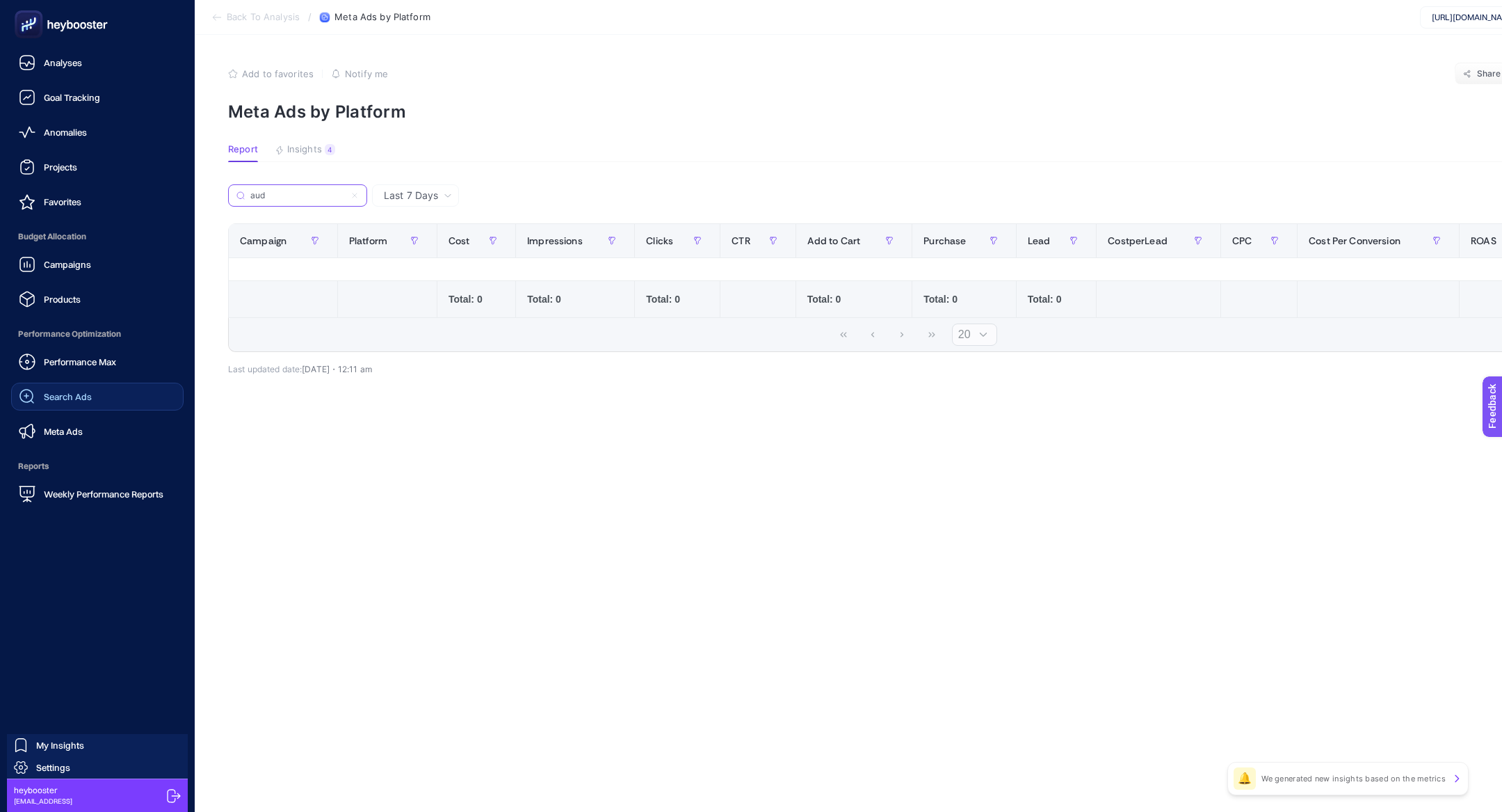
type input "aud"
click at [73, 394] on span "Search Ads" at bounding box center [68, 396] width 48 height 11
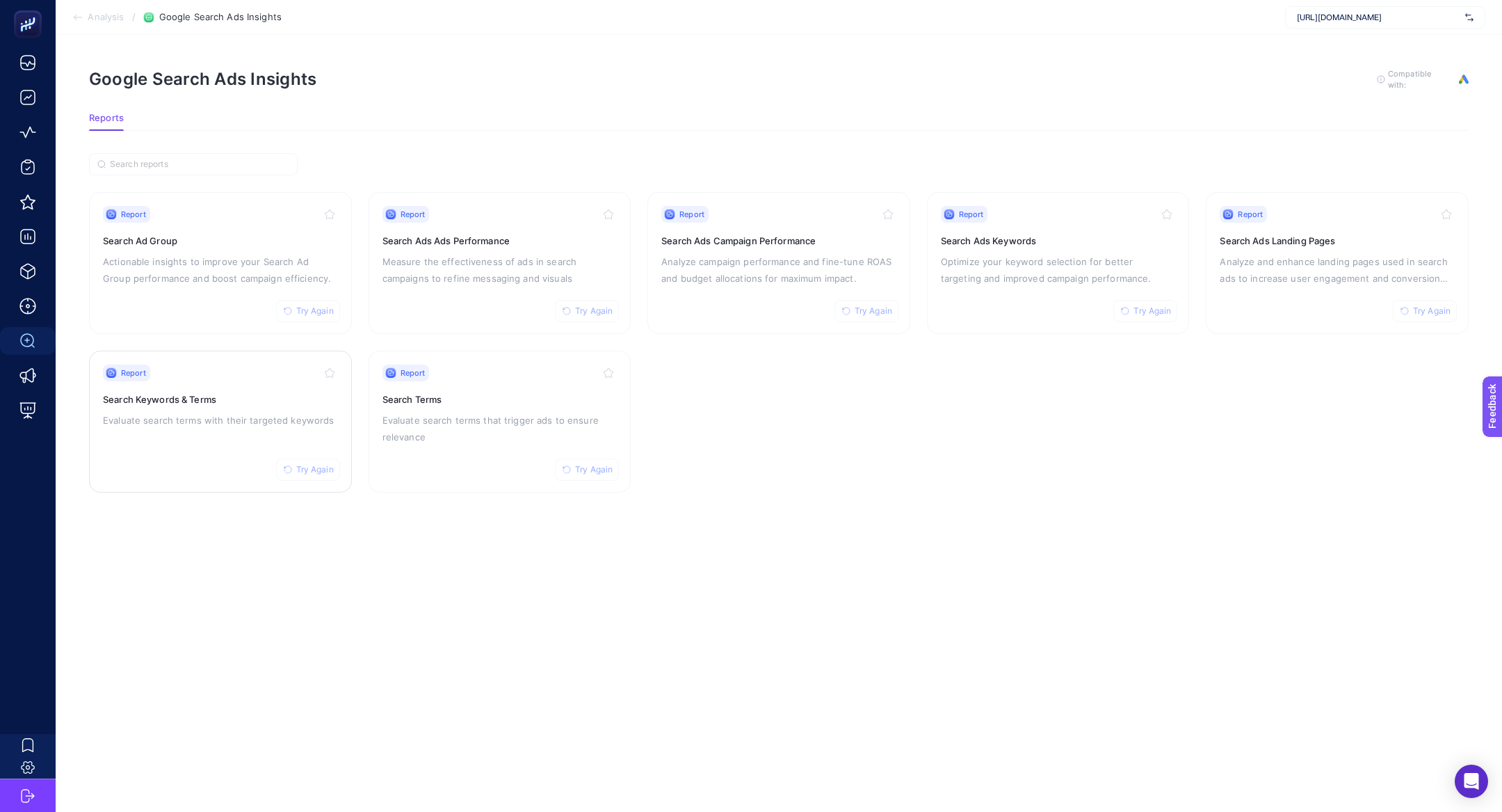
click at [249, 423] on p "Evaluate search terms with their targeted keywords" at bounding box center [220, 419] width 235 height 16
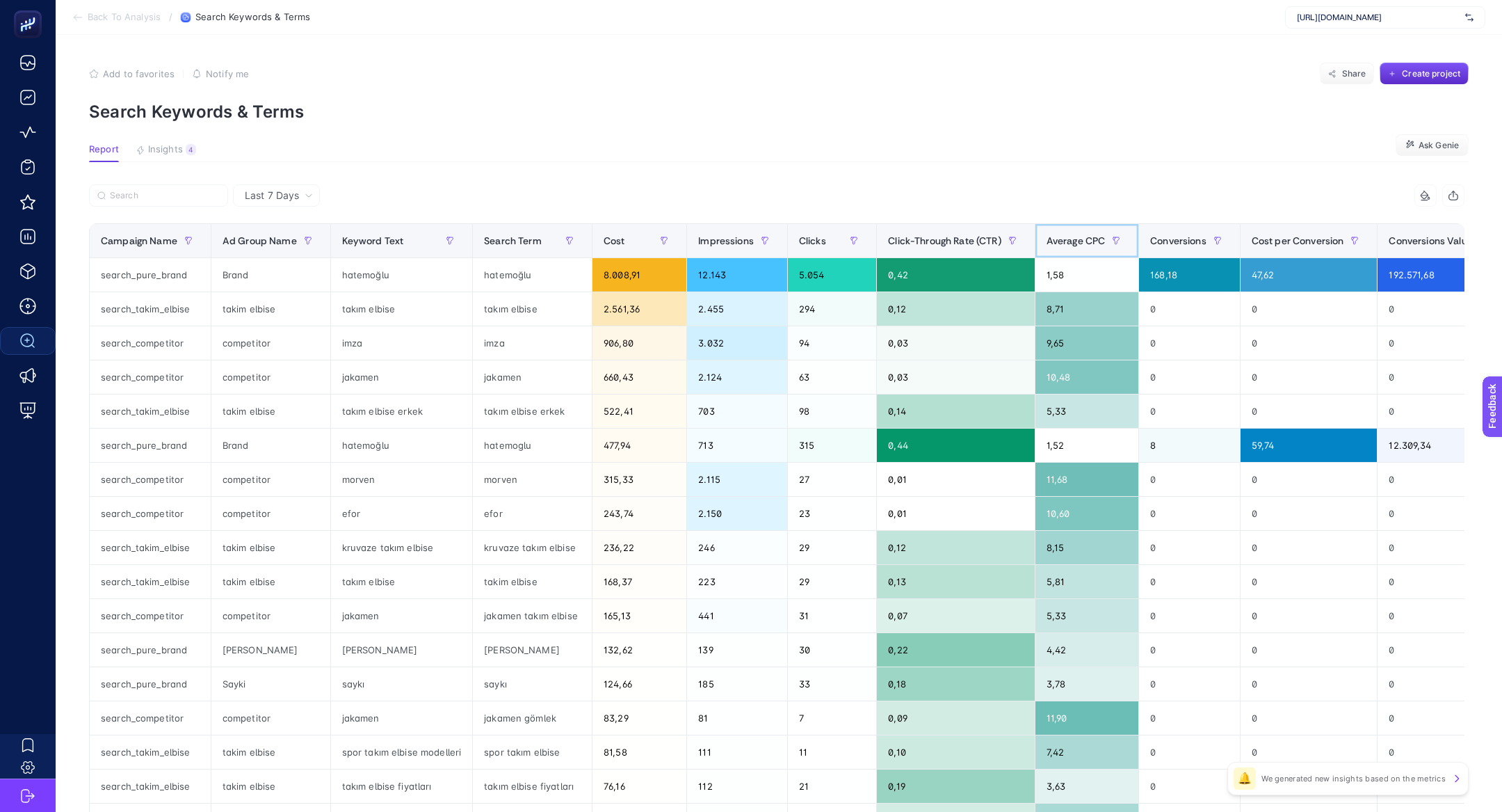
click at [1084, 247] on div "Average CPC" at bounding box center [1088, 240] width 81 height 22
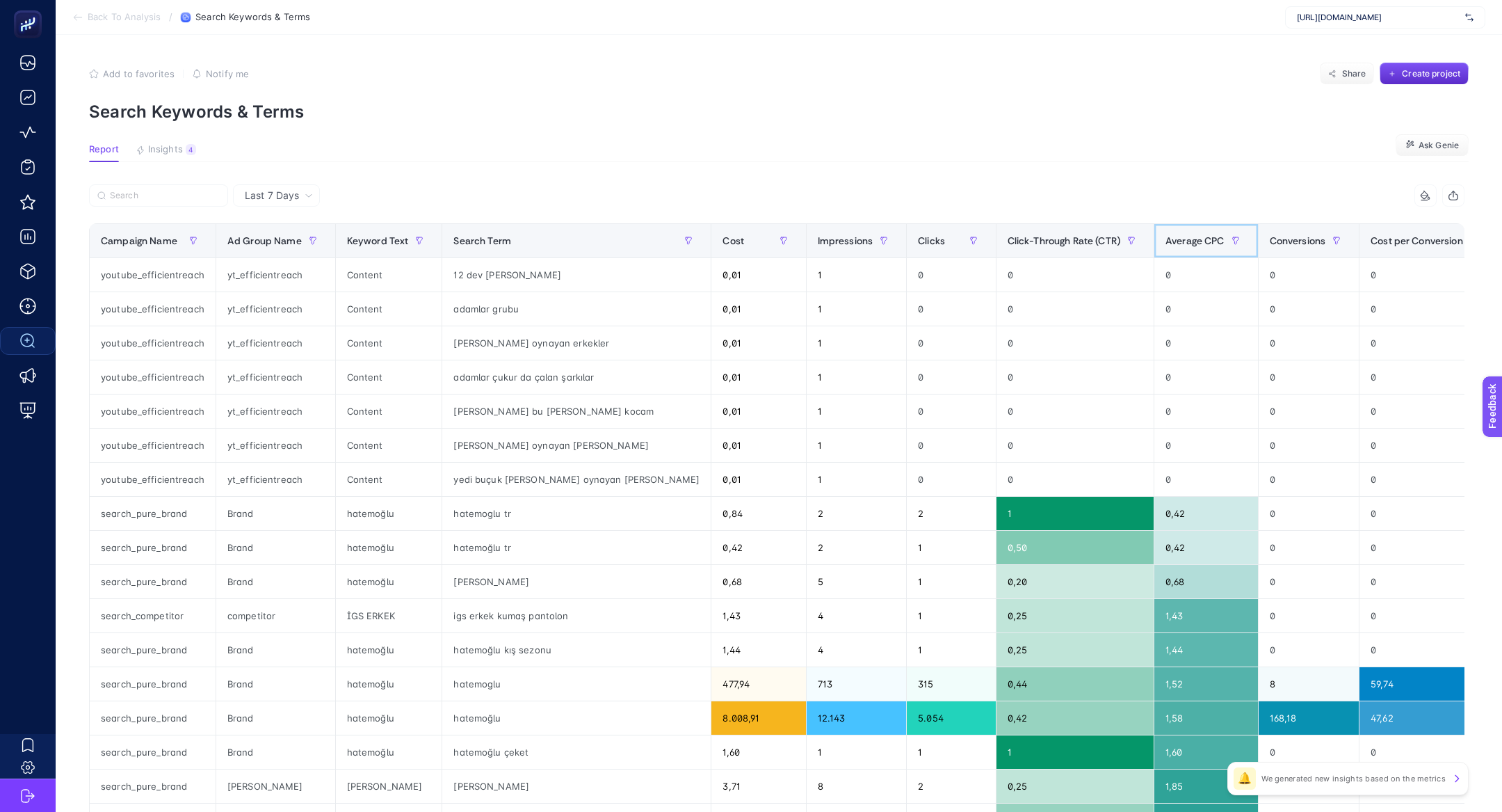
click at [1165, 242] on span "Average CPC" at bounding box center [1194, 240] width 59 height 11
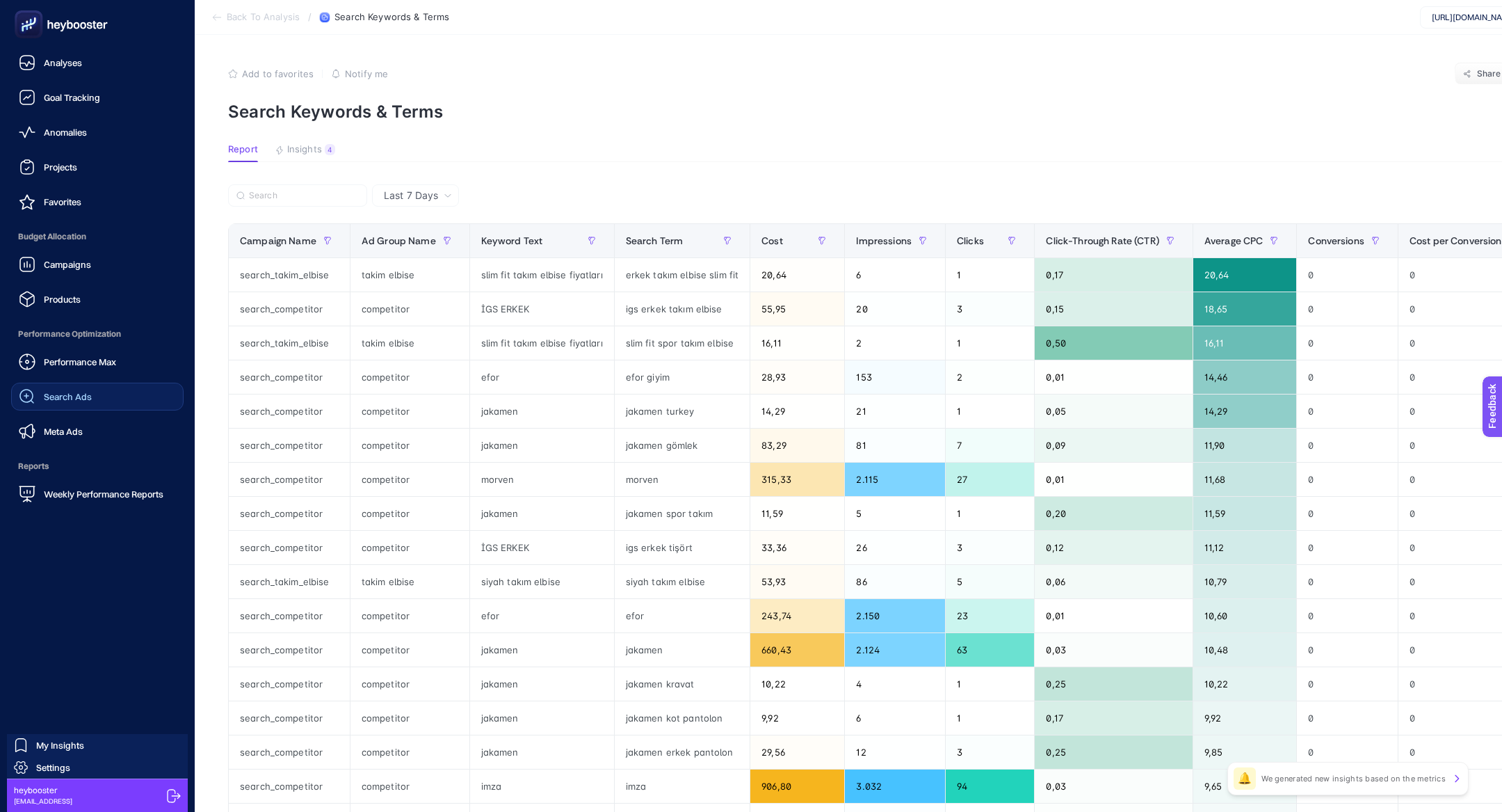
click at [108, 403] on link "Search Ads" at bounding box center [97, 396] width 172 height 28
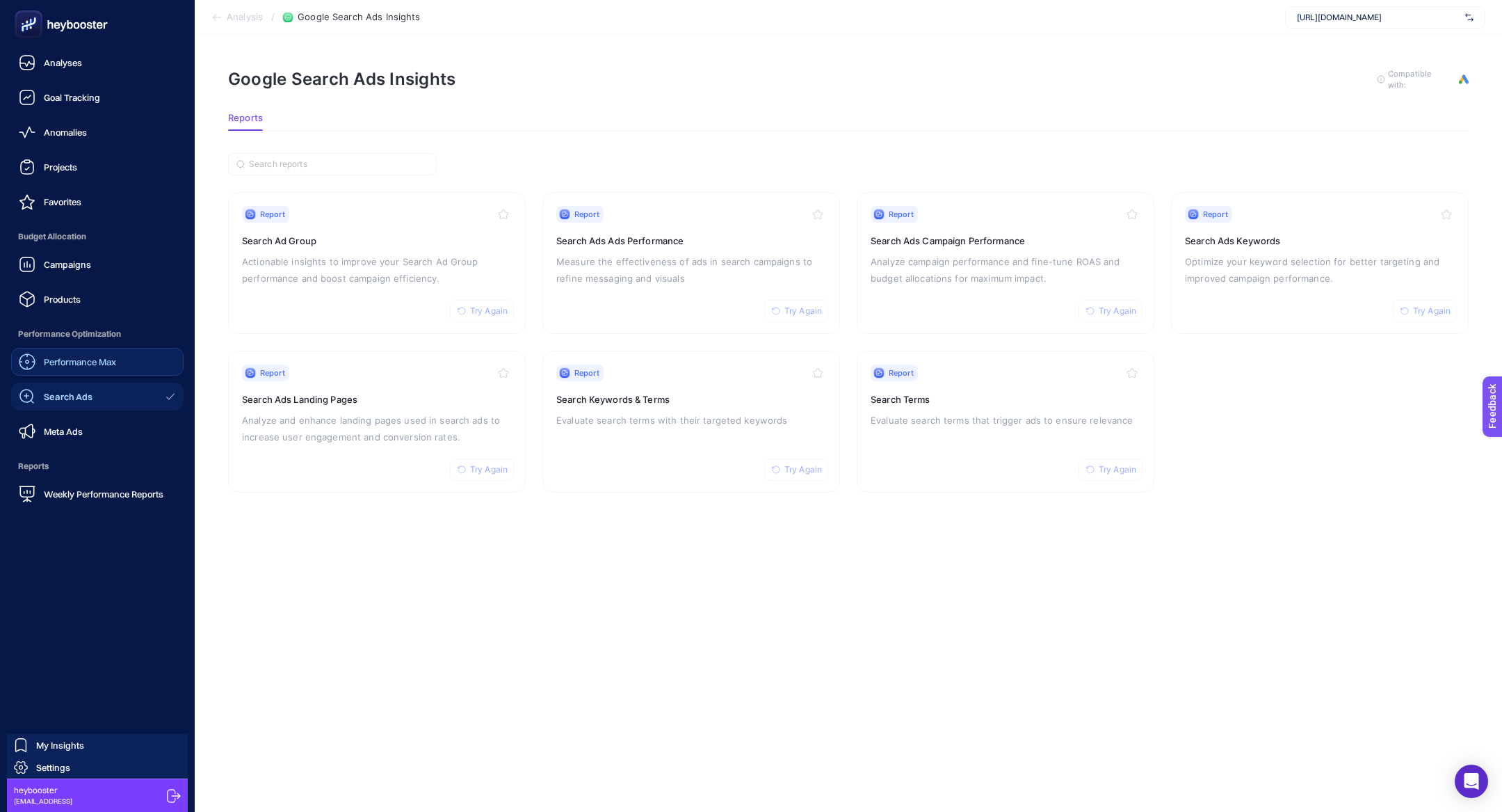
click at [139, 363] on link "Performance Max" at bounding box center [97, 361] width 172 height 28
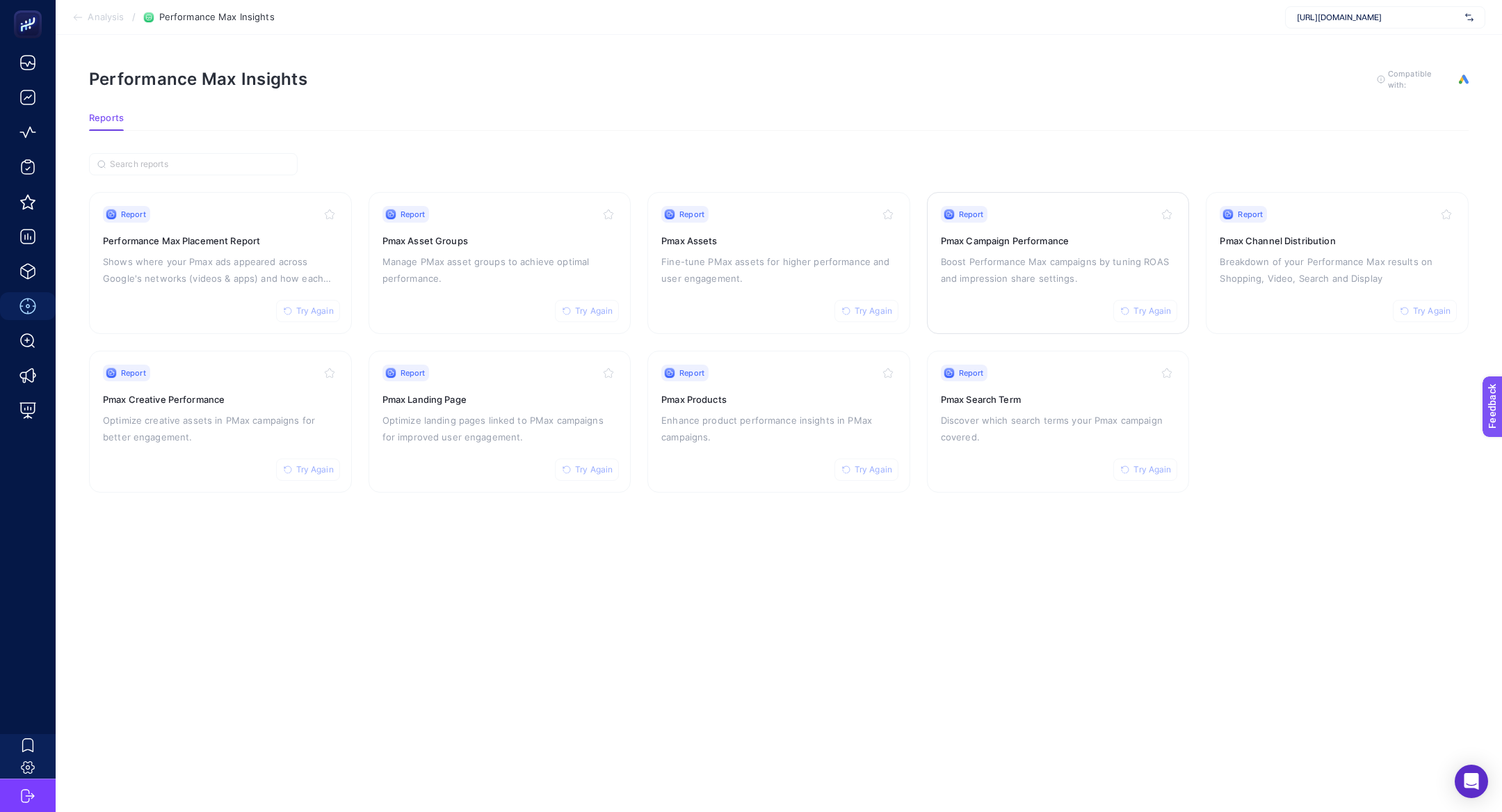
click at [971, 286] on div "Report Try Again Pmax Campaign Performance Boost Performance Max campaigns by t…" at bounding box center [1058, 263] width 235 height 114
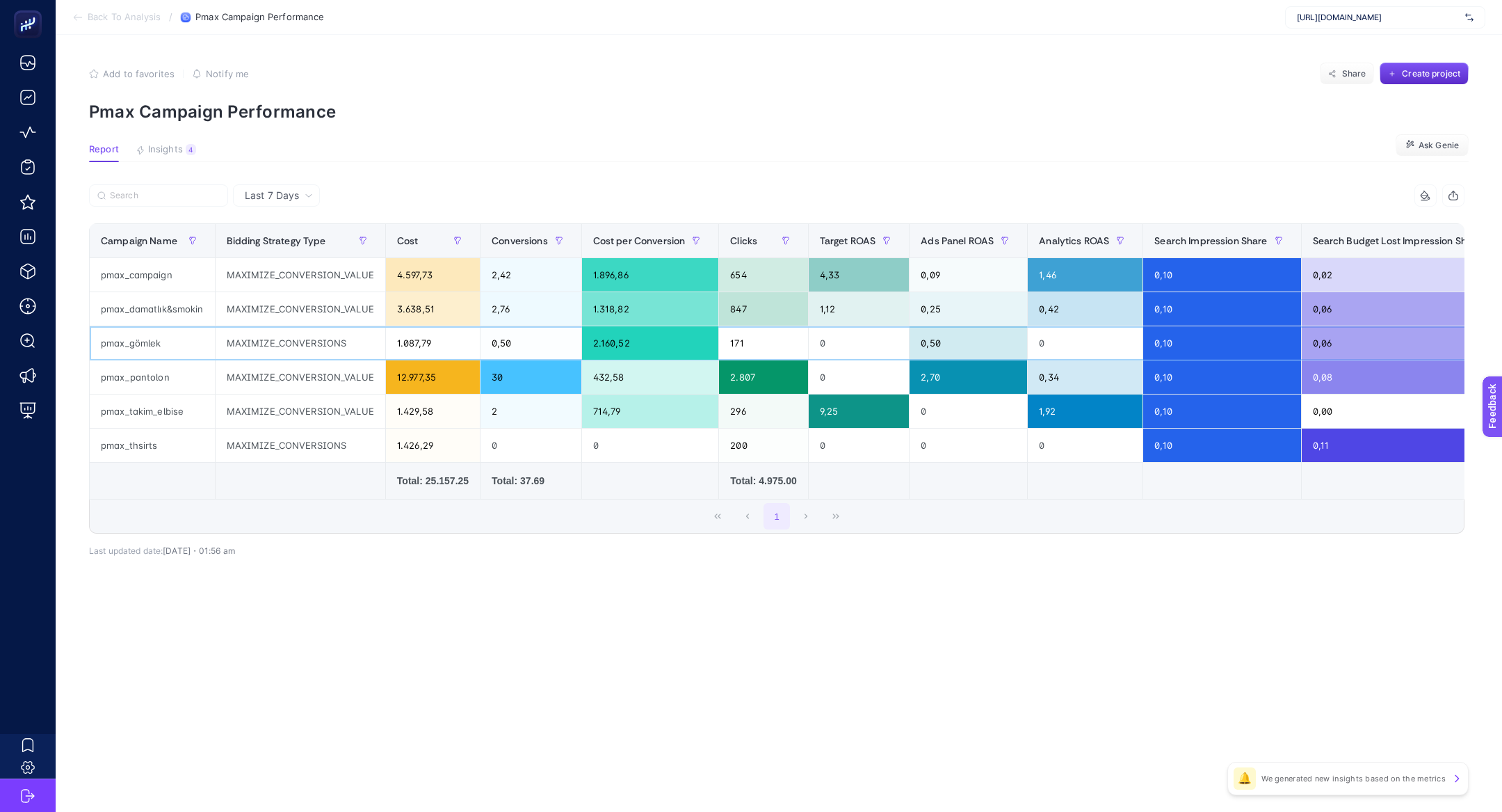
click at [413, 352] on div "1.087,79" at bounding box center [433, 343] width 94 height 33
drag, startPoint x: 354, startPoint y: 276, endPoint x: 365, endPoint y: 316, distance: 41.5
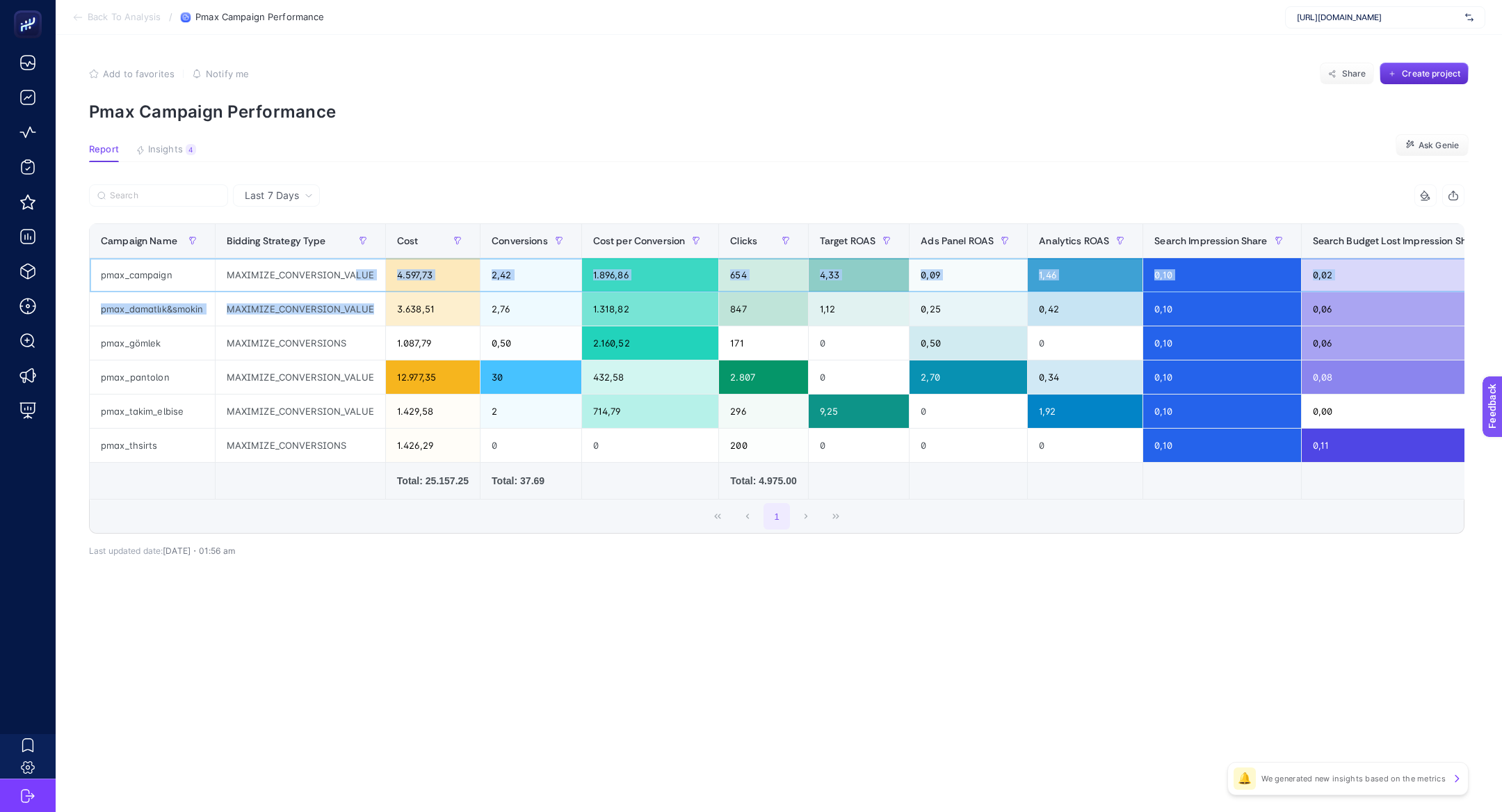
click at [365, 316] on tbody "pmax_campaign MAXIMIZE_CONVERSION_VALUE 4.597,73 2,42 1.896,86 654 4,33 0,09 1,…" at bounding box center [962, 360] width 1745 height 204
click at [365, 316] on div "MAXIMIZE_CONVERSION_VALUE" at bounding box center [300, 309] width 169 height 33
click at [272, 192] on span "Last 7 Days" at bounding box center [272, 195] width 54 height 14
click at [279, 258] on li "Last 30 Days" at bounding box center [276, 250] width 78 height 25
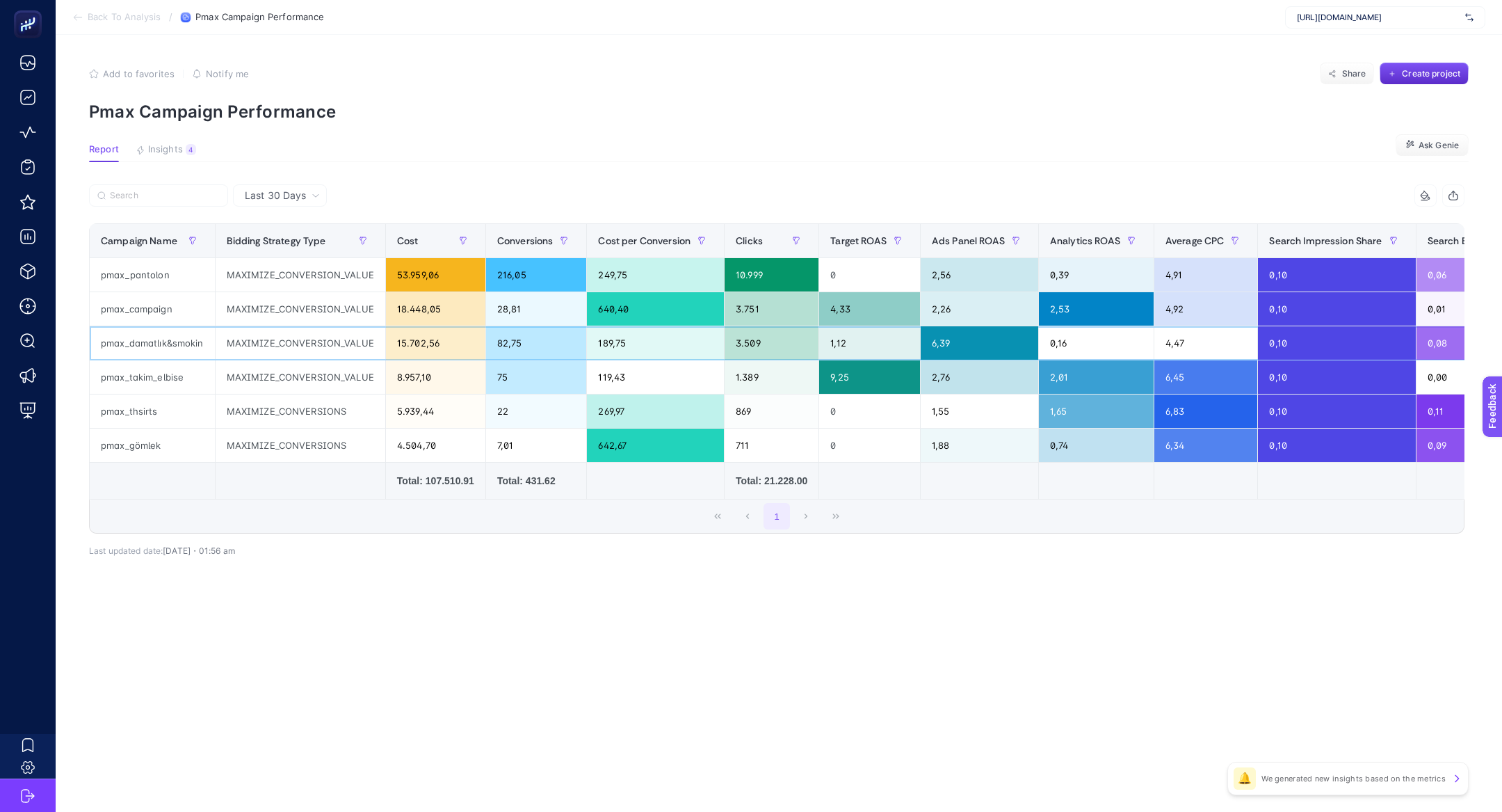
click at [315, 346] on div "MAXIMIZE_CONVERSION_VALUE" at bounding box center [300, 343] width 169 height 33
click at [293, 320] on div "MAXIMIZE_CONVERSION_VALUE" at bounding box center [300, 309] width 169 height 33
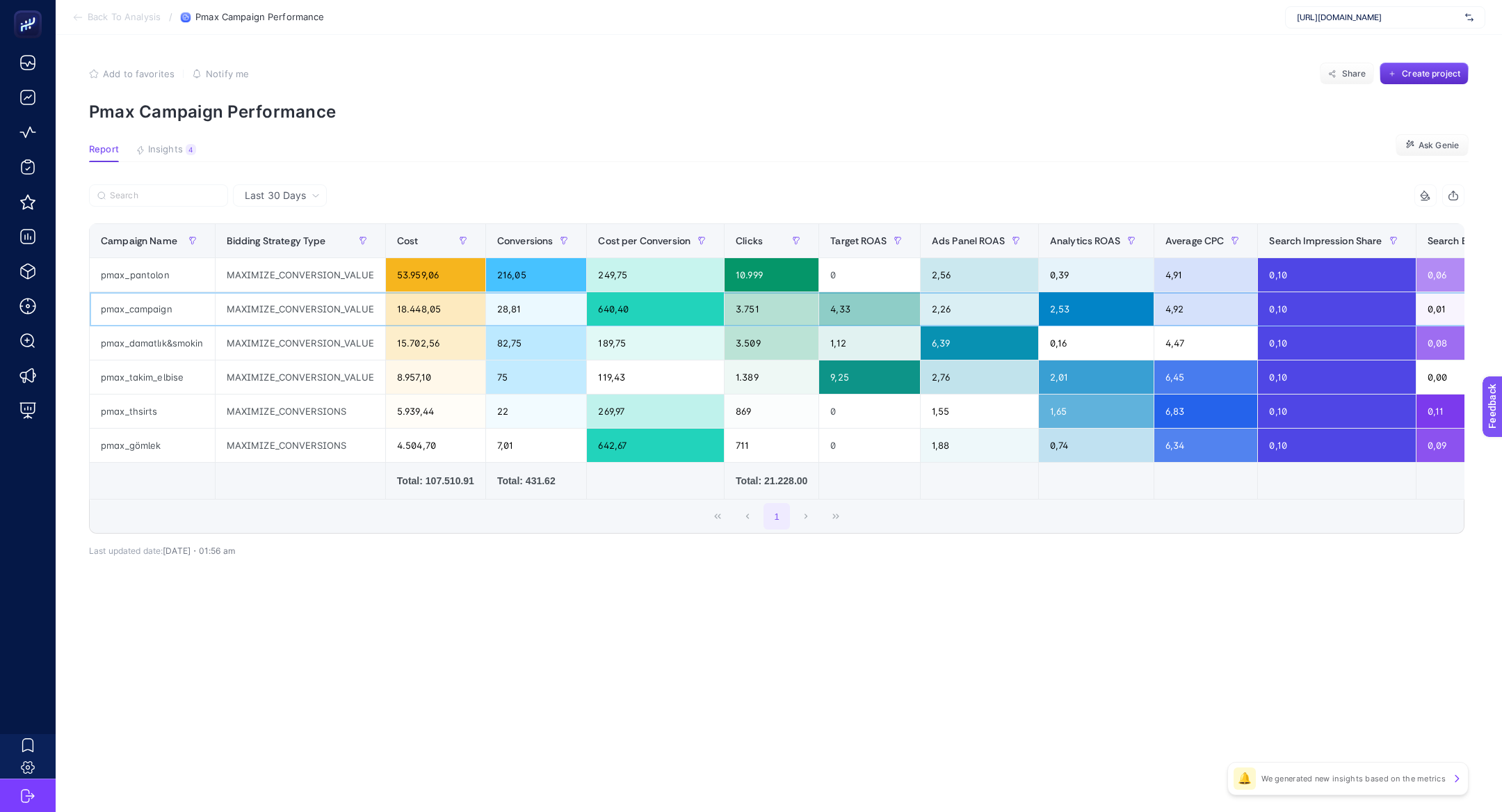
click at [293, 320] on div "MAXIMIZE_CONVERSION_VALUE" at bounding box center [300, 309] width 169 height 33
click at [150, 419] on div "pmax_thsirts" at bounding box center [152, 410] width 125 height 33
click at [150, 435] on div "pmax_gömlek" at bounding box center [152, 445] width 125 height 33
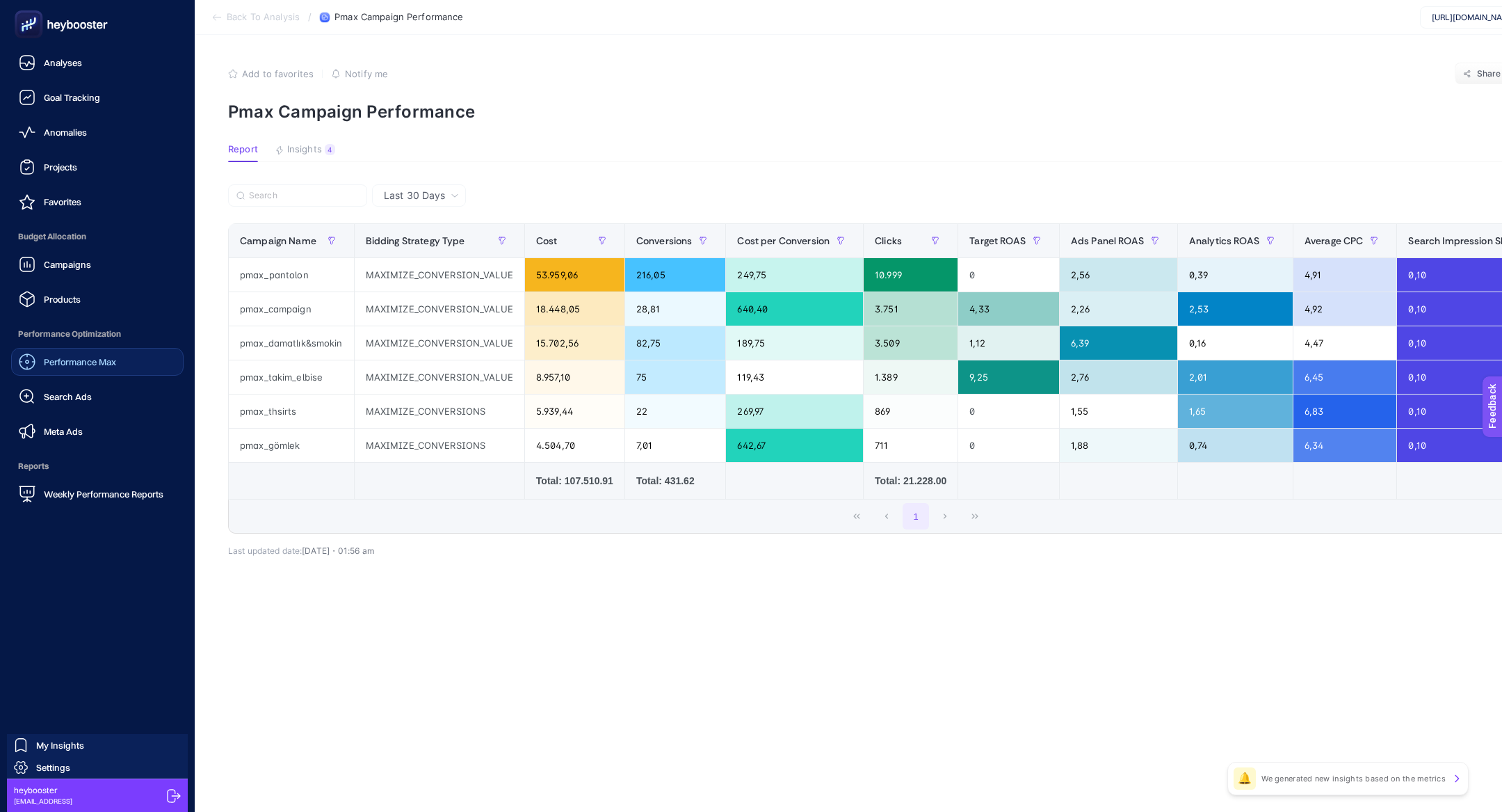
click at [95, 360] on span "Performance Max" at bounding box center [79, 361] width 73 height 11
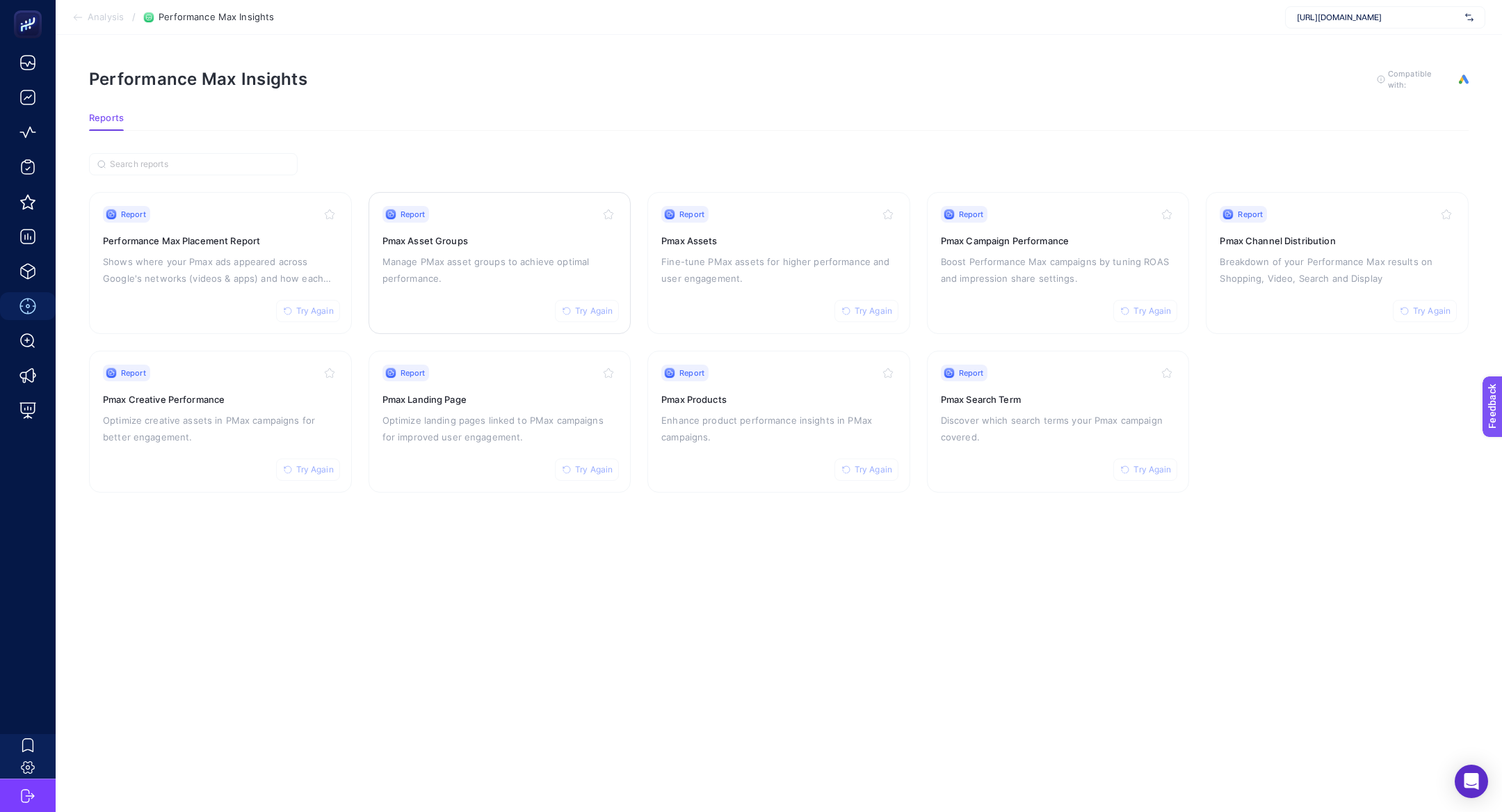
click at [545, 249] on div "Report Try Again Pmax Asset Groups Manage PMax asset groups to achieve optimal …" at bounding box center [499, 263] width 235 height 114
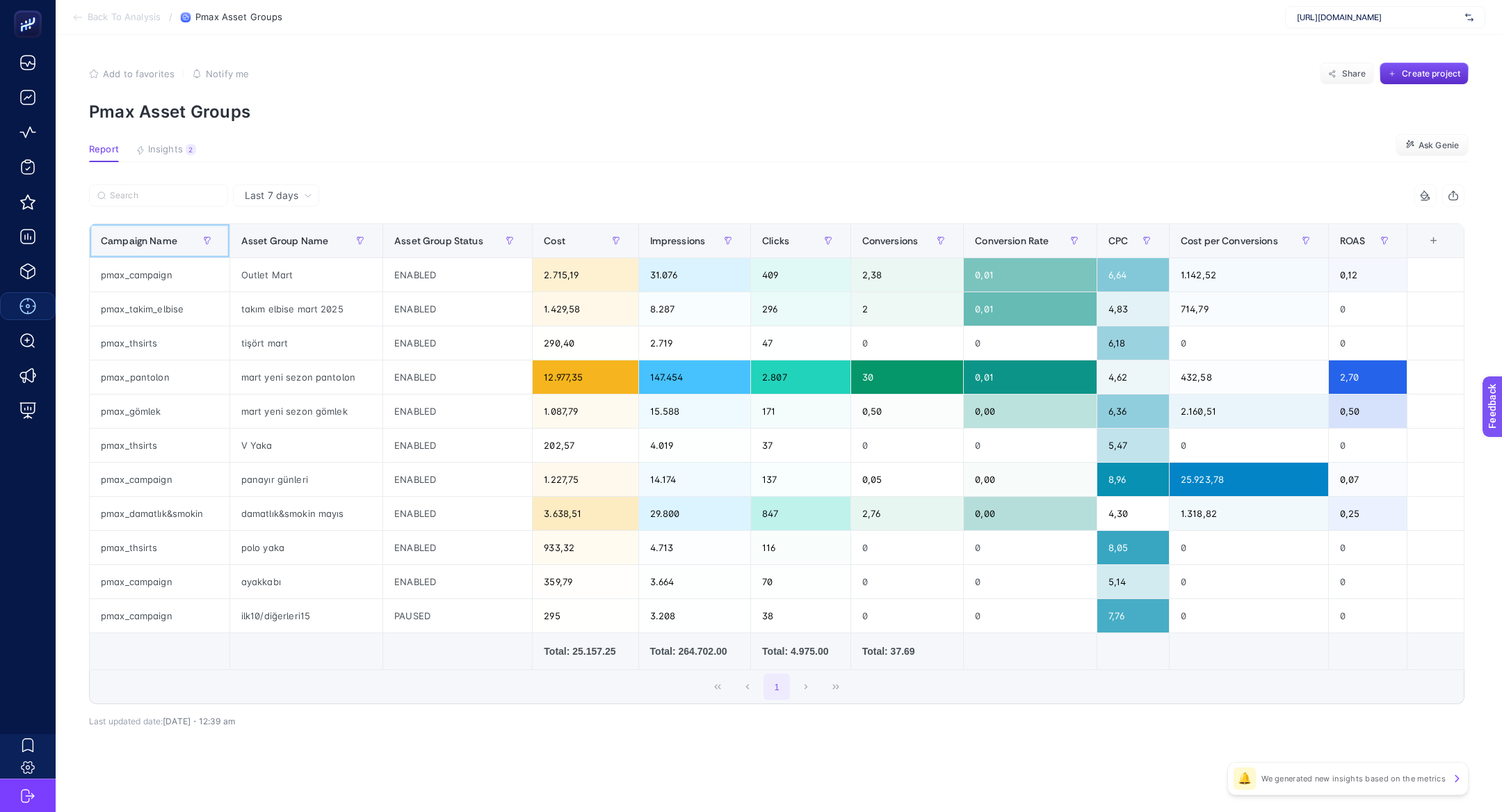
click at [158, 241] on span "Campaign Name" at bounding box center [138, 240] width 76 height 11
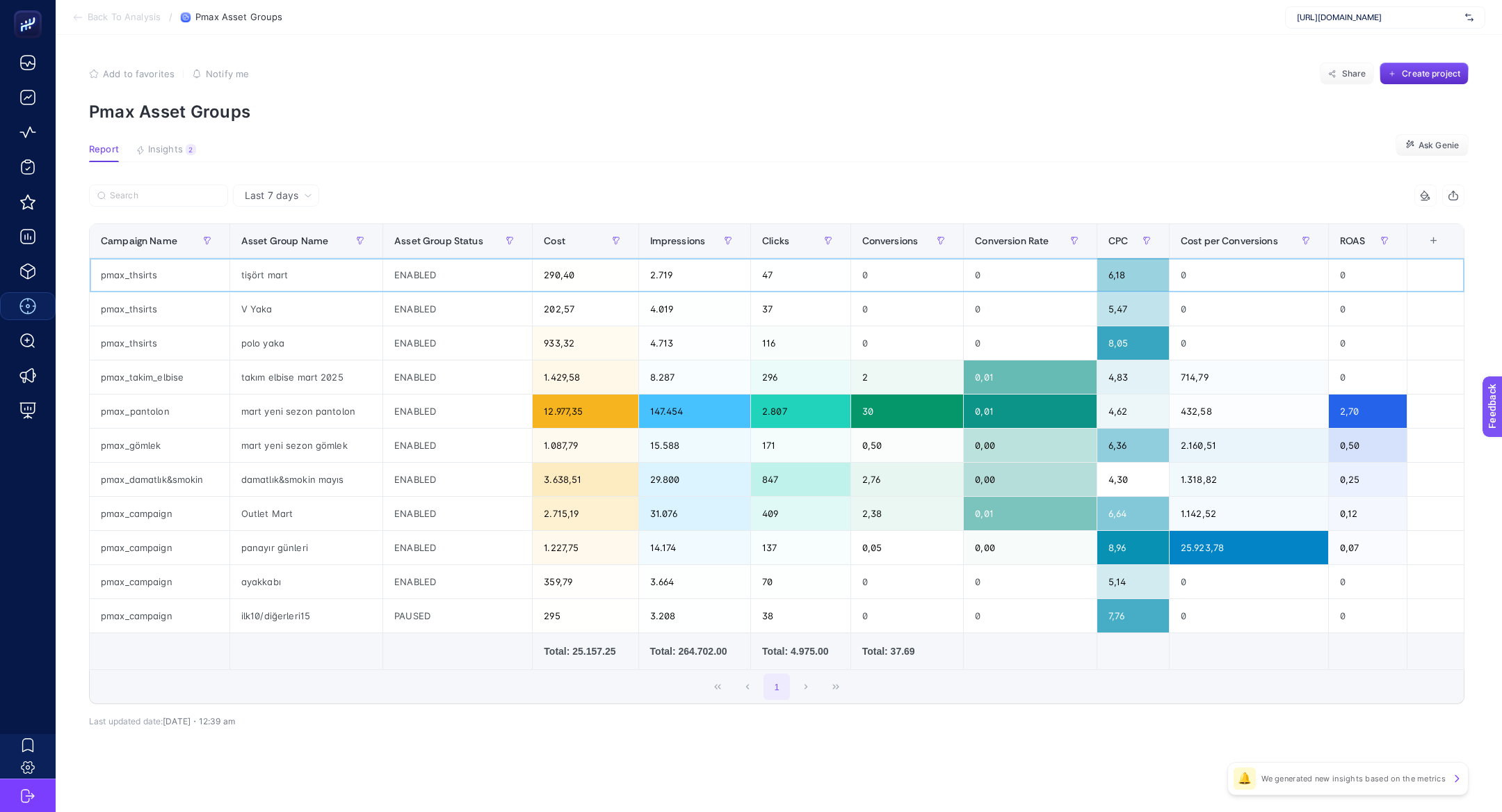
click at [135, 280] on div "pmax_thsirts" at bounding box center [160, 275] width 139 height 33
click at [161, 150] on span "Insights" at bounding box center [165, 149] width 35 height 11
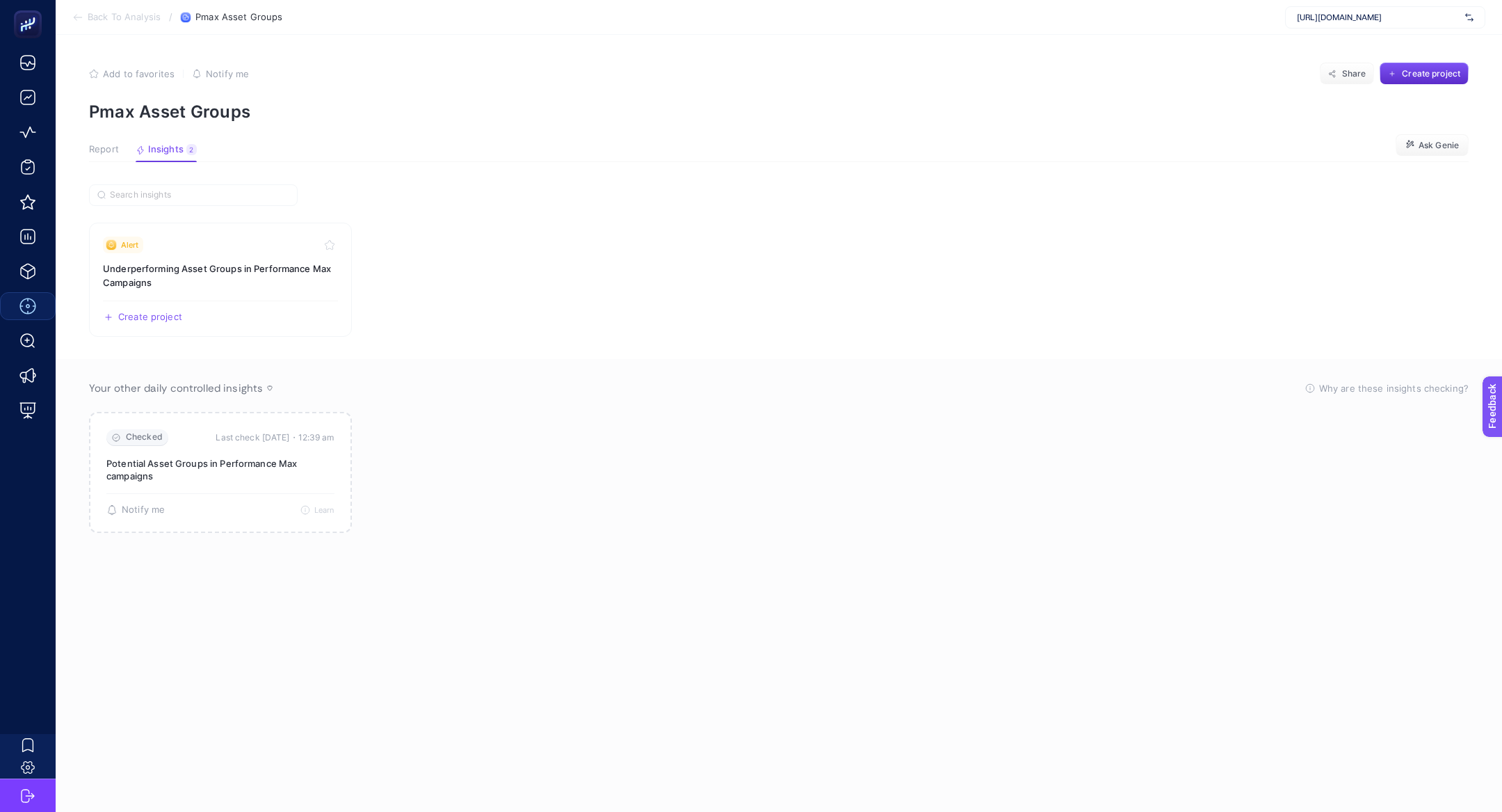
click at [95, 158] on button "Report" at bounding box center [104, 153] width 30 height 18
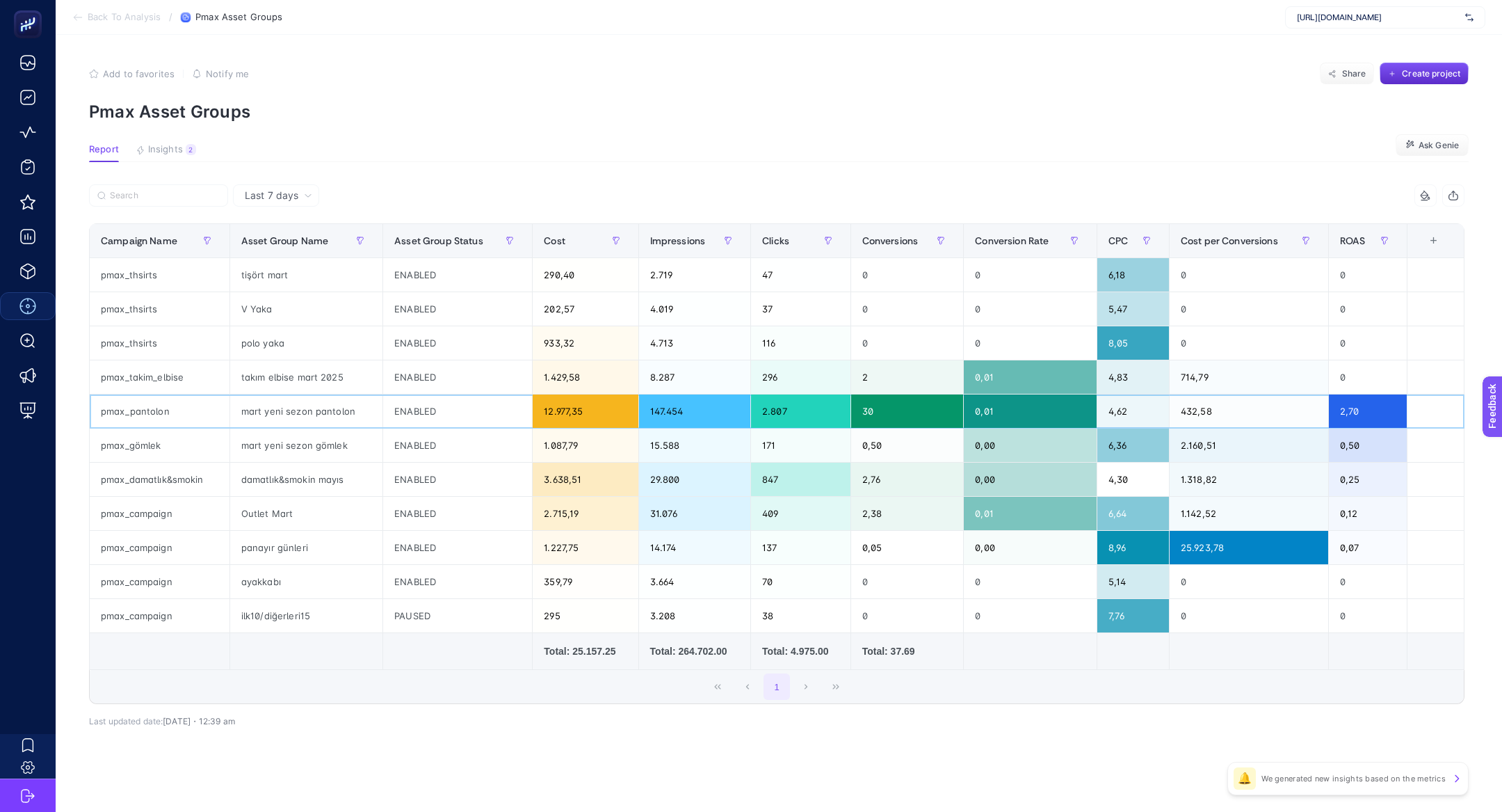
click at [179, 424] on div "pmax_pantolon" at bounding box center [160, 410] width 139 height 33
copy tr "pmax_pantolon"
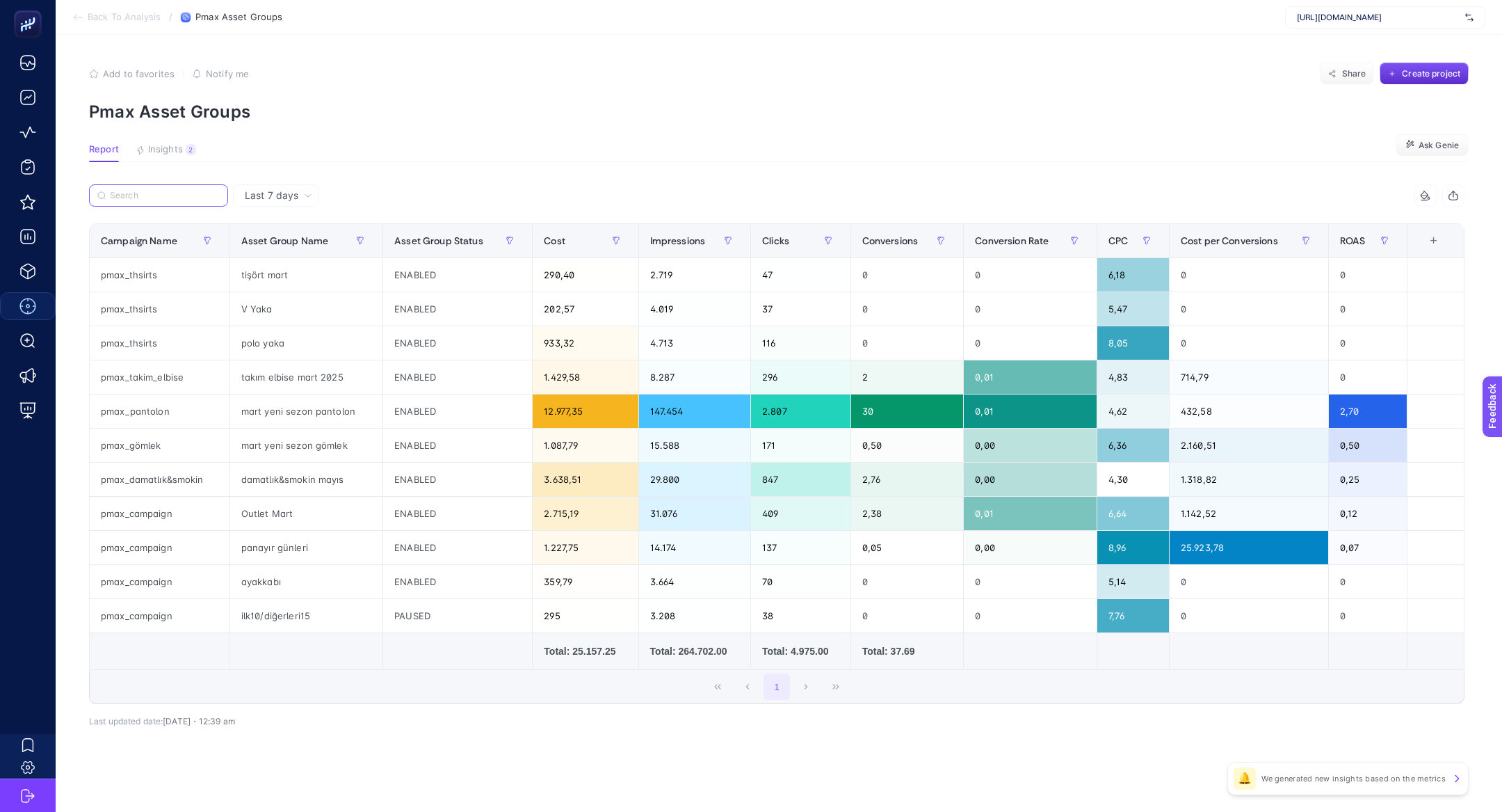
click at [155, 195] on input "Search" at bounding box center [165, 195] width 110 height 11
paste input "pmax_pantolon"
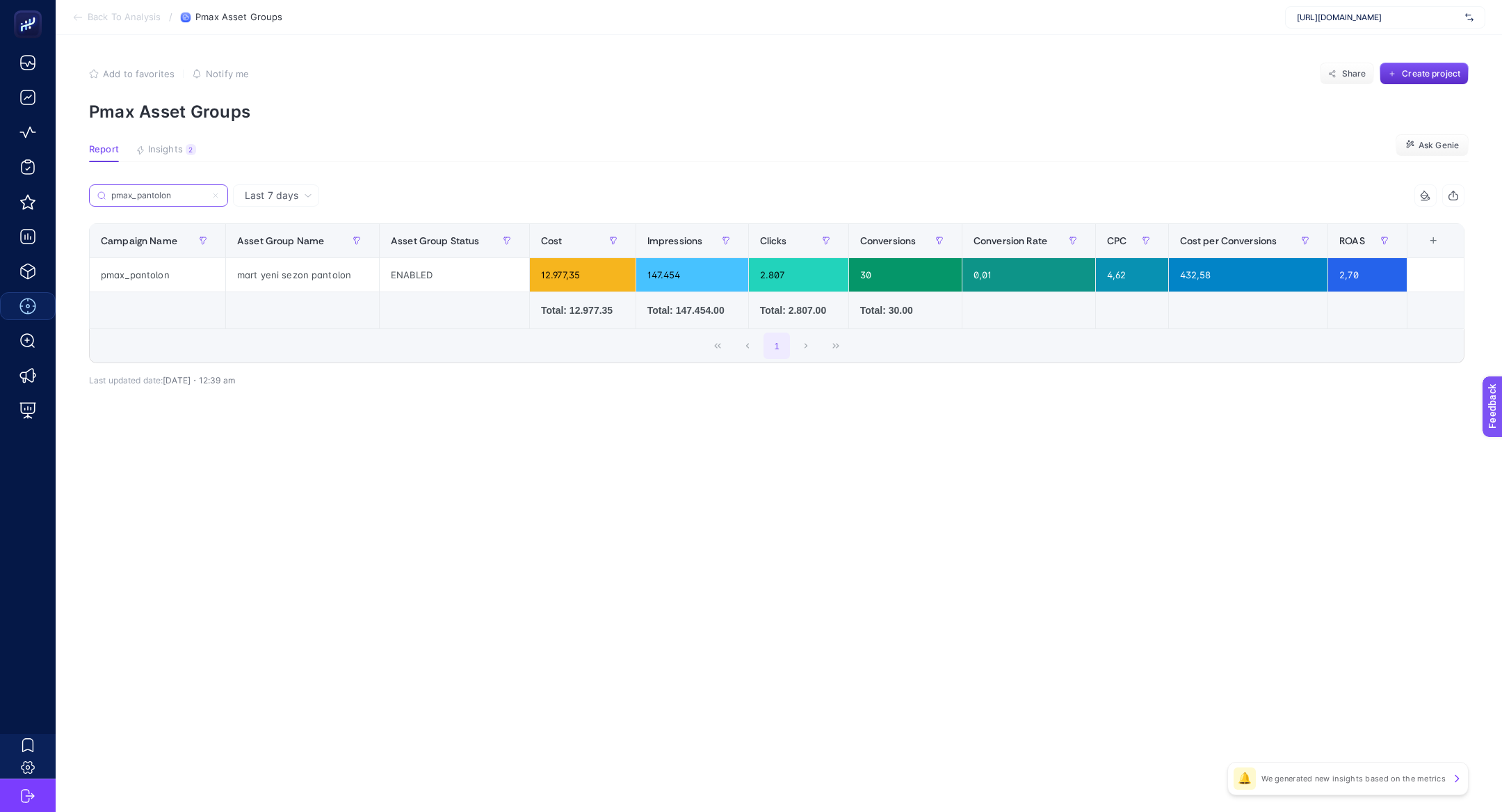
type input "pmax_pantolon"
click at [216, 195] on icon at bounding box center [215, 195] width 9 height 9
click at [206, 195] on input "pmax_pantolon" at bounding box center [159, 195] width 95 height 11
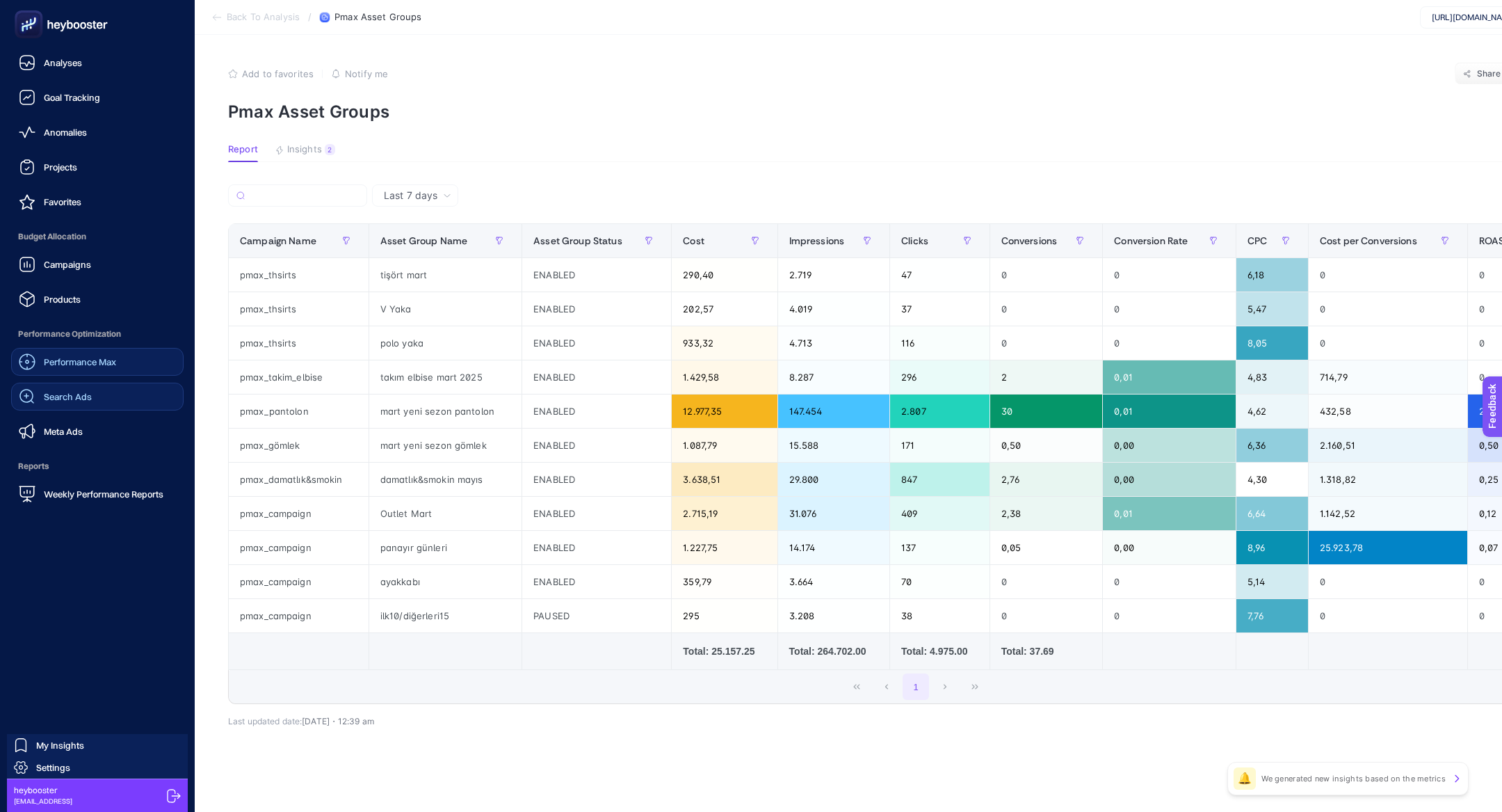
click at [44, 382] on link "Search Ads" at bounding box center [97, 396] width 172 height 28
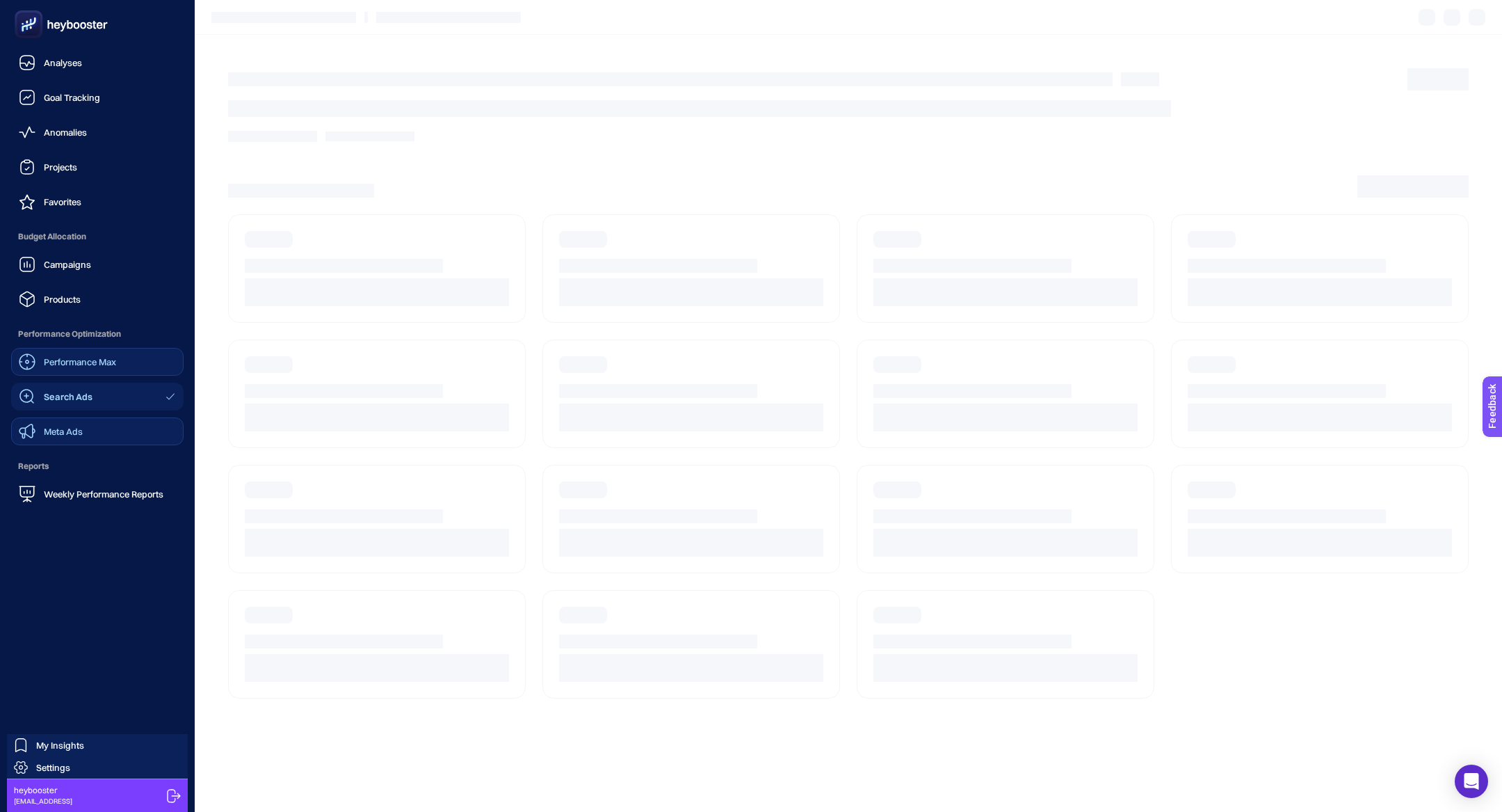
click at [59, 419] on link "Meta Ads" at bounding box center [97, 431] width 172 height 28
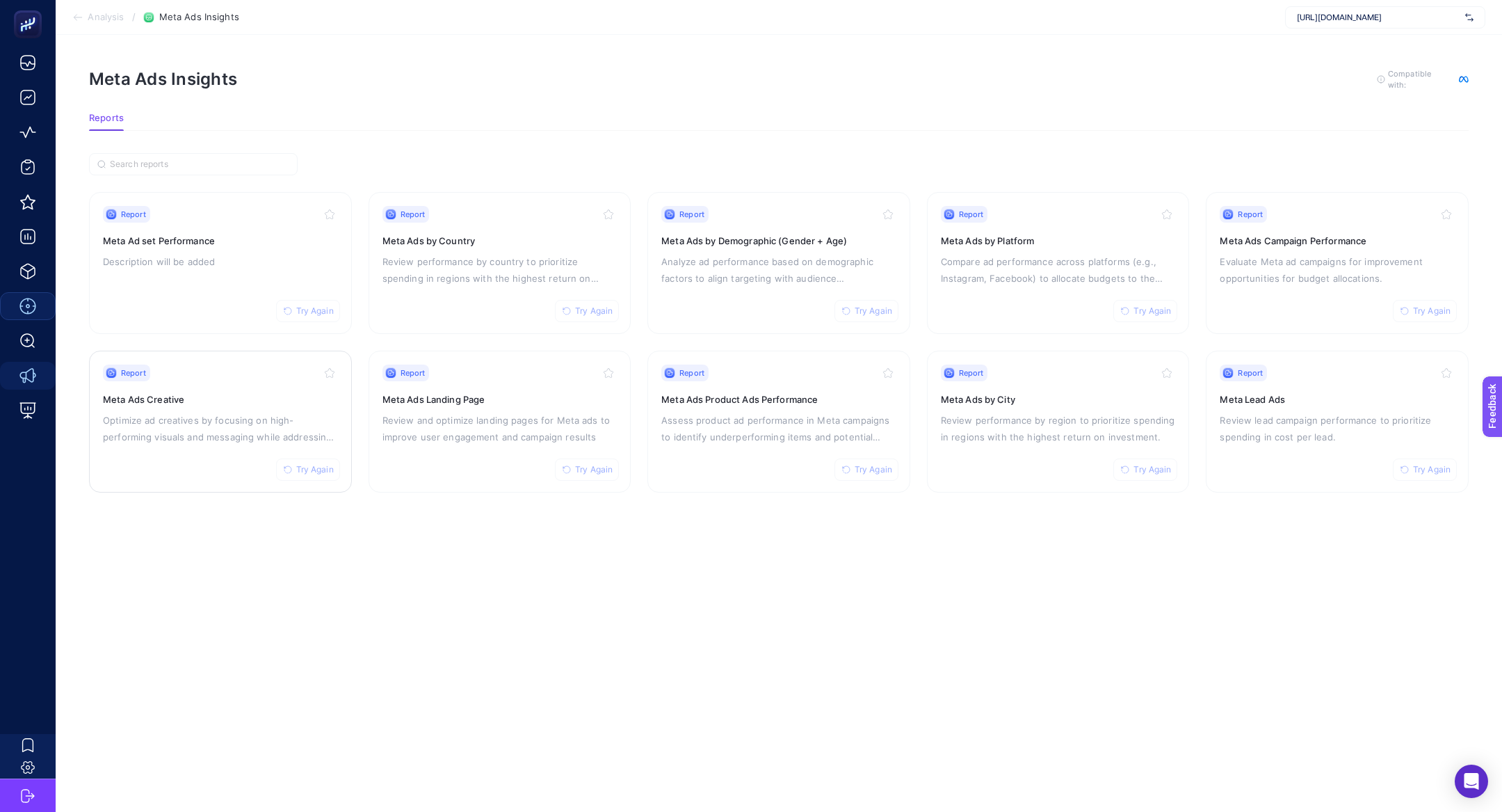
click at [231, 469] on div "Report Try Again Meta Ads Creative Optimize ad creatives by focusing on high-pe…" at bounding box center [220, 422] width 235 height 114
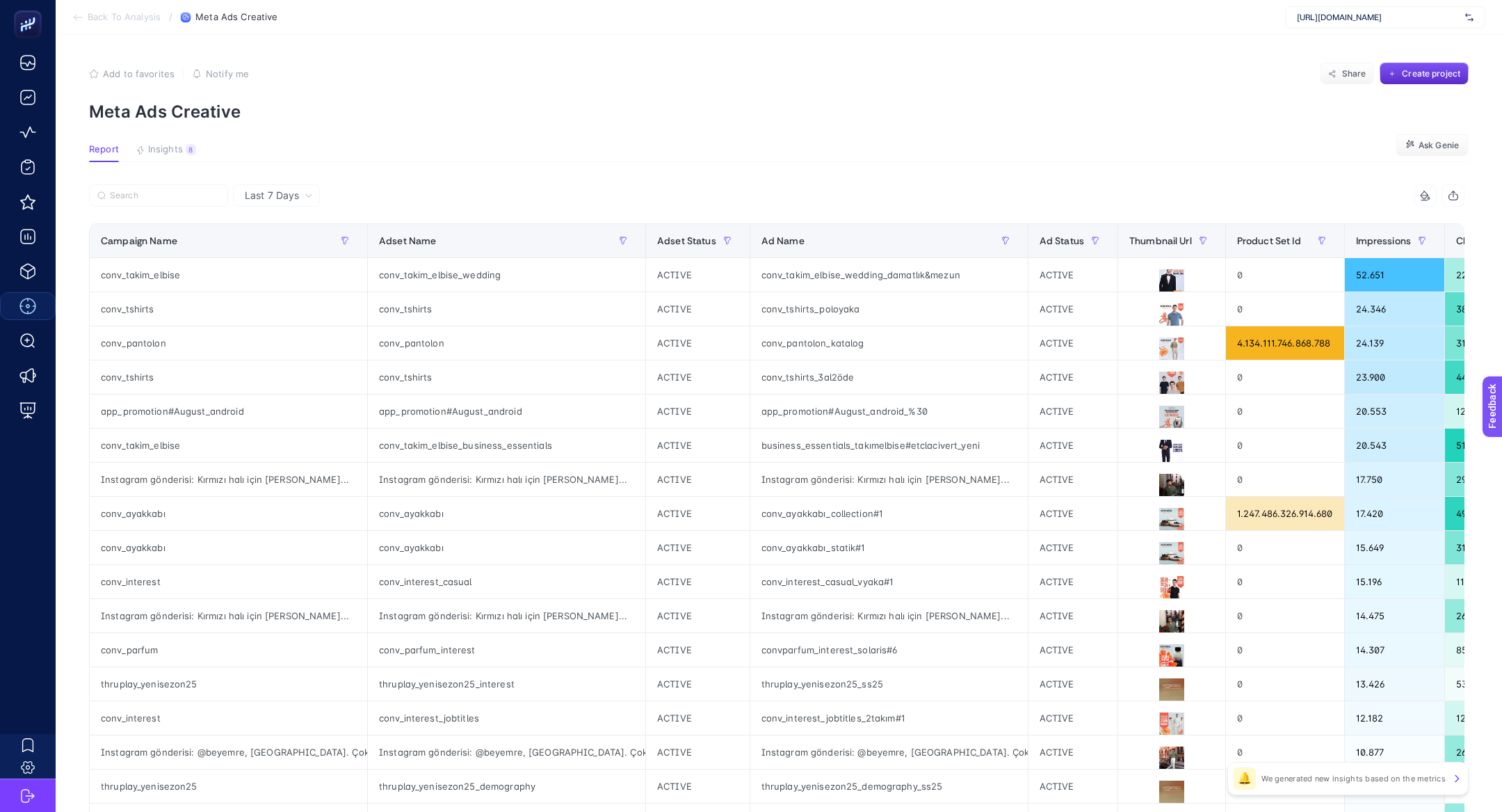
scroll to position [0, 843]
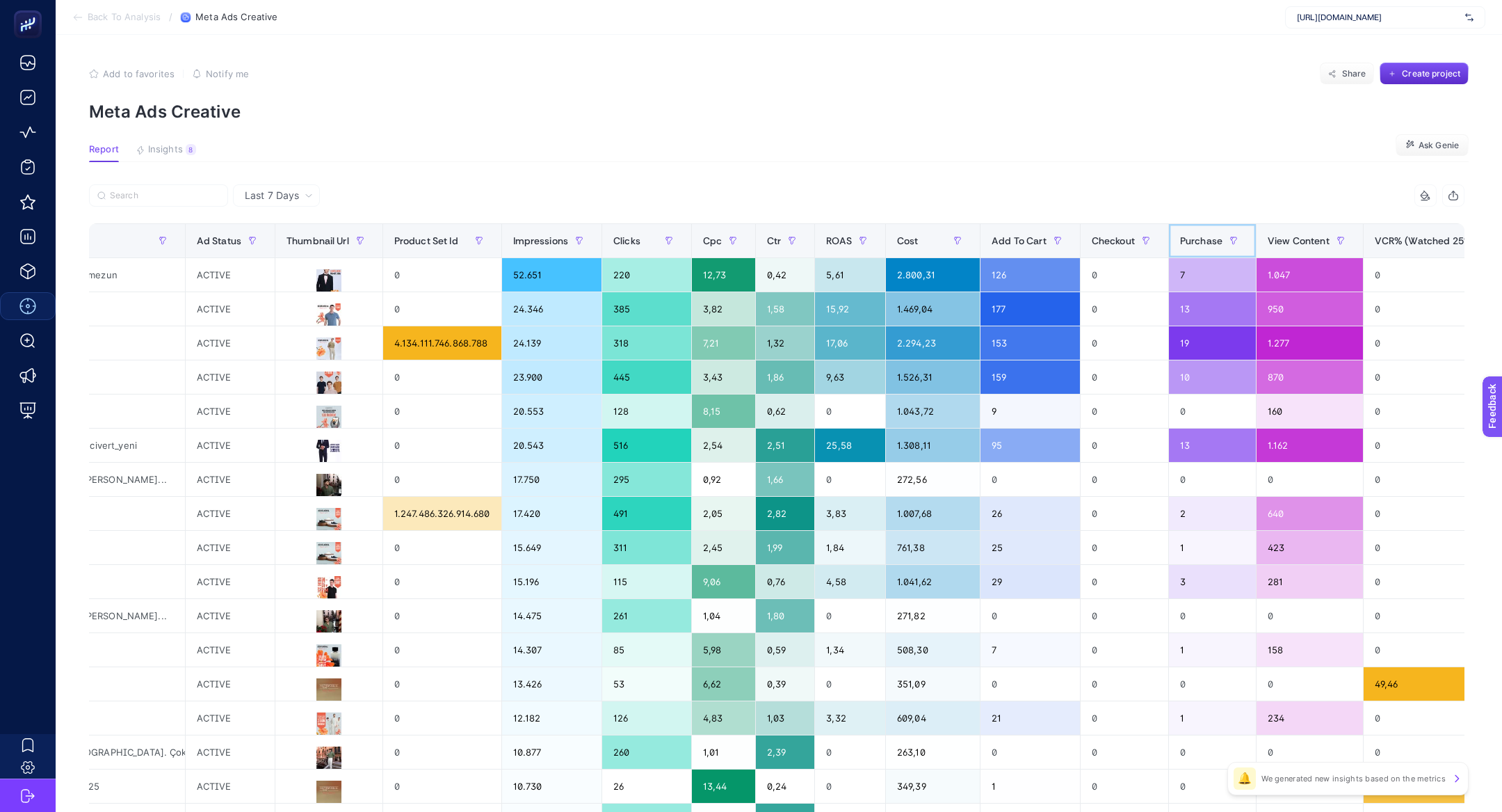
click at [1181, 237] on span "Purchase" at bounding box center [1202, 240] width 43 height 11
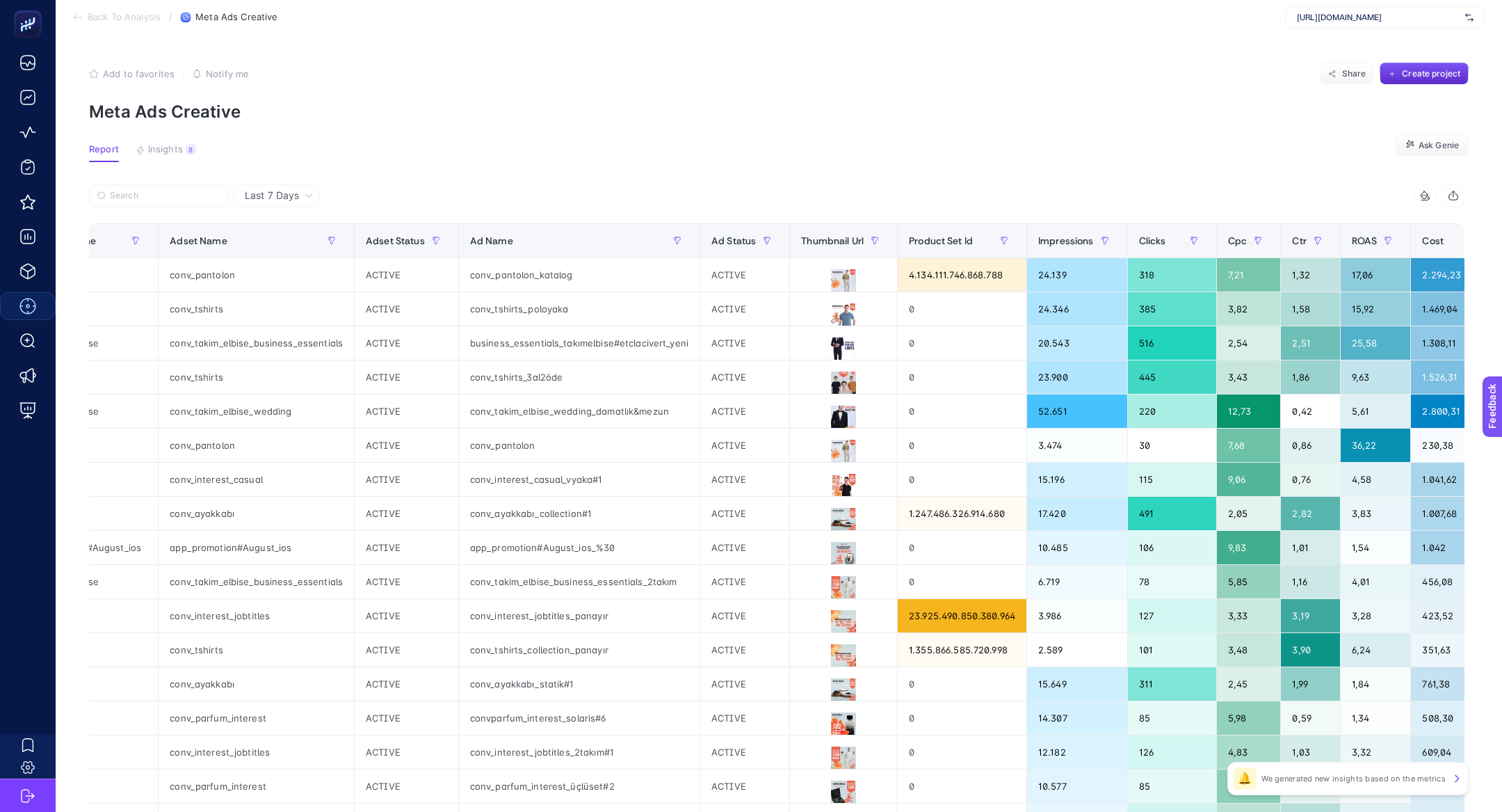
scroll to position [0, 0]
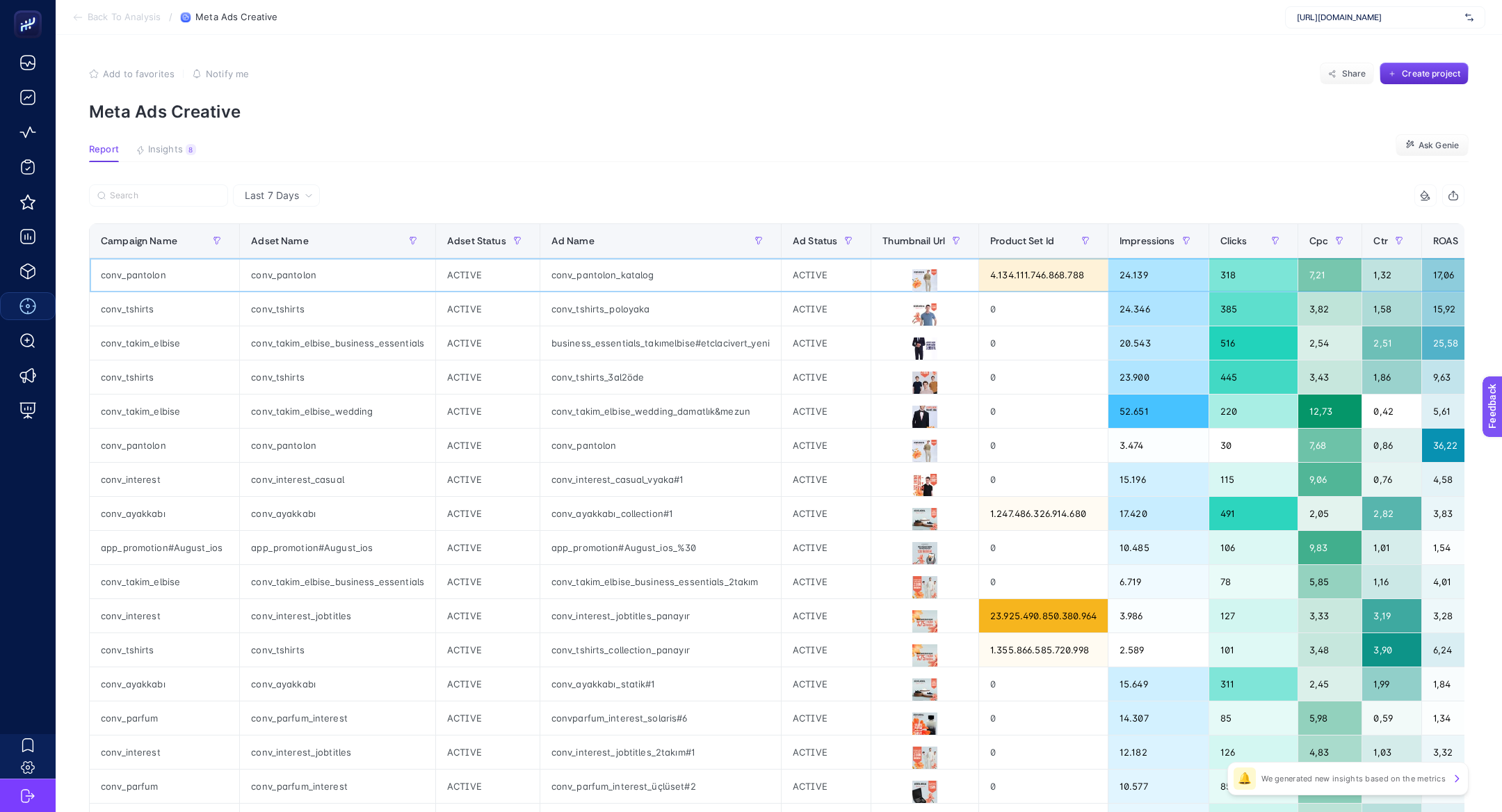
click at [640, 266] on div "conv_pantolon_katalog" at bounding box center [660, 275] width 241 height 33
click at [916, 273] on icon at bounding box center [924, 281] width 16 height 16
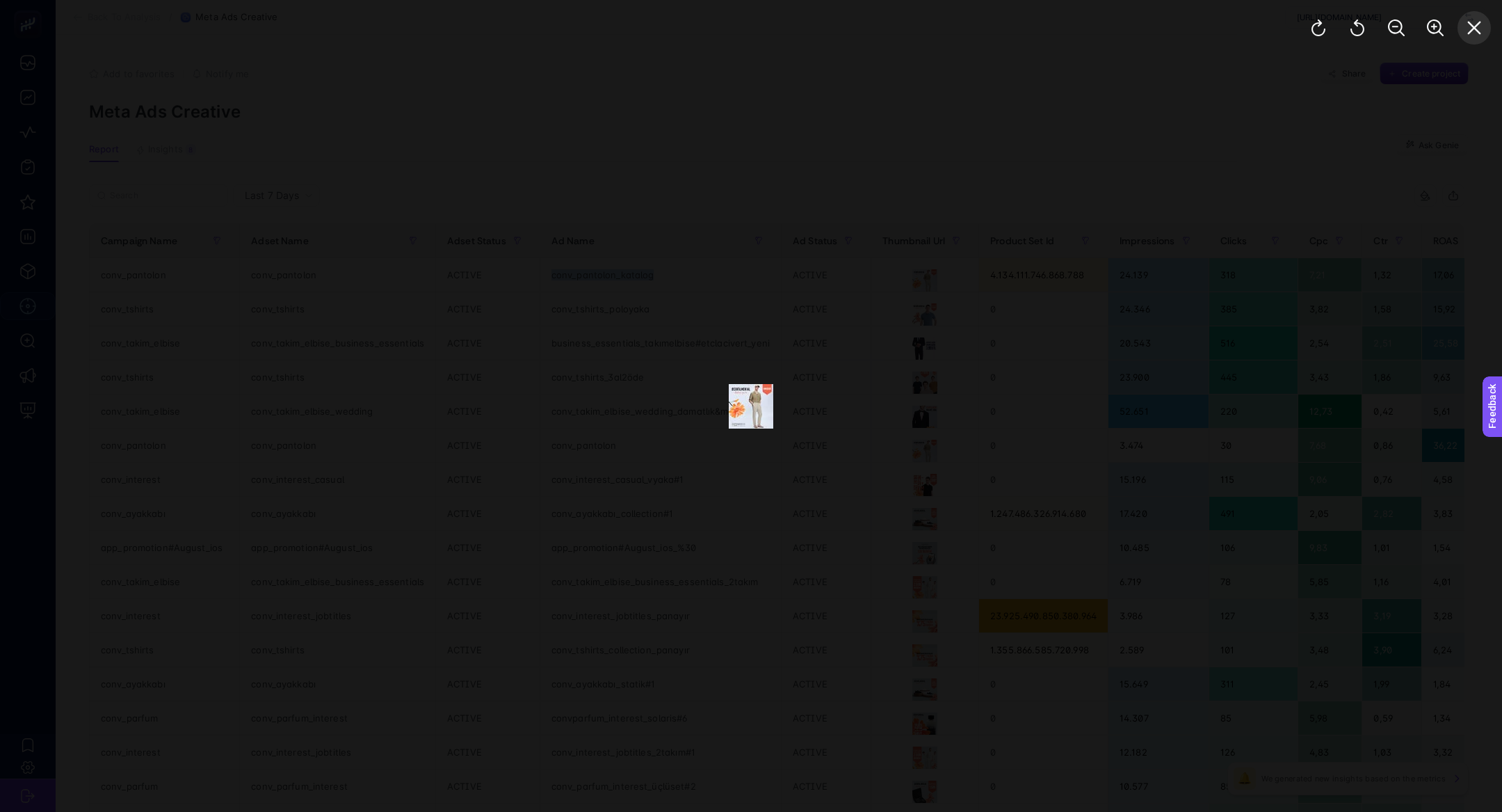
click at [1477, 19] on icon "Close" at bounding box center [1474, 27] width 16 height 16
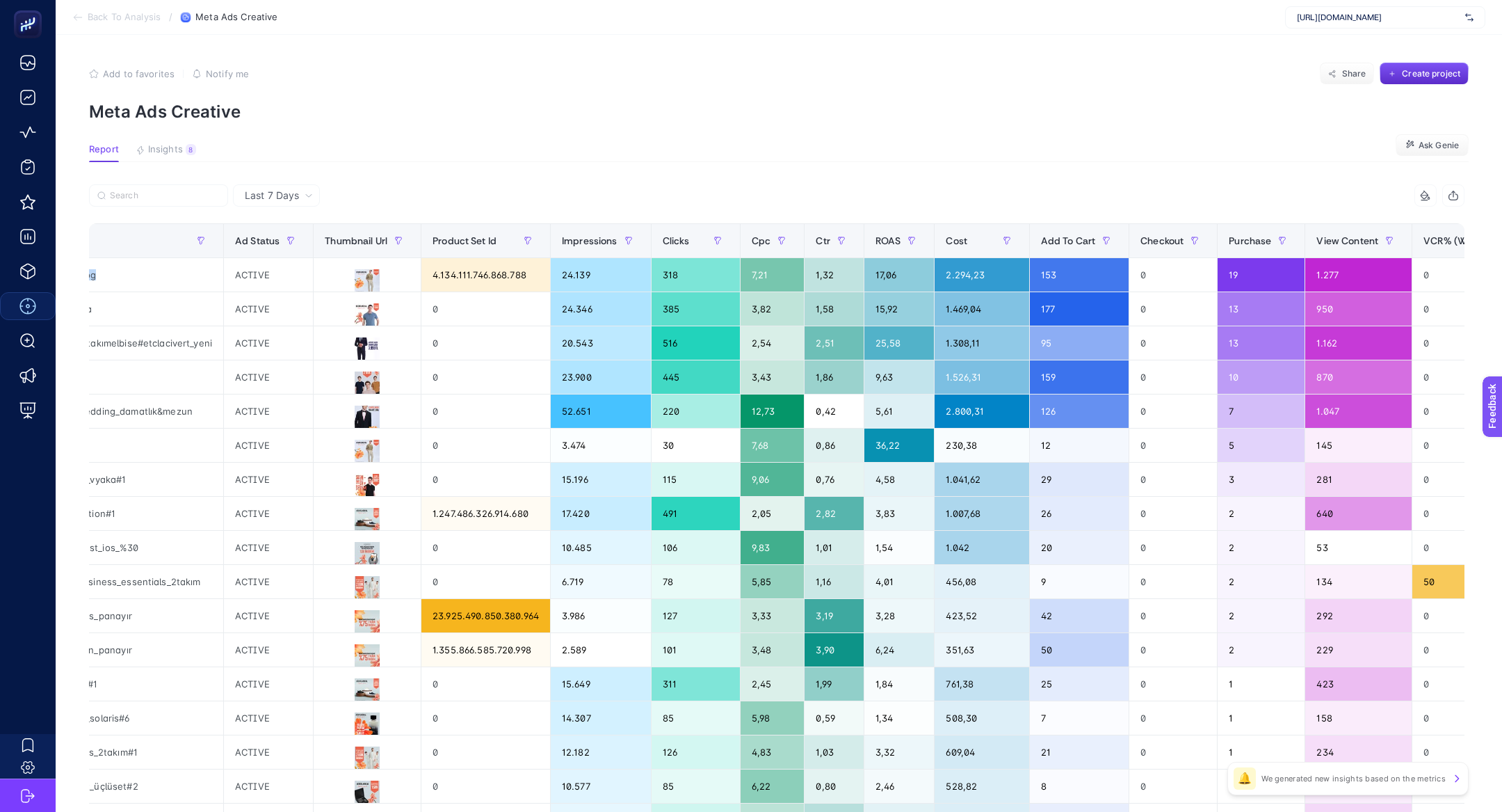
scroll to position [0, 699]
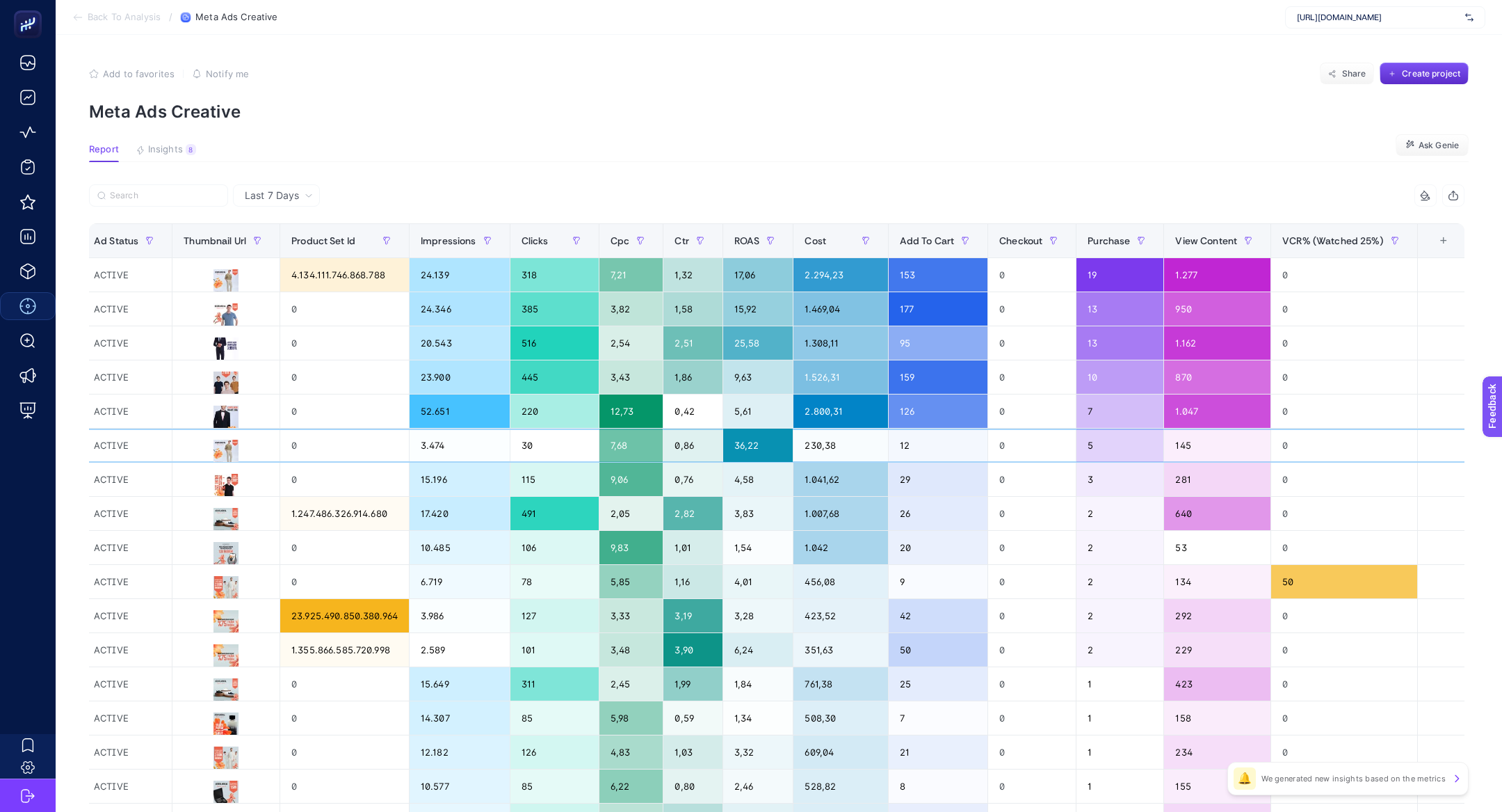
click at [735, 452] on div "36,22" at bounding box center [758, 445] width 71 height 33
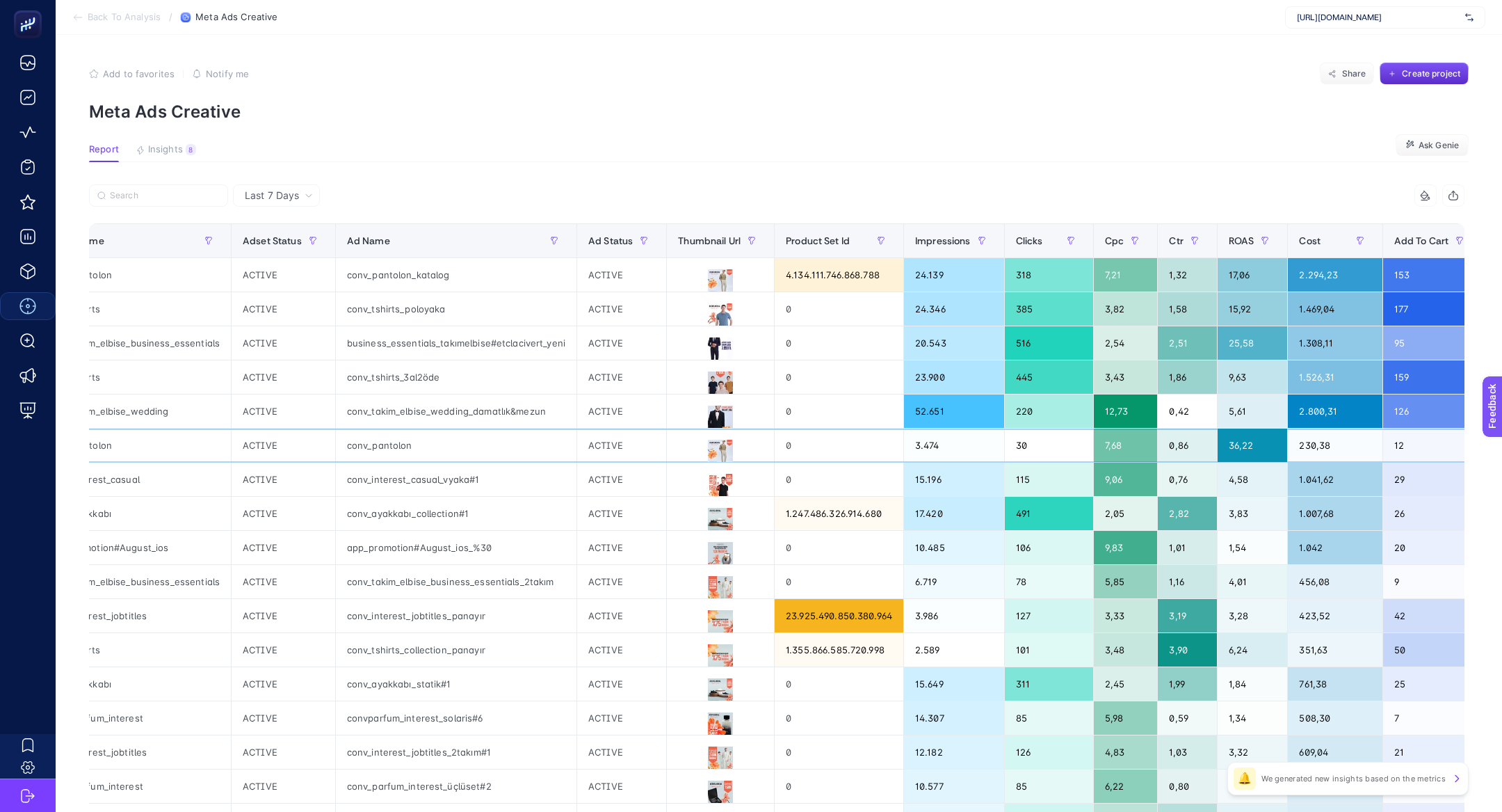
scroll to position [0, 0]
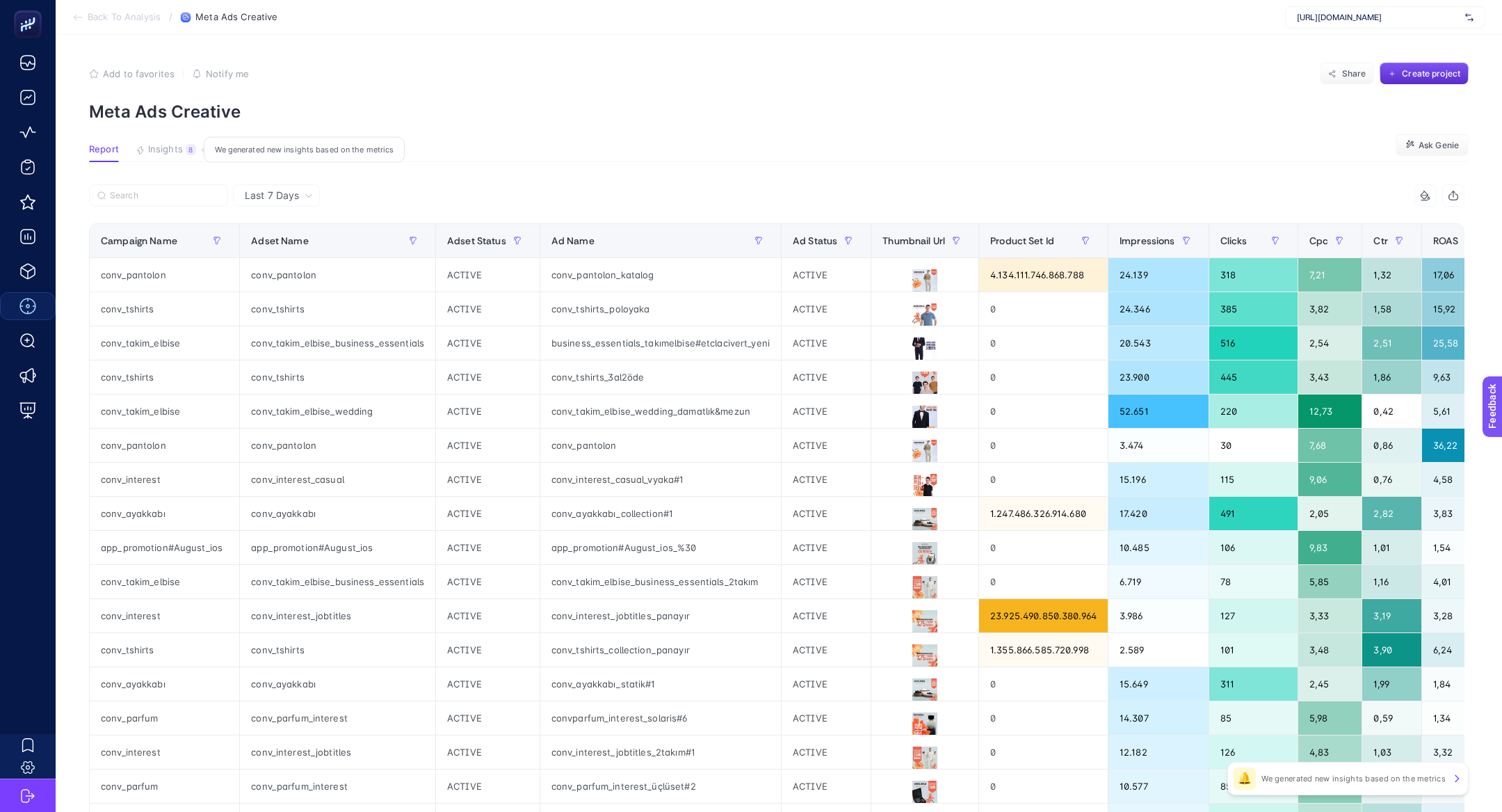
click at [158, 155] on button "Insights 8 We generated new insights based on the metrics" at bounding box center [165, 153] width 61 height 18
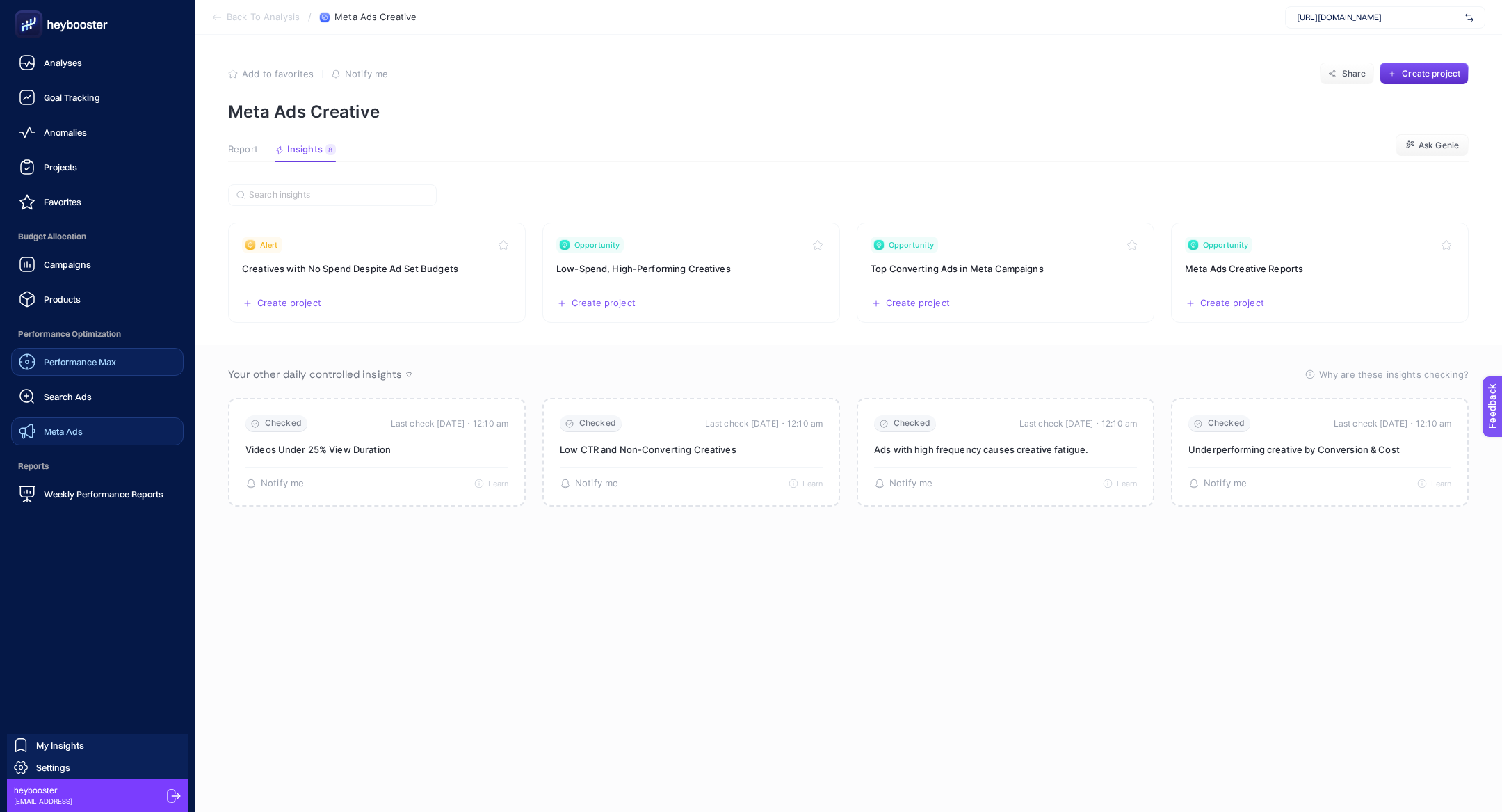
click at [74, 429] on span "Meta Ads" at bounding box center [63, 431] width 39 height 11
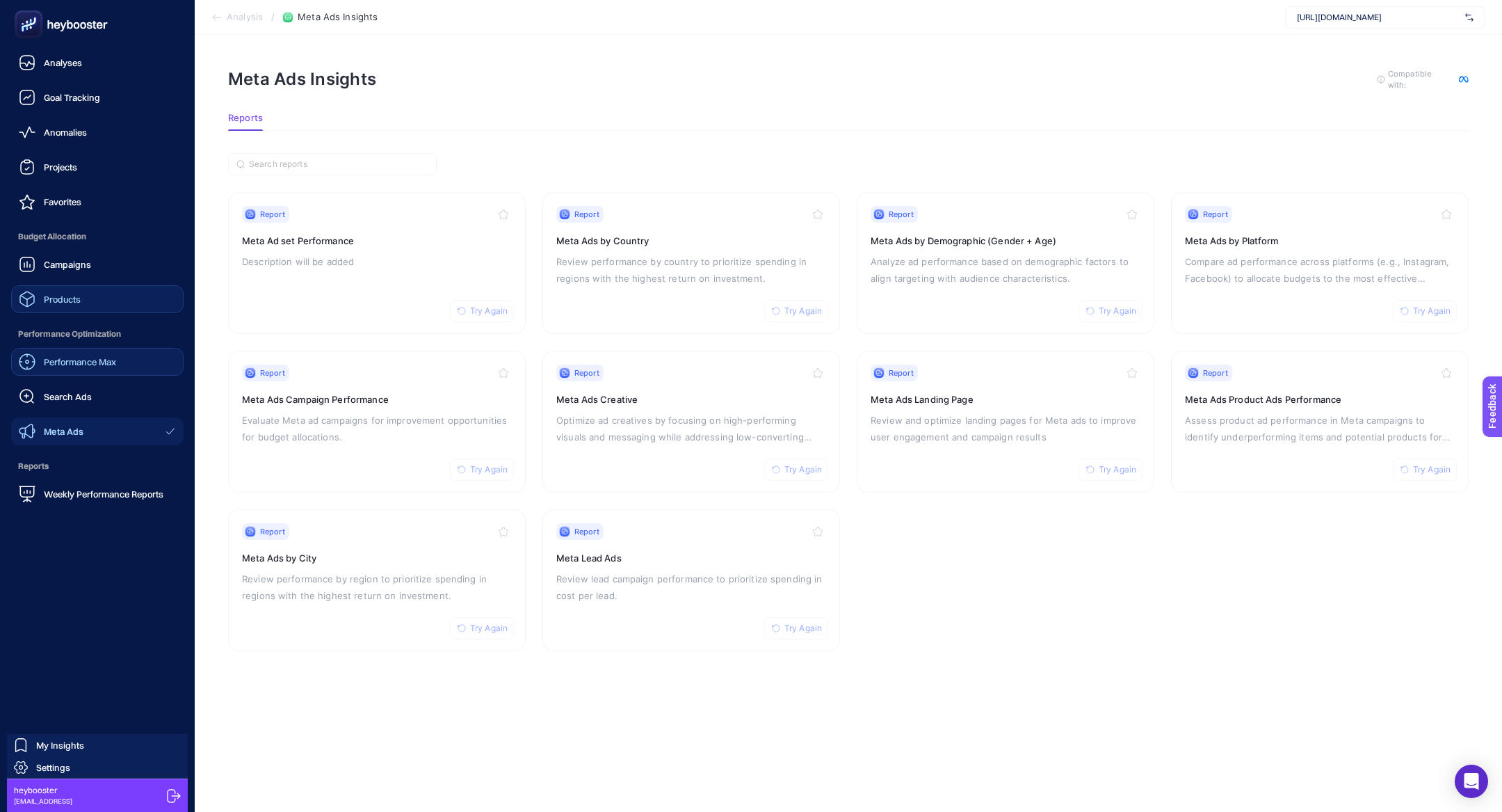
click at [89, 303] on link "Products" at bounding box center [97, 299] width 172 height 28
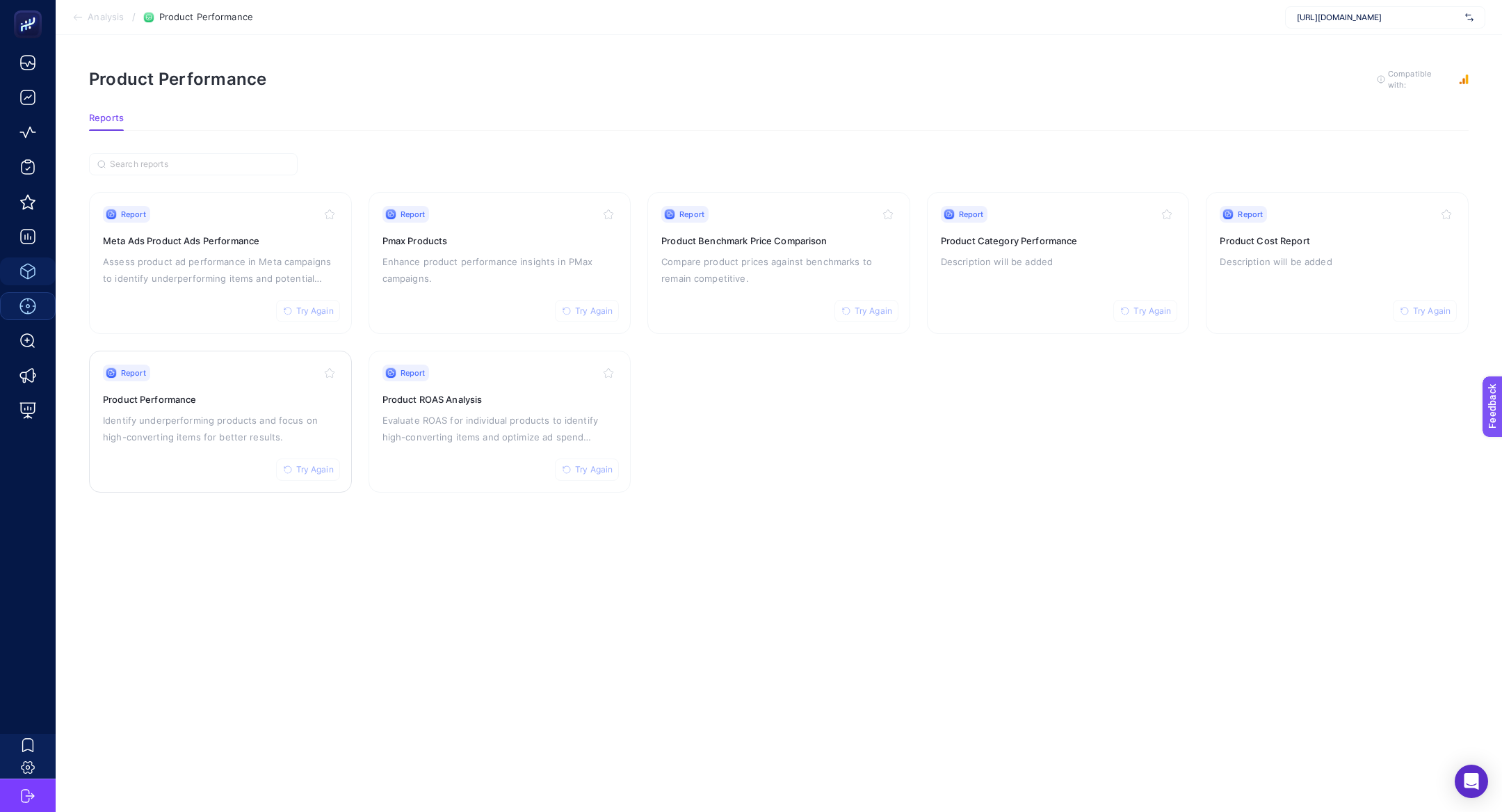
click at [273, 376] on div "Report Try Again" at bounding box center [220, 373] width 235 height 16
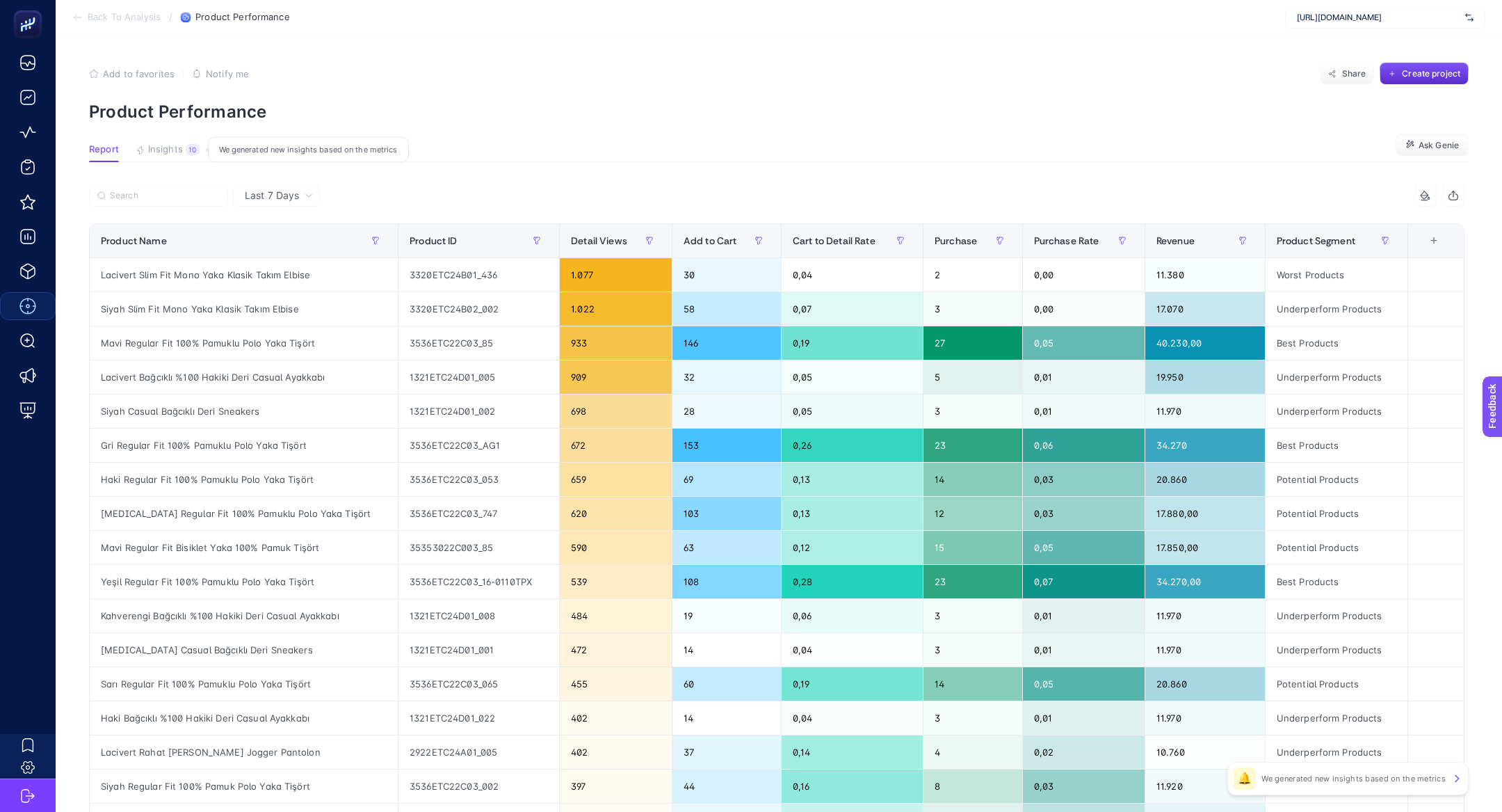
click at [174, 155] on span "Insights" at bounding box center [165, 149] width 35 height 11
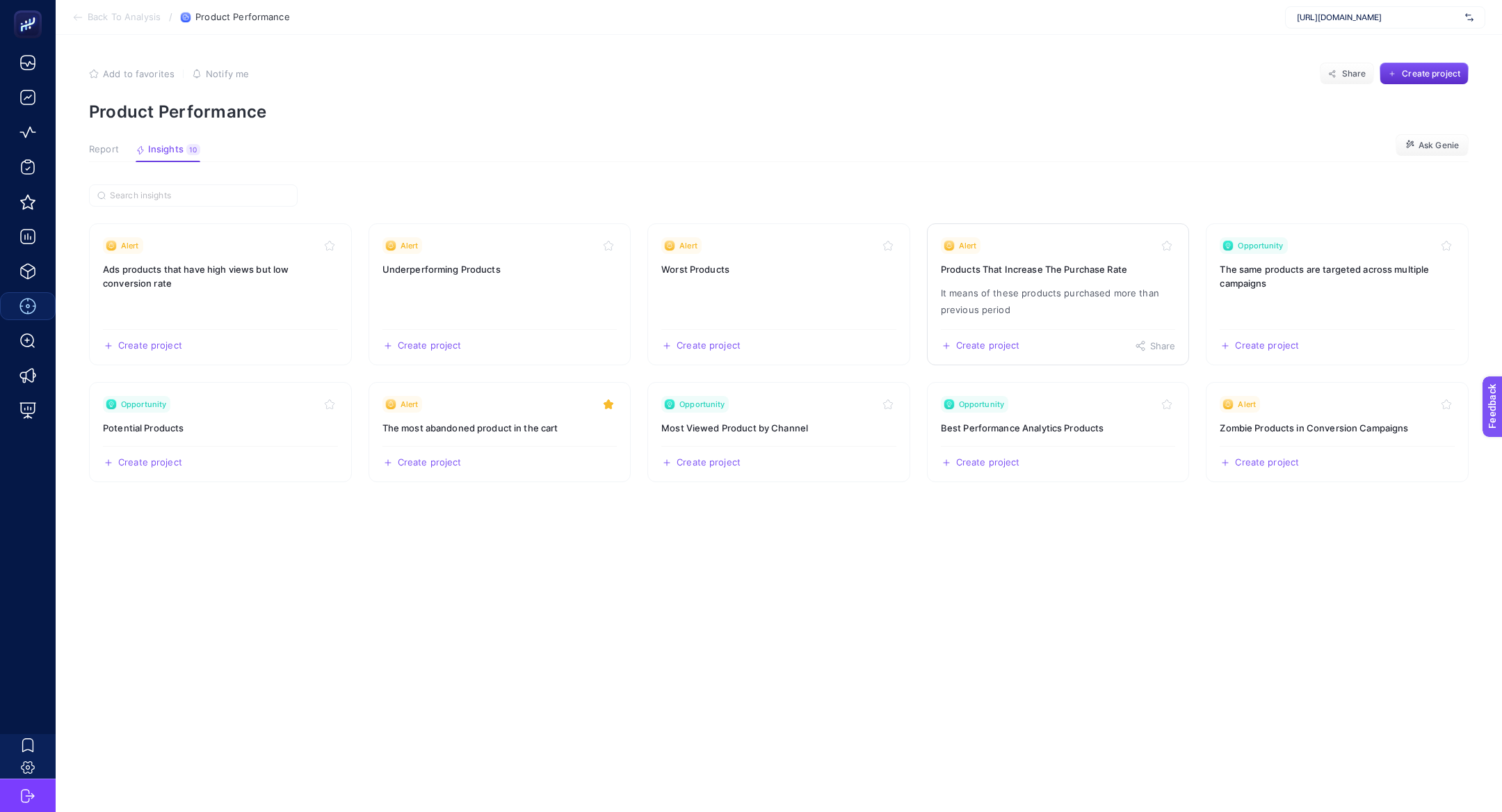
click at [1063, 308] on p "It means of these products purchased more than previous period" at bounding box center [1058, 301] width 235 height 33
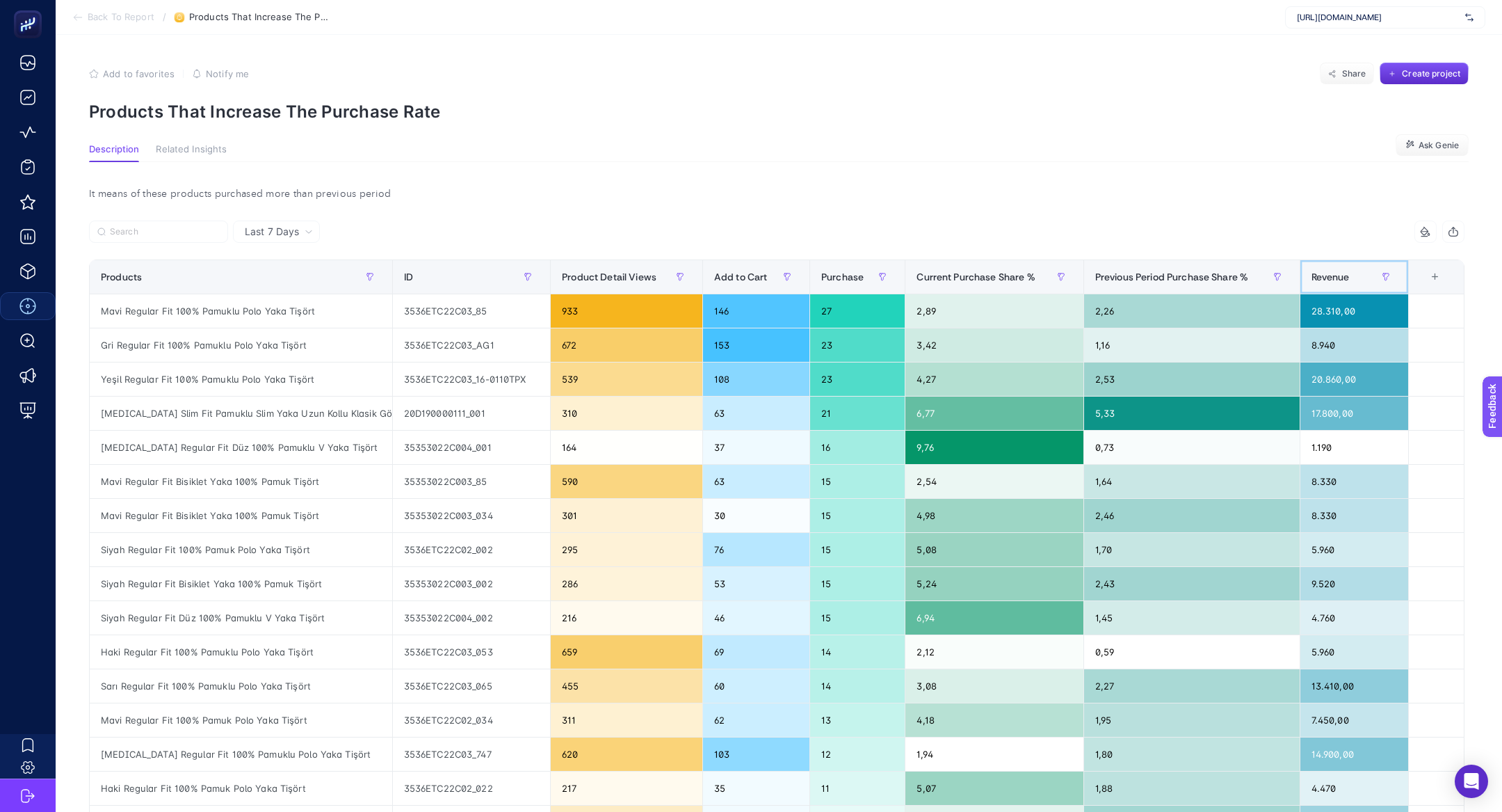
click at [1365, 276] on div "Revenue" at bounding box center [1354, 277] width 86 height 22
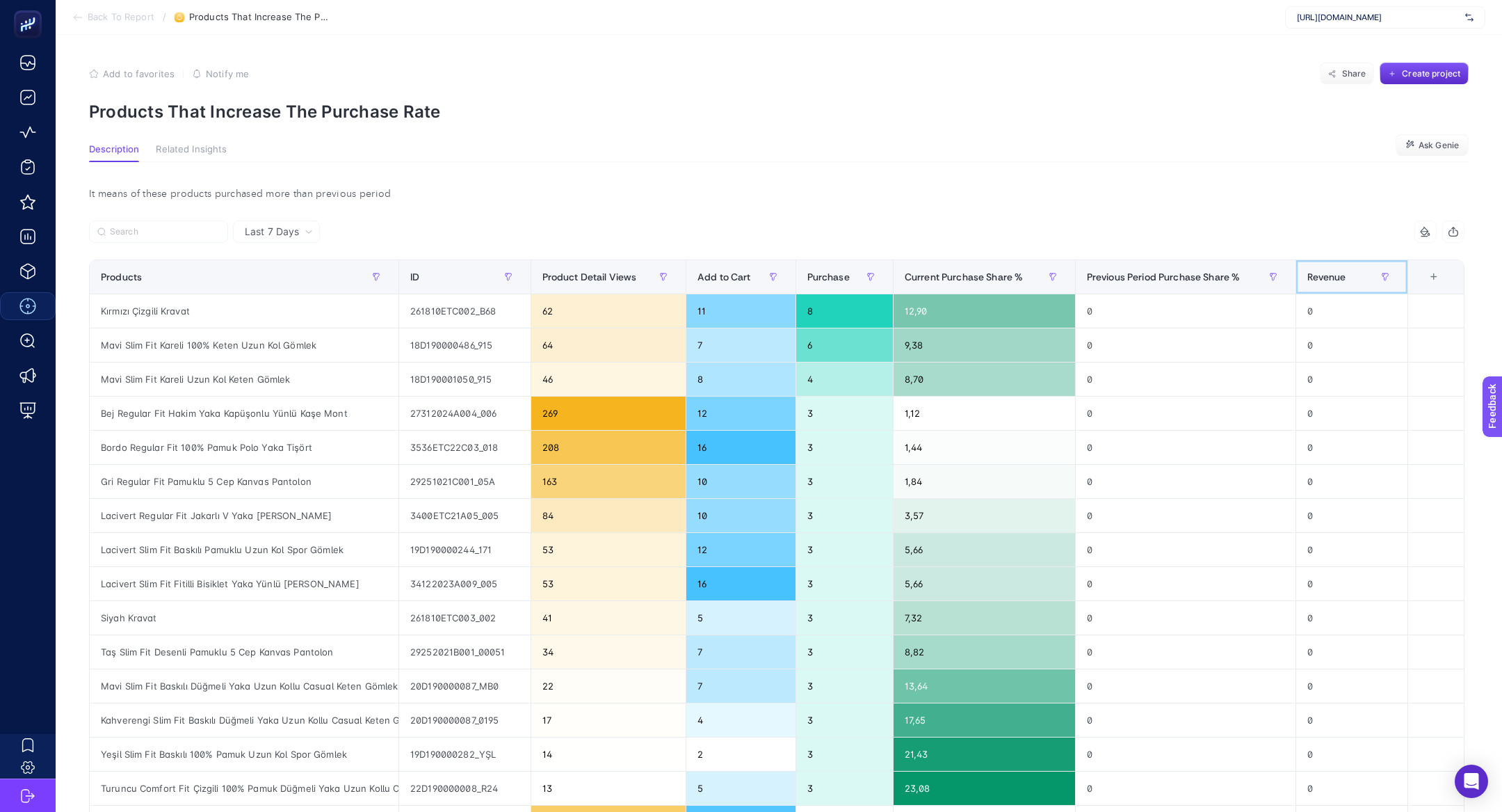
click at [1365, 276] on div "Revenue" at bounding box center [1351, 277] width 88 height 22
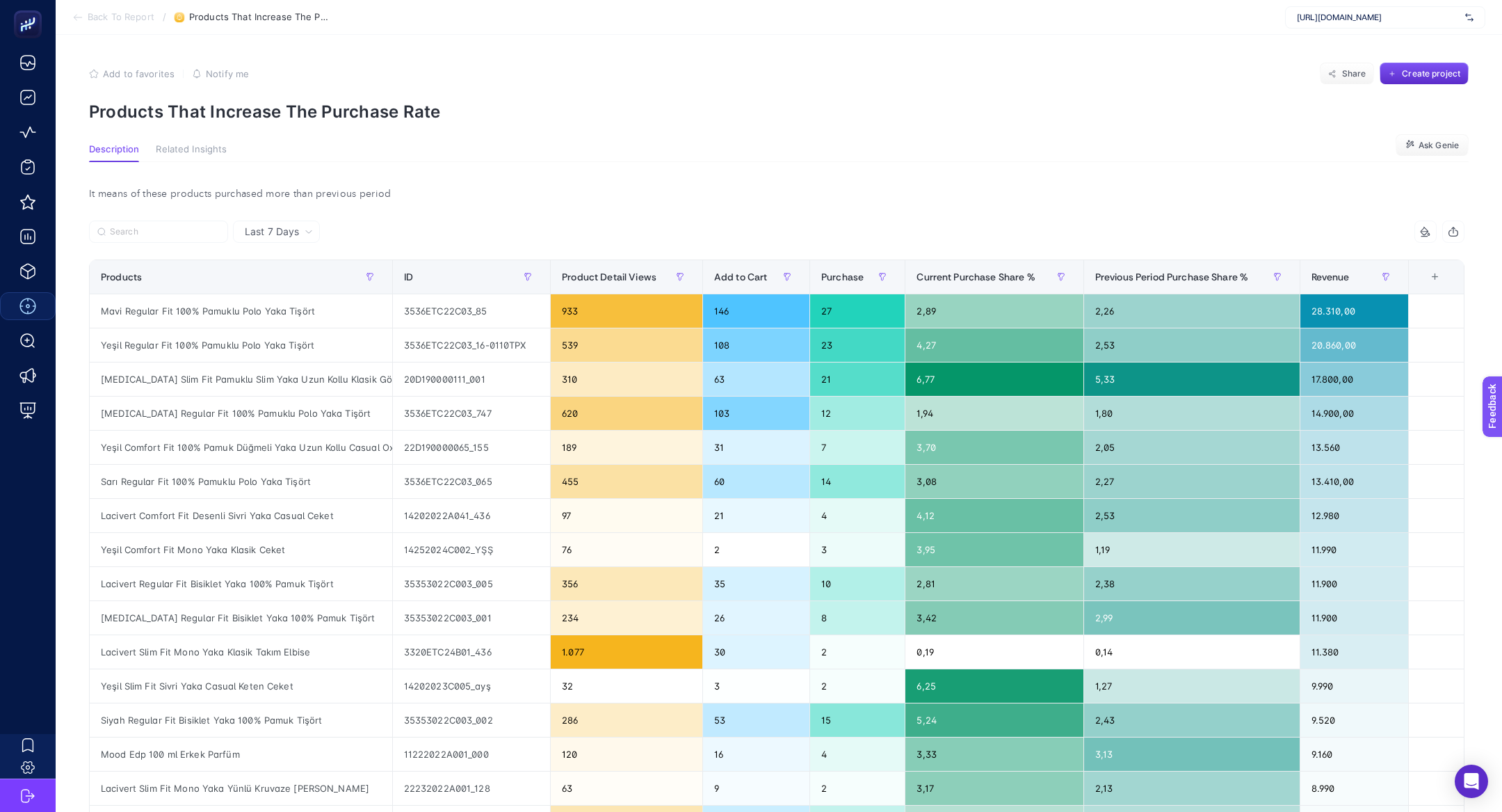
click at [135, 249] on div at bounding box center [433, 236] width 688 height 31
click at [135, 223] on label at bounding box center [159, 231] width 139 height 22
click at [135, 226] on input "Search" at bounding box center [165, 231] width 110 height 11
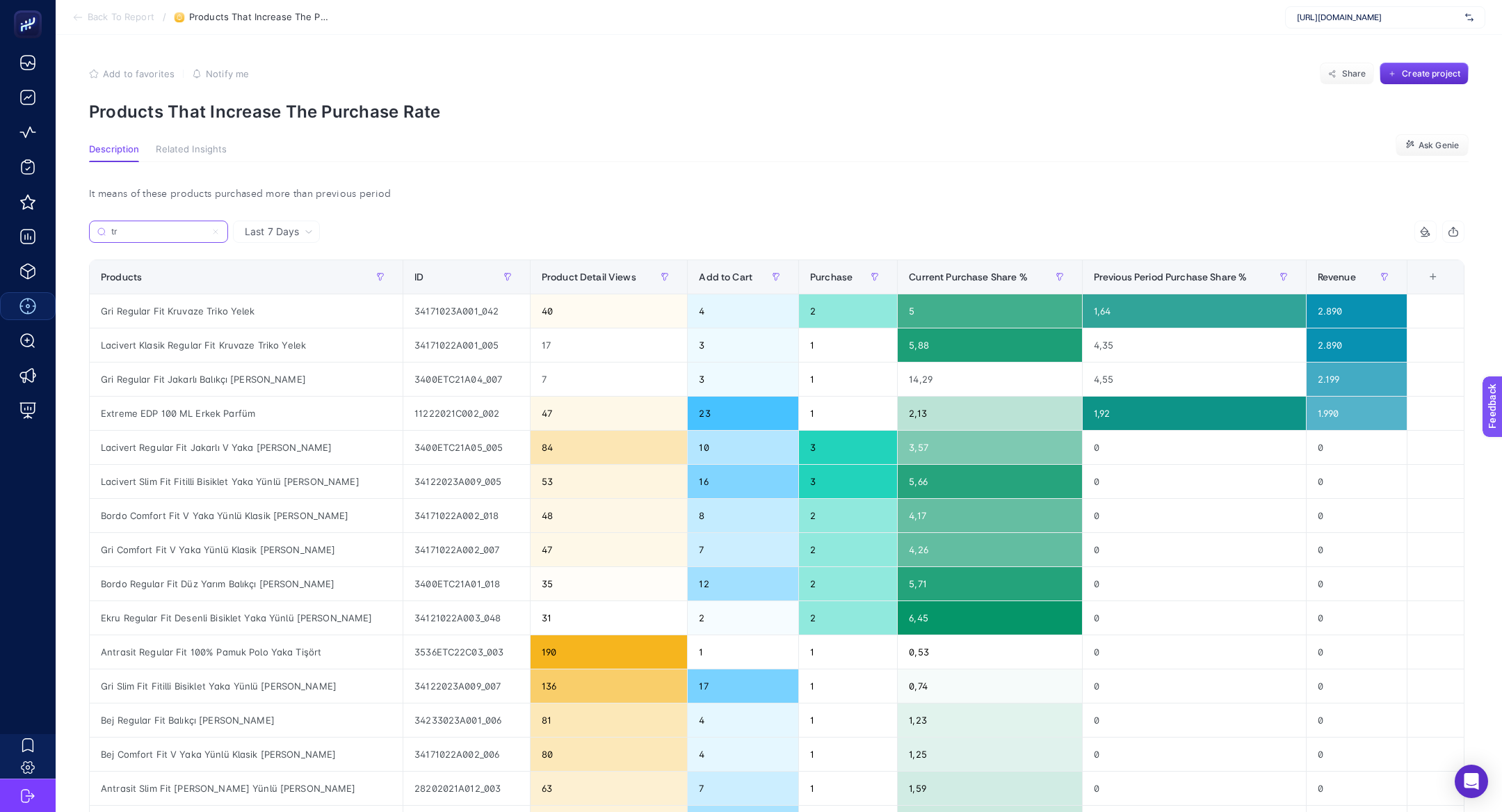
type input "t"
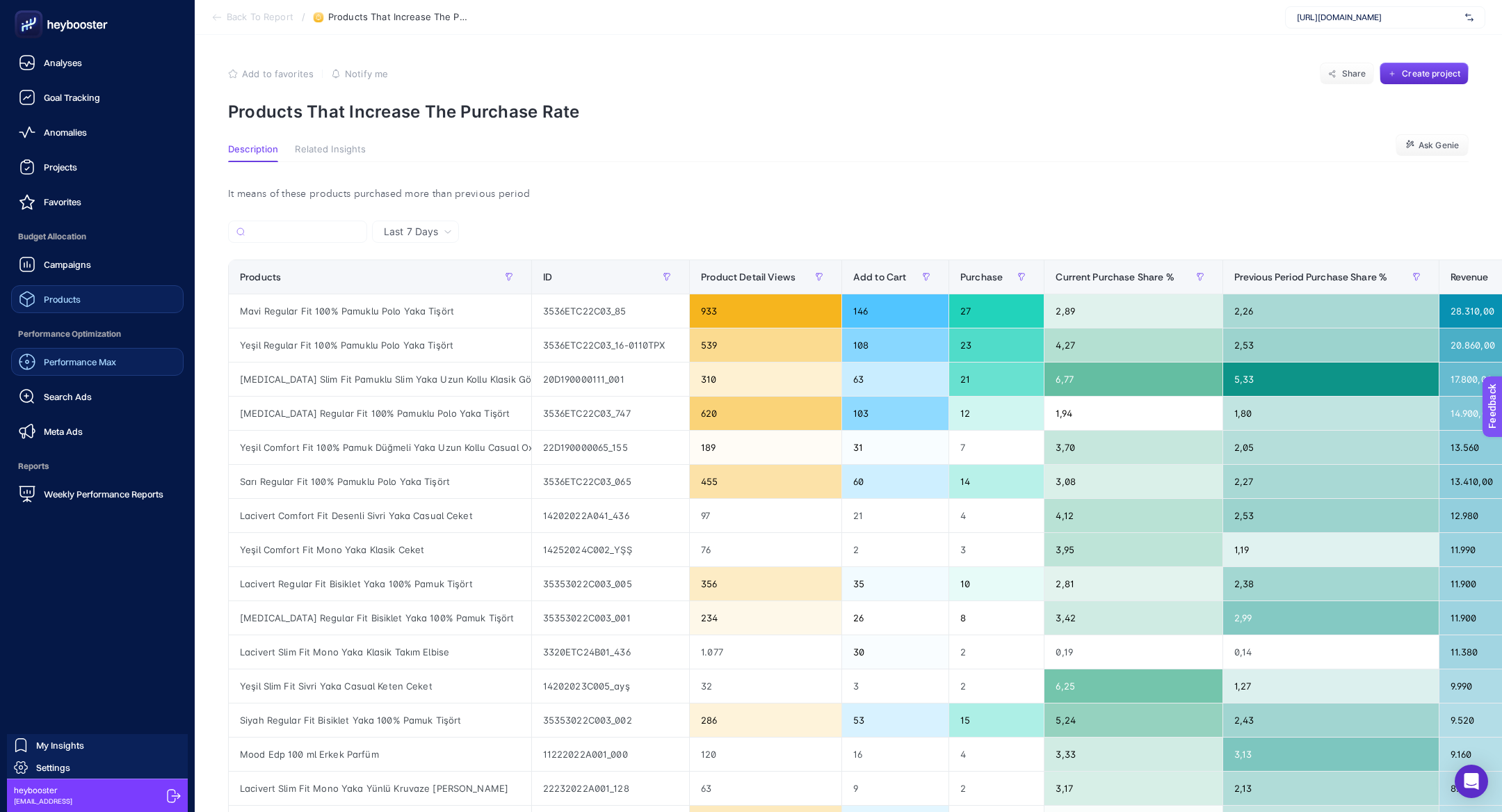
click at [75, 295] on span "Products" at bounding box center [62, 298] width 37 height 11
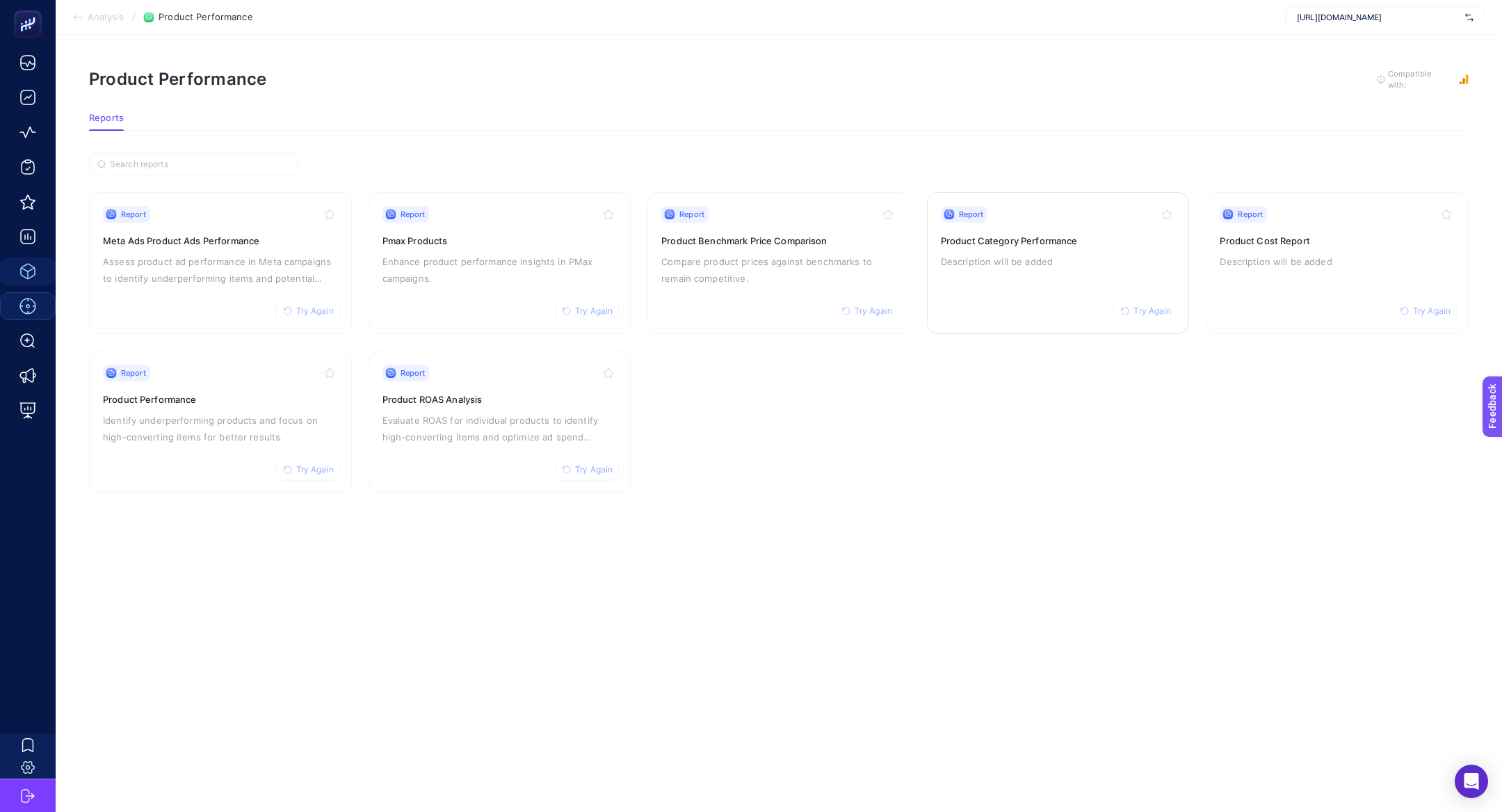
click at [1080, 242] on h3 "Product Category Performance" at bounding box center [1058, 240] width 235 height 14
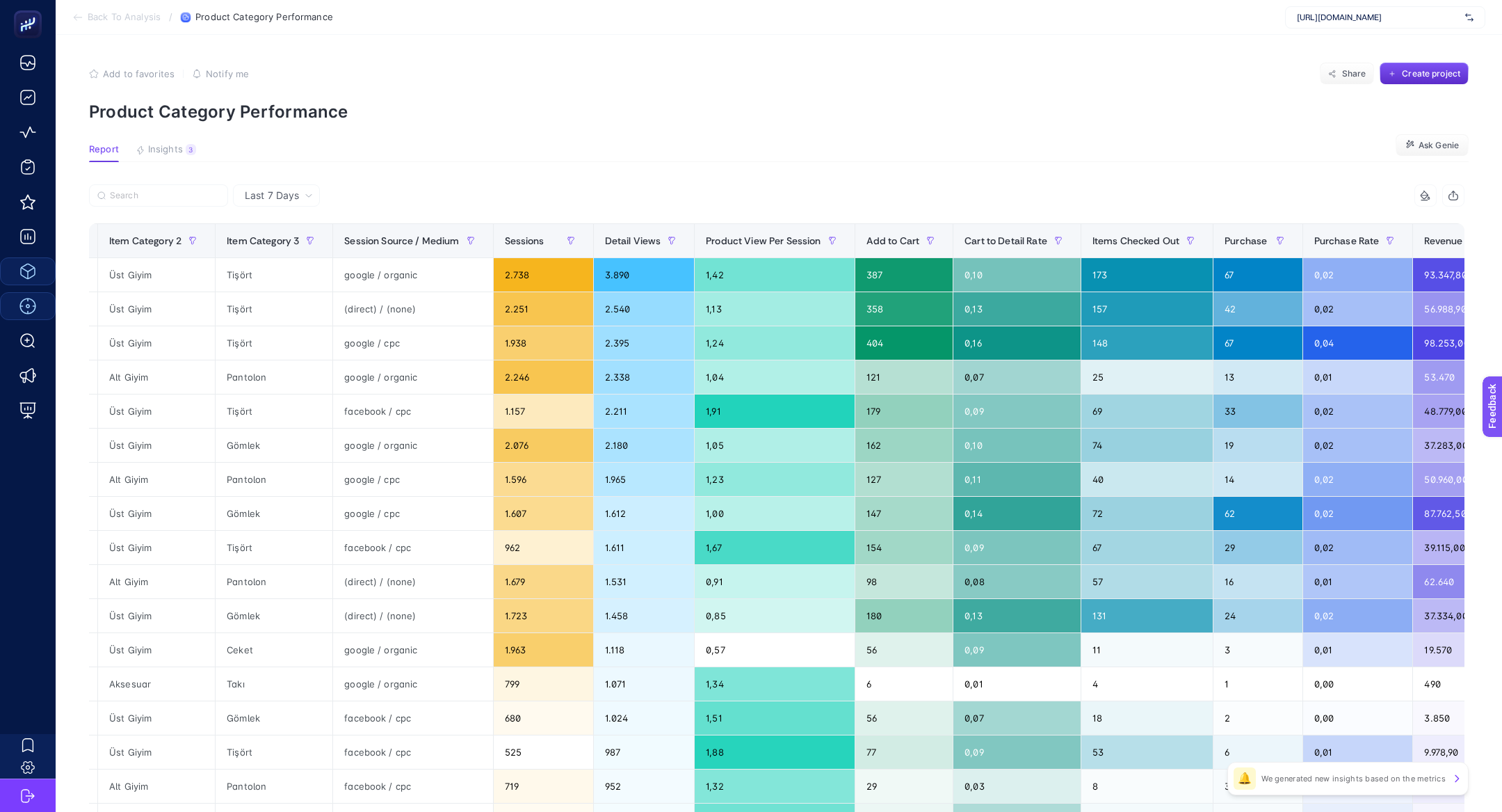
scroll to position [0, 327]
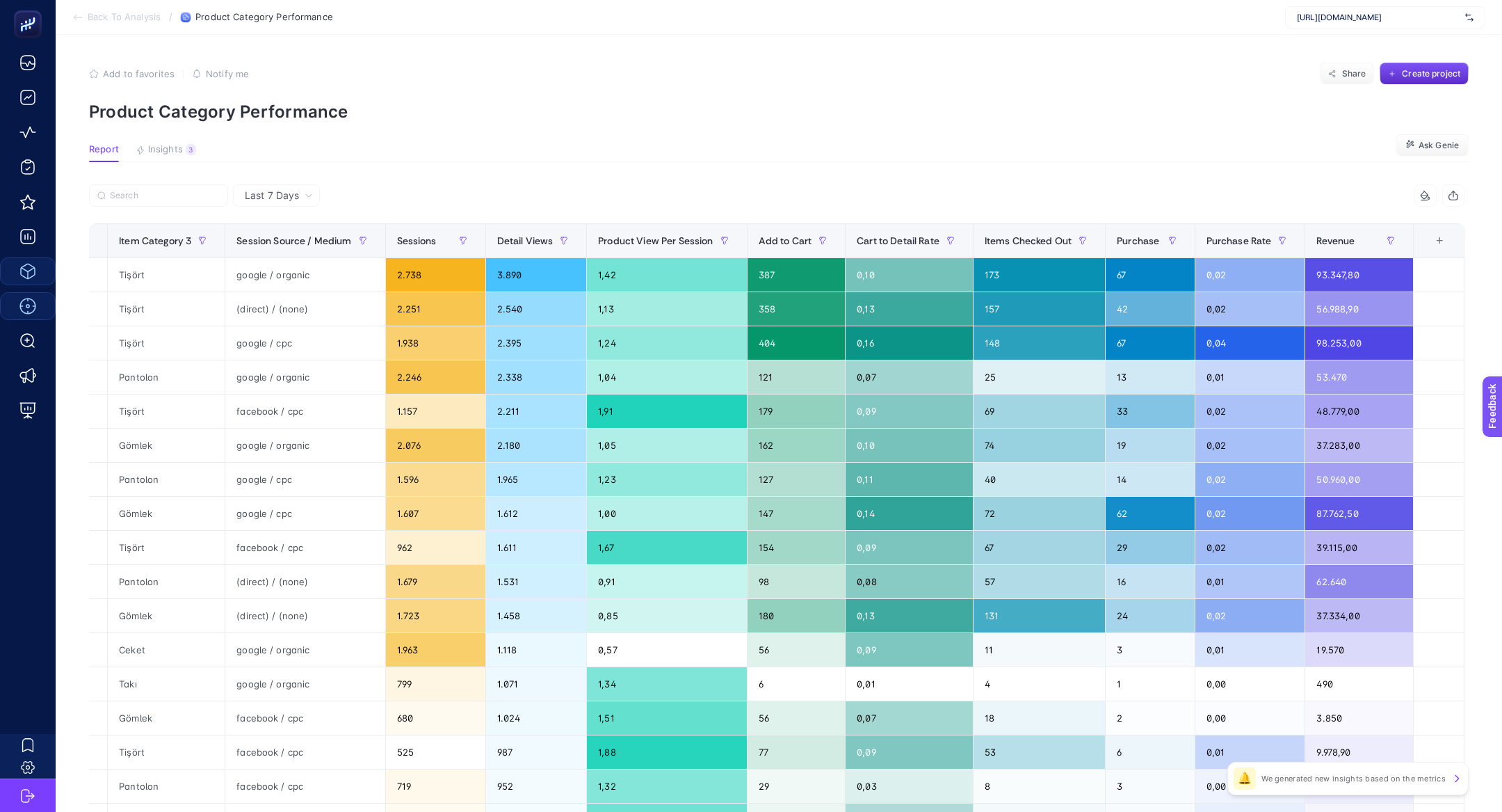
click at [1440, 243] on div "+" at bounding box center [1439, 240] width 26 height 11
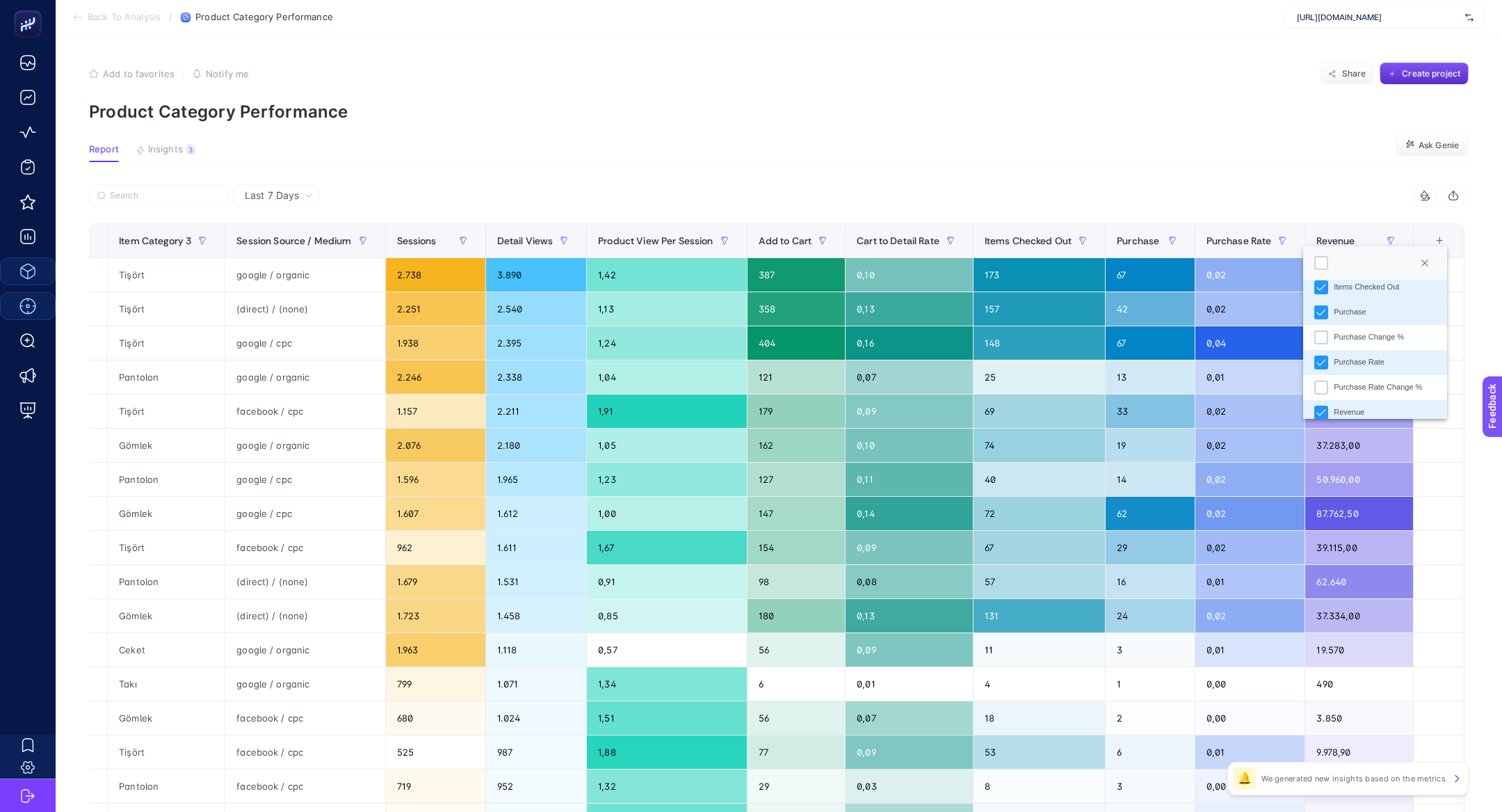
scroll to position [368, 0]
click at [1370, 334] on div "Purchase Change %" at bounding box center [1368, 330] width 71 height 12
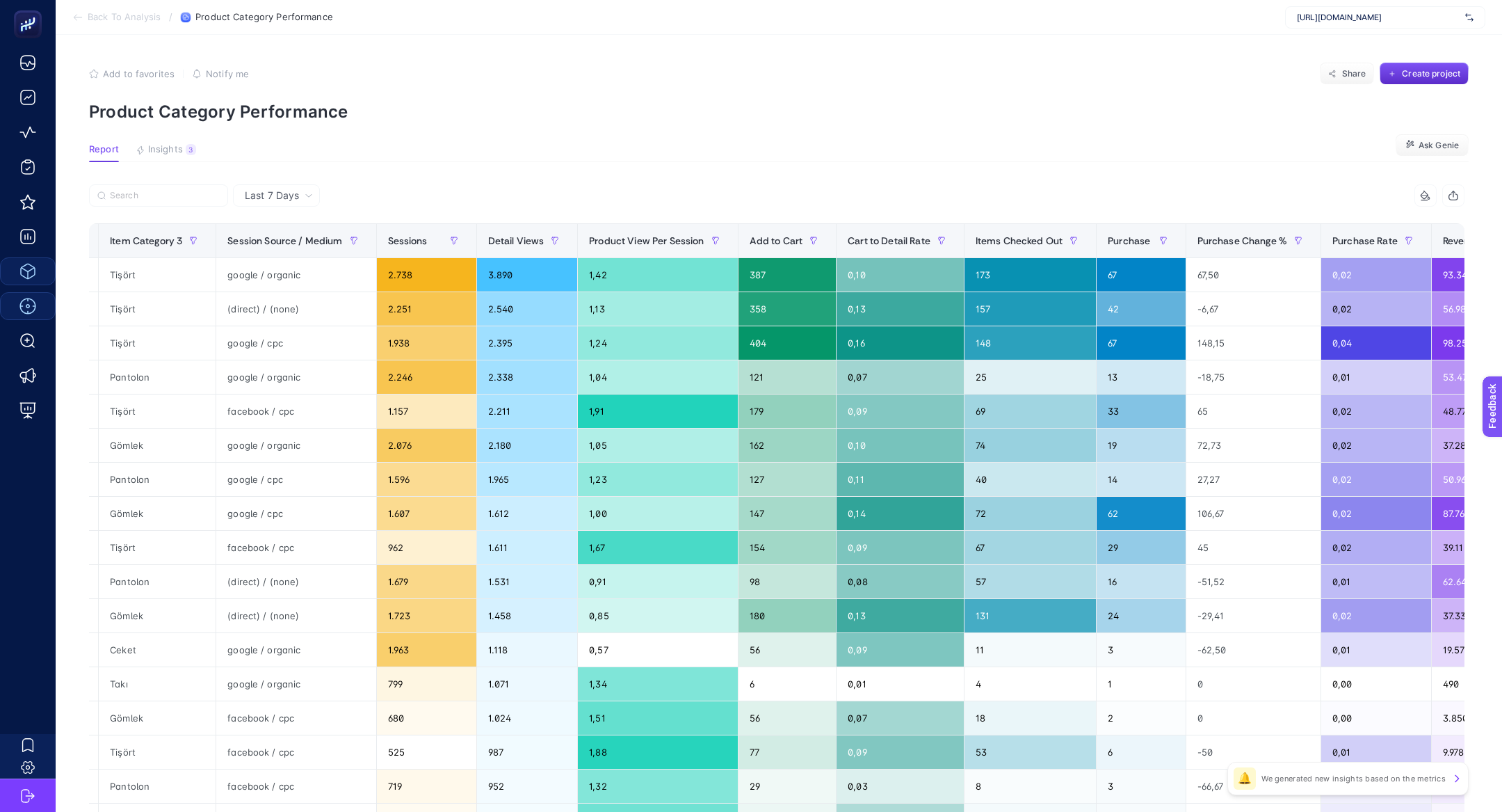
scroll to position [0, 463]
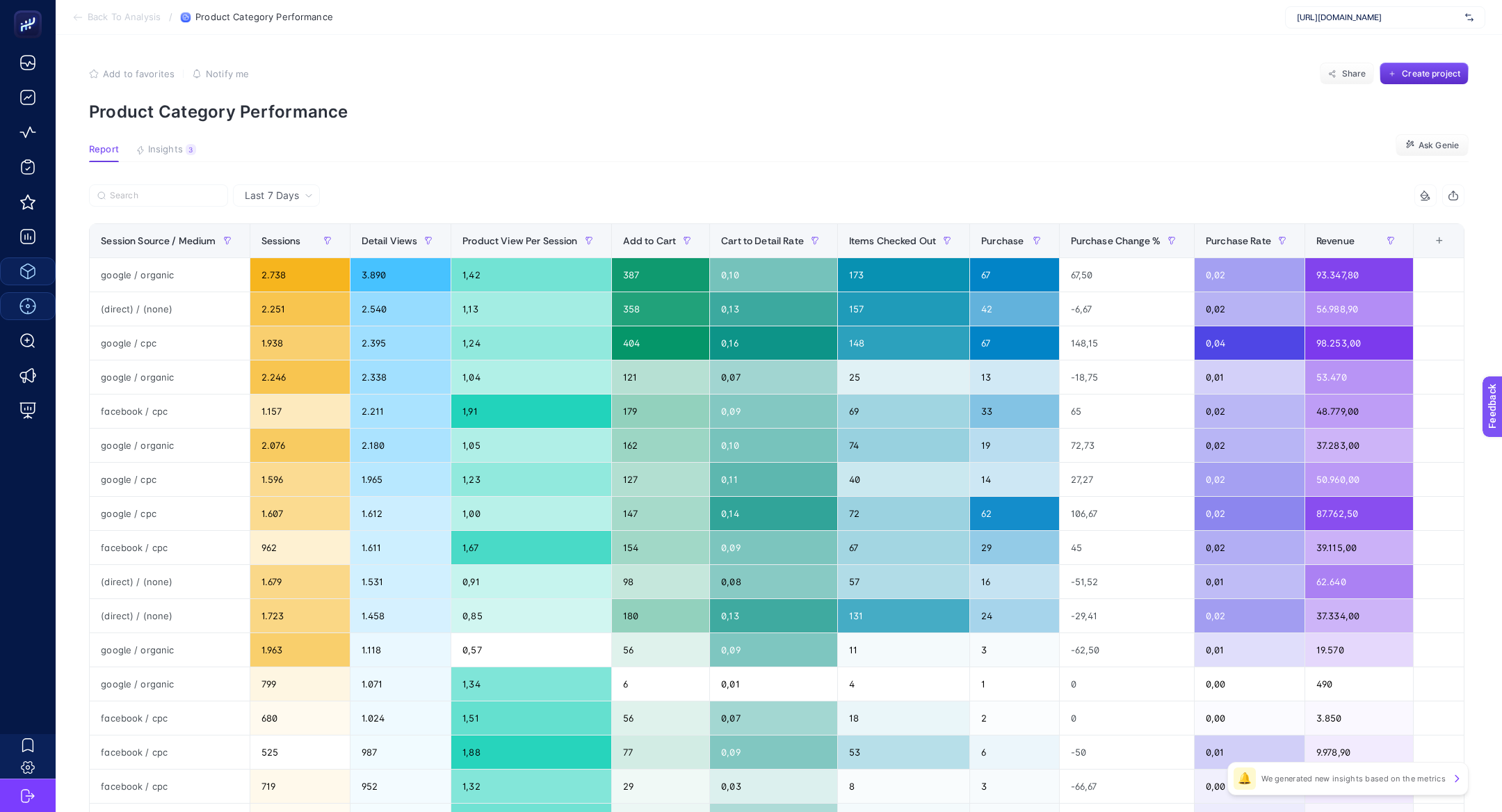
click at [1438, 238] on div "+" at bounding box center [1439, 240] width 26 height 11
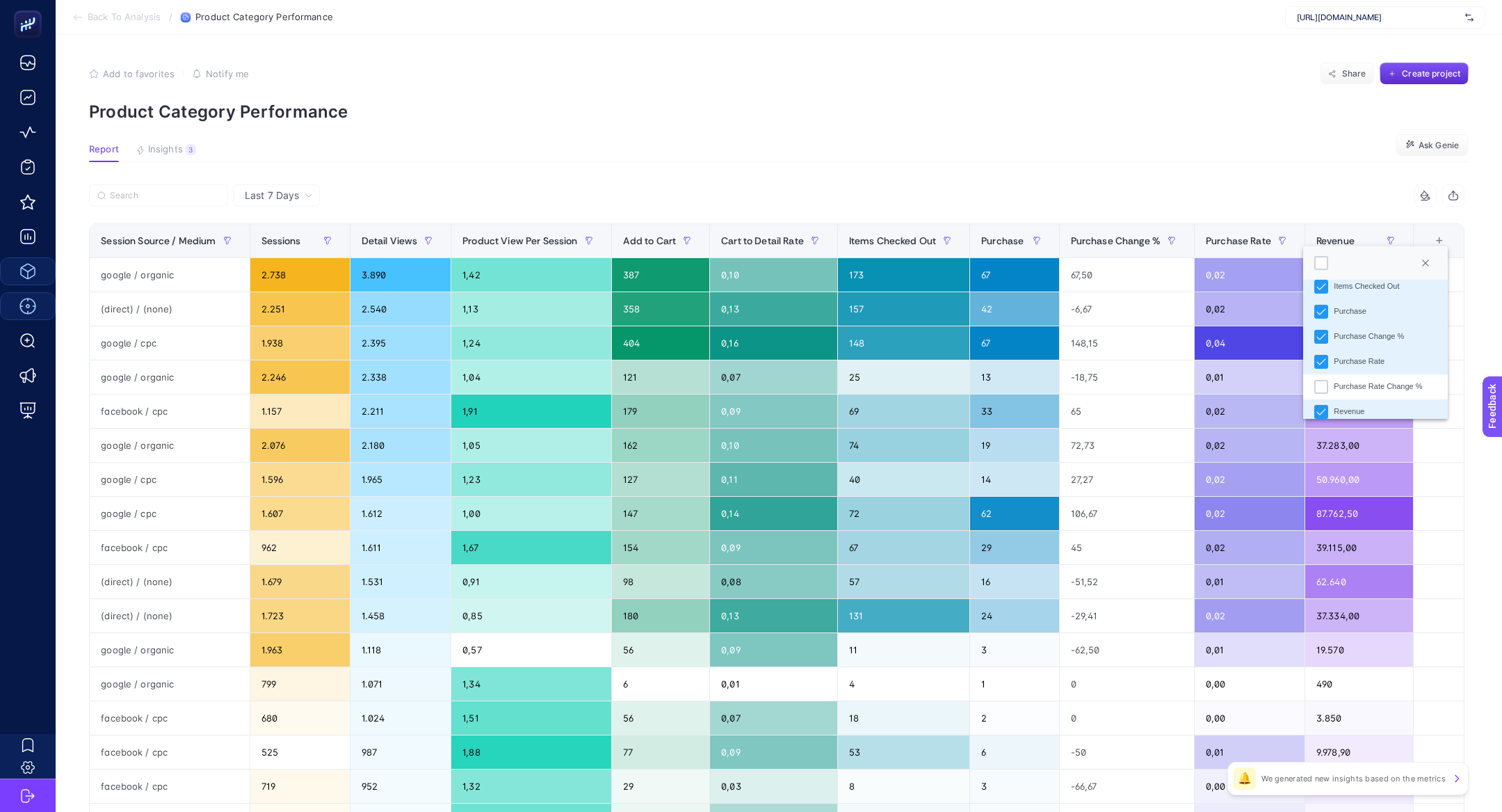
scroll to position [397, 0]
click at [1399, 400] on div "Revenue Change %" at bounding box center [1367, 401] width 68 height 12
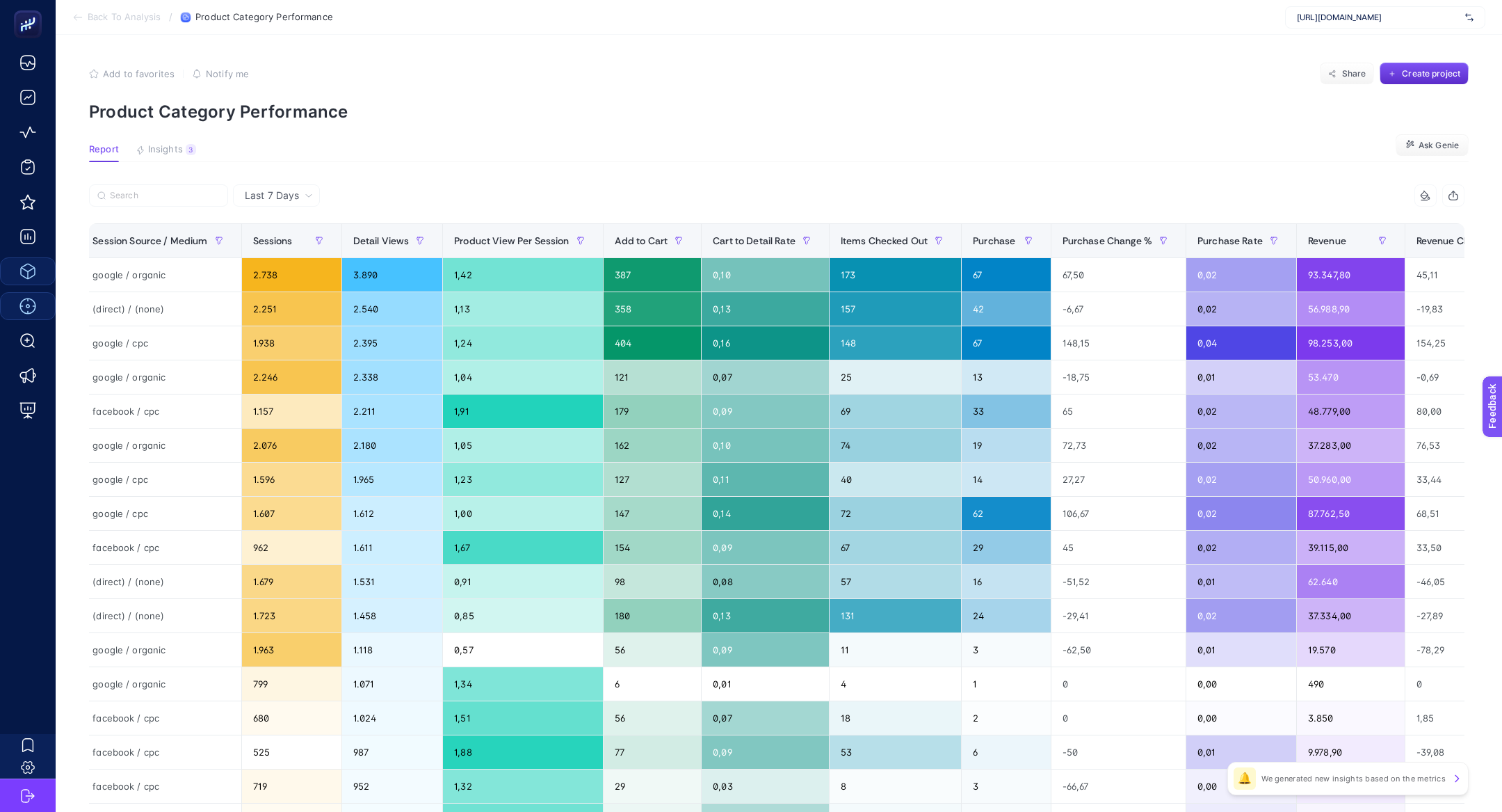
click at [1414, 202] on div "9 items selected" at bounding box center [1121, 195] width 688 height 22
click at [1418, 202] on div "9 items selected" at bounding box center [1426, 195] width 22 height 22
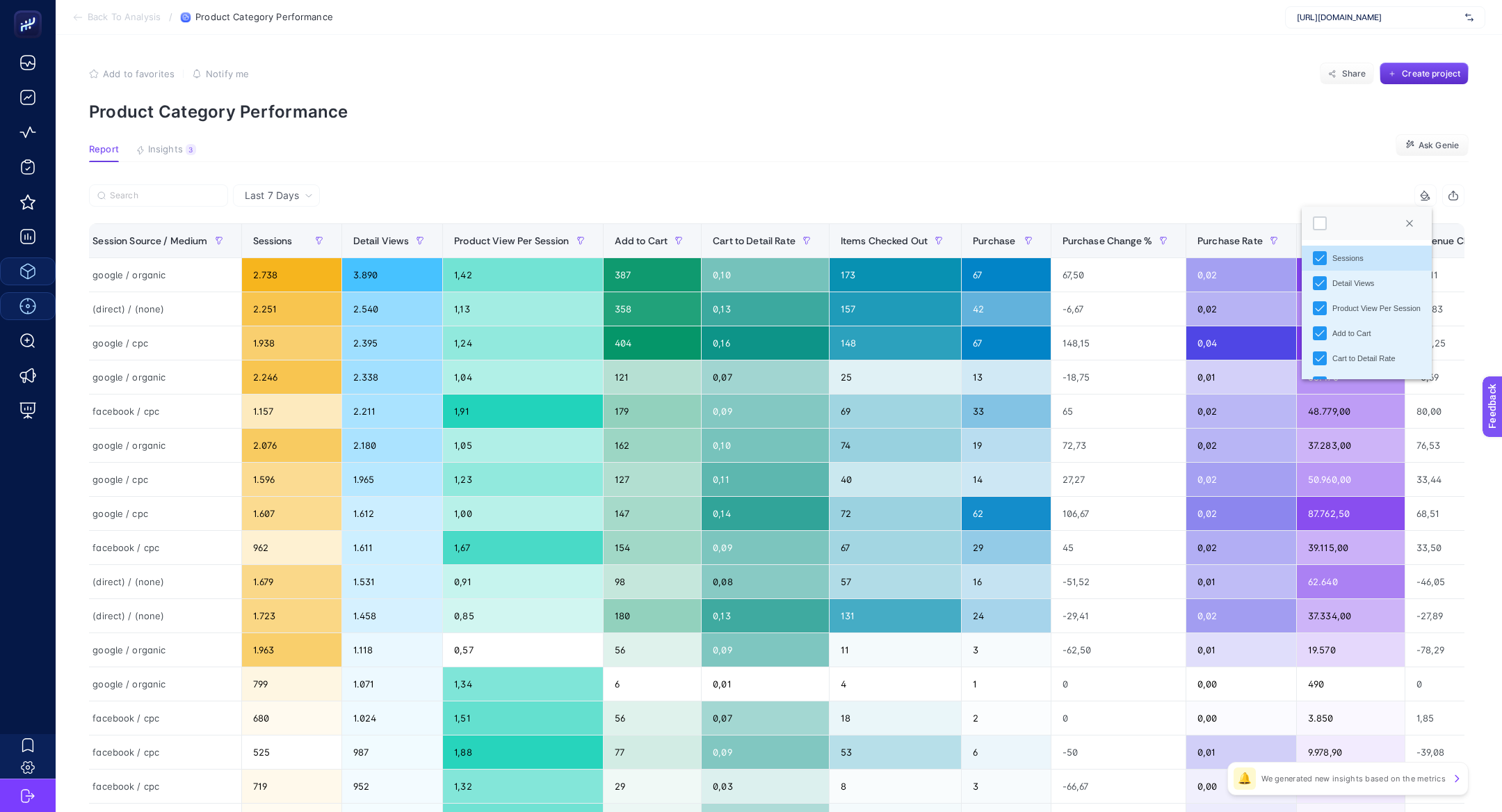
scroll to position [8, 61]
click at [1316, 221] on div at bounding box center [1320, 223] width 14 height 14
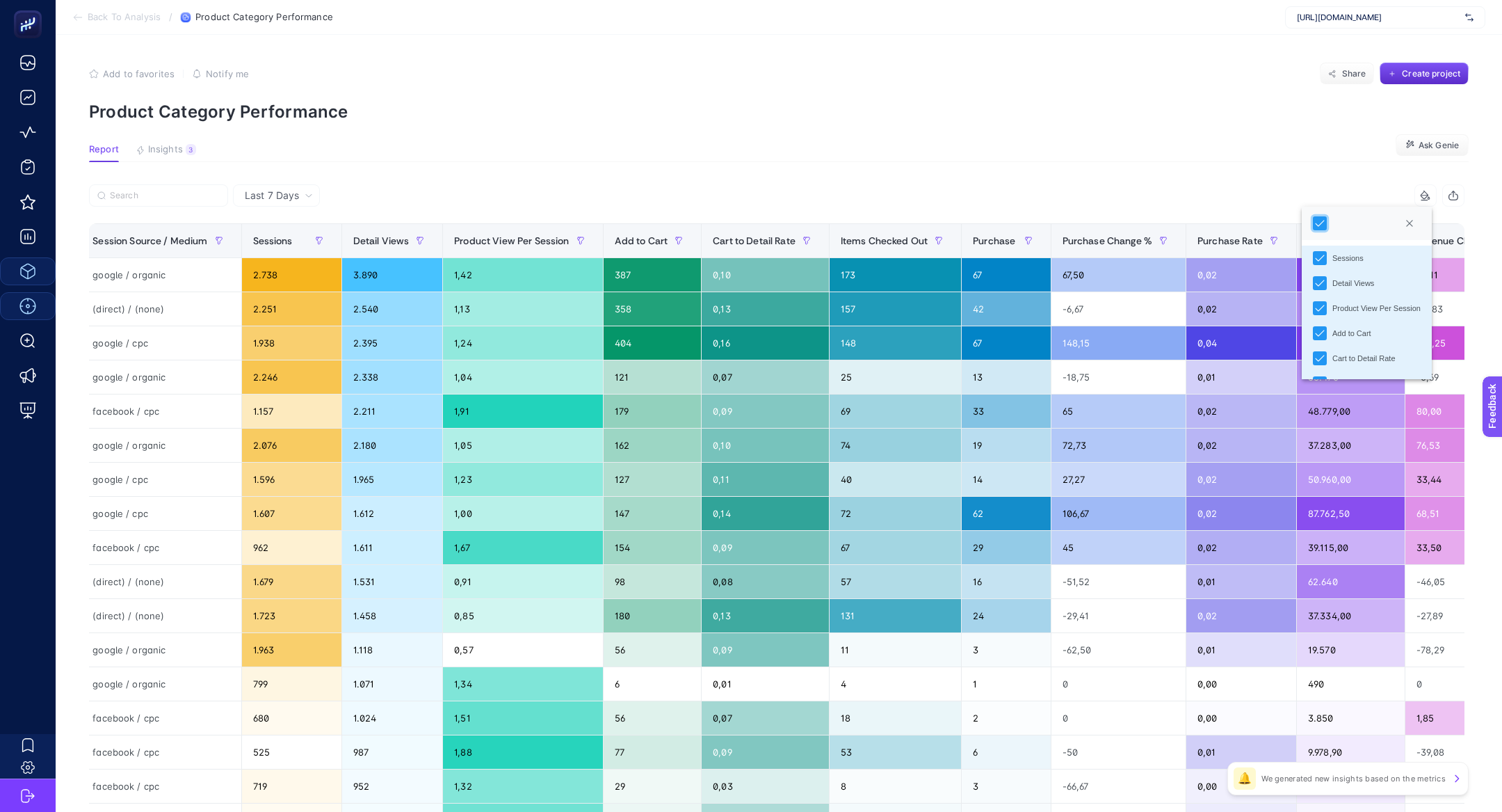
click at [1093, 194] on div "11 items selected" at bounding box center [1121, 195] width 688 height 22
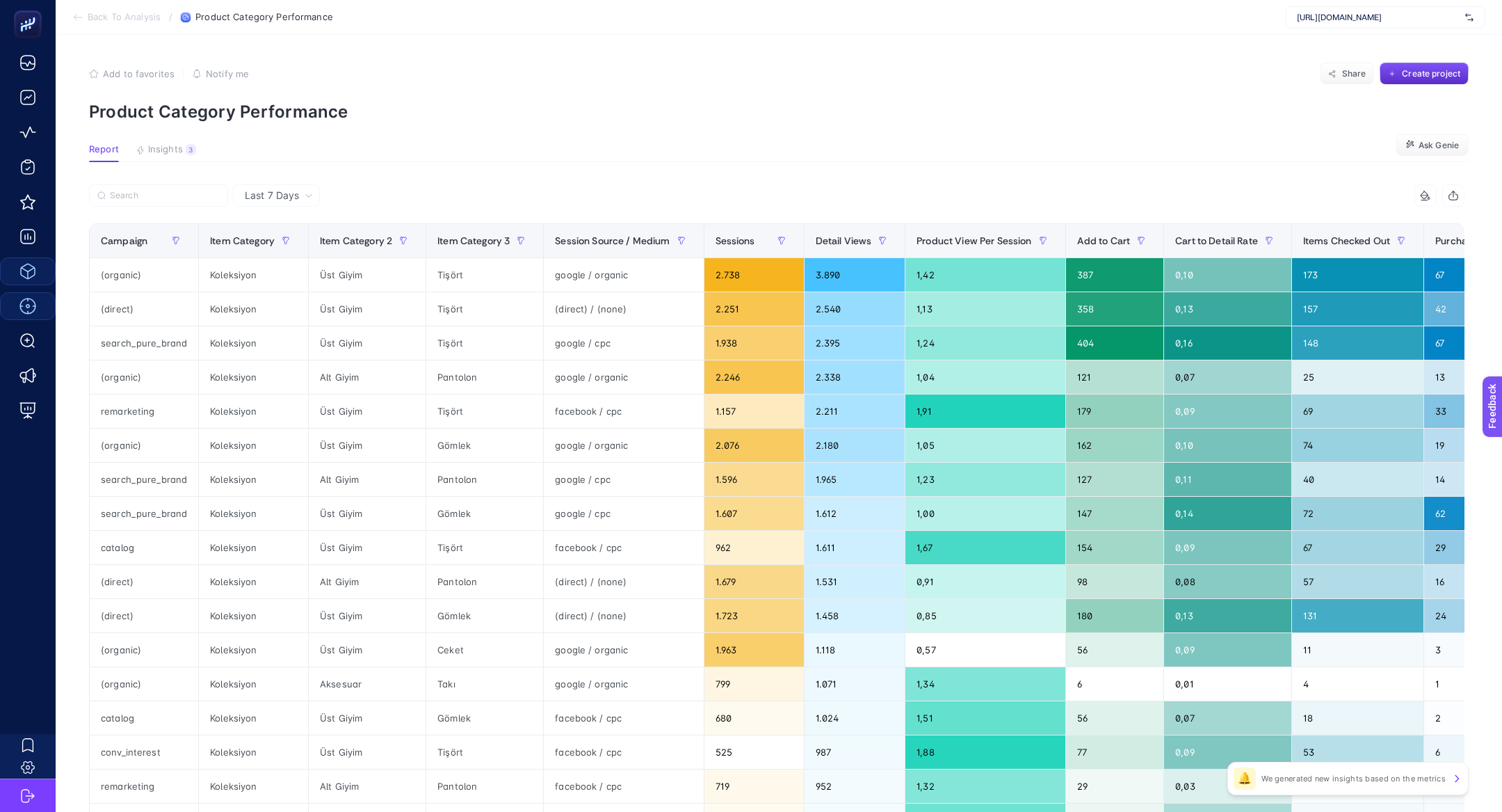
scroll to position [0, 327]
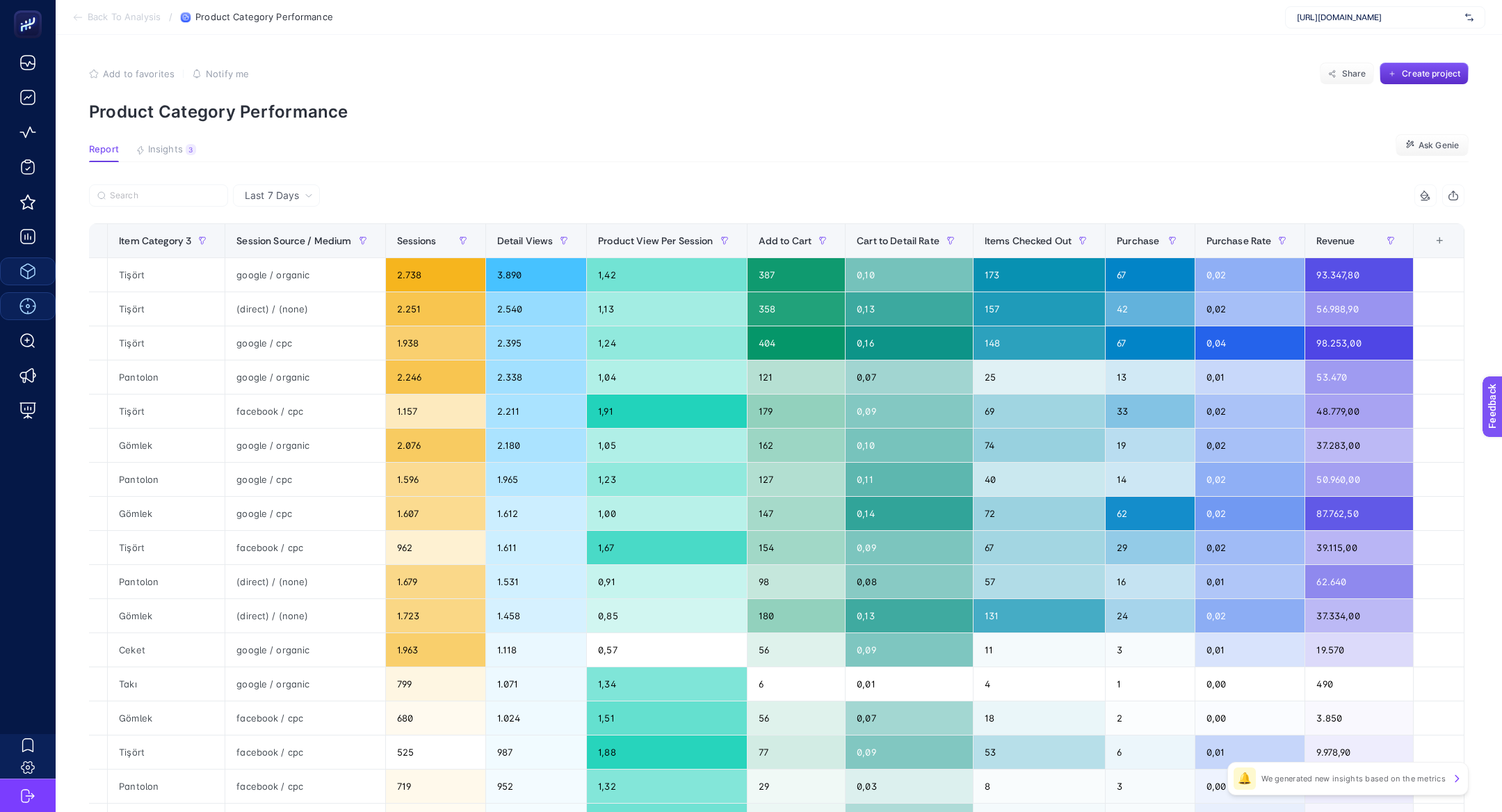
click at [1440, 235] on div "+" at bounding box center [1439, 240] width 26 height 11
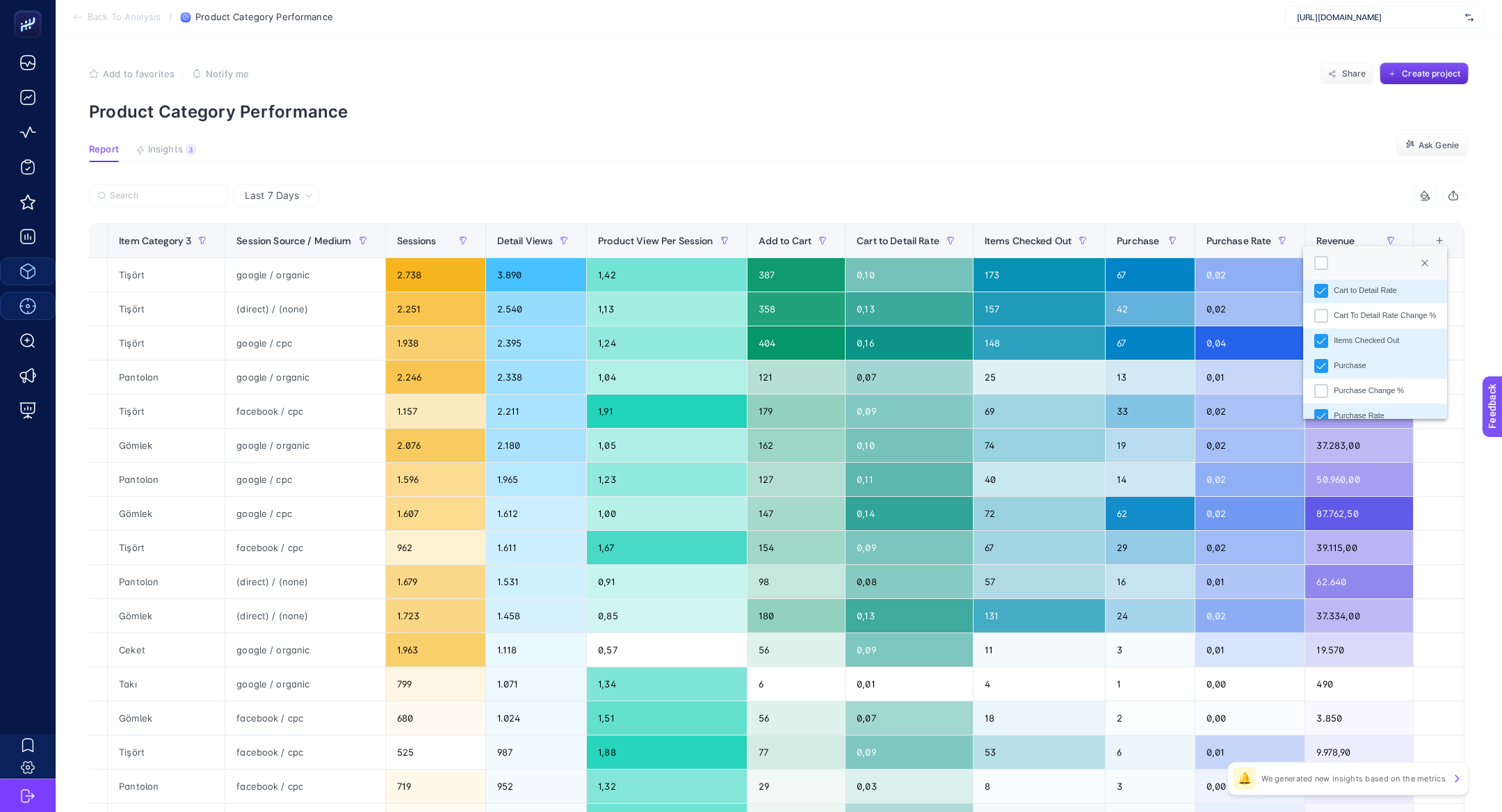
scroll to position [397, 0]
click at [1408, 397] on li "Revenue Change %" at bounding box center [1375, 402] width 144 height 25
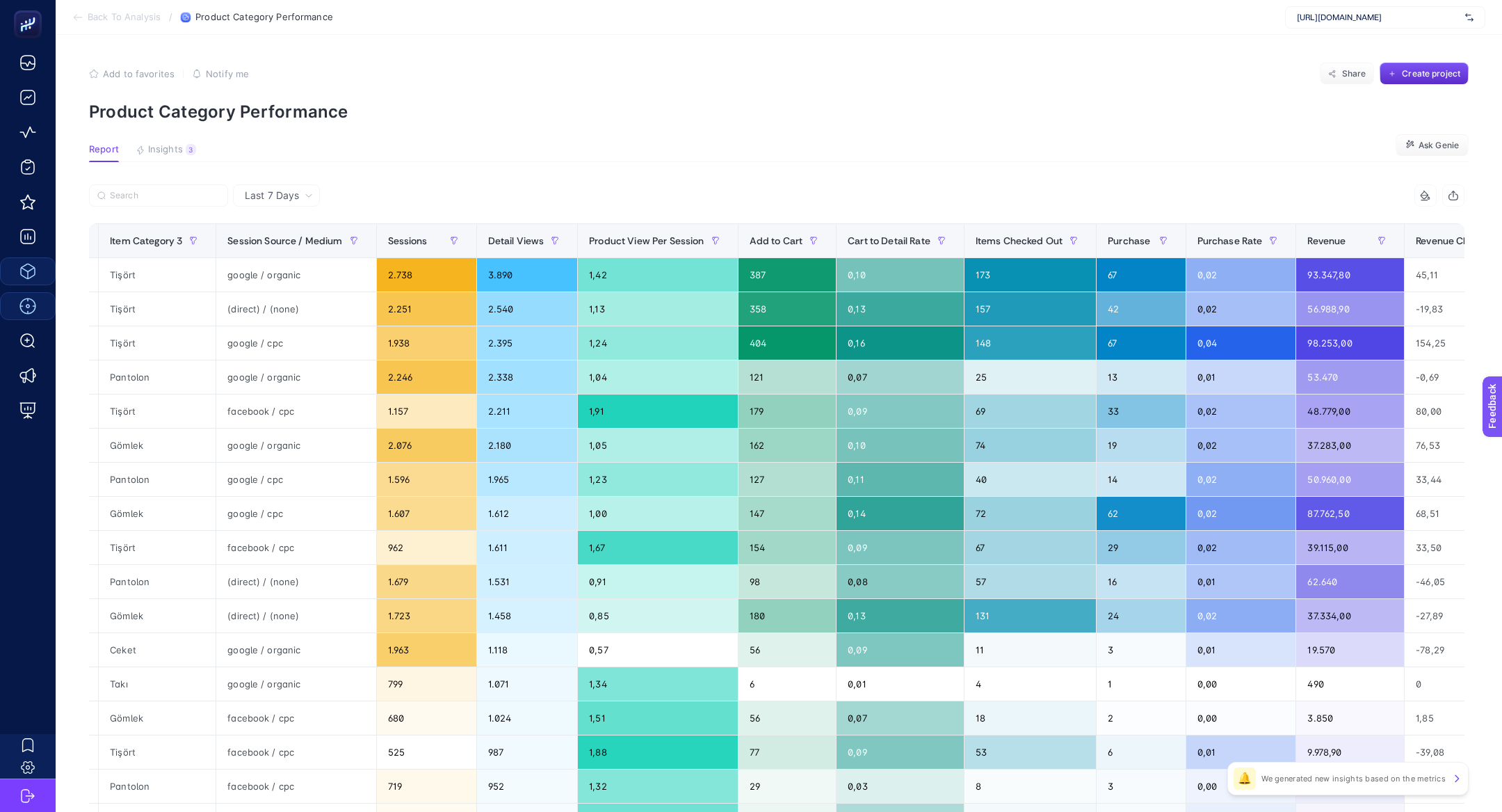
scroll to position [0, 459]
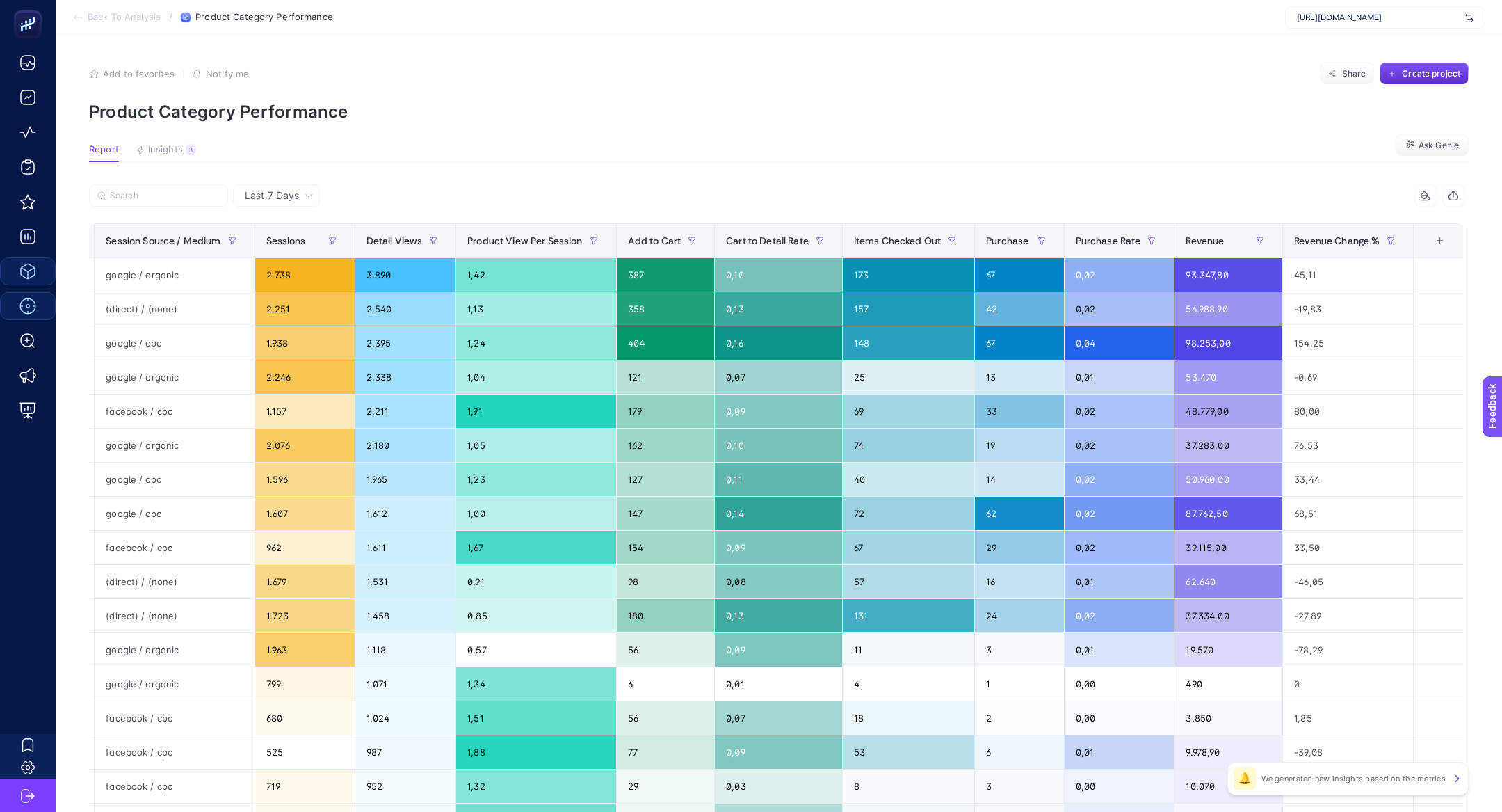
click at [1444, 233] on th "15 items selected +" at bounding box center [1439, 240] width 50 height 34
click at [1440, 235] on div "+" at bounding box center [1440, 240] width 26 height 11
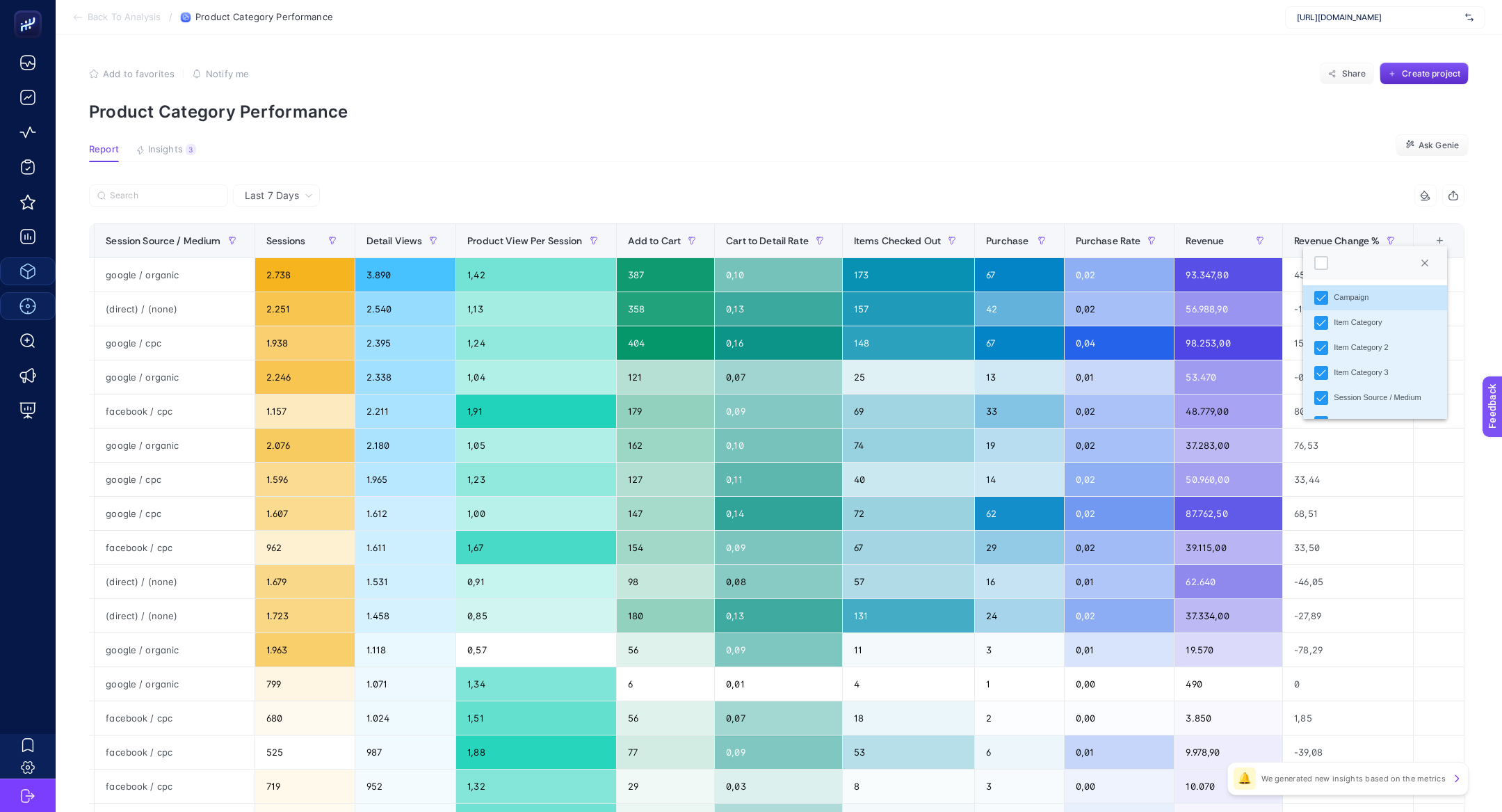
scroll to position [397, 0]
click at [1386, 304] on div "Purchase Change %" at bounding box center [1368, 301] width 71 height 12
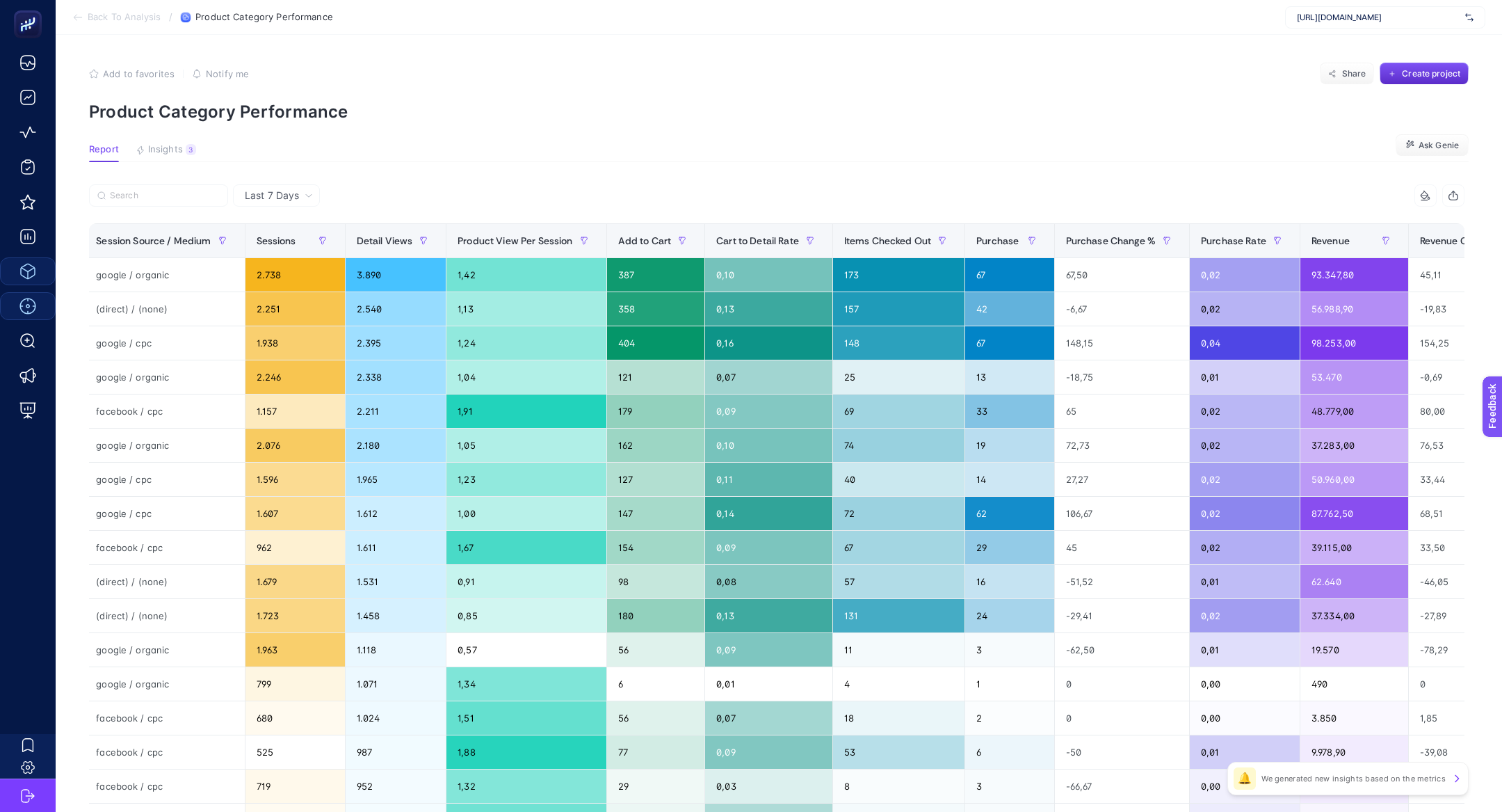
click at [1433, 195] on div at bounding box center [1426, 195] width 26 height 11
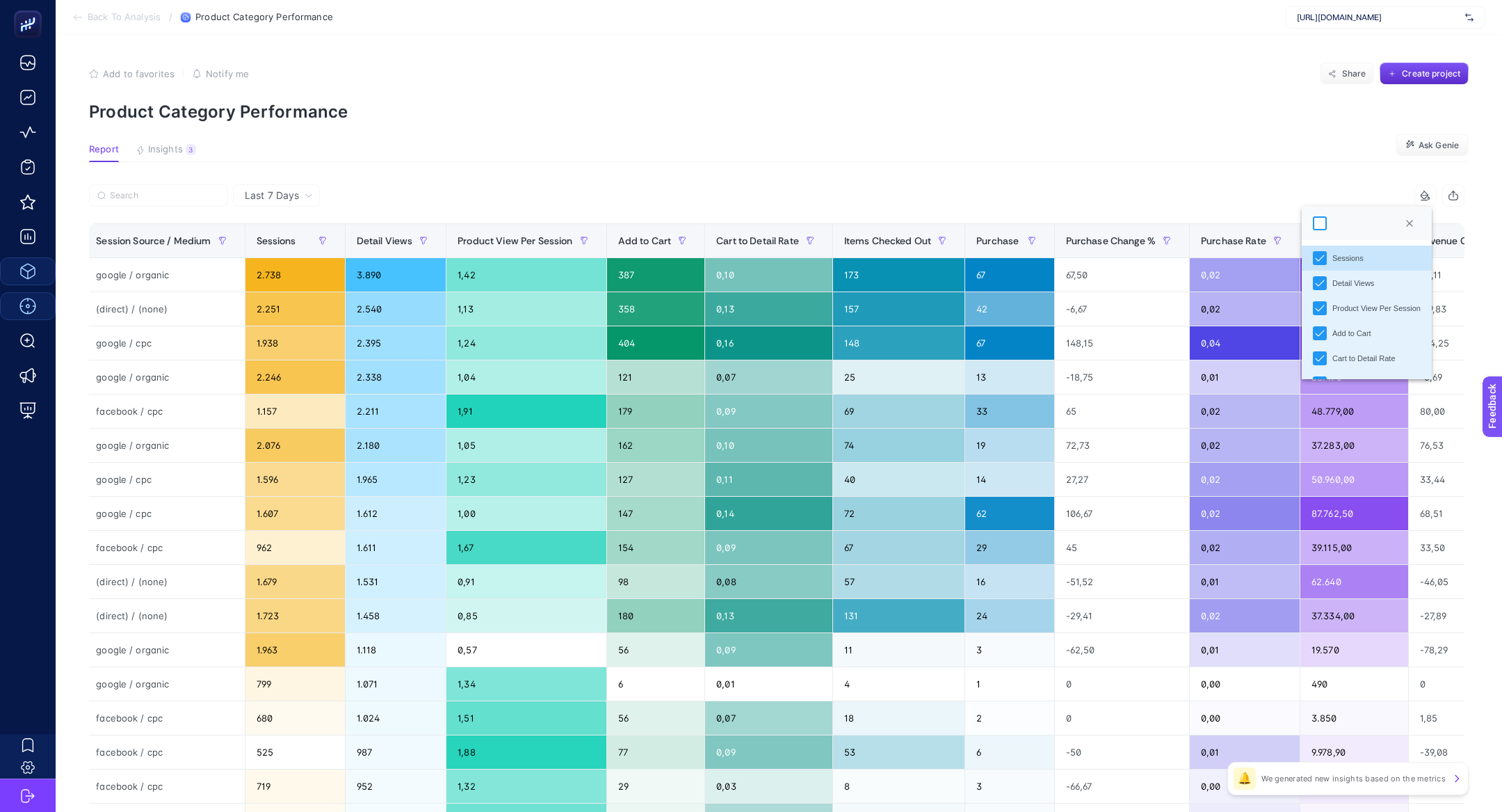
click at [1316, 225] on div at bounding box center [1320, 223] width 14 height 14
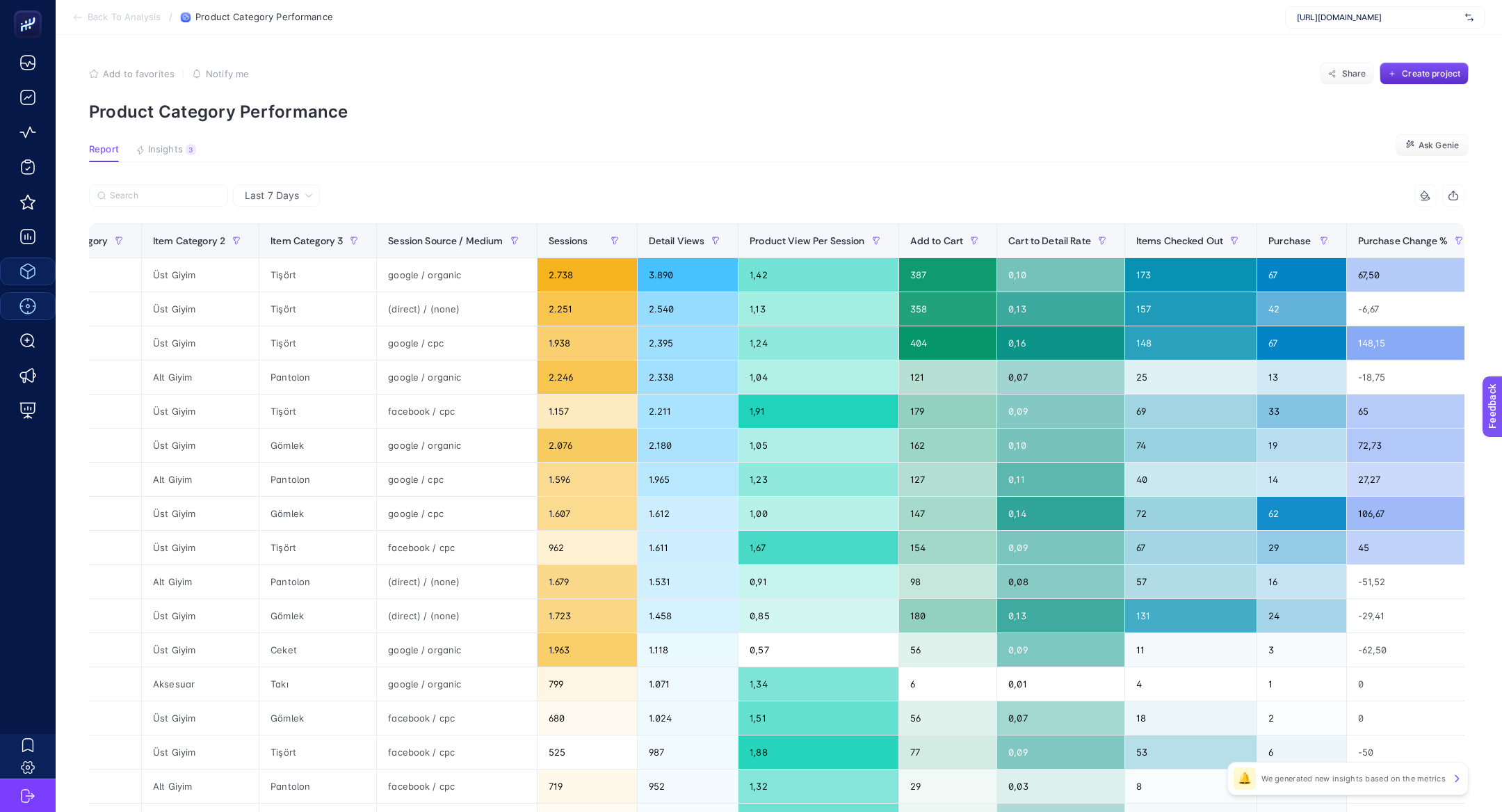
scroll to position [0, 137]
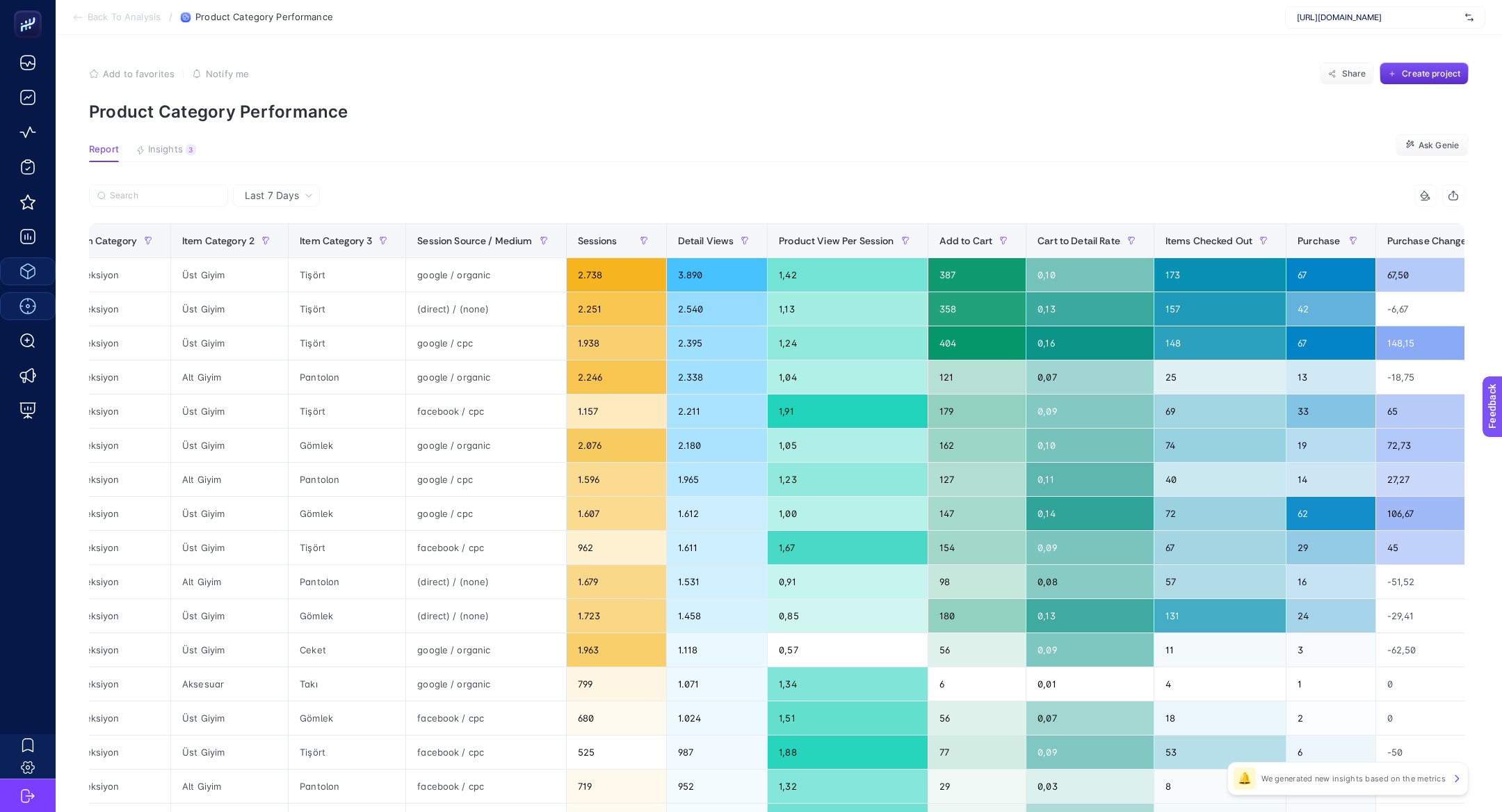
click at [1015, 135] on article "Add to favorites false Notify me Share Create project Product Category Performa…" at bounding box center [778, 578] width 1447 height 1087
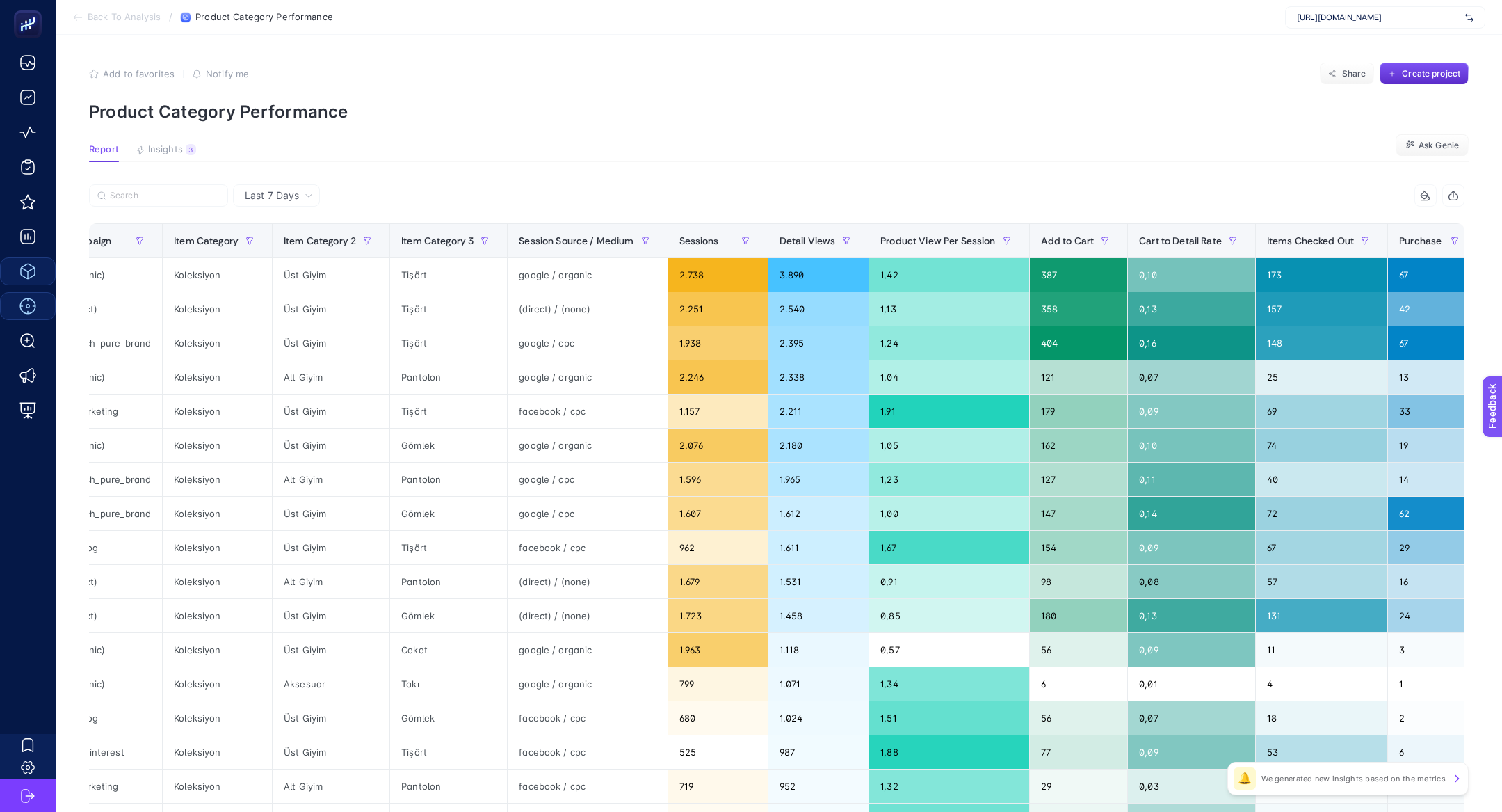
scroll to position [0, 0]
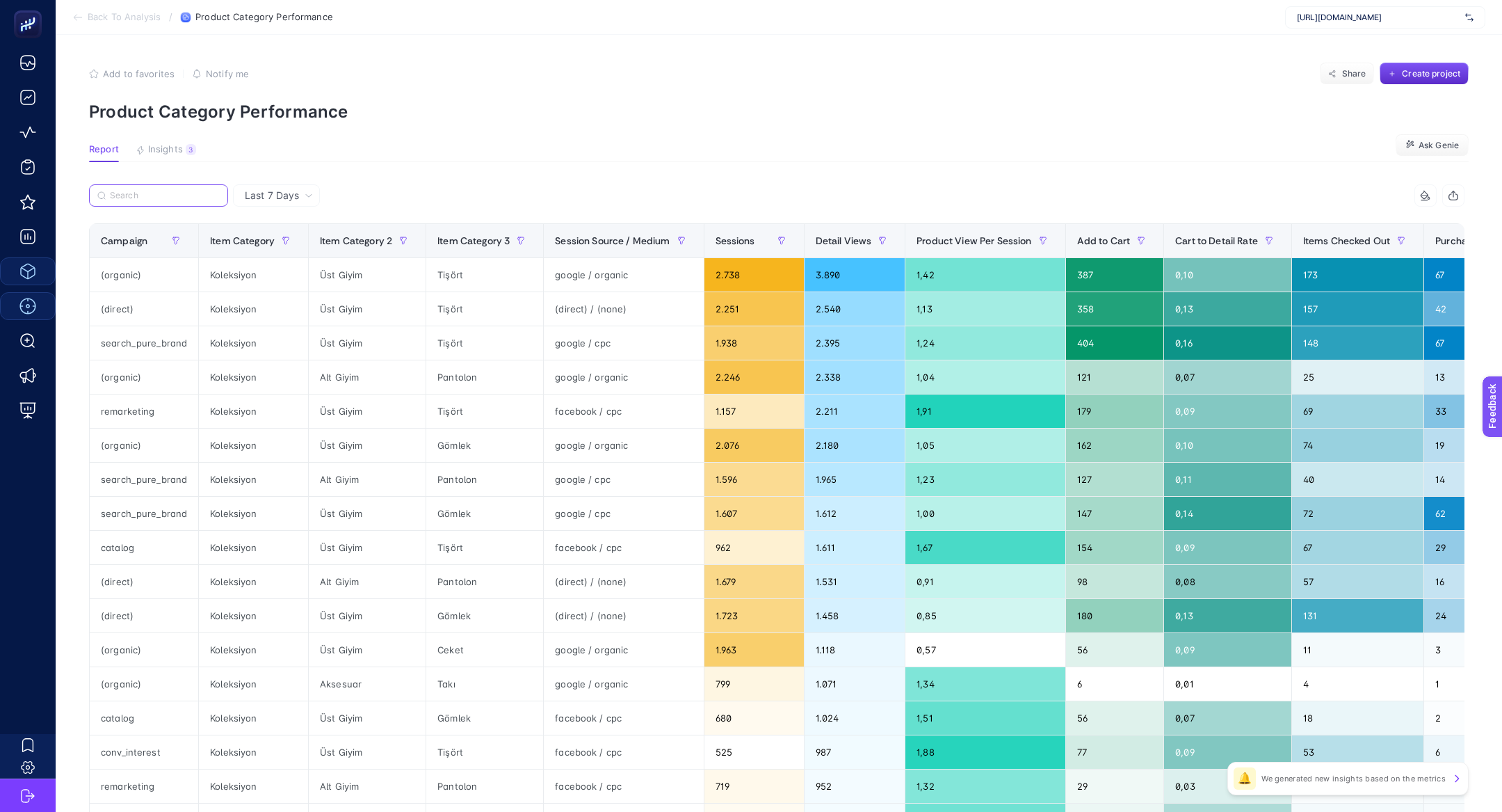
click at [174, 191] on input "Search" at bounding box center [165, 195] width 110 height 11
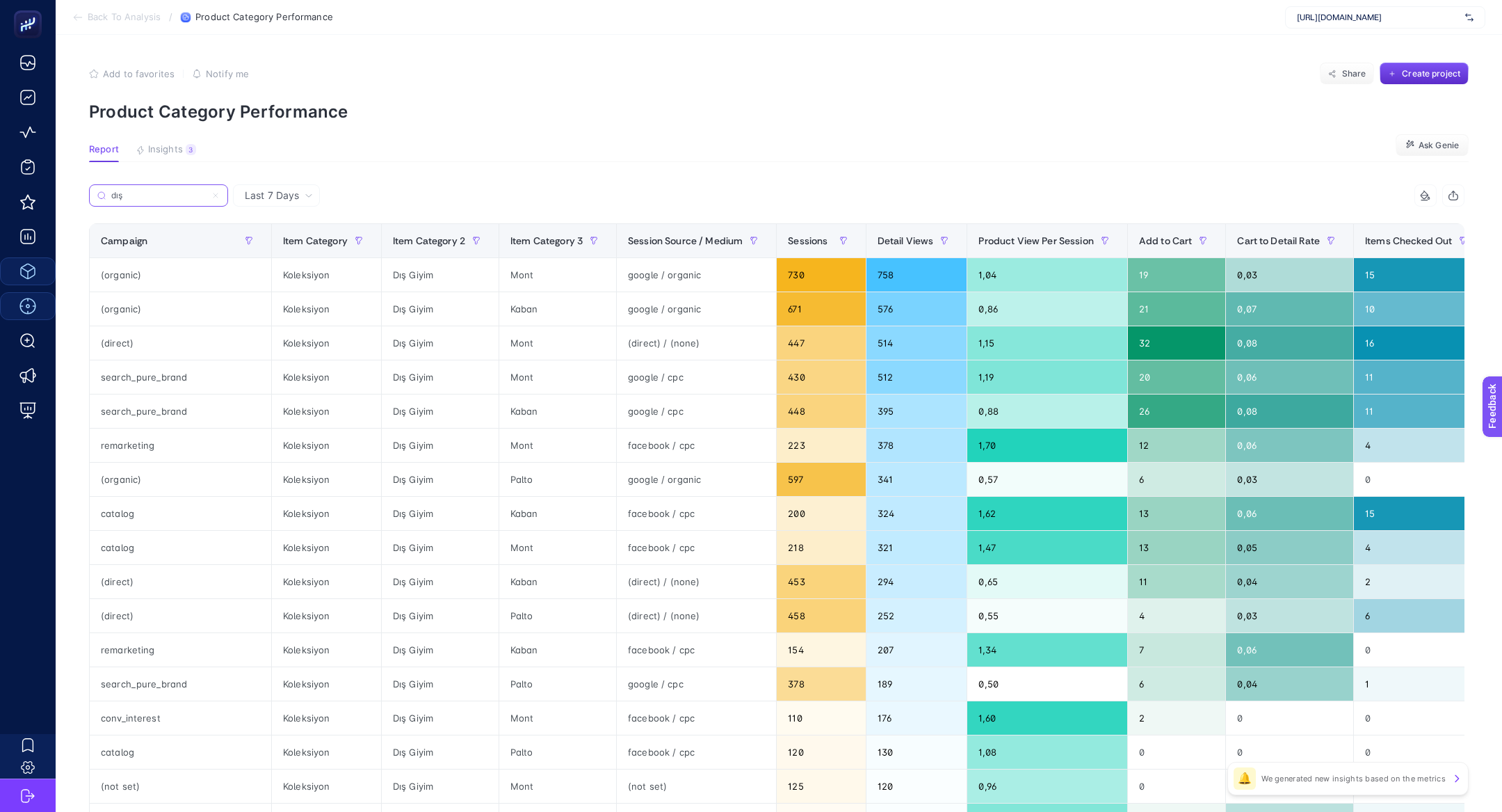
type input "dış"
